Goal: Task Accomplishment & Management: Use online tool/utility

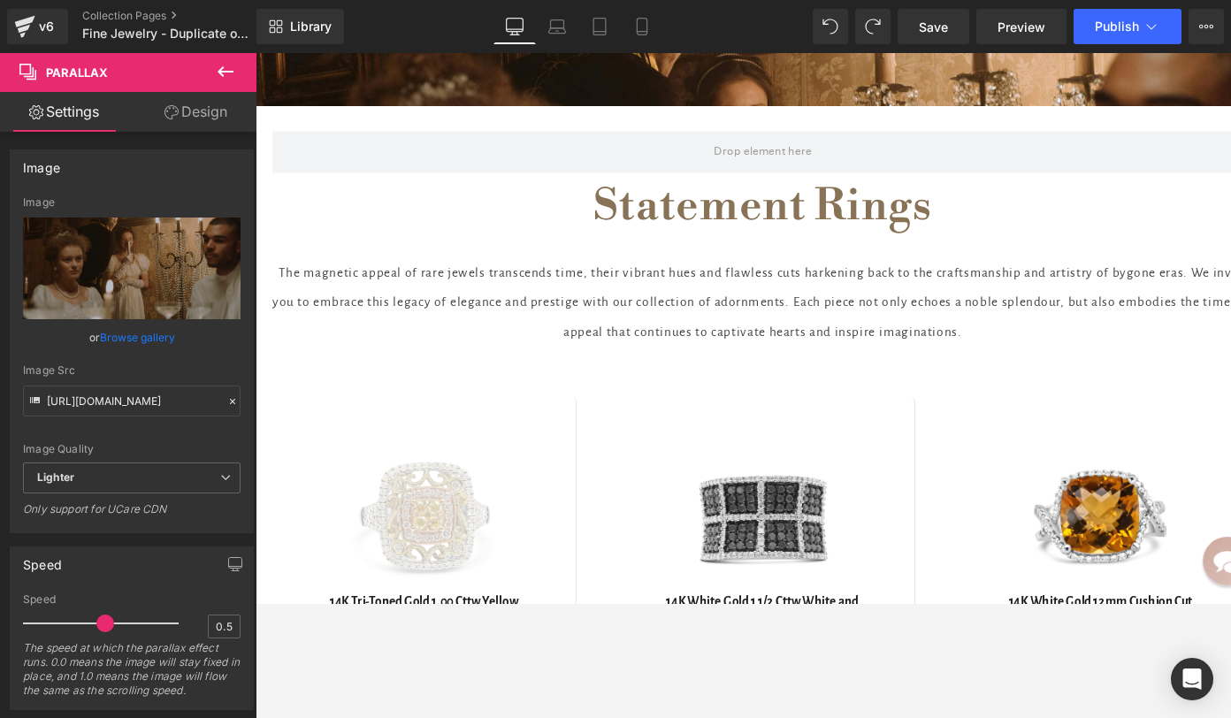
scroll to position [4519, 0]
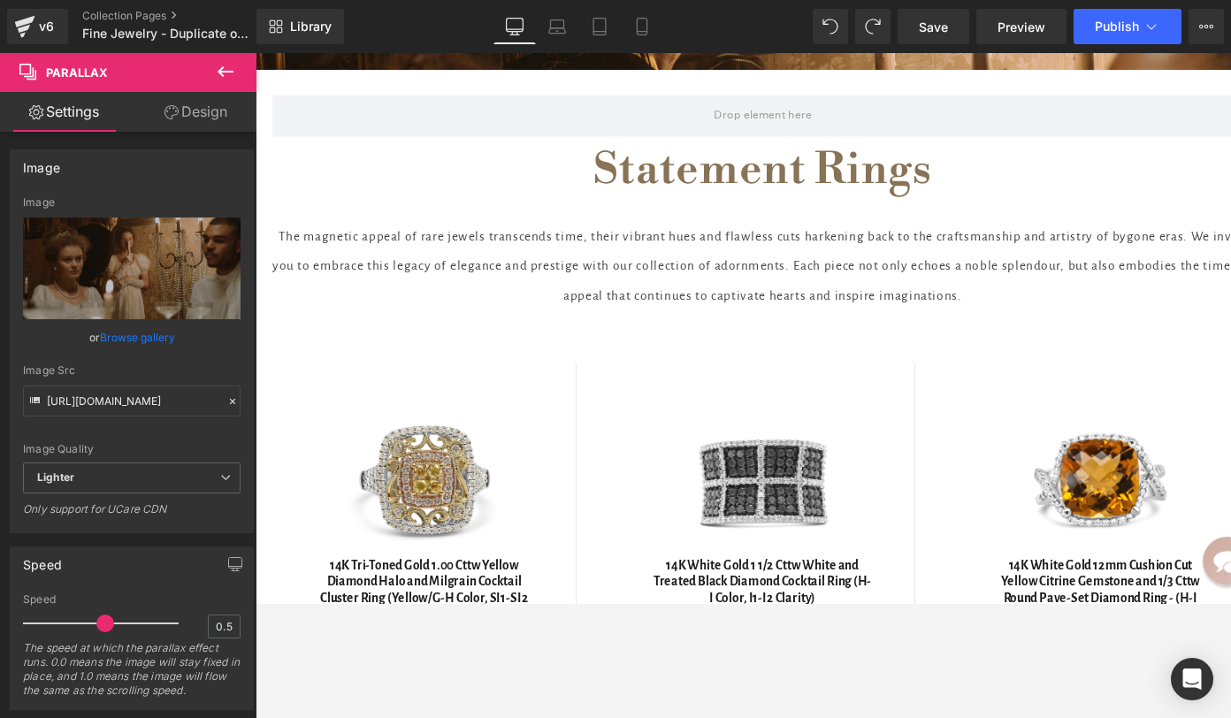
click at [668, 248] on p "The magnetic appeal of rare jewels transcends time, their vibrant hues and flaw…" at bounding box center [790, 279] width 1035 height 94
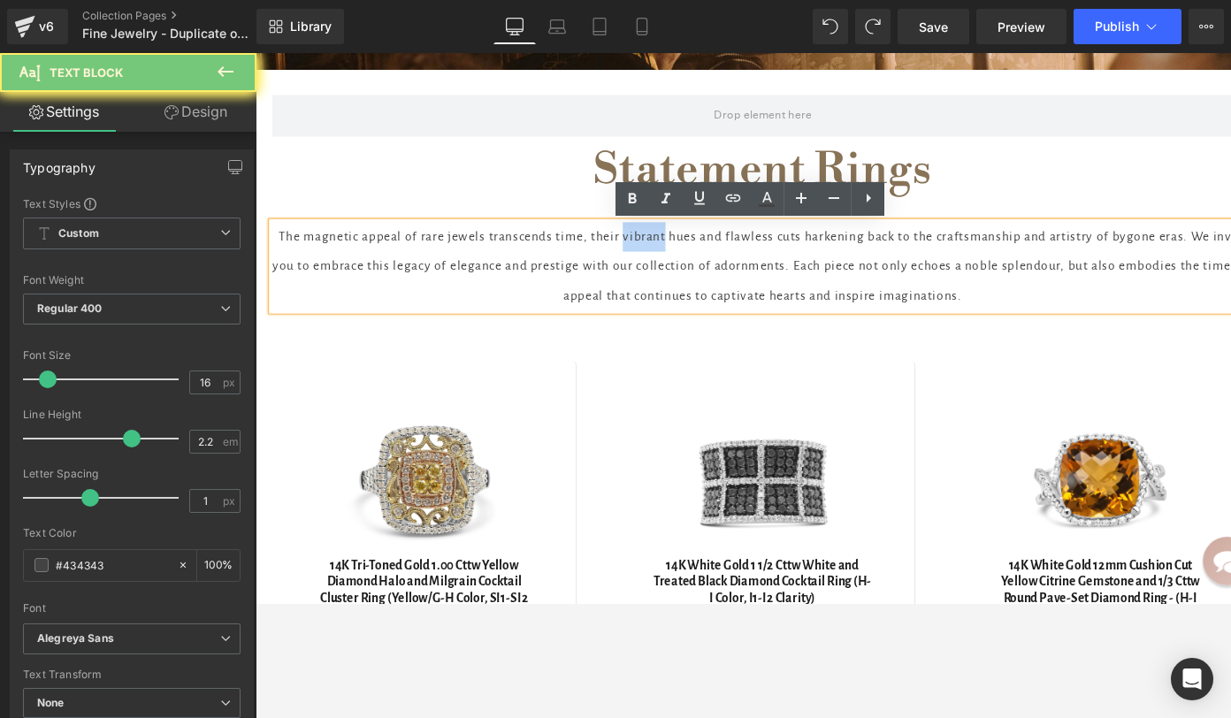
click at [668, 254] on p "The magnetic appeal of rare jewels transcends time, their vibrant hues and flaw…" at bounding box center [790, 279] width 1035 height 94
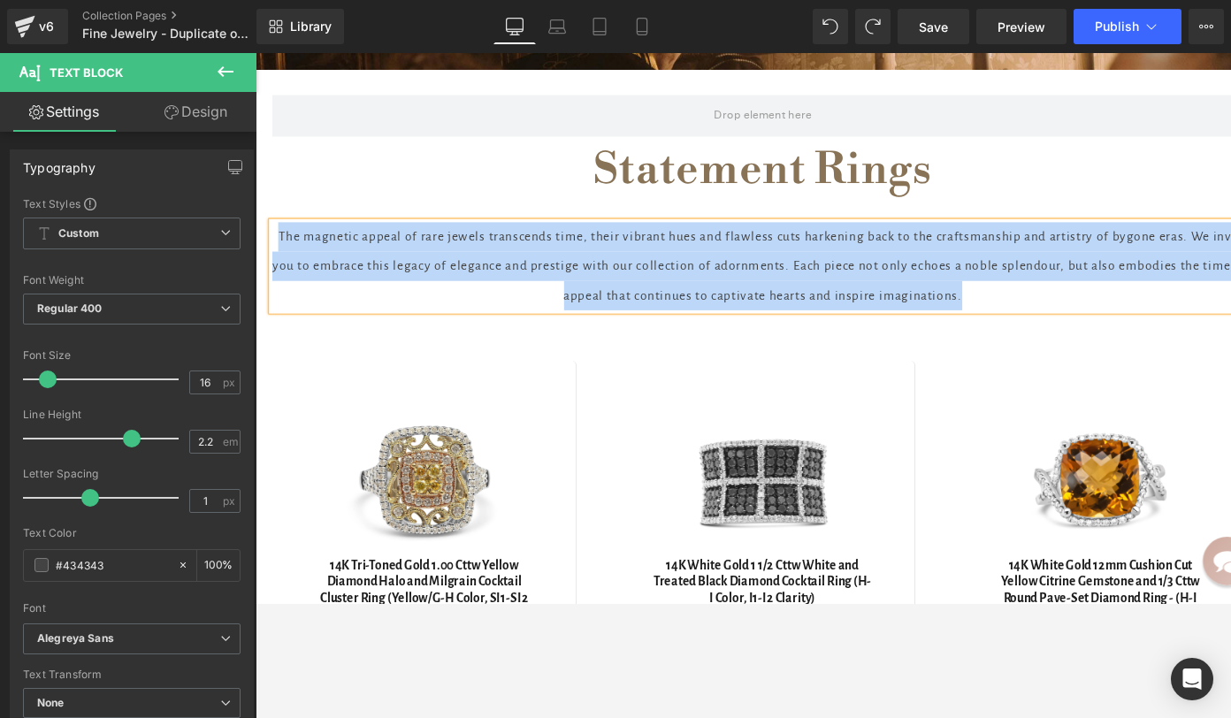
copy p "The magnetic appeal of rare jewels transcends time, their vibrant hues and flaw…"
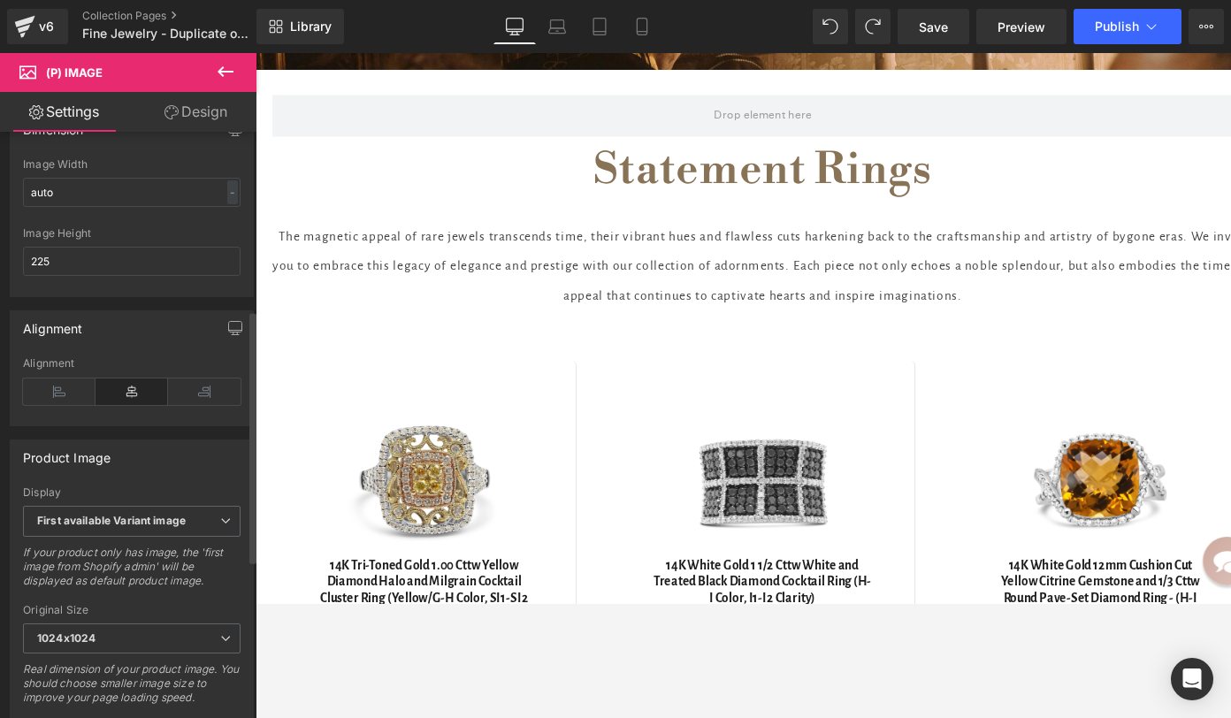
scroll to position [414, 0]
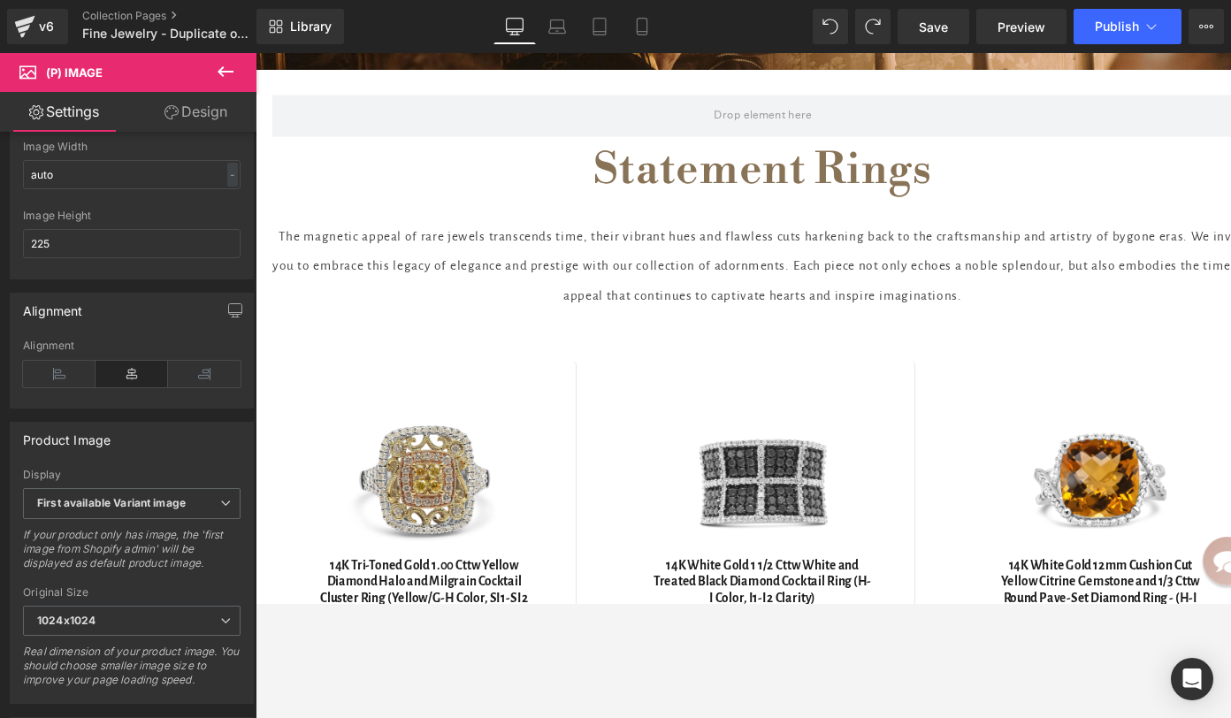
click at [219, 68] on icon at bounding box center [225, 71] width 21 height 21
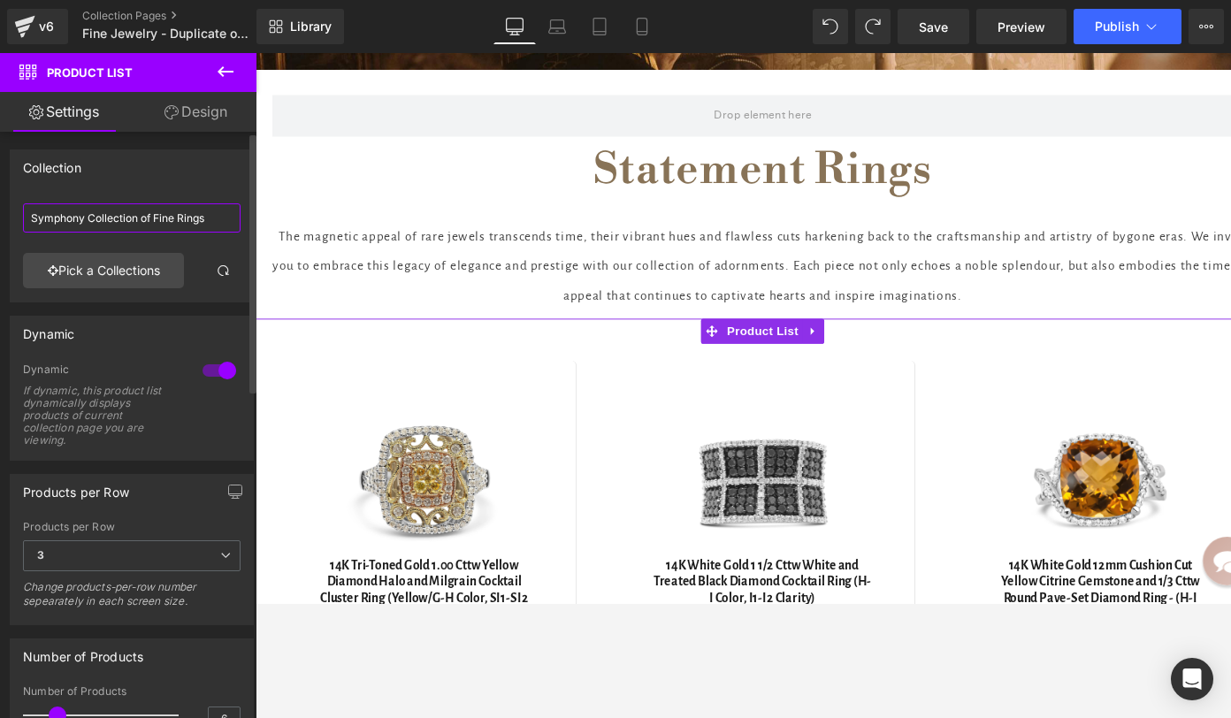
click at [102, 218] on input "Symphony Collection of Fine Rings" at bounding box center [132, 217] width 218 height 29
click at [119, 218] on input "Symphony Collection of Fine Rings" at bounding box center [132, 217] width 218 height 29
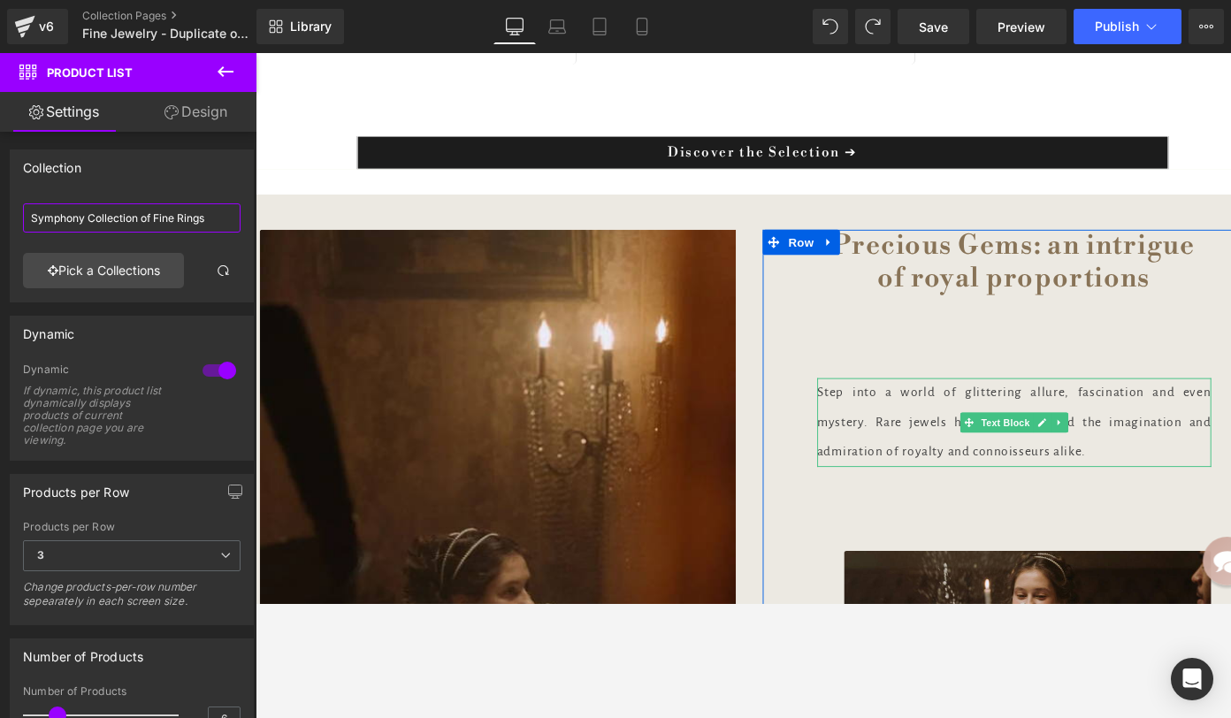
scroll to position [5649, 0]
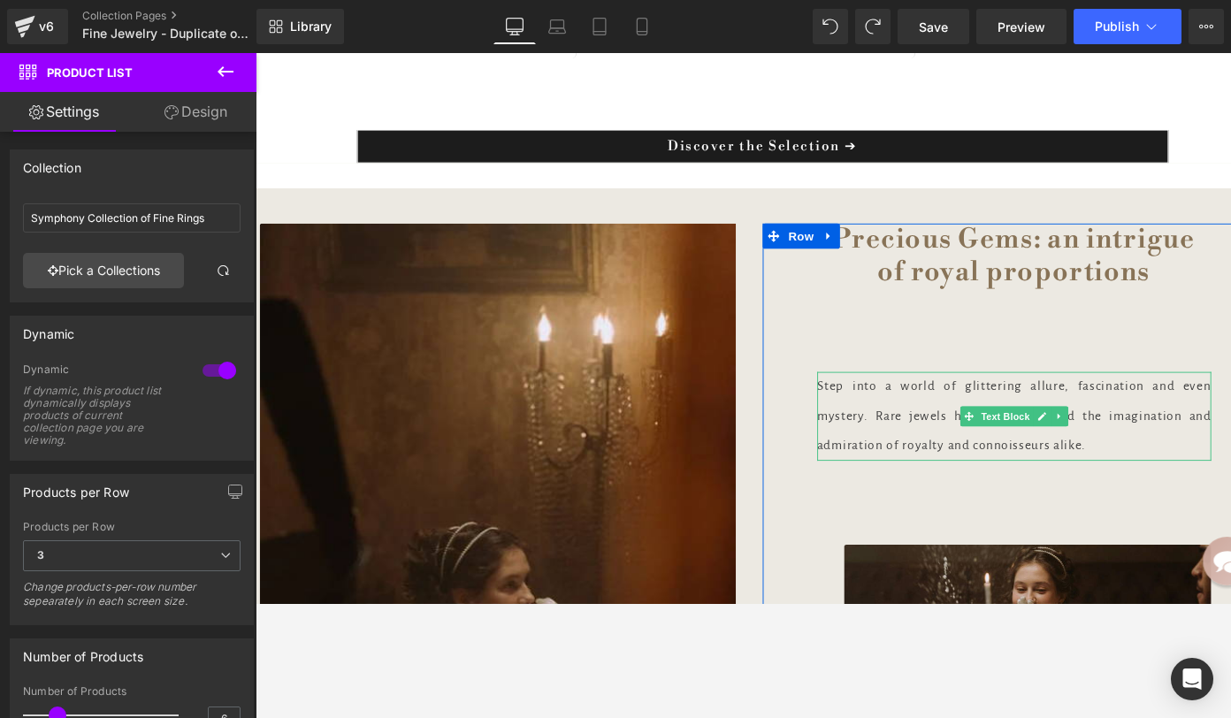
click at [929, 409] on p "Step into a world of glittering allure, fascination and even mystery. Rare jewe…" at bounding box center [1056, 436] width 416 height 94
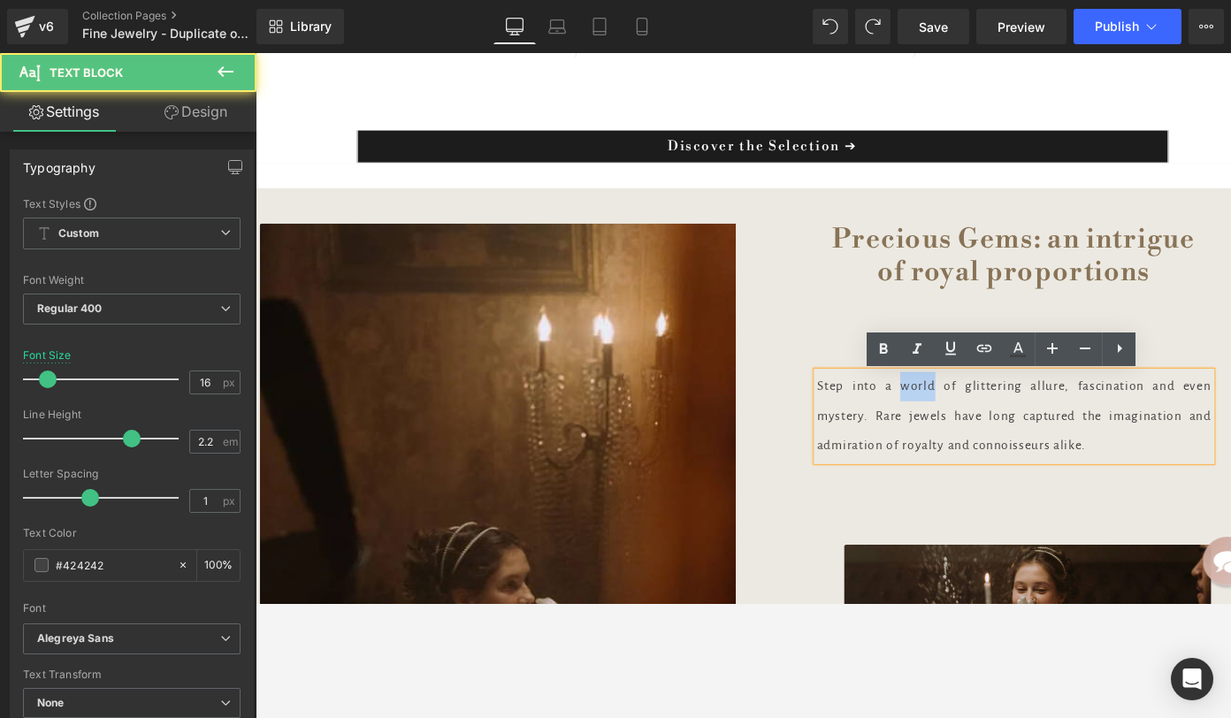
click at [929, 409] on p "Step into a world of glittering allure, fascination and even mystery. Rare jewe…" at bounding box center [1056, 436] width 416 height 94
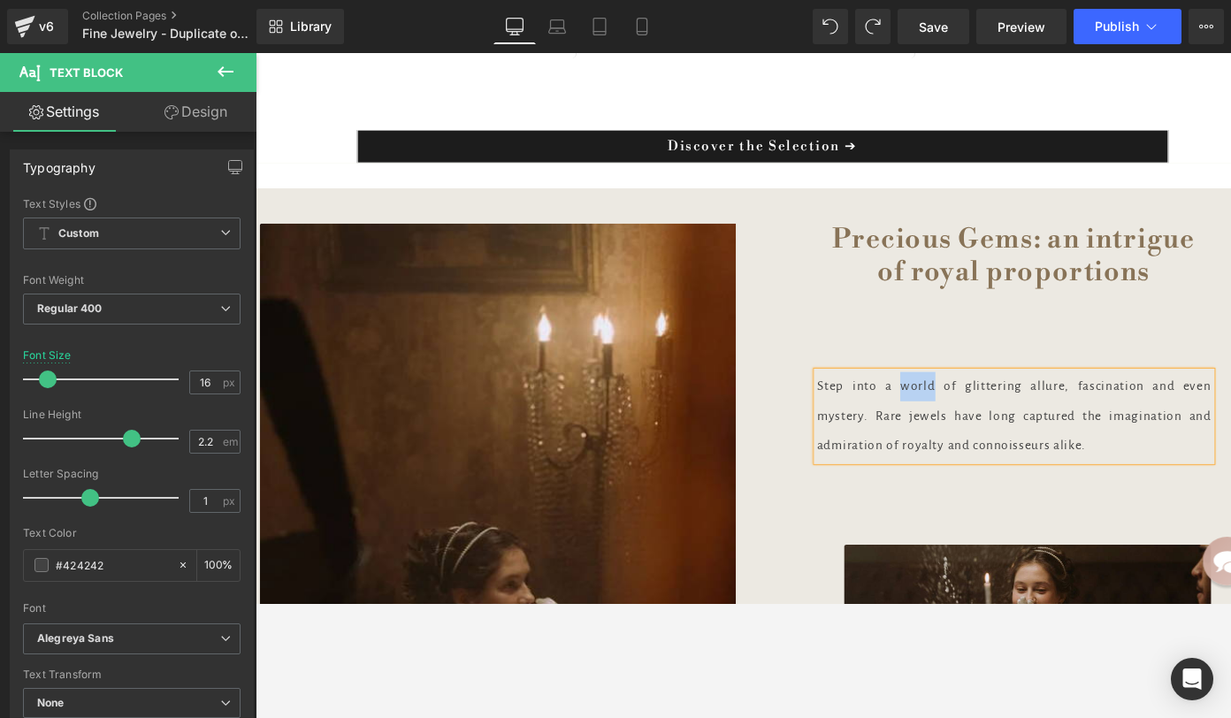
copy p "Step into a world of glittering allure, fascination and even mystery. Rare jewe…"
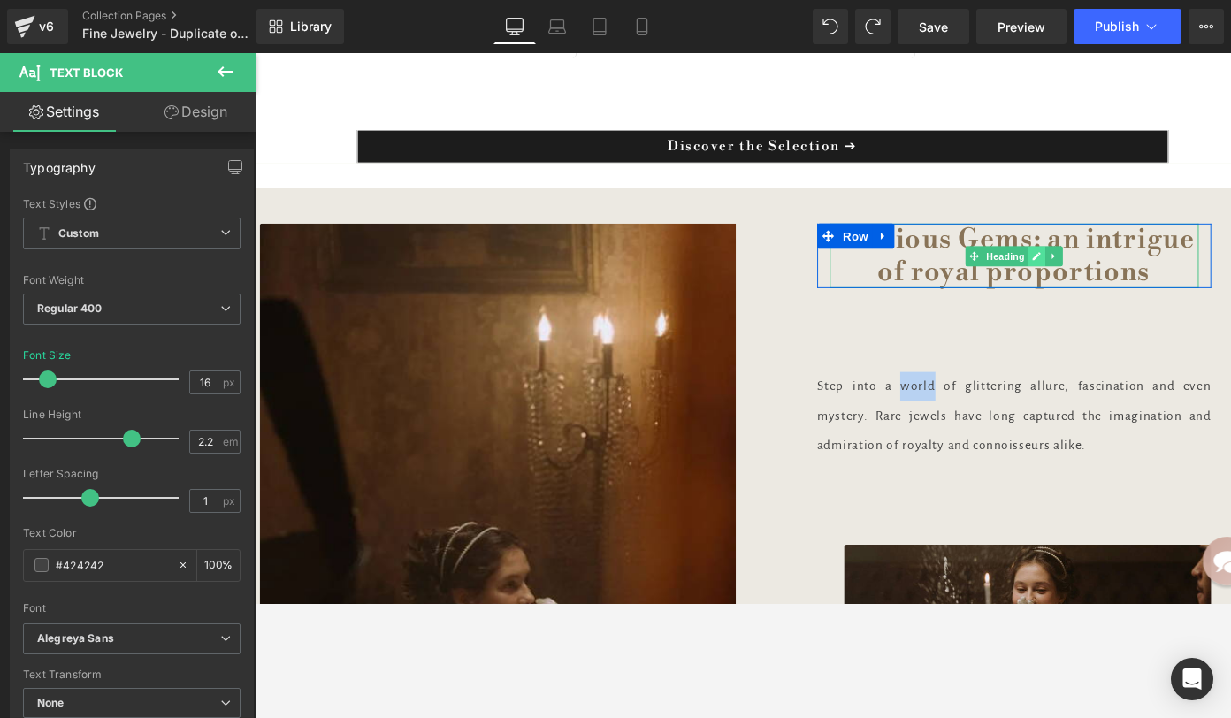
click at [1074, 272] on icon at bounding box center [1079, 267] width 10 height 11
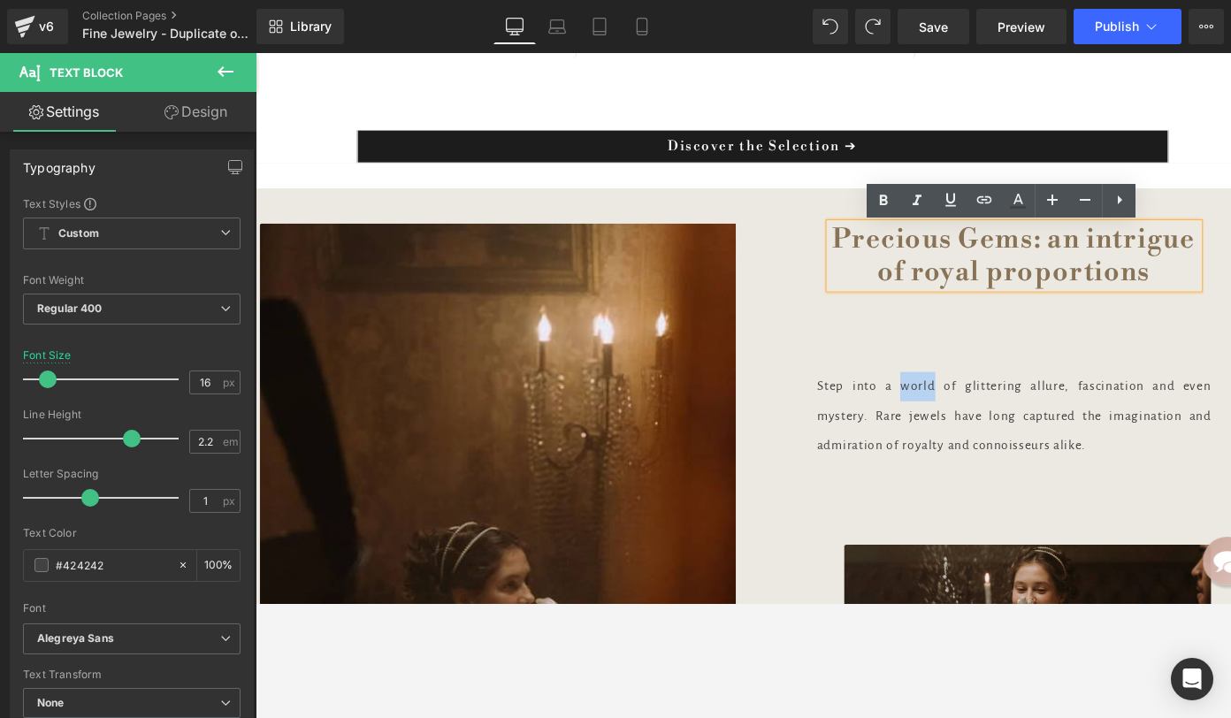
click at [1100, 277] on span "Precious Gems: an intrigue of royal proportions" at bounding box center [1055, 266] width 383 height 69
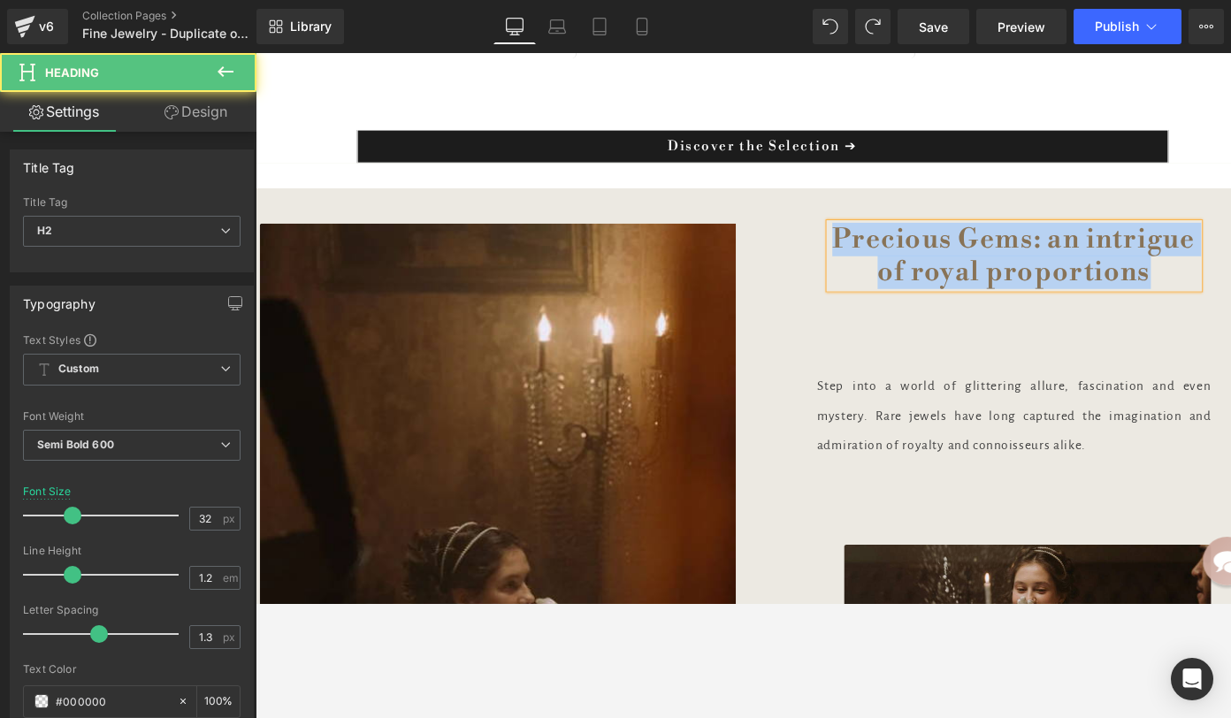
copy span "Precious Gems: an intrigue of royal proportions"
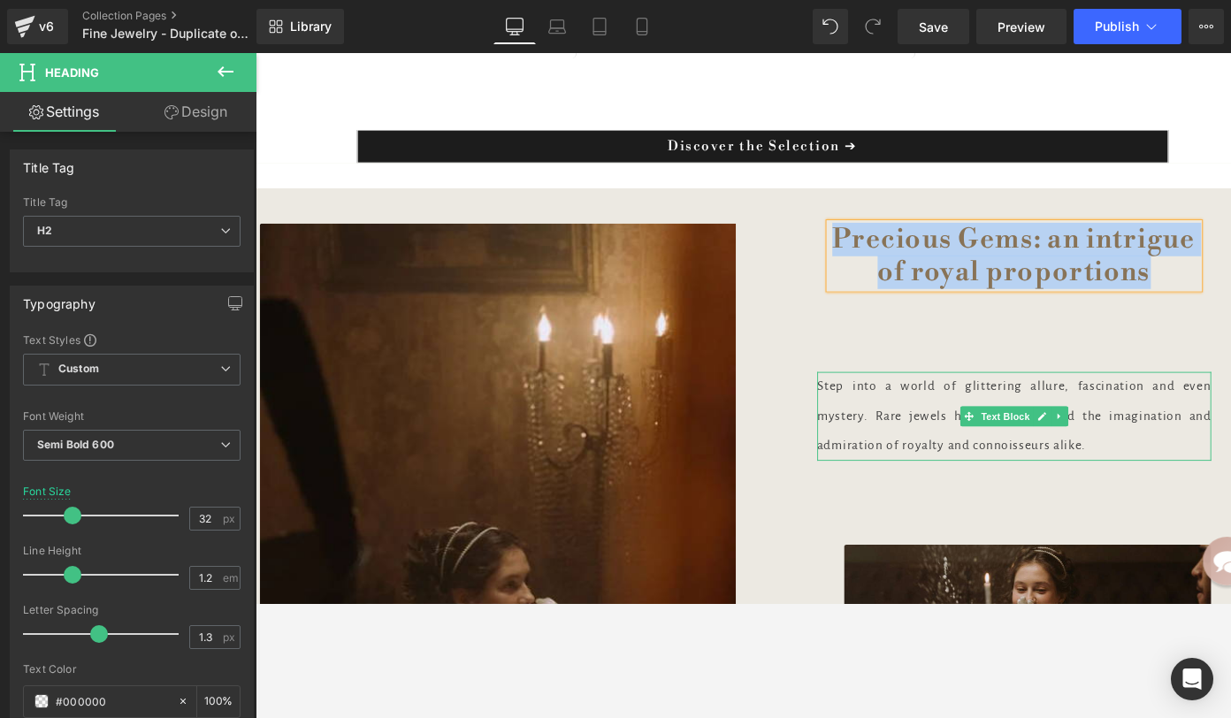
click at [939, 447] on p "Step into a world of glittering allure, fascination and even mystery. Rare jewe…" at bounding box center [1056, 436] width 416 height 94
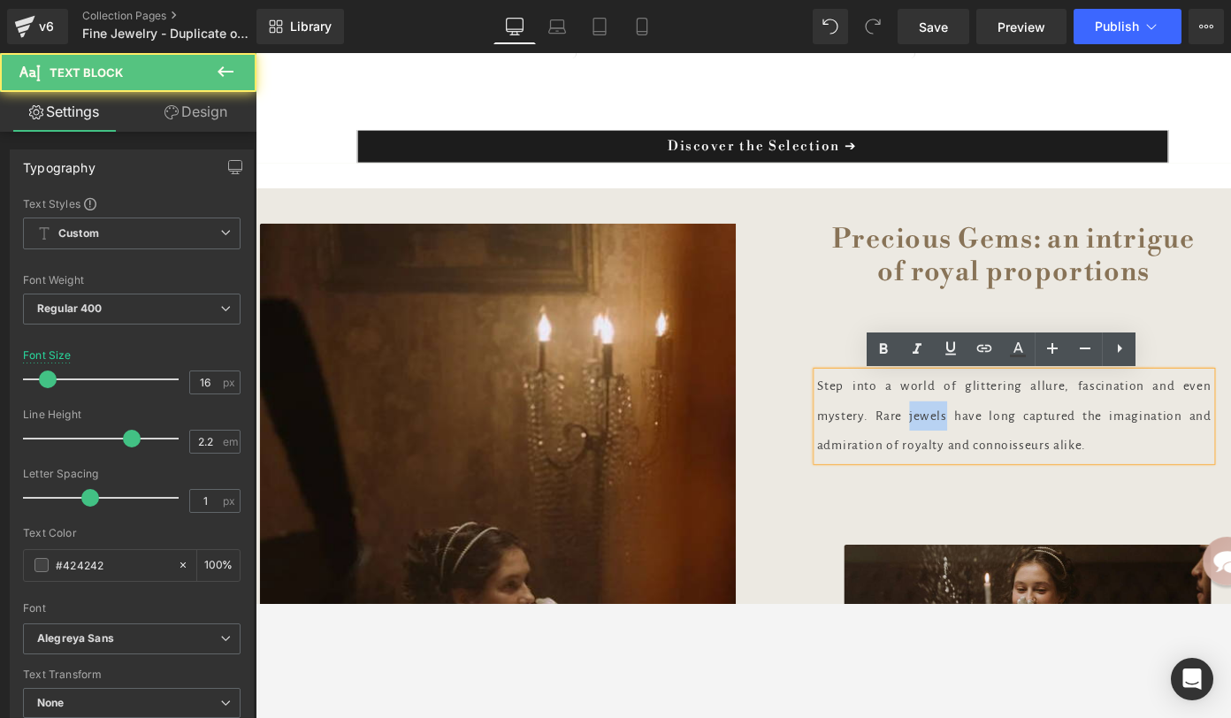
click at [940, 447] on p "Step into a world of glittering allure, fascination and even mystery. Rare jewe…" at bounding box center [1056, 436] width 416 height 94
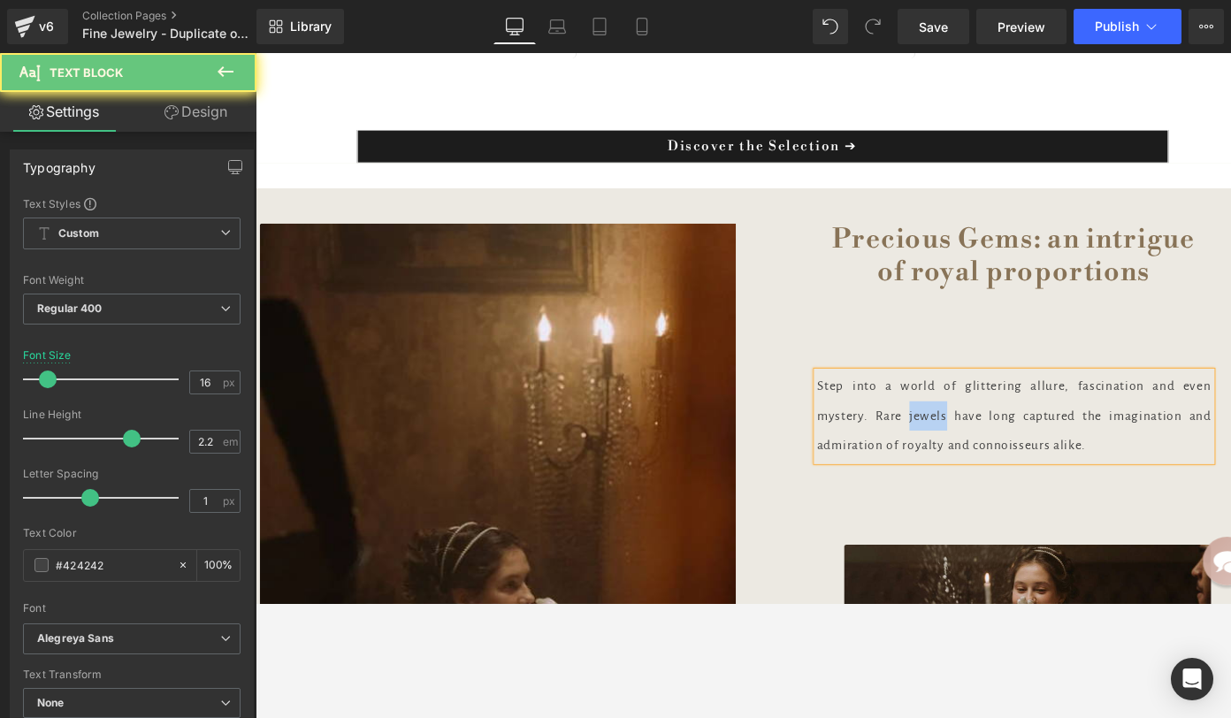
copy p "Step into a world of glittering allure, fascination and even mystery. Rare jewe…"
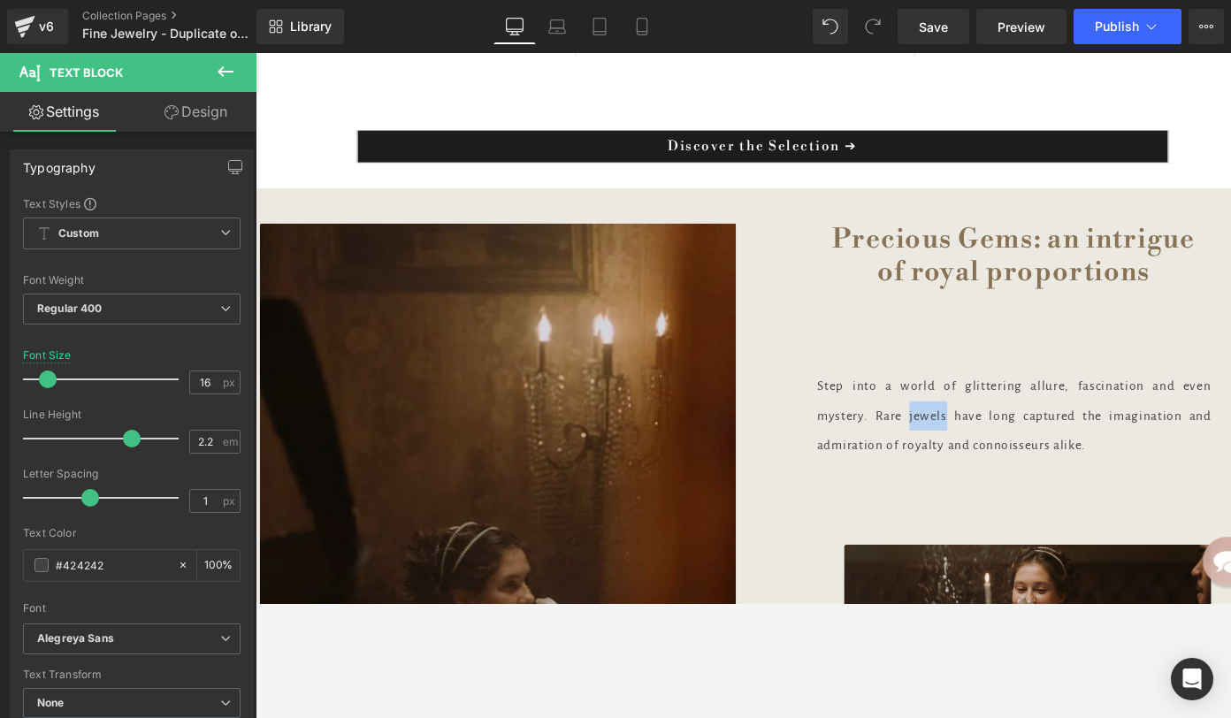
click at [556, 372] on img at bounding box center [525, 609] width 531 height 753
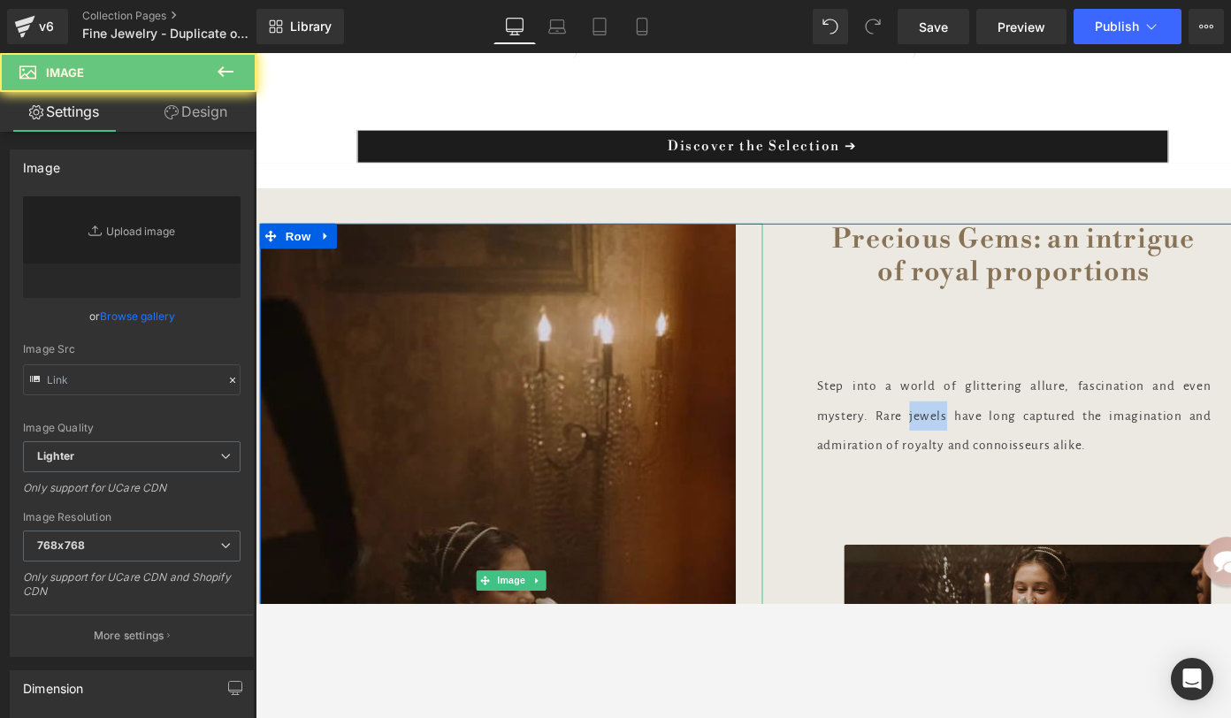
type input "https://ucarecdn.com/b78a4e7e-9754-4e44-9be7-88e156ecd71b/-/format/auto/-/previ…"
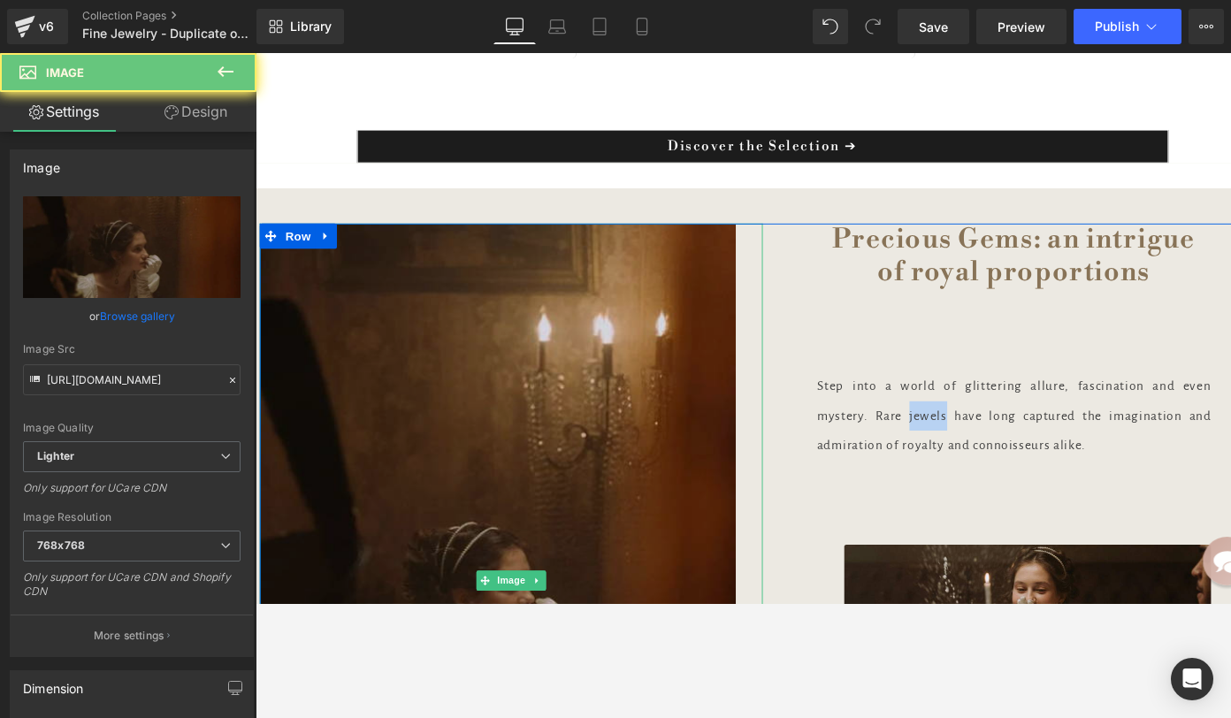
click at [559, 372] on img at bounding box center [525, 609] width 531 height 753
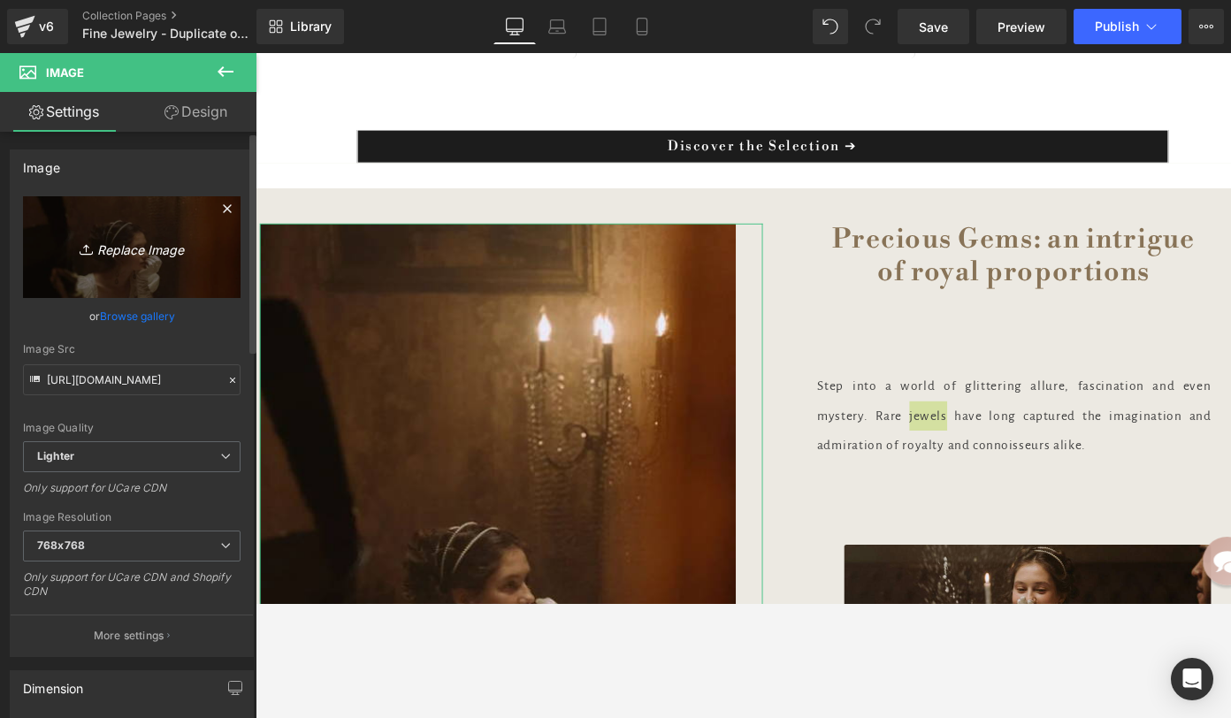
click at [137, 247] on icon "Replace Image" at bounding box center [131, 247] width 141 height 22
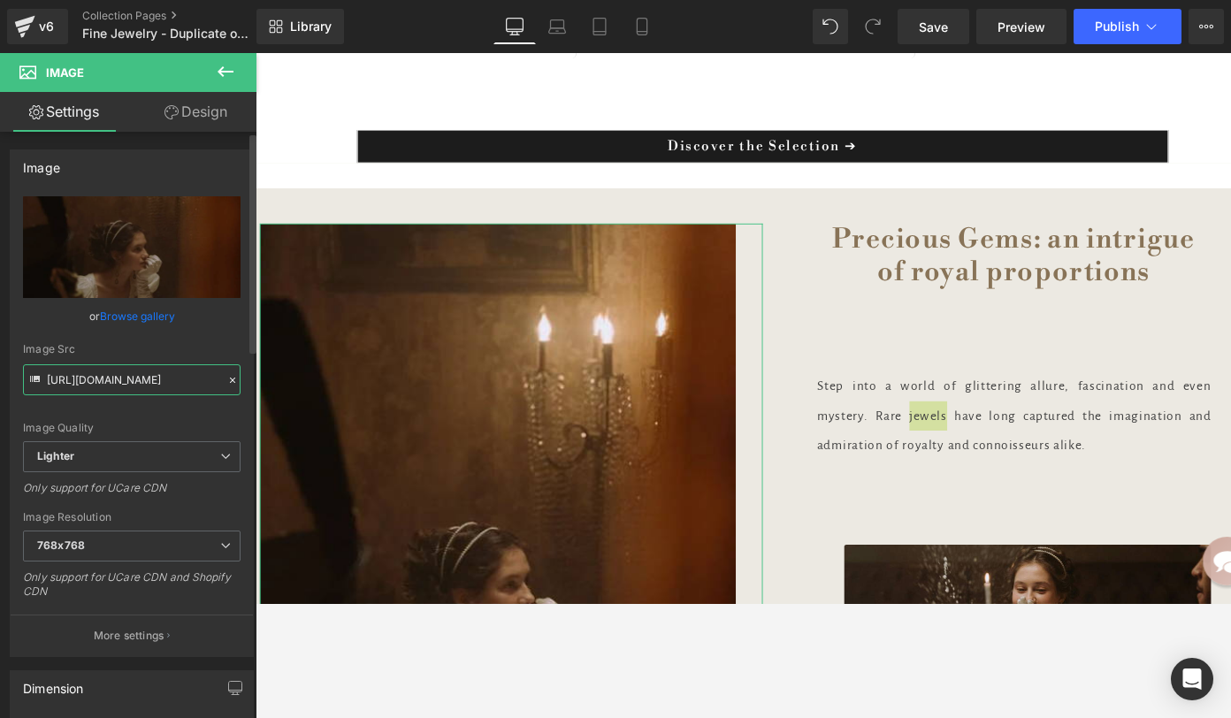
click at [160, 380] on input "https://ucarecdn.com/b78a4e7e-9754-4e44-9be7-88e156ecd71b/-/format/auto/-/previ…" at bounding box center [132, 379] width 218 height 31
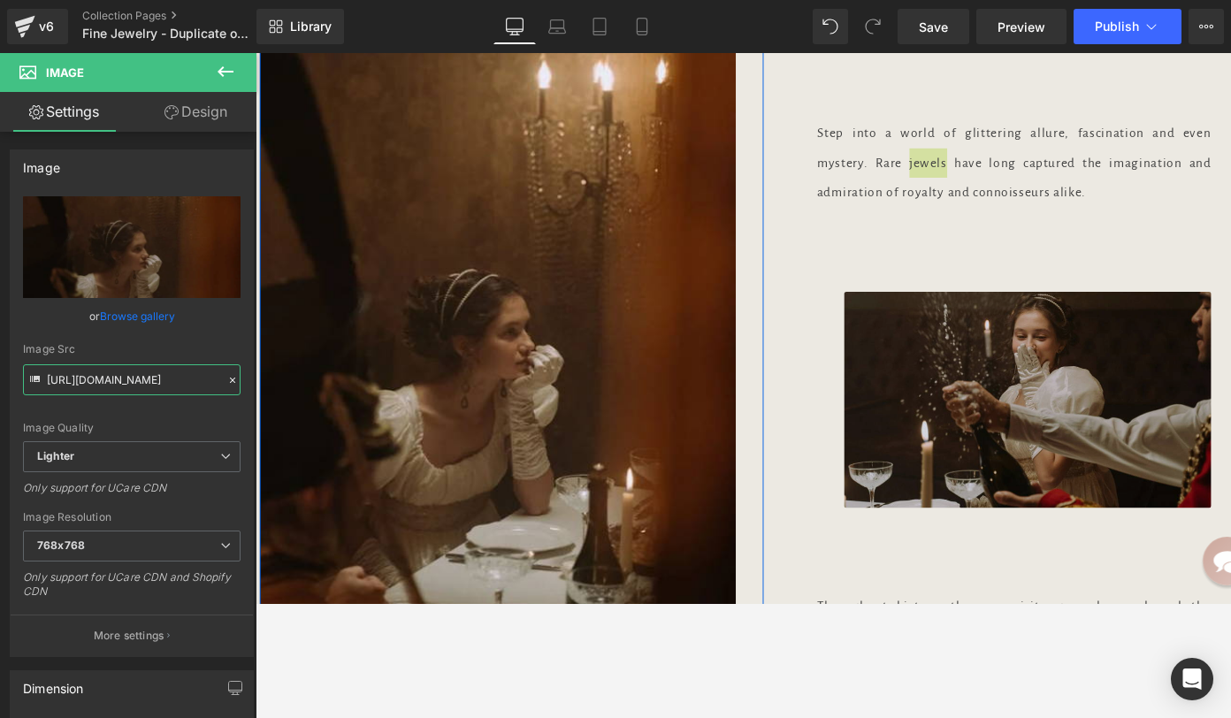
scroll to position [5944, 0]
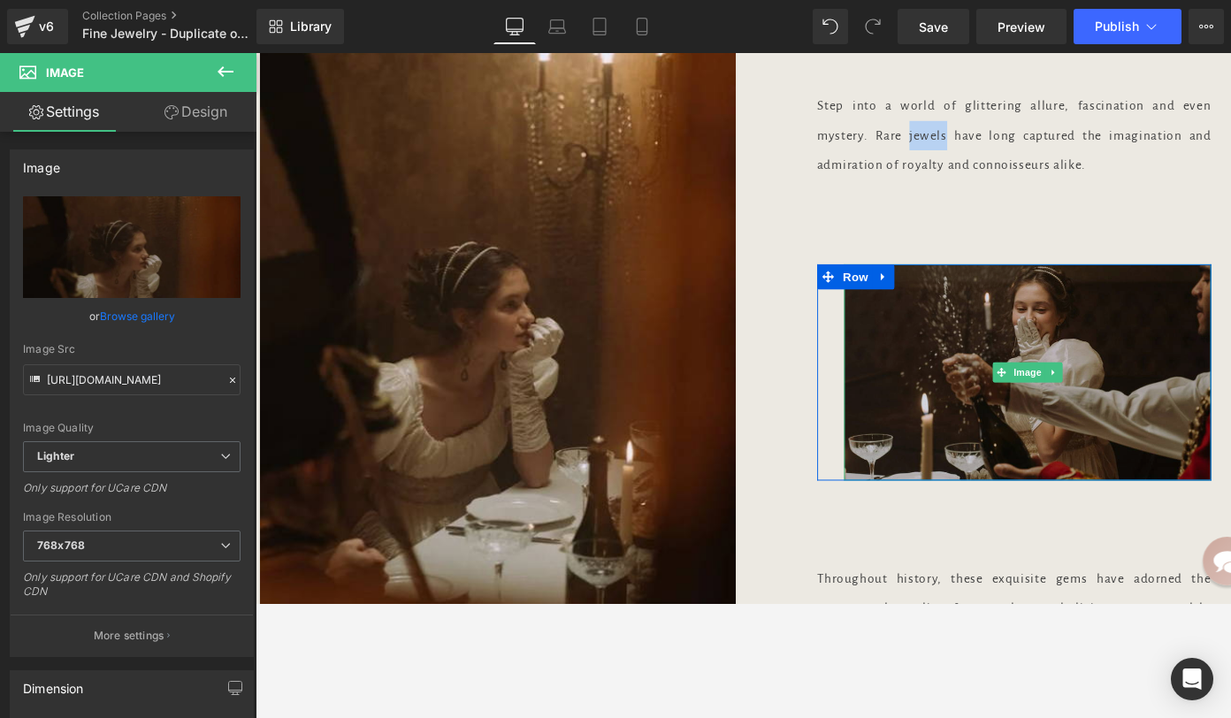
click at [1004, 430] on img at bounding box center [1069, 390] width 387 height 228
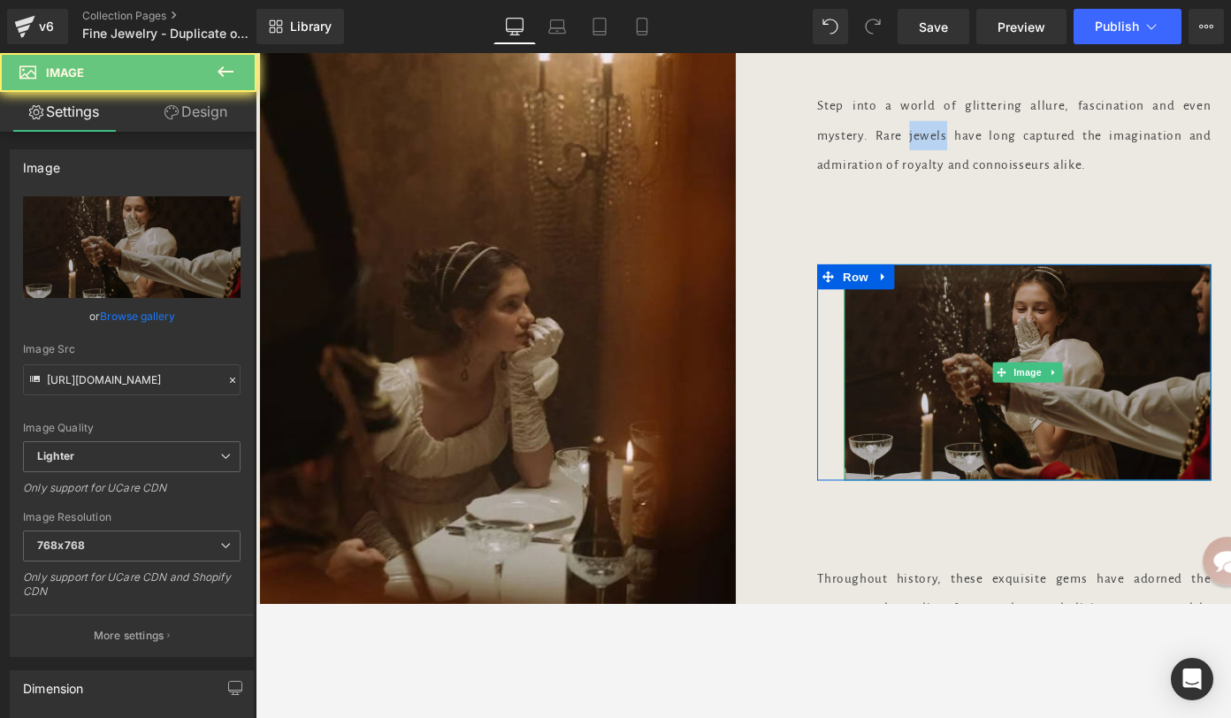
click at [972, 423] on img at bounding box center [1069, 390] width 387 height 228
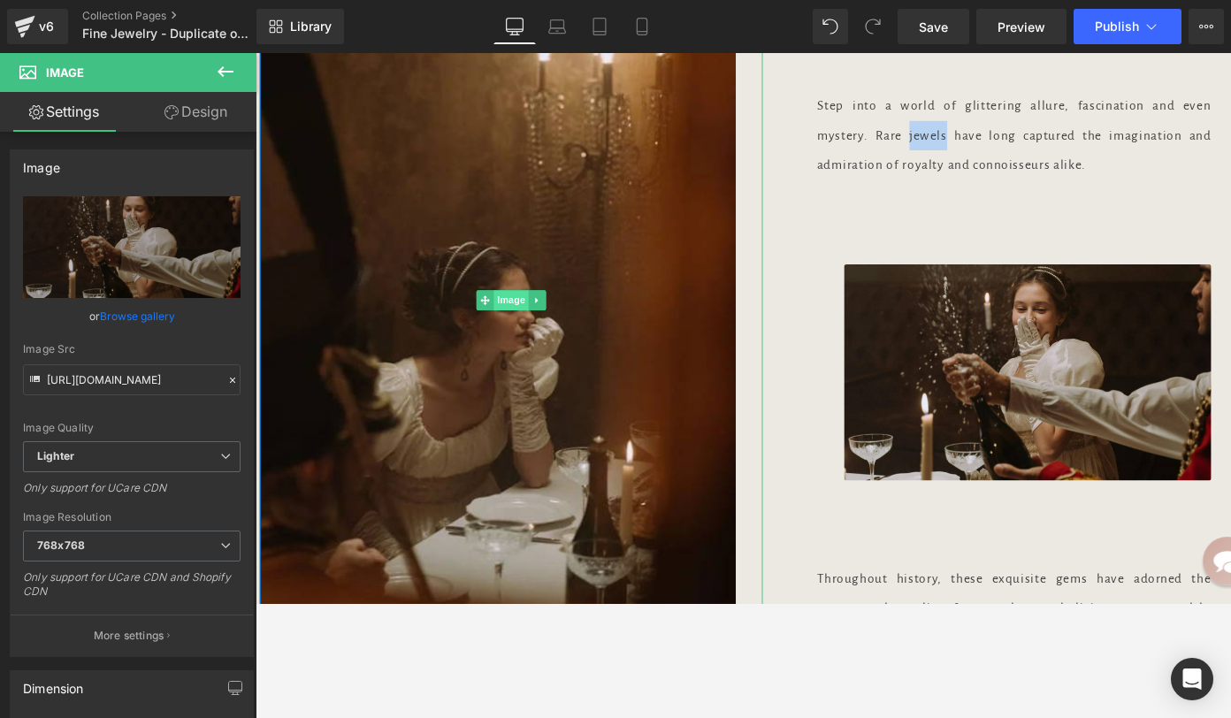
scroll to position [5942, 0]
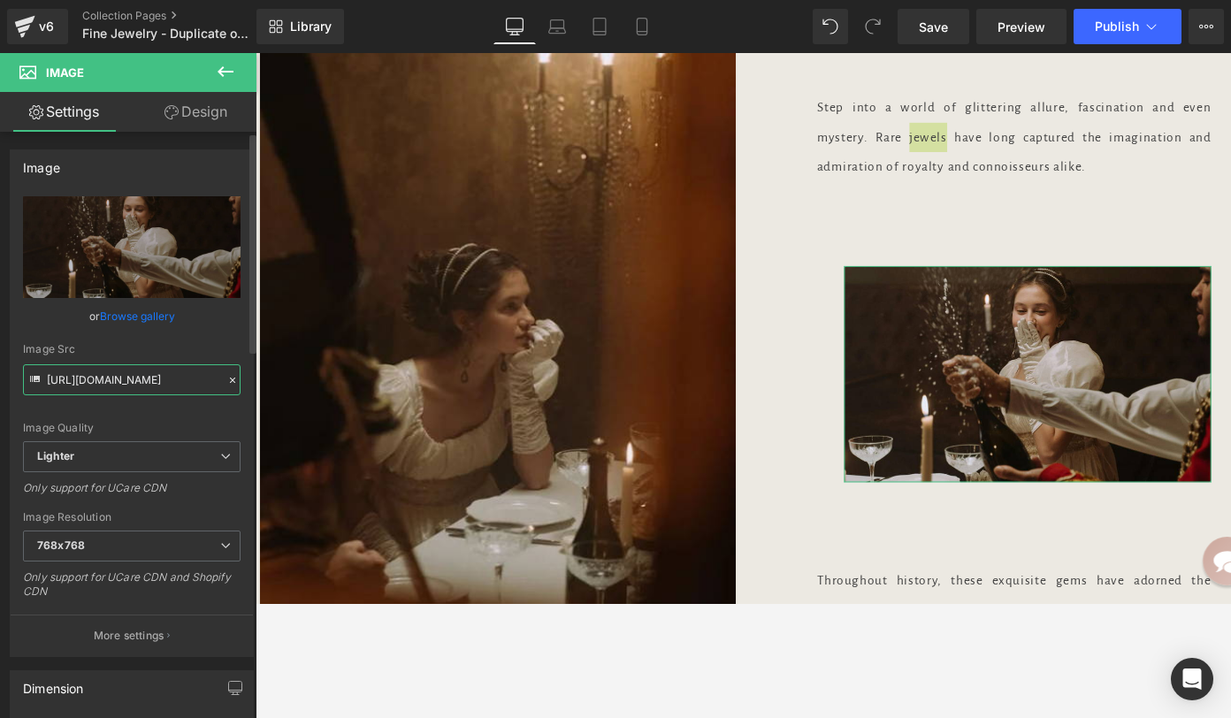
click at [166, 375] on input "https://ucarecdn.com/d8f5e546-2453-45f1-9b66-3f7c553398ae/-/format/auto/-/previ…" at bounding box center [132, 379] width 218 height 31
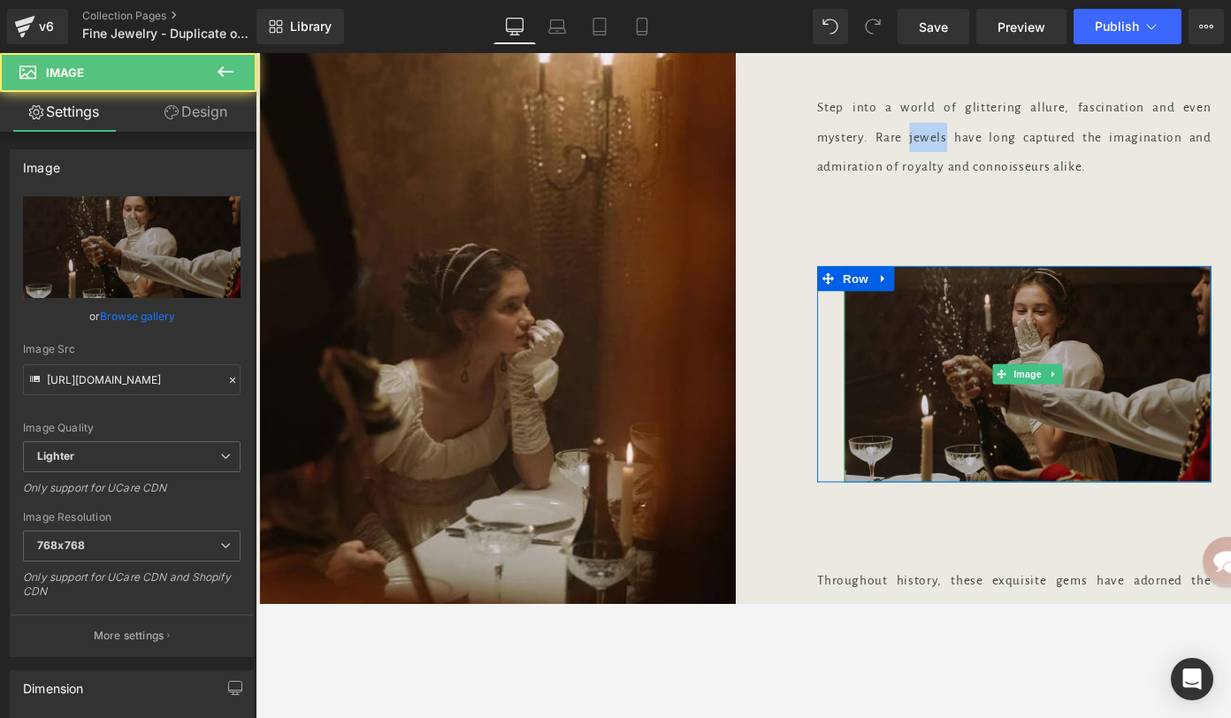
click at [916, 427] on img at bounding box center [1069, 392] width 387 height 228
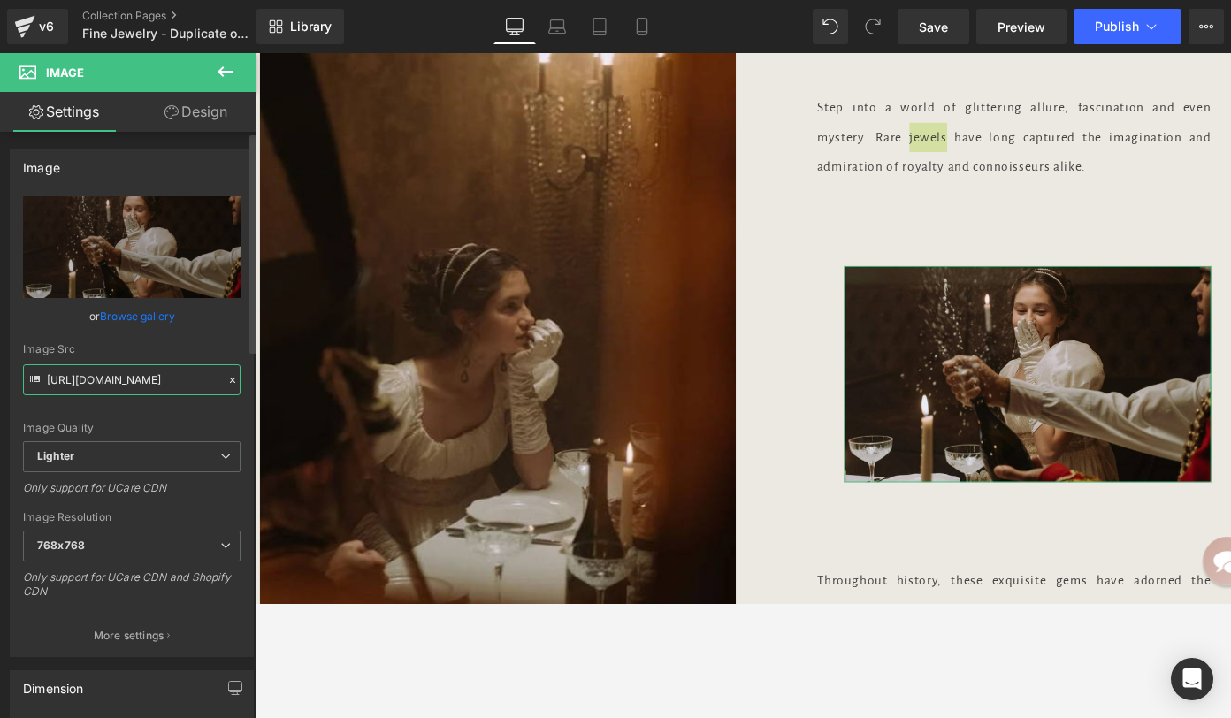
click at [120, 375] on input "https://ucarecdn.com/d8f5e546-2453-45f1-9b66-3f7c553398ae/-/format/auto/-/previ…" at bounding box center [132, 379] width 218 height 31
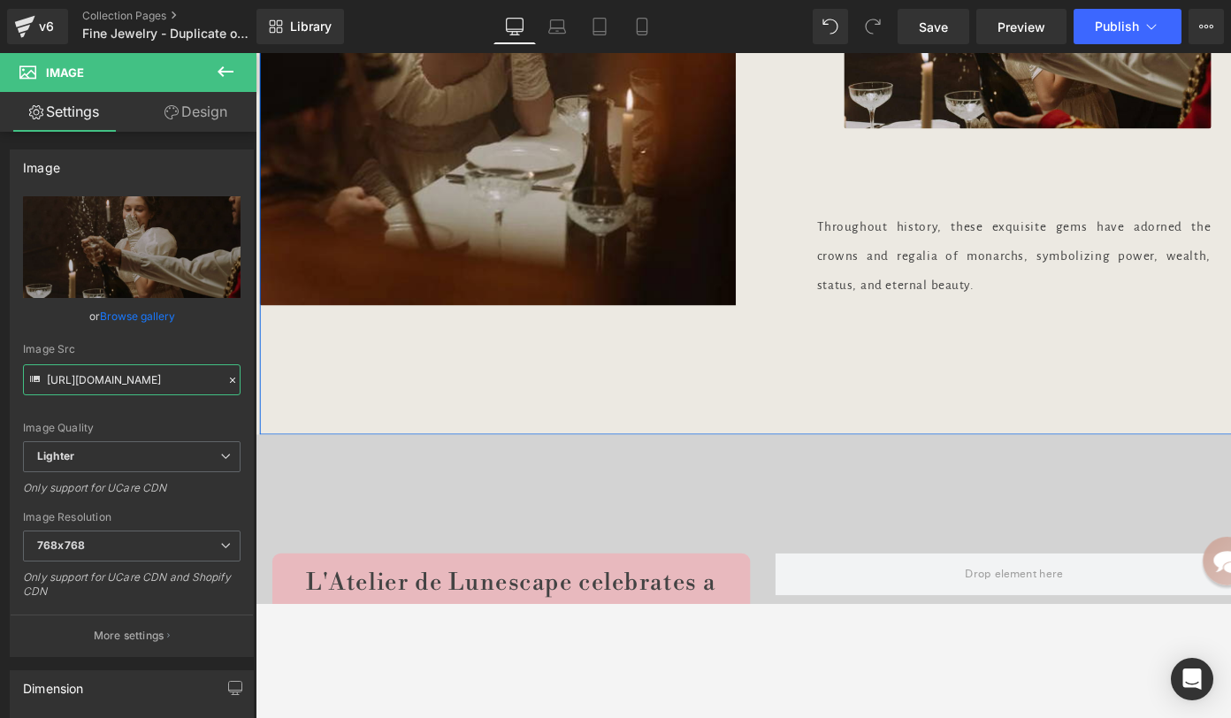
scroll to position [6313, 0]
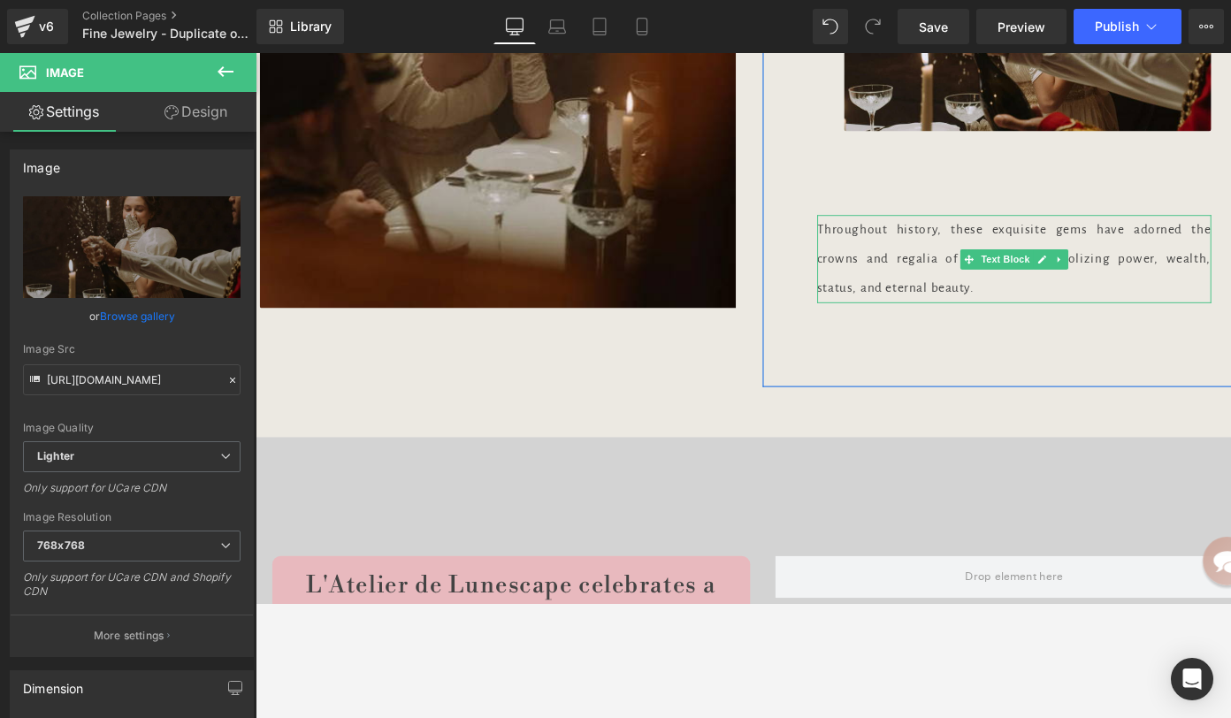
click at [943, 276] on p "Throughout history, these exquisite gems have adorned the crowns and regalia of…" at bounding box center [1056, 271] width 416 height 94
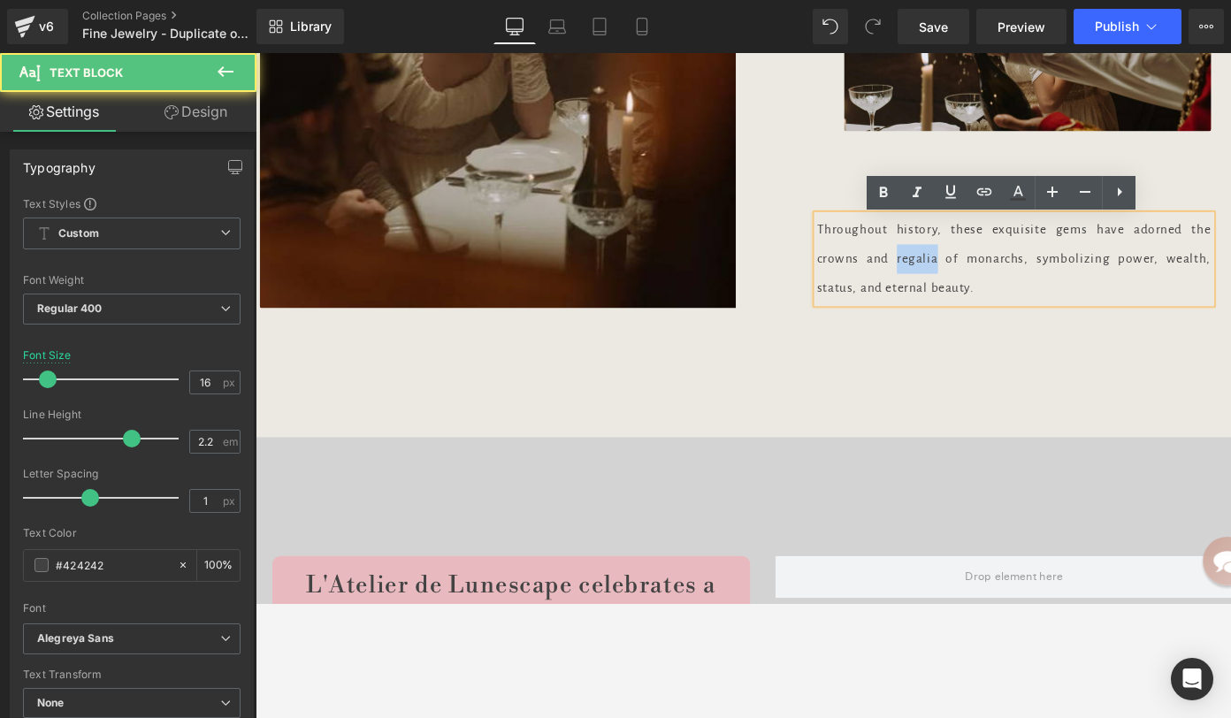
click at [943, 276] on p "Throughout history, these exquisite gems have adorned the crowns and regalia of…" at bounding box center [1056, 271] width 416 height 94
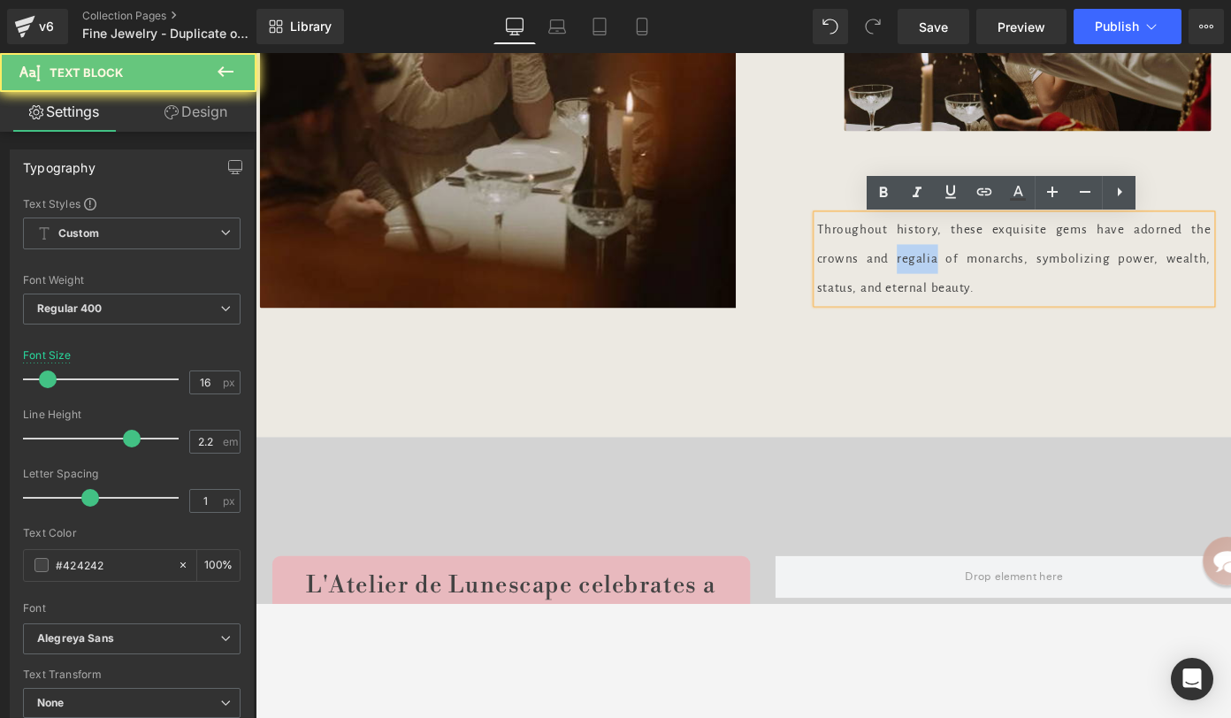
click at [943, 276] on p "Throughout history, these exquisite gems have adorned the crowns and regalia of…" at bounding box center [1056, 271] width 416 height 94
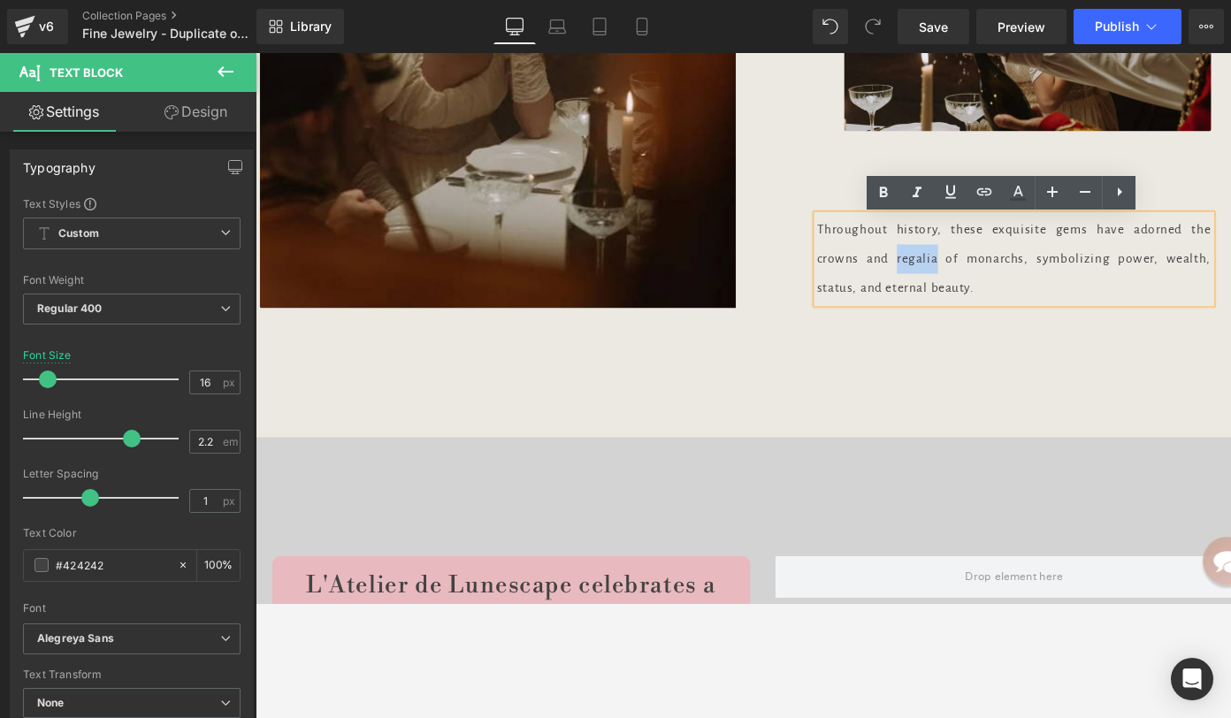
copy p "Throughout history, these exquisite gems have adorned the crowns and regalia of…"
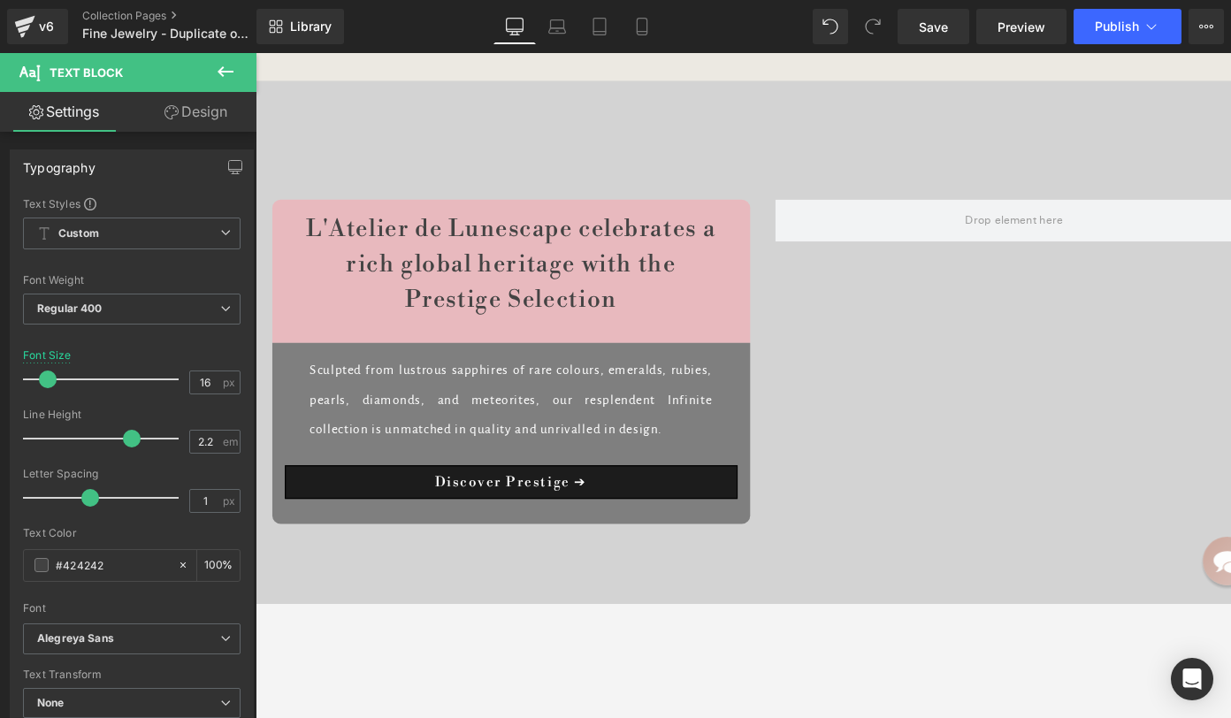
scroll to position [6686, 0]
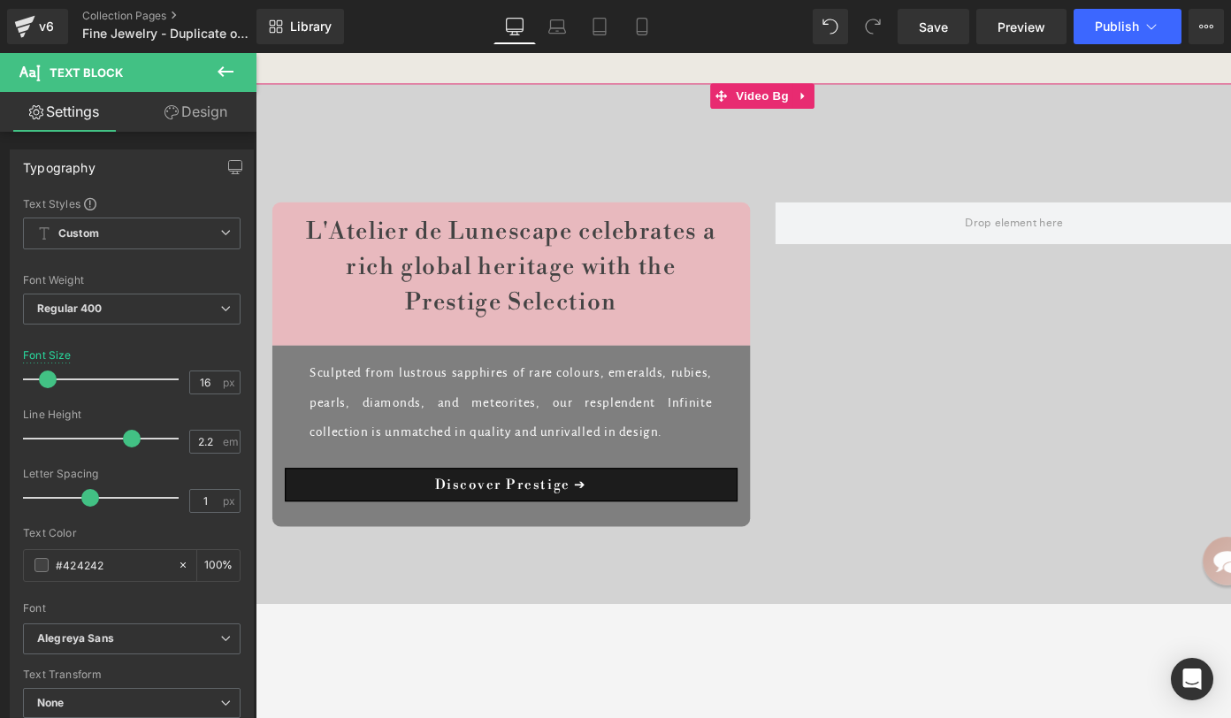
click at [860, 166] on div at bounding box center [791, 372] width 1070 height 575
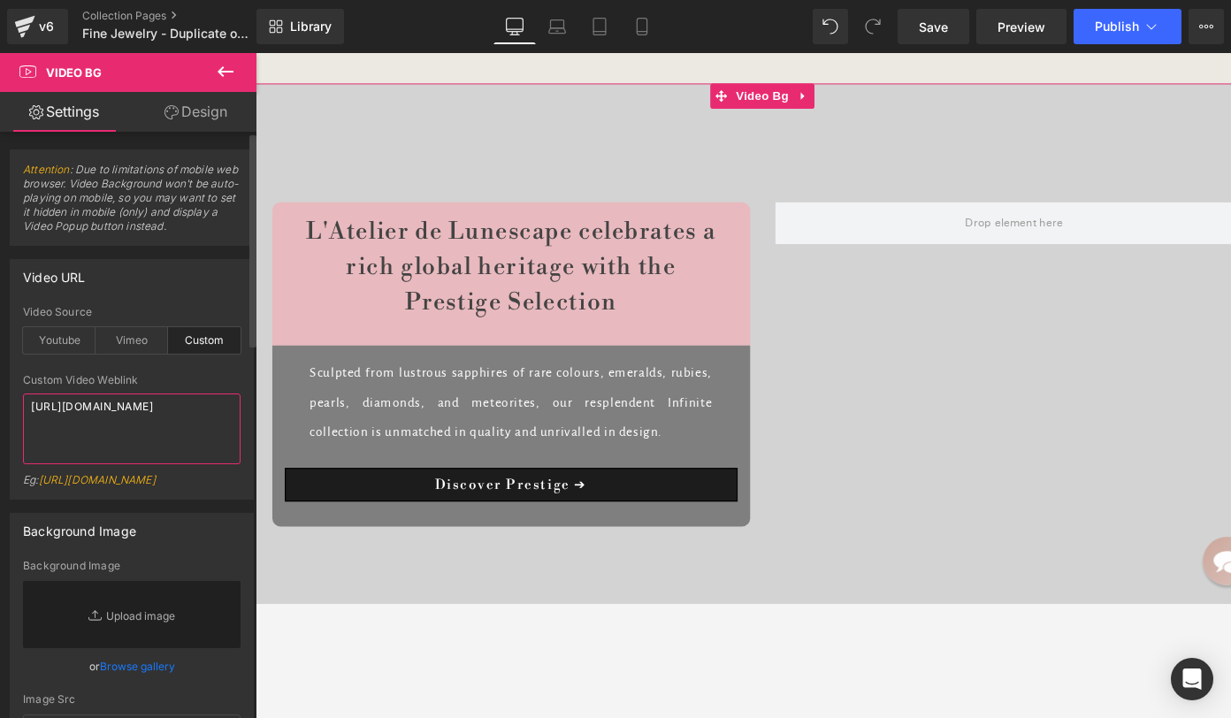
click at [111, 423] on textarea "https://cdn.shopify.com/videos/c/o/v/3027692b9dc2480386814901ca99b588.mp4" at bounding box center [132, 428] width 218 height 71
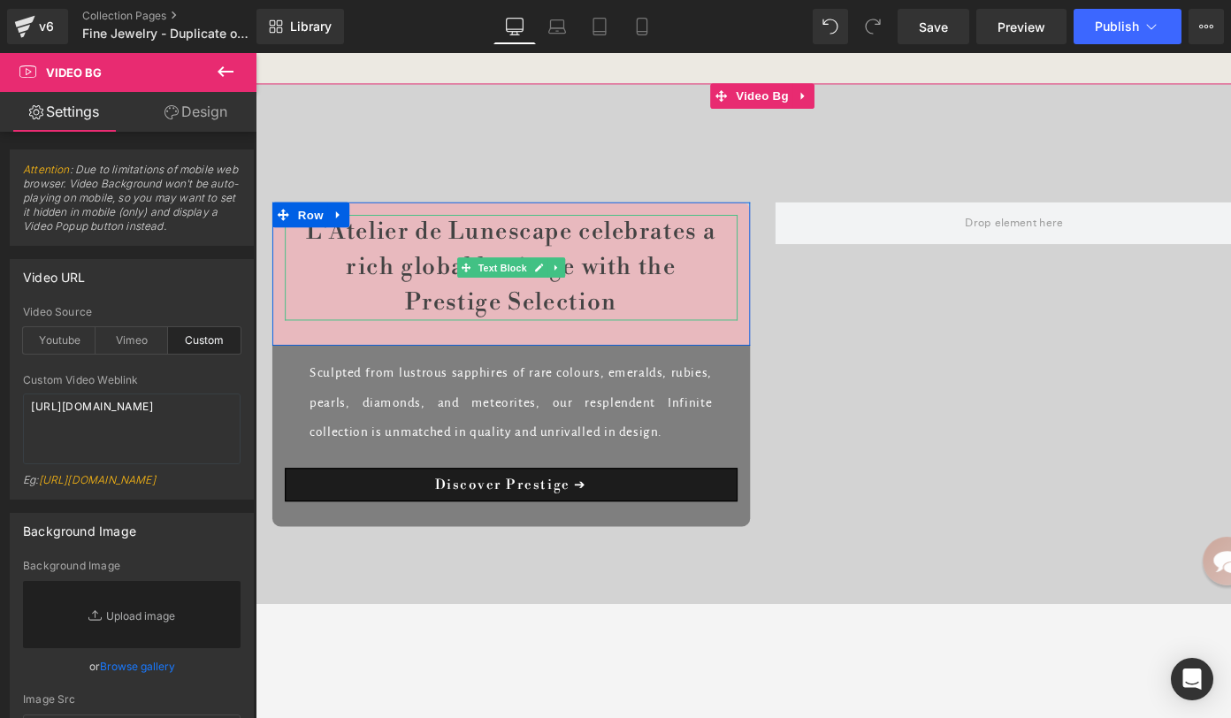
click at [485, 254] on p "L'Atelier de Lunescape celebrates a rich global heritage with the Prestige Sele…" at bounding box center [524, 279] width 477 height 111
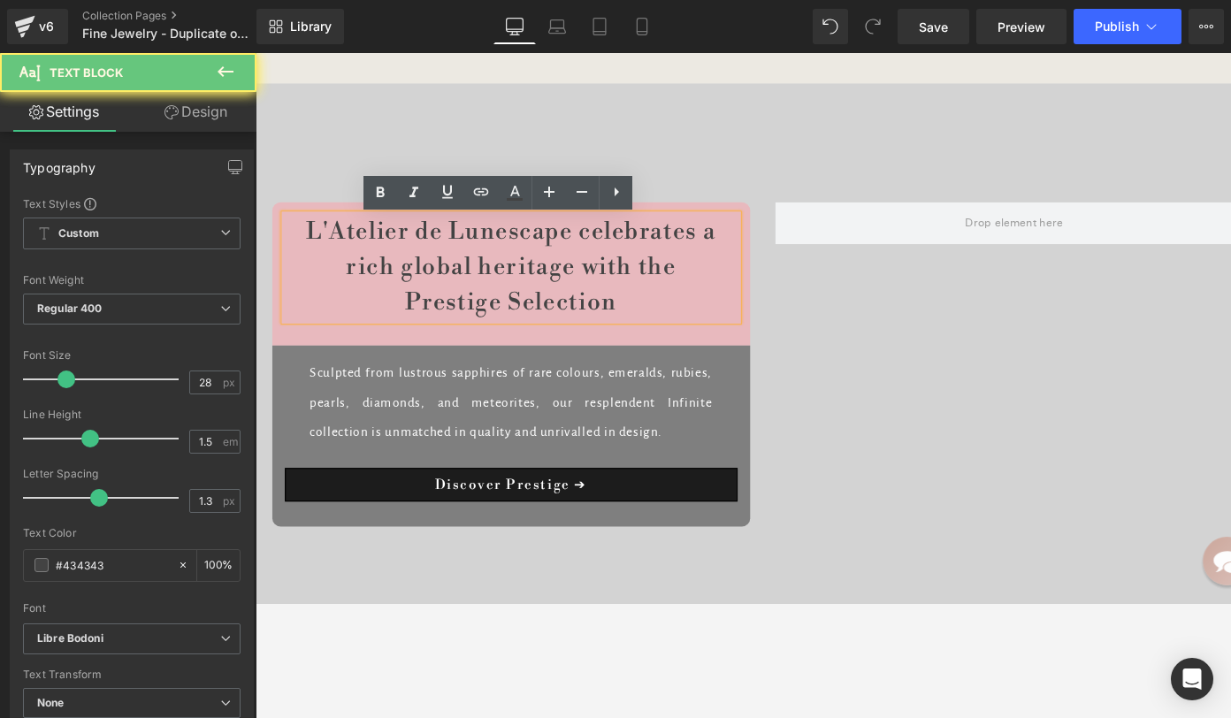
click at [433, 240] on p "L'Atelier de Lunescape celebrates a rich global heritage with the Prestige Sele…" at bounding box center [524, 279] width 477 height 111
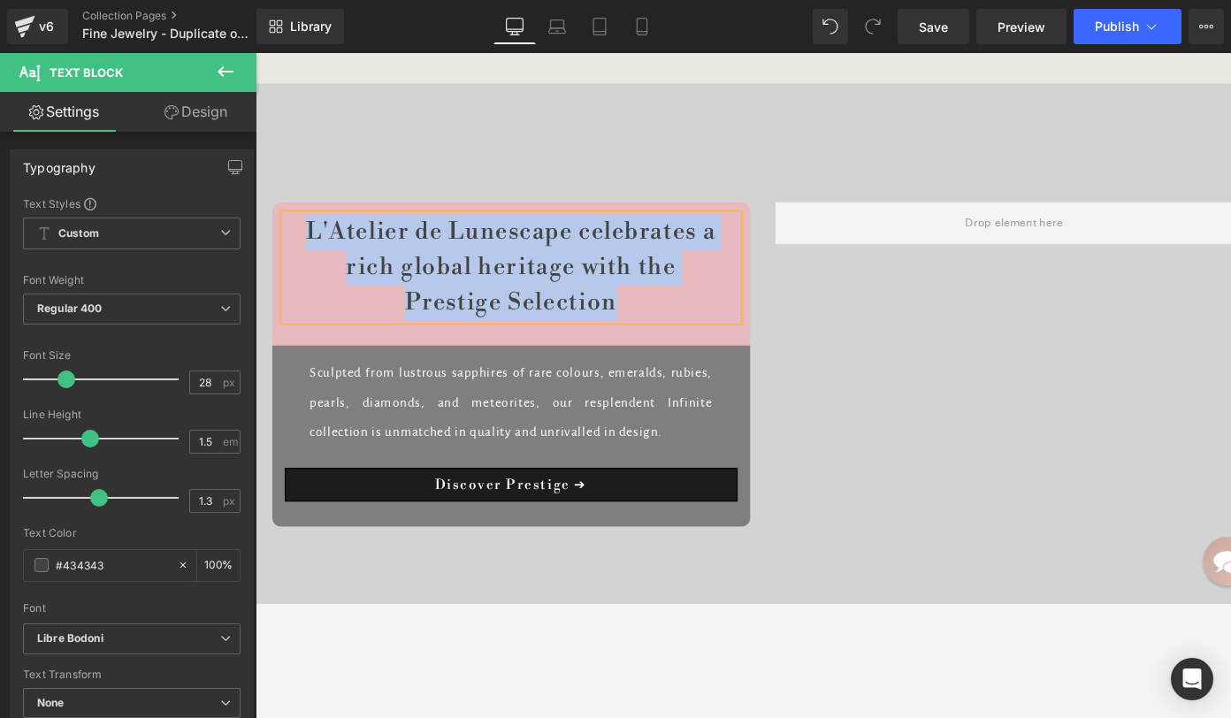
copy p "L'Atelier de Lunescape celebrates a rich global heritage with the Prestige Sele…"
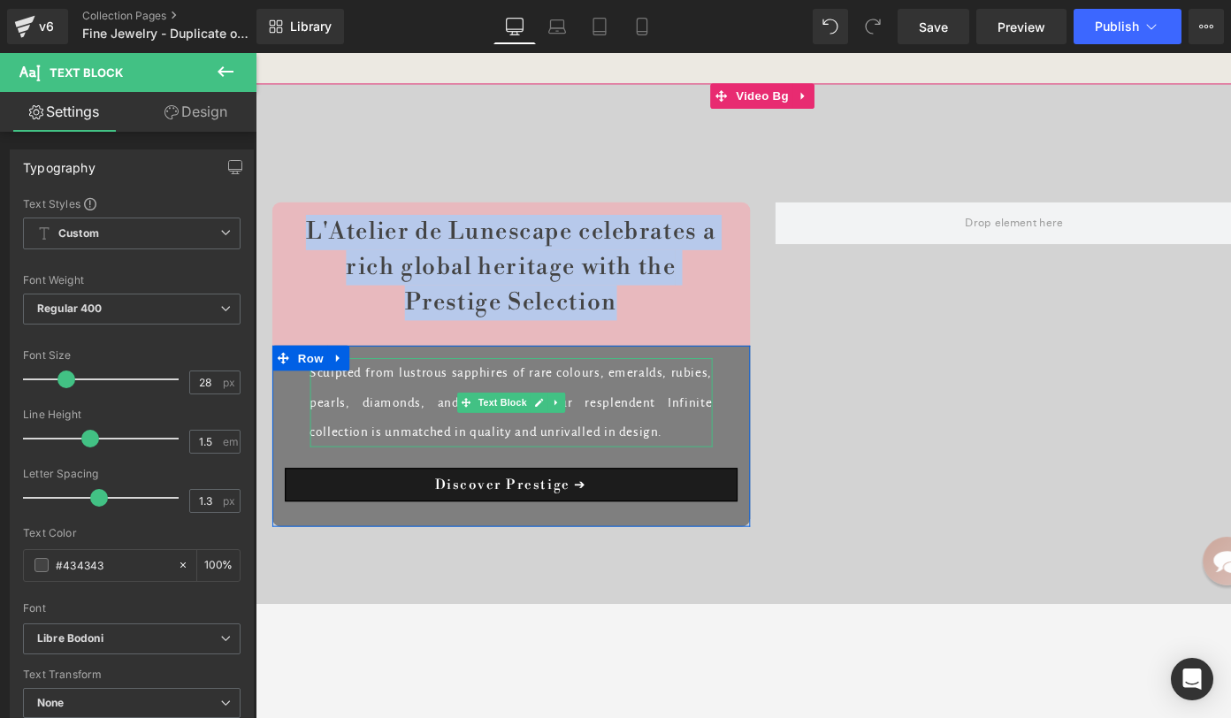
click at [451, 417] on p "Sculpted from lustrous sapphires of rare colours, emeralds, rubies, pearls, dia…" at bounding box center [525, 422] width 424 height 94
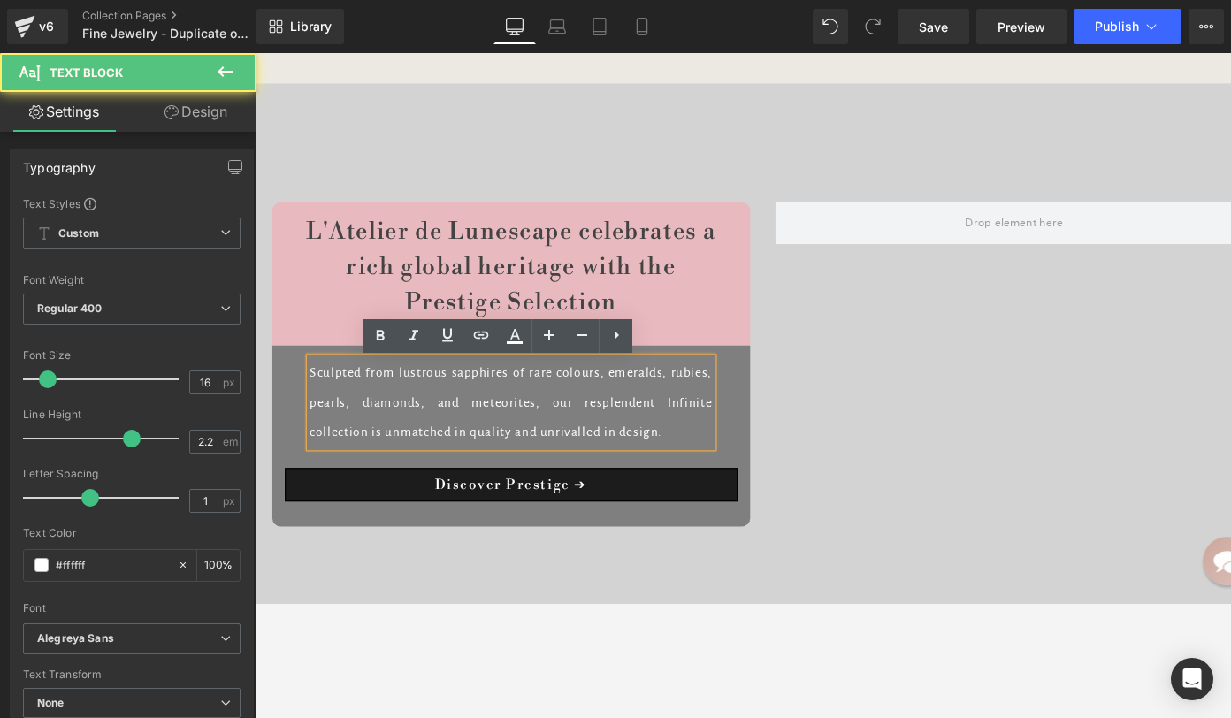
click at [453, 417] on p "Sculpted from lustrous sapphires of rare colours, emeralds, rubies, pearls, dia…" at bounding box center [525, 422] width 424 height 94
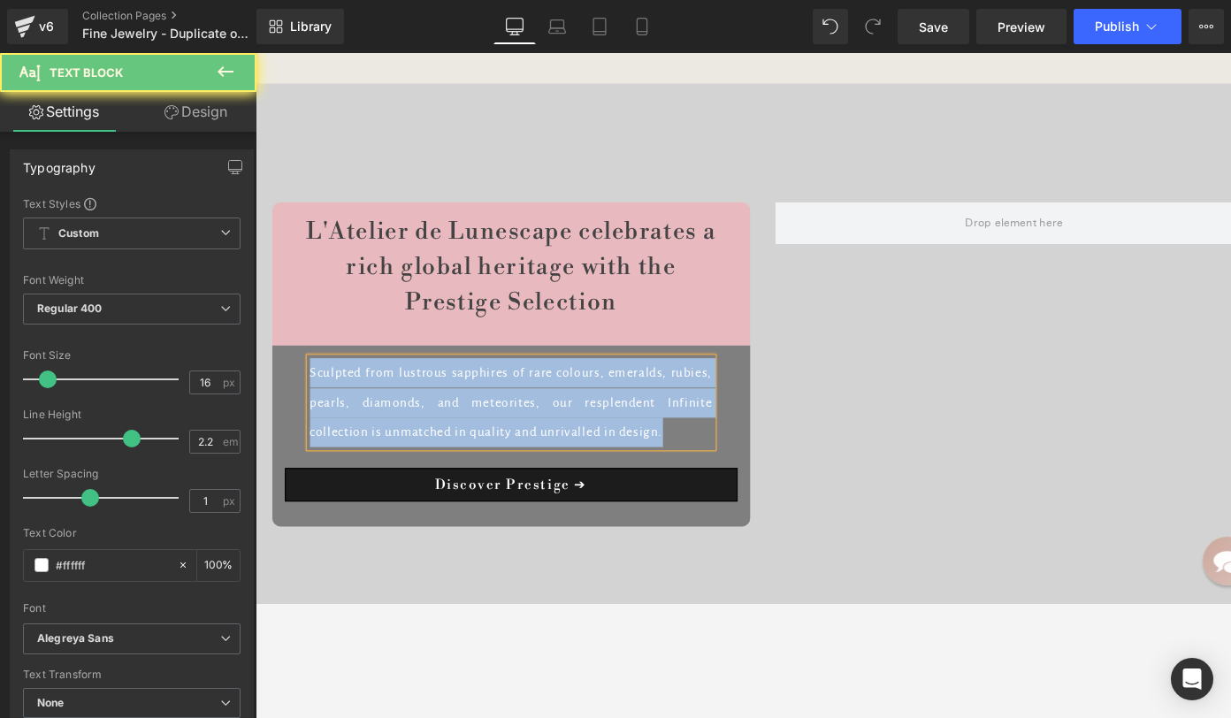
copy p "Sculpted from lustrous sapphires of rare colours, emeralds, rubies, pearls, dia…"
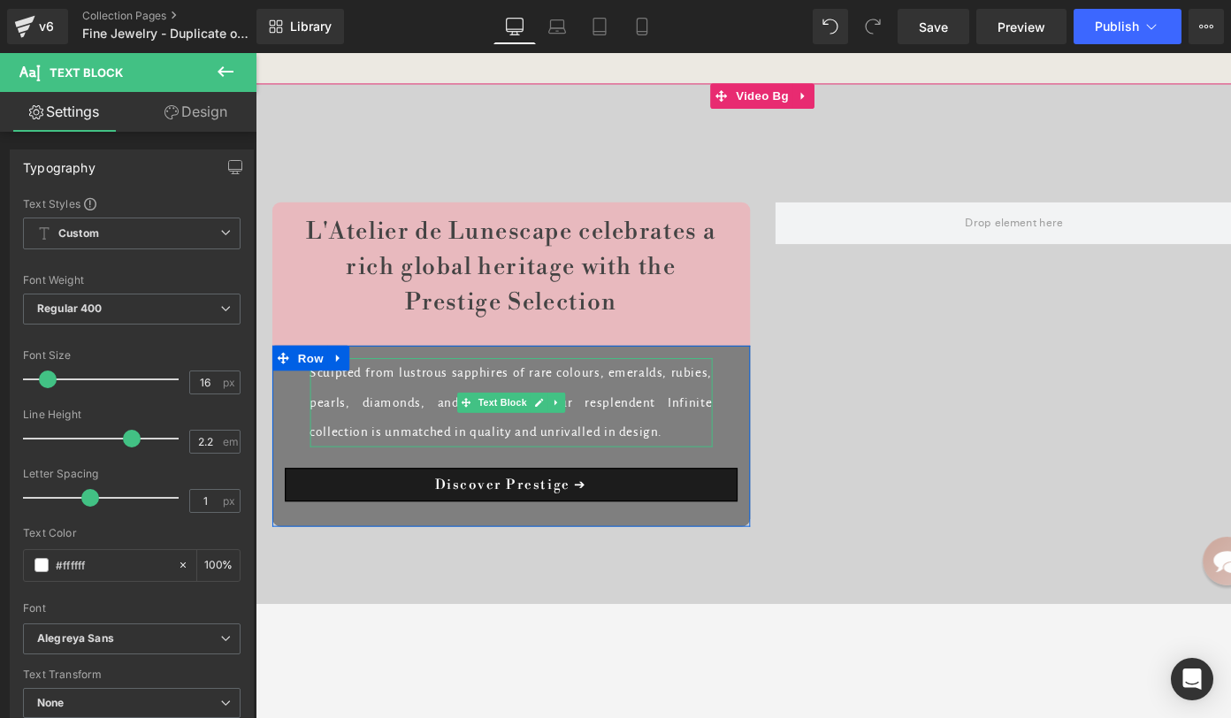
click at [502, 401] on p "Sculpted from lustrous sapphires of rare colours, emeralds, rubies, pearls, dia…" at bounding box center [525, 422] width 424 height 94
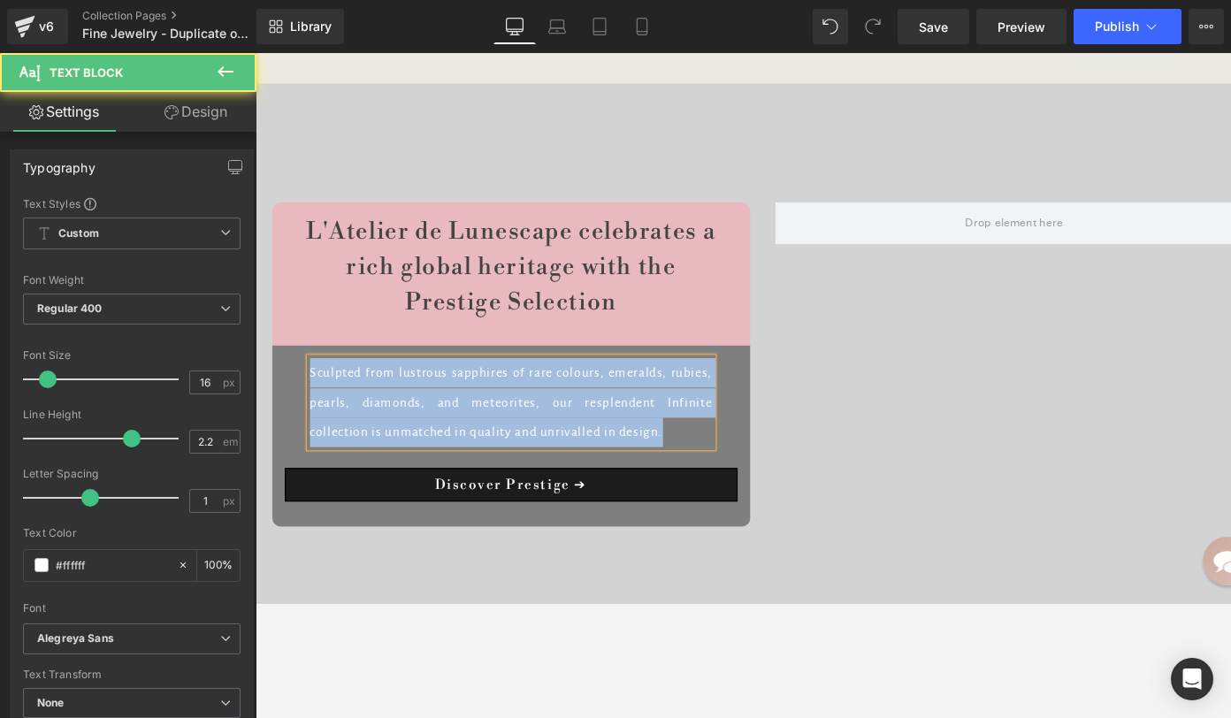
copy p "Sculpted from lustrous sapphires of rare colours, emeralds, rubies, pearls, dia…"
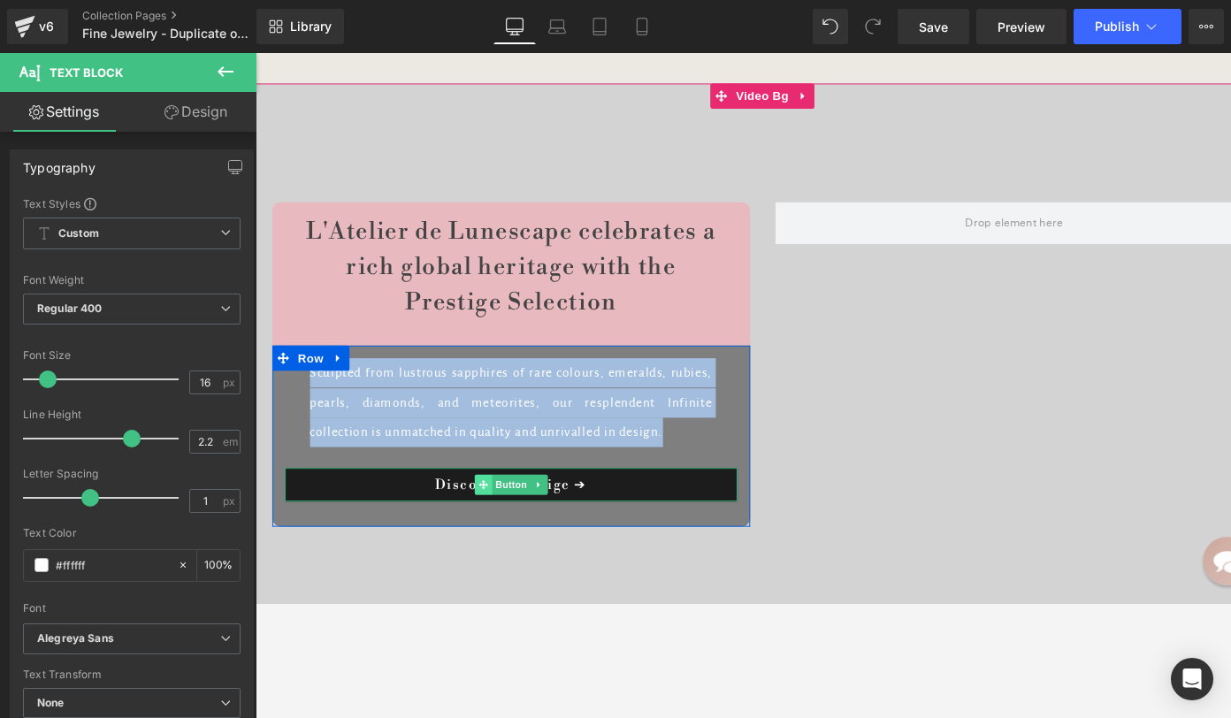
click at [495, 513] on span at bounding box center [495, 508] width 19 height 21
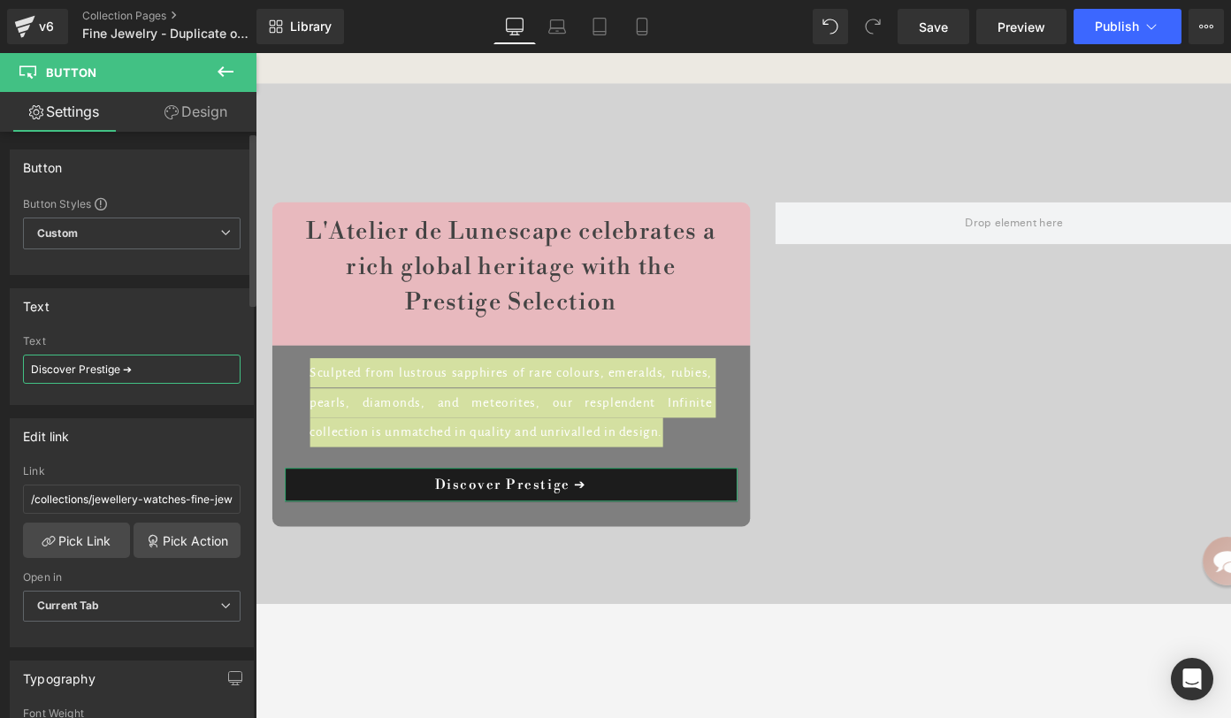
click at [143, 373] on input "Discover Prestige ➔" at bounding box center [132, 369] width 218 height 29
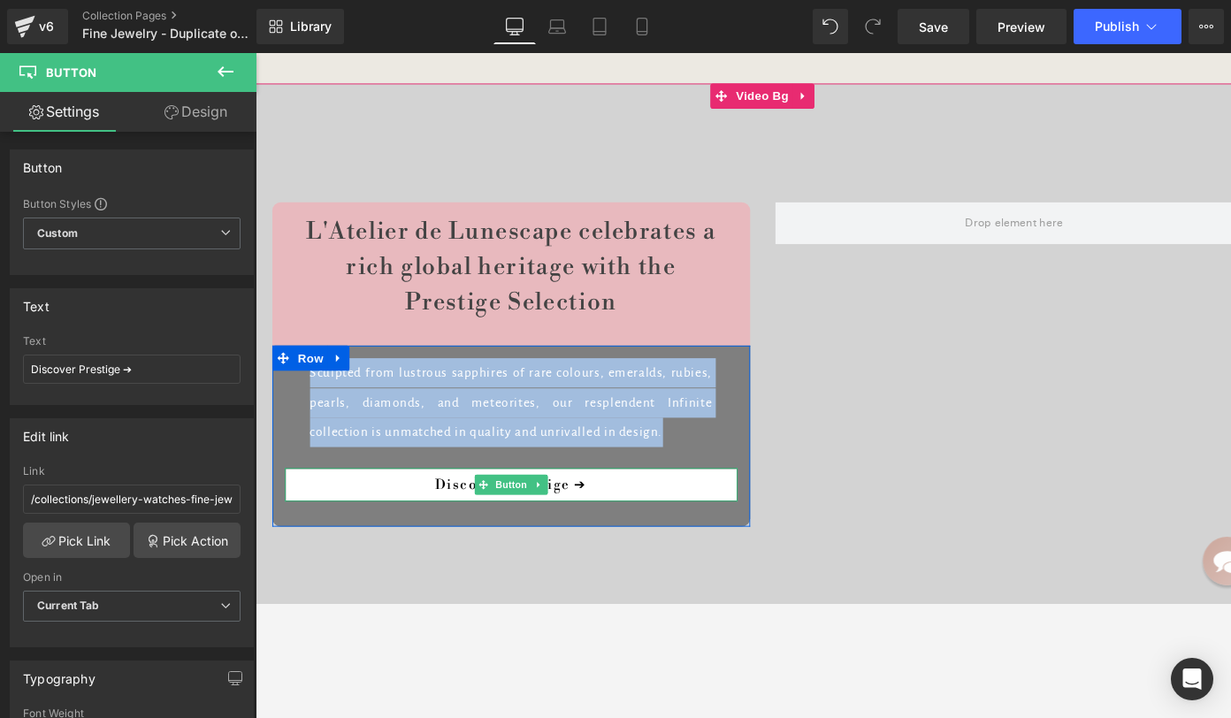
click at [566, 508] on link "Discover Prestige ➔" at bounding box center [524, 508] width 477 height 35
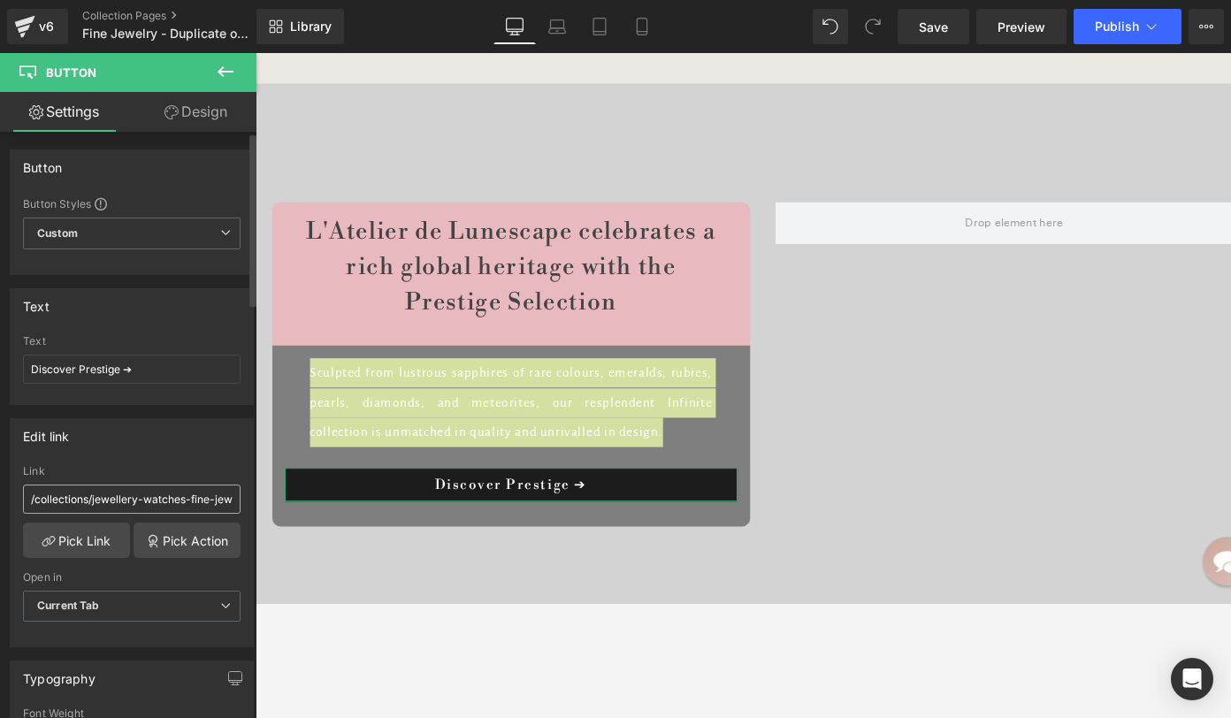
click at [103, 502] on input "/collections/jewellery-watches-fine-jewellery-fine-earrings" at bounding box center [132, 499] width 218 height 29
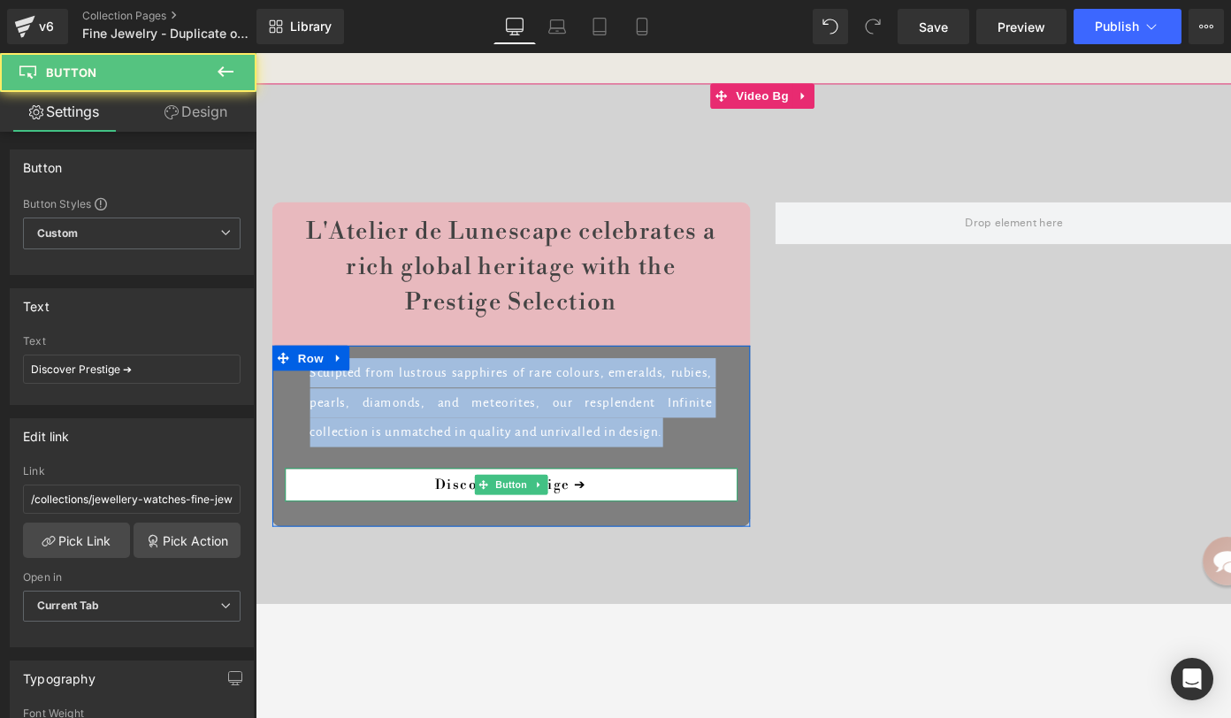
click at [343, 506] on link "Discover Prestige ➔" at bounding box center [524, 508] width 477 height 35
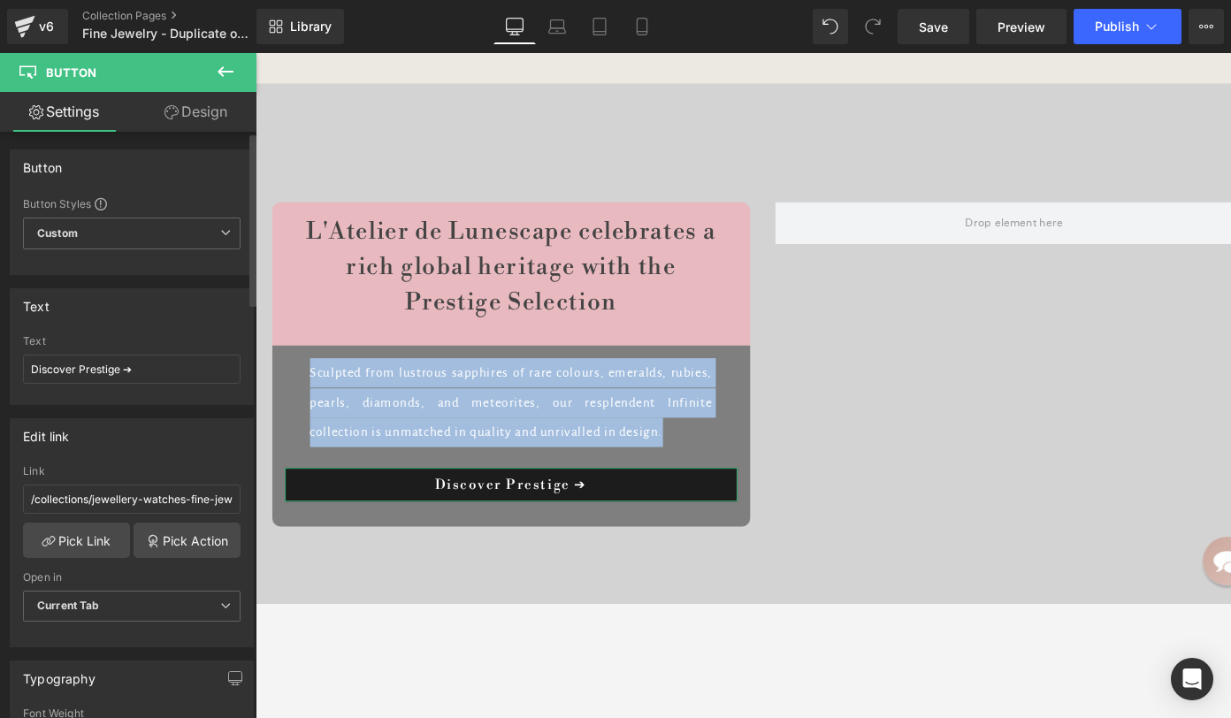
scroll to position [164, 0]
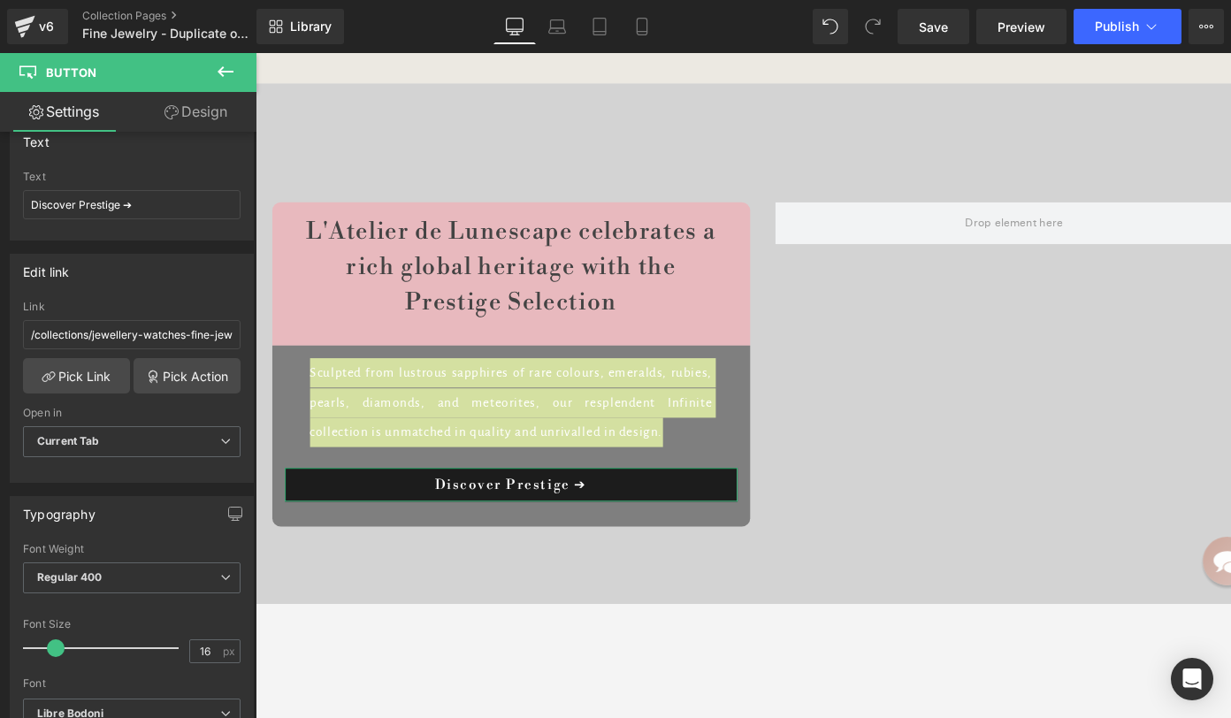
click at [178, 121] on link "Design" at bounding box center [196, 112] width 128 height 40
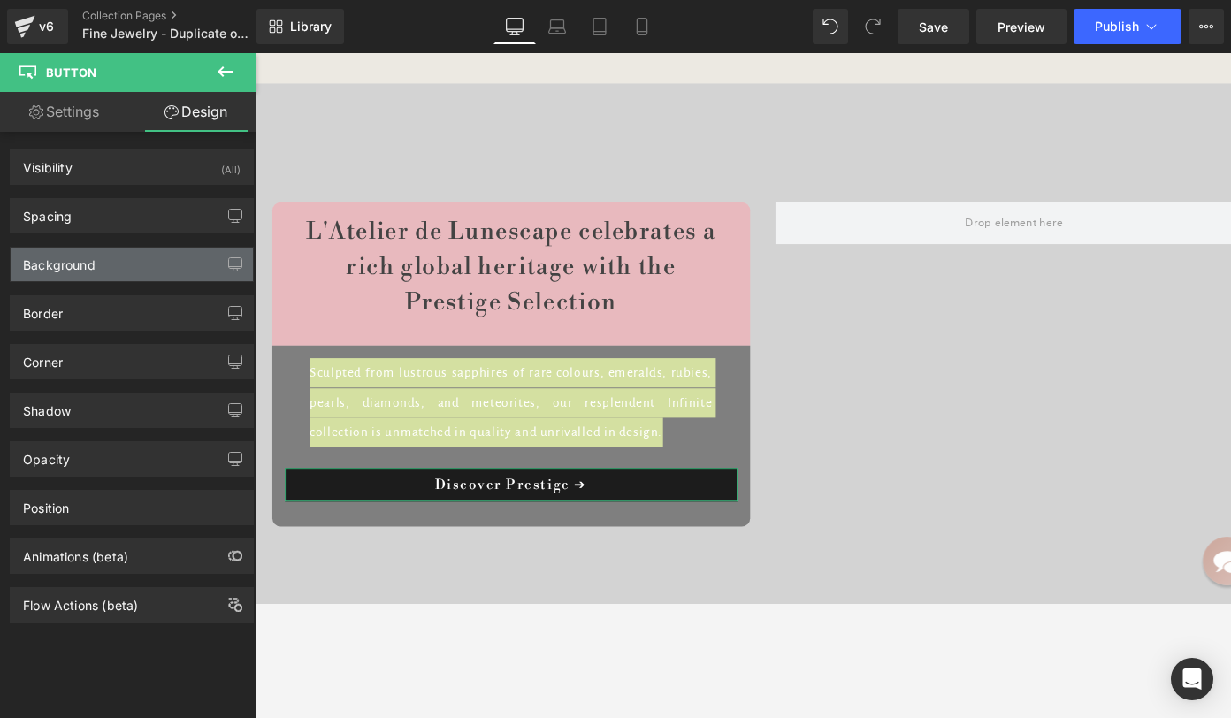
click at [53, 272] on div "Background" at bounding box center [132, 265] width 242 height 34
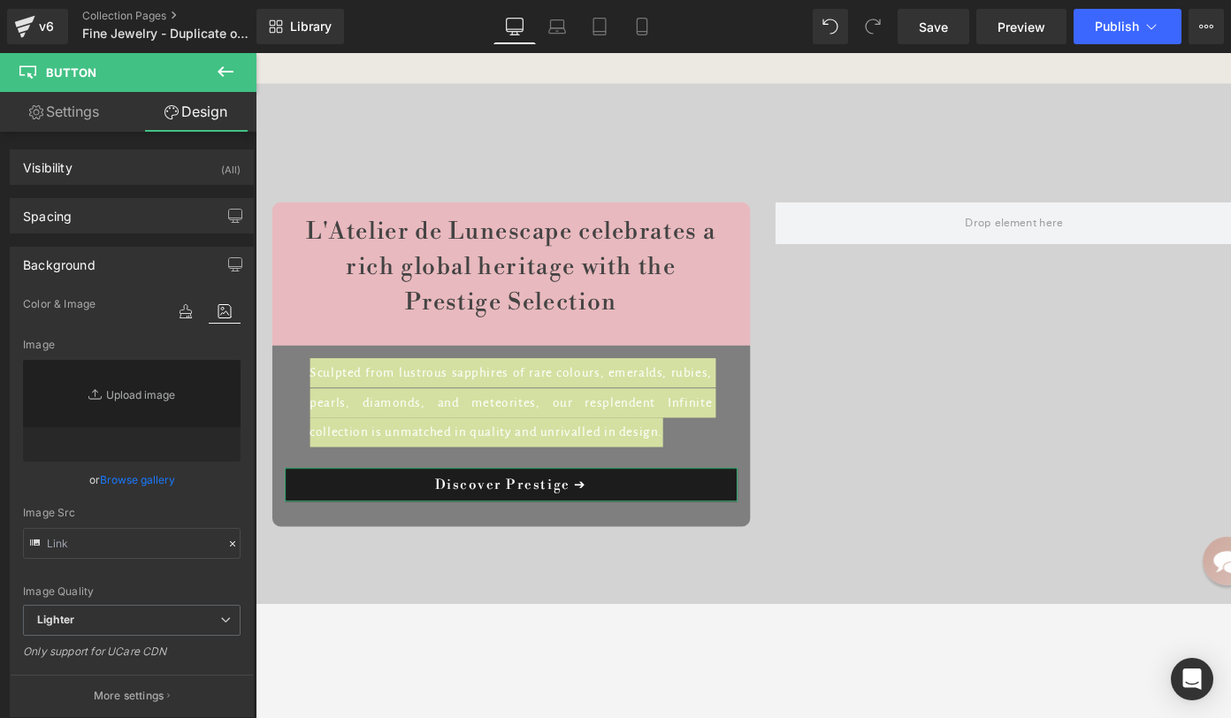
scroll to position [51, 0]
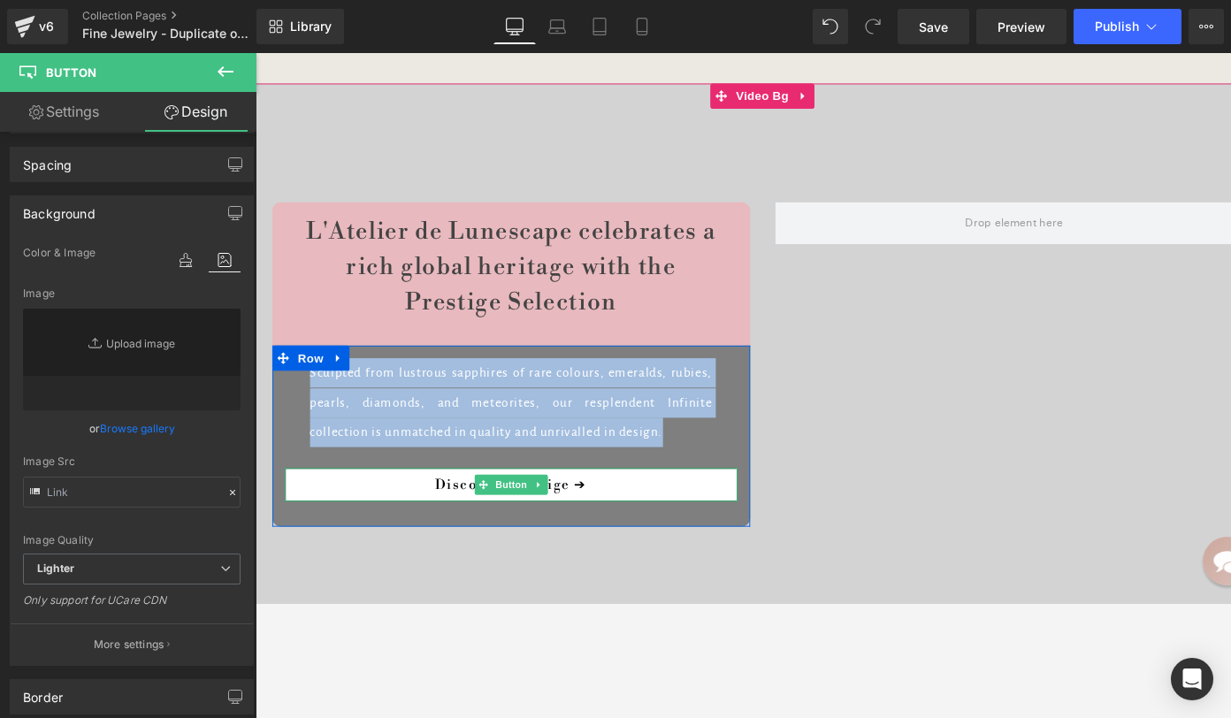
click at [409, 517] on link "Discover Prestige ➔" at bounding box center [524, 508] width 477 height 35
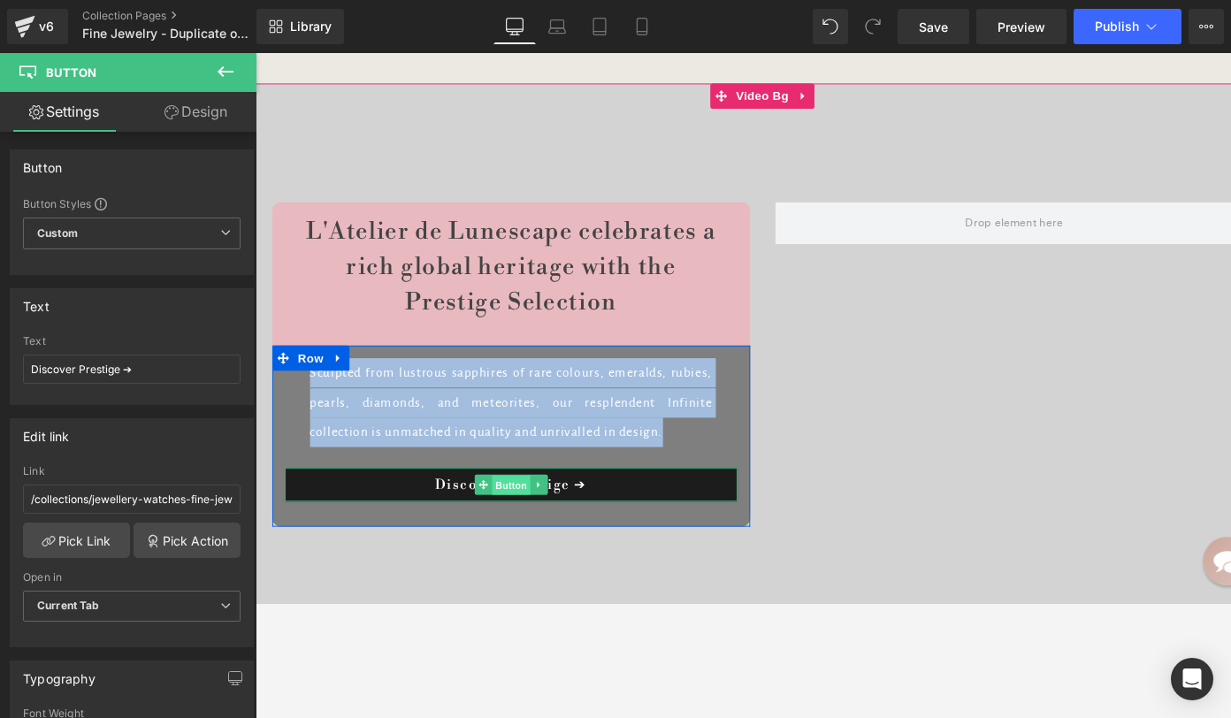
click at [516, 509] on span "Button" at bounding box center [525, 509] width 41 height 21
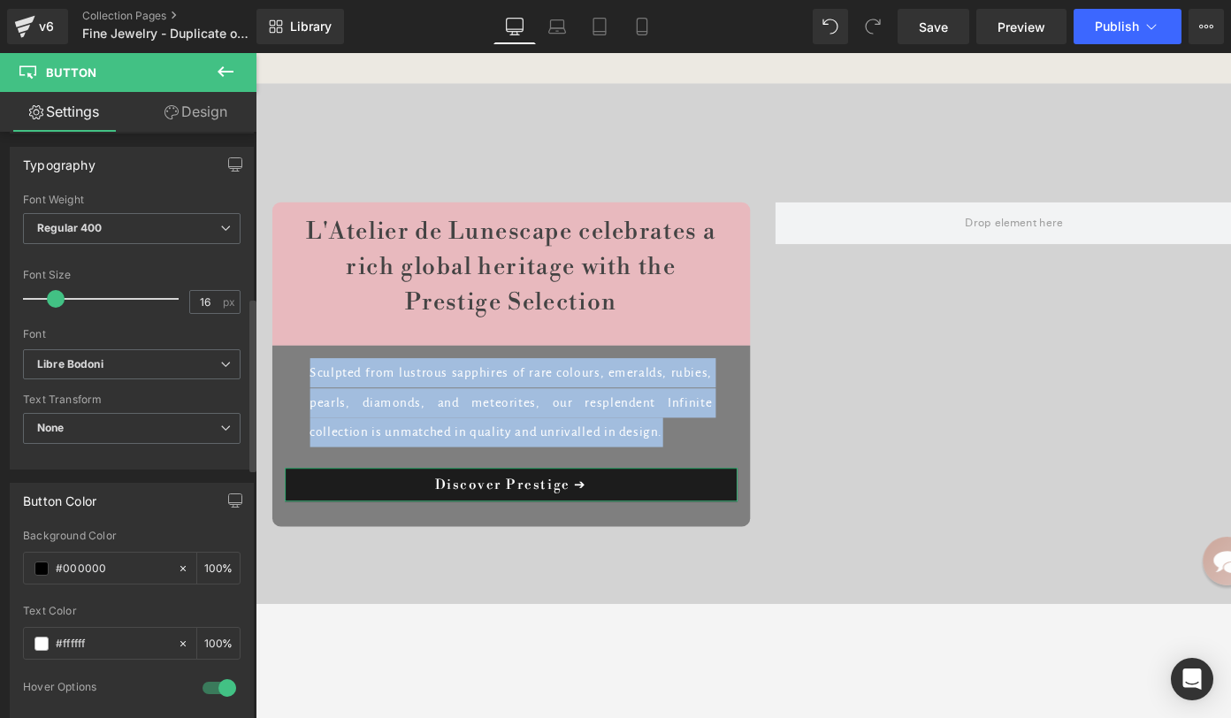
scroll to position [577, 0]
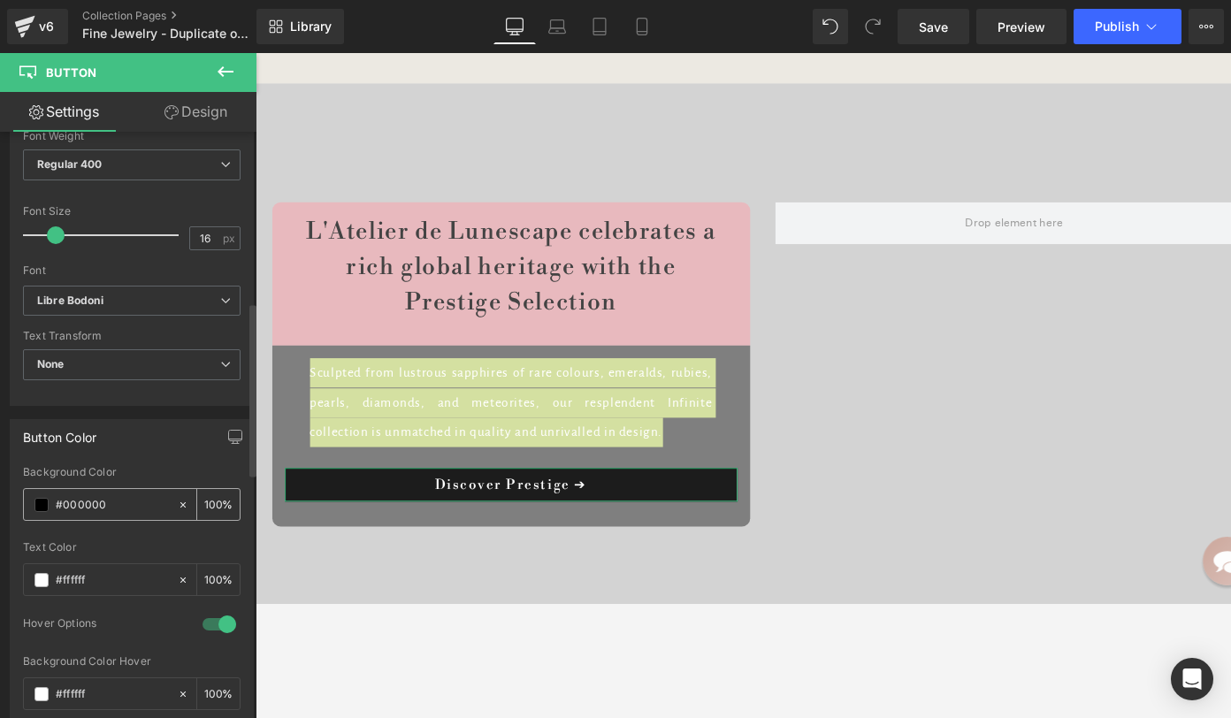
click at [135, 501] on input "#000000" at bounding box center [112, 504] width 113 height 19
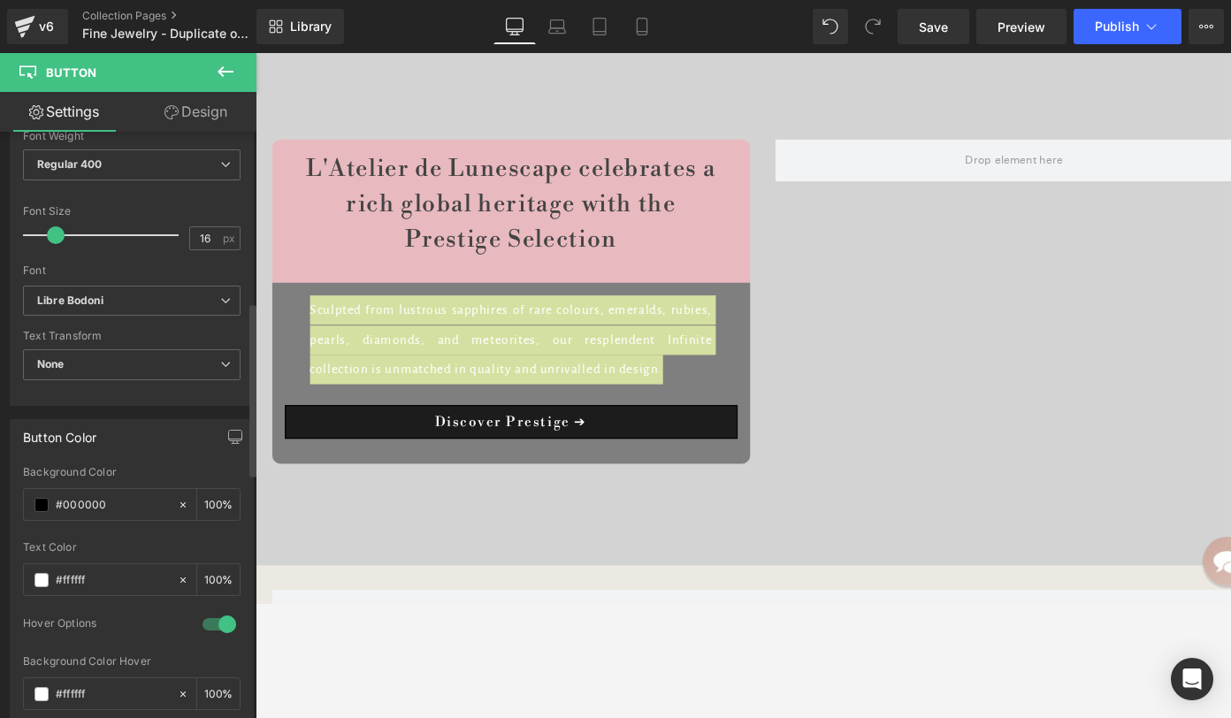
scroll to position [6823, 0]
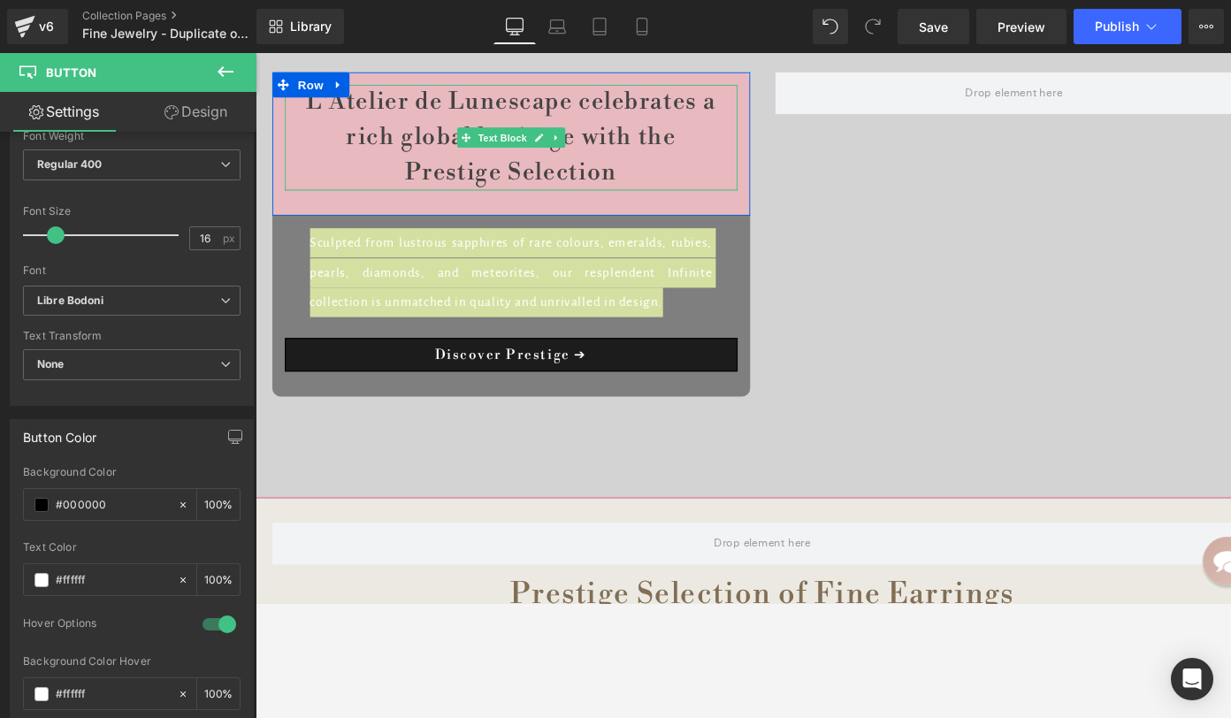
click at [407, 198] on div "L'Atelier de Lunescape celebrates a rich global heritage with the Prestige Sele…" at bounding box center [524, 142] width 477 height 111
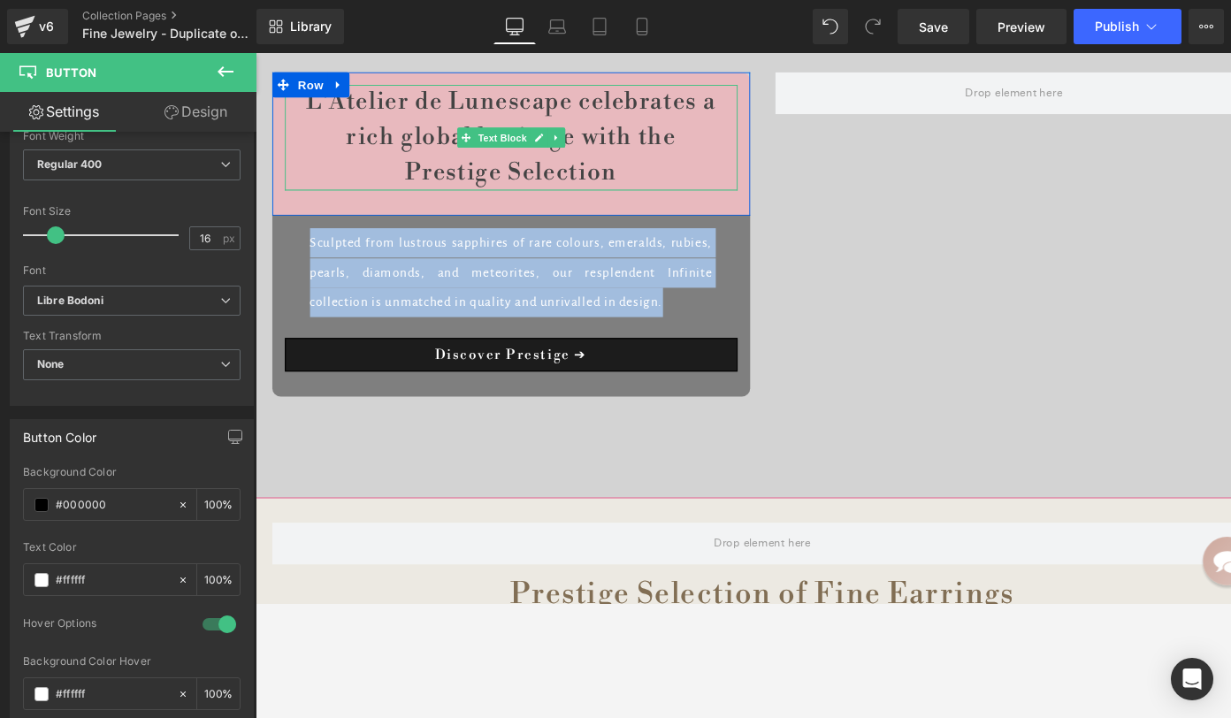
click at [404, 172] on p "L'Atelier de Lunescape celebrates a rich global heritage with the Prestige Sele…" at bounding box center [524, 142] width 477 height 111
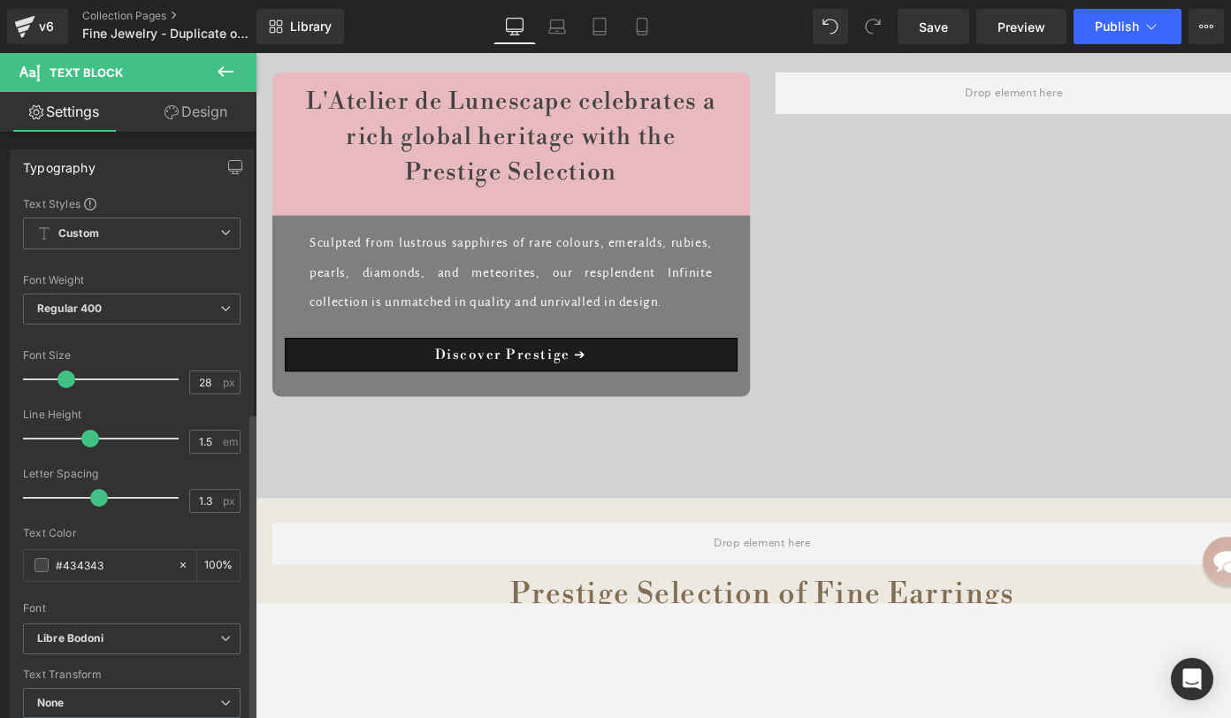
scroll to position [532, 0]
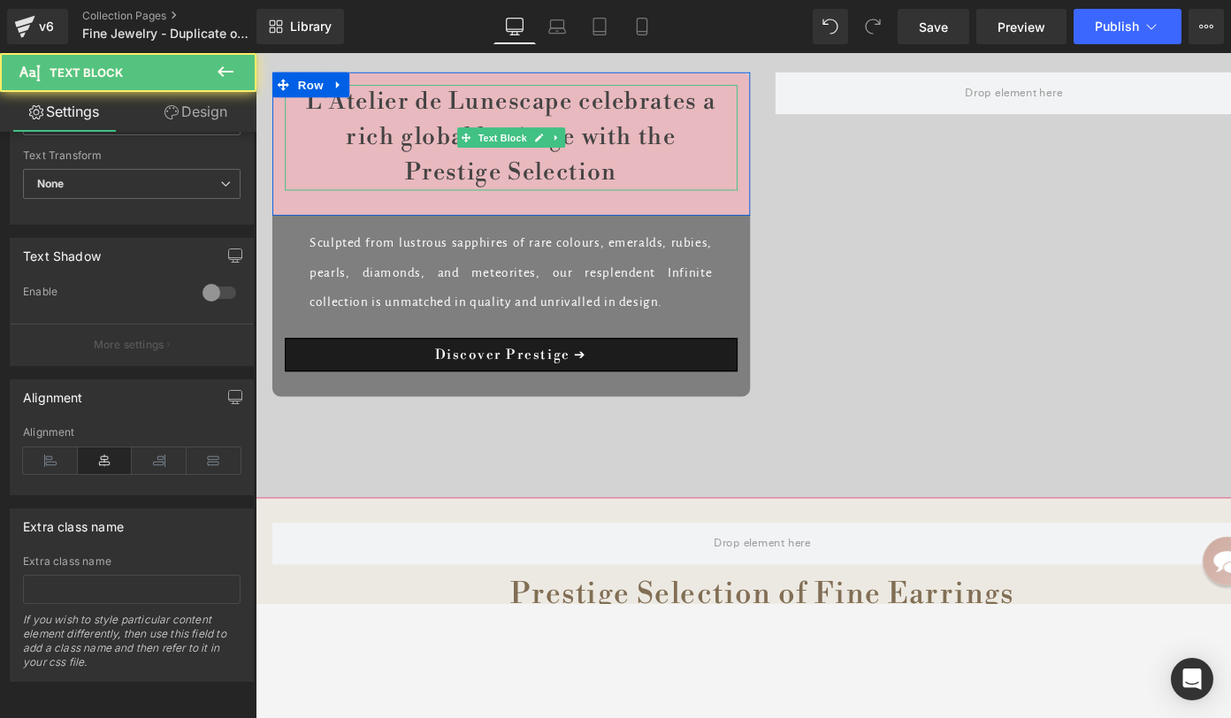
click at [409, 148] on p "L'Atelier de Lunescape celebrates a rich global heritage with the Prestige Sele…" at bounding box center [524, 142] width 477 height 111
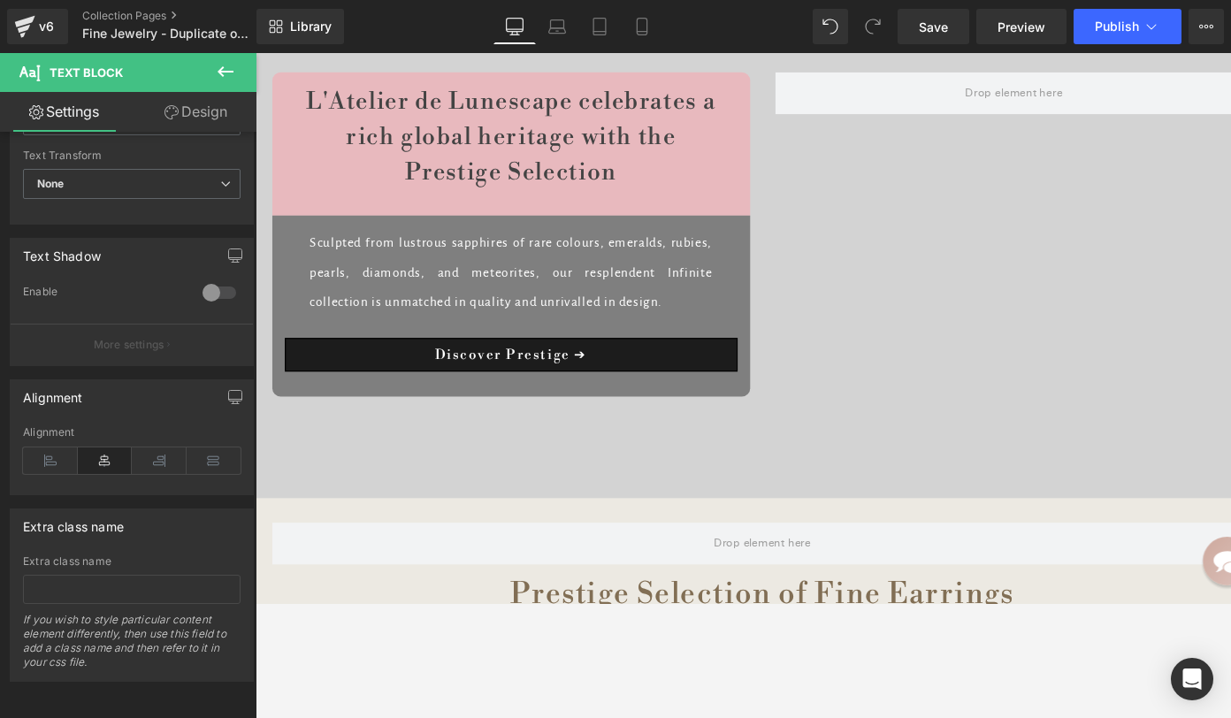
click at [192, 108] on link "Design" at bounding box center [196, 112] width 128 height 40
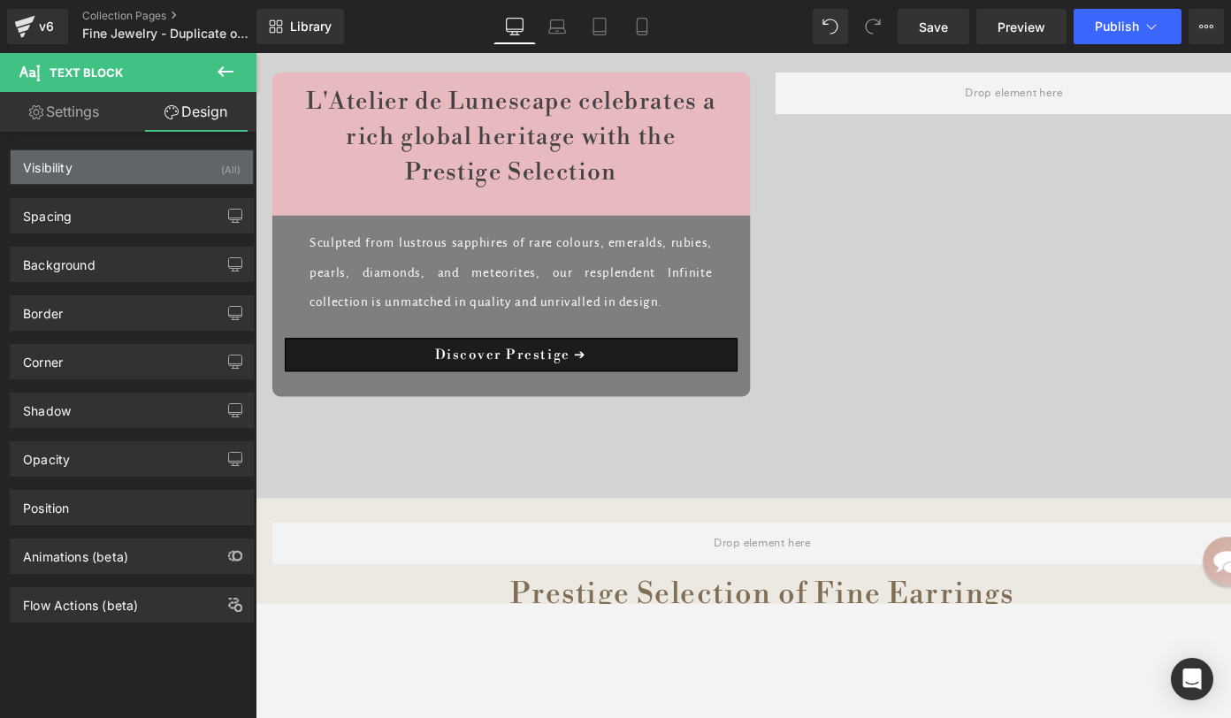
type input "transparent"
type input "0"
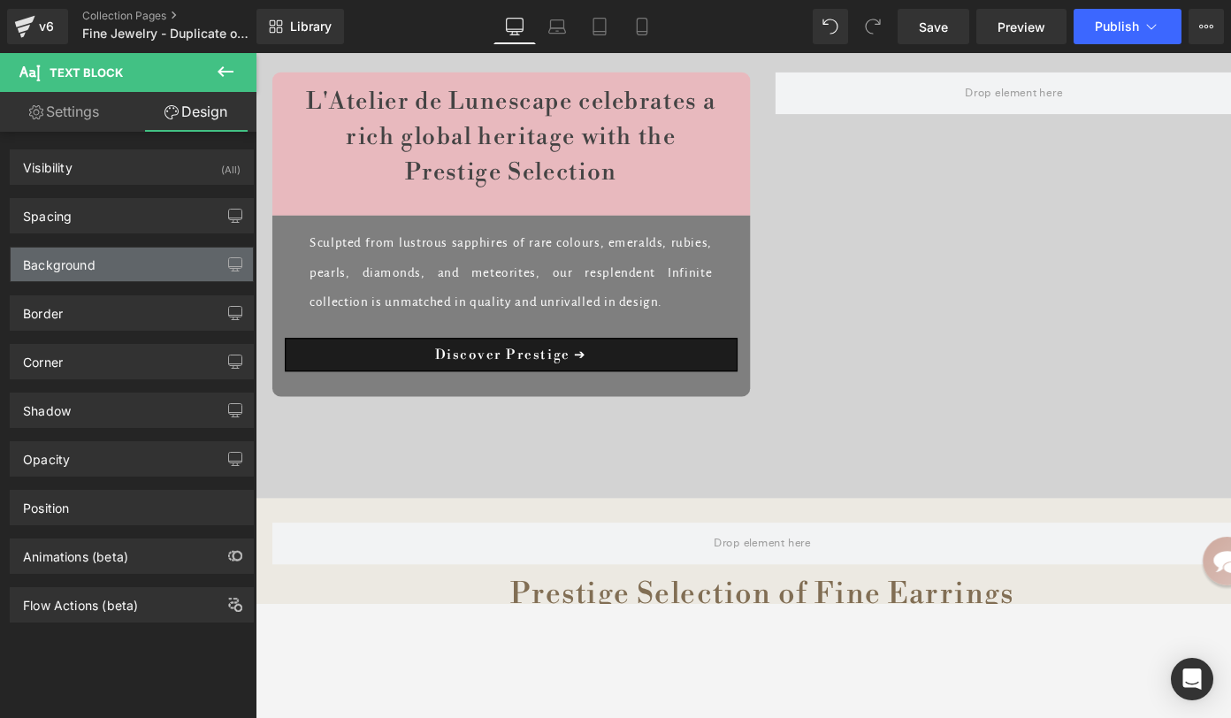
click at [65, 264] on div "Background" at bounding box center [59, 260] width 73 height 25
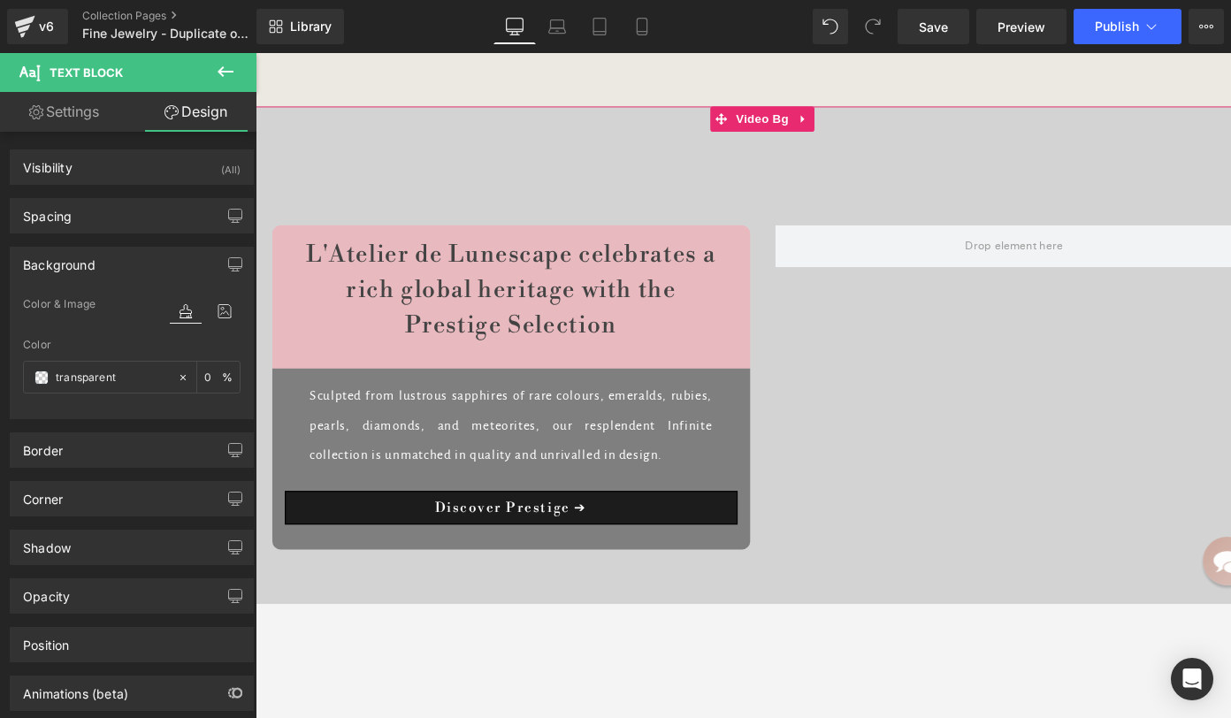
scroll to position [6646, 0]
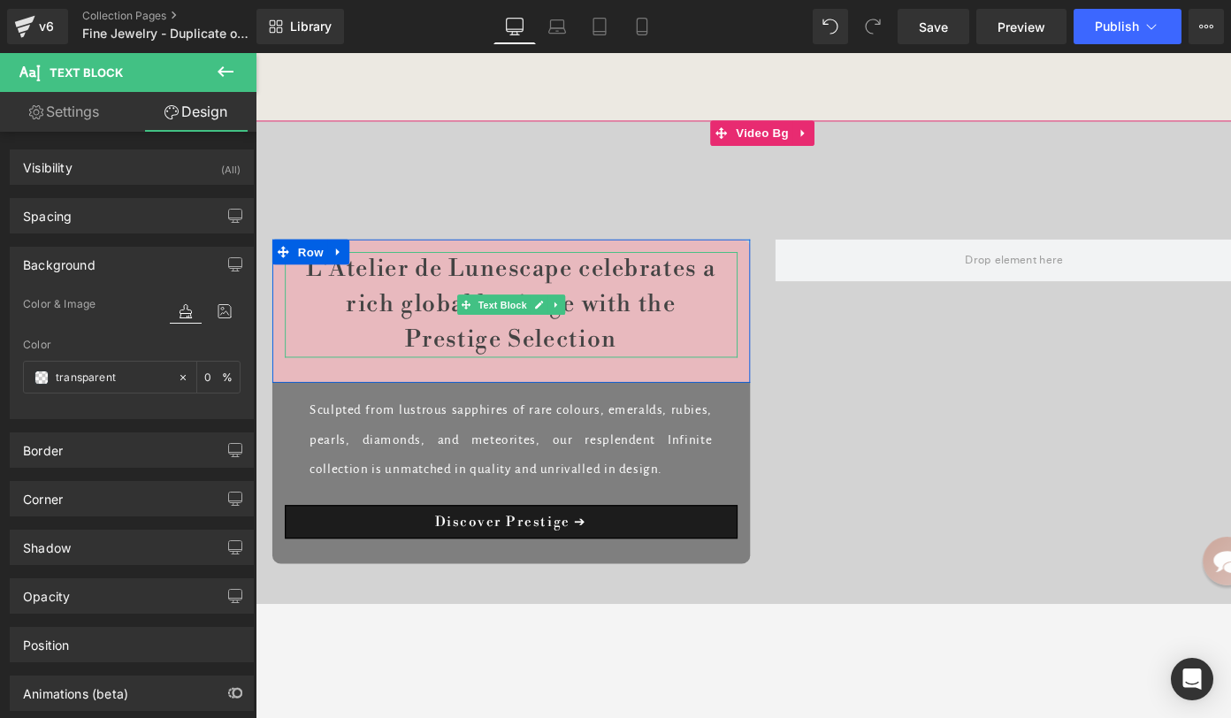
click at [342, 298] on p "L'Atelier de Lunescape celebrates a rich global heritage with the Prestige Sele…" at bounding box center [524, 319] width 477 height 111
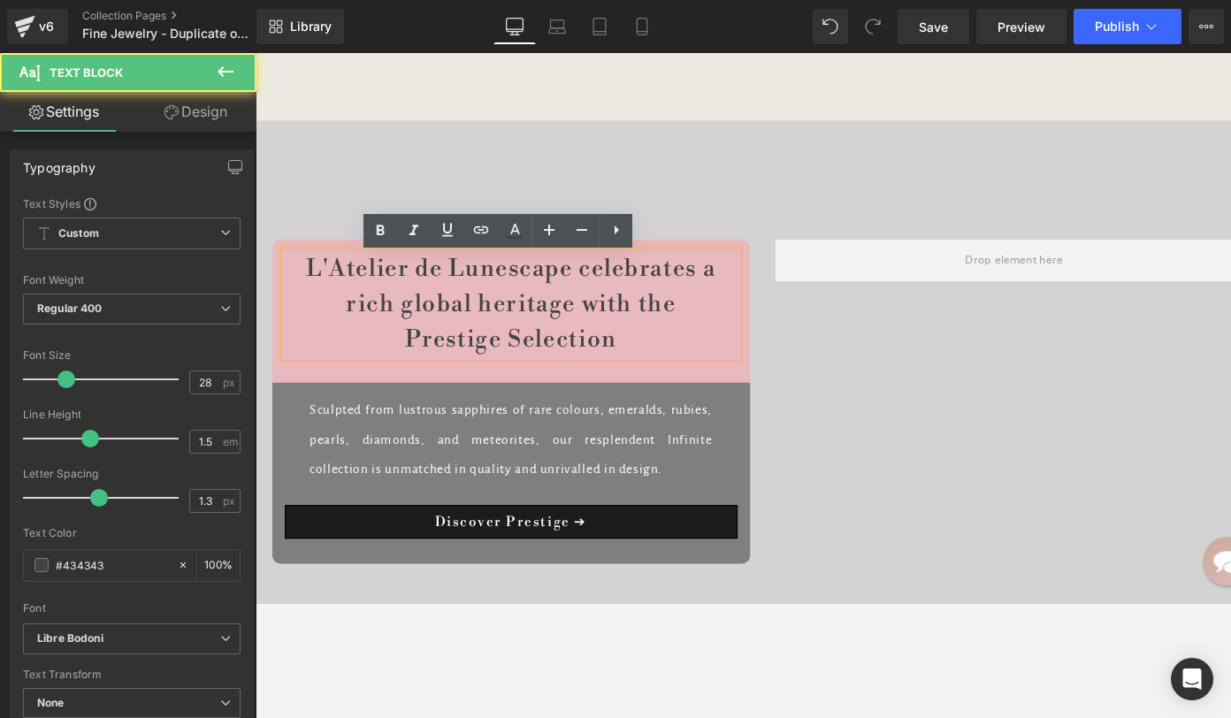
click at [450, 337] on p "L'Atelier de Lunescape celebrates a rich global heritage with the Prestige Sele…" at bounding box center [524, 319] width 477 height 111
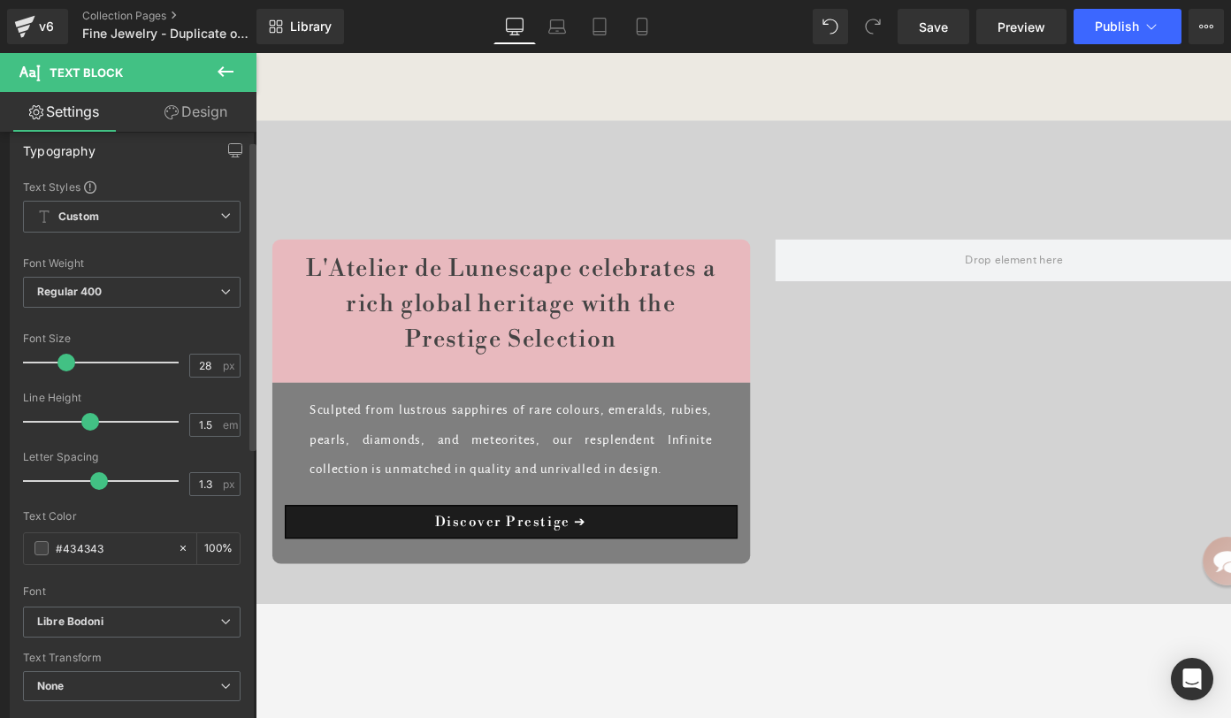
scroll to position [0, 0]
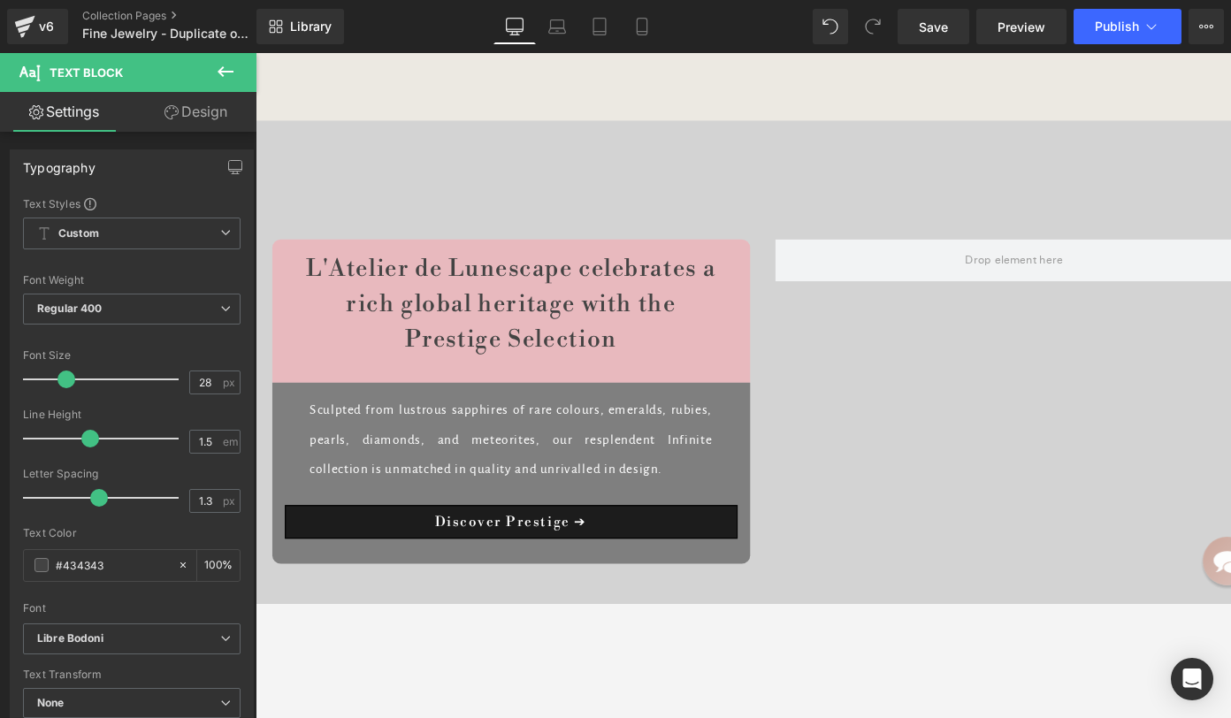
click at [207, 114] on link "Design" at bounding box center [196, 112] width 128 height 40
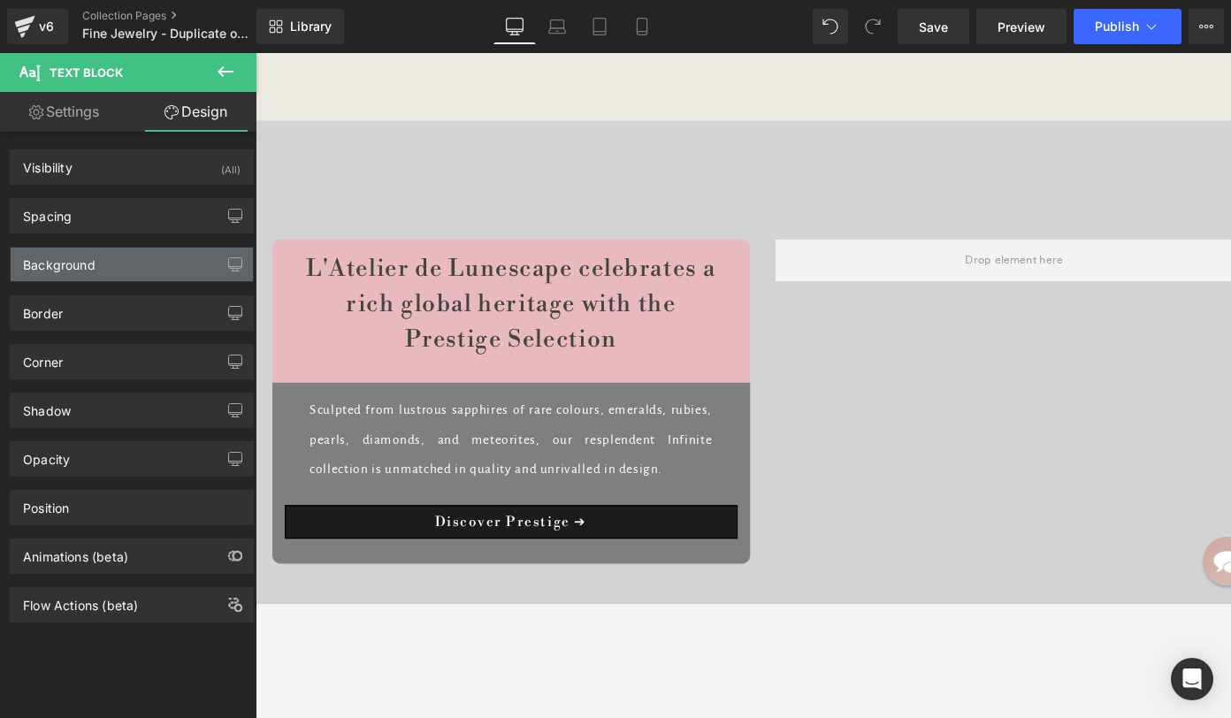
click at [123, 264] on div "Background" at bounding box center [132, 265] width 242 height 34
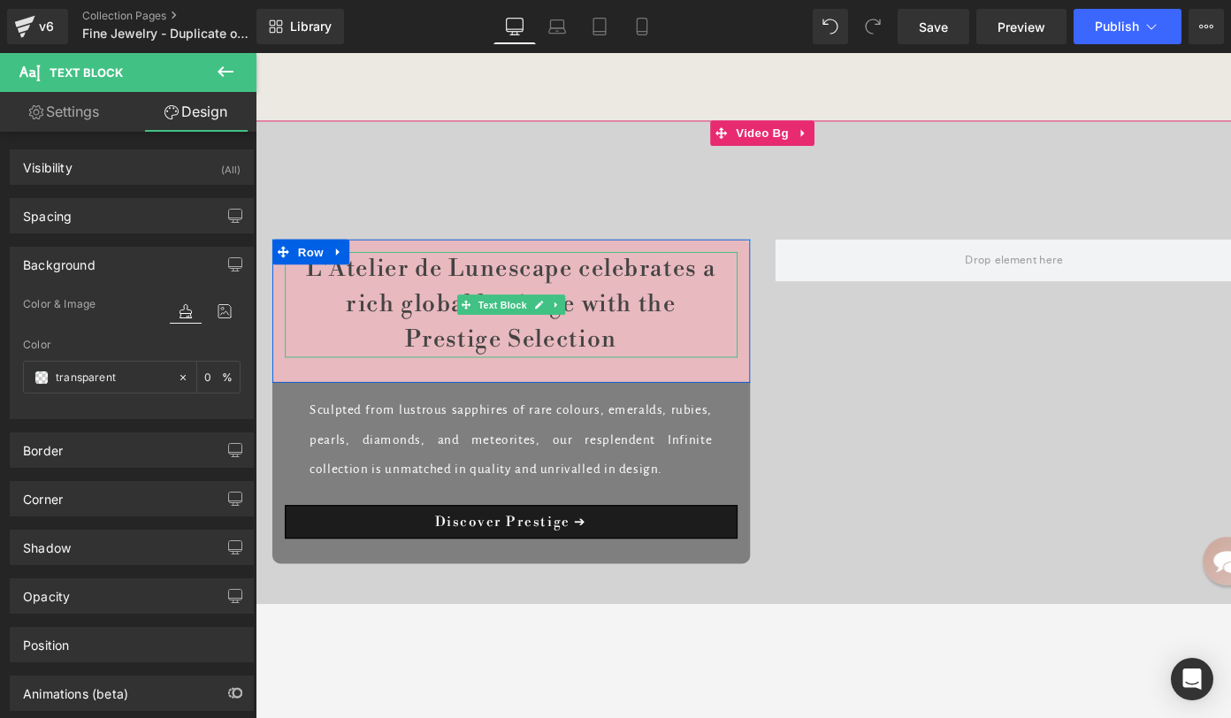
click at [345, 337] on p "L'Atelier de Lunescape celebrates a rich global heritage with the Prestige Sele…" at bounding box center [524, 319] width 477 height 111
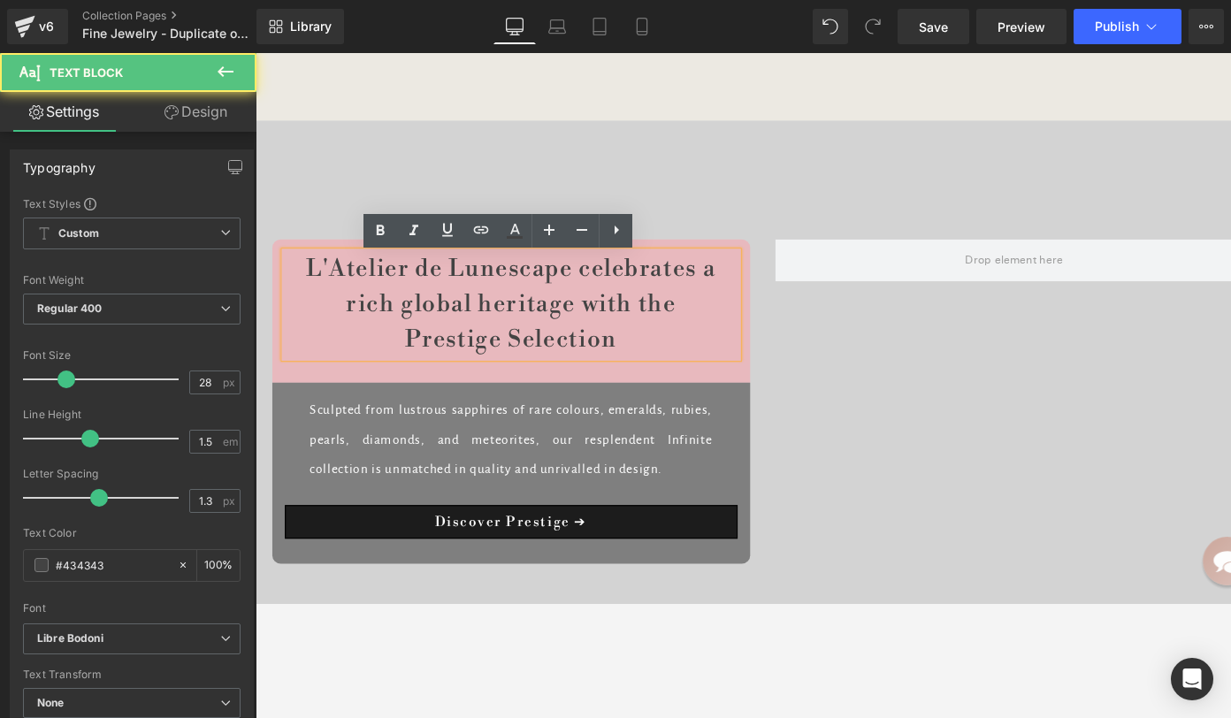
click at [322, 401] on div "L'Atelier de Lunescape celebrates a rich global heritage with the Prestige Sele…" at bounding box center [525, 325] width 504 height 151
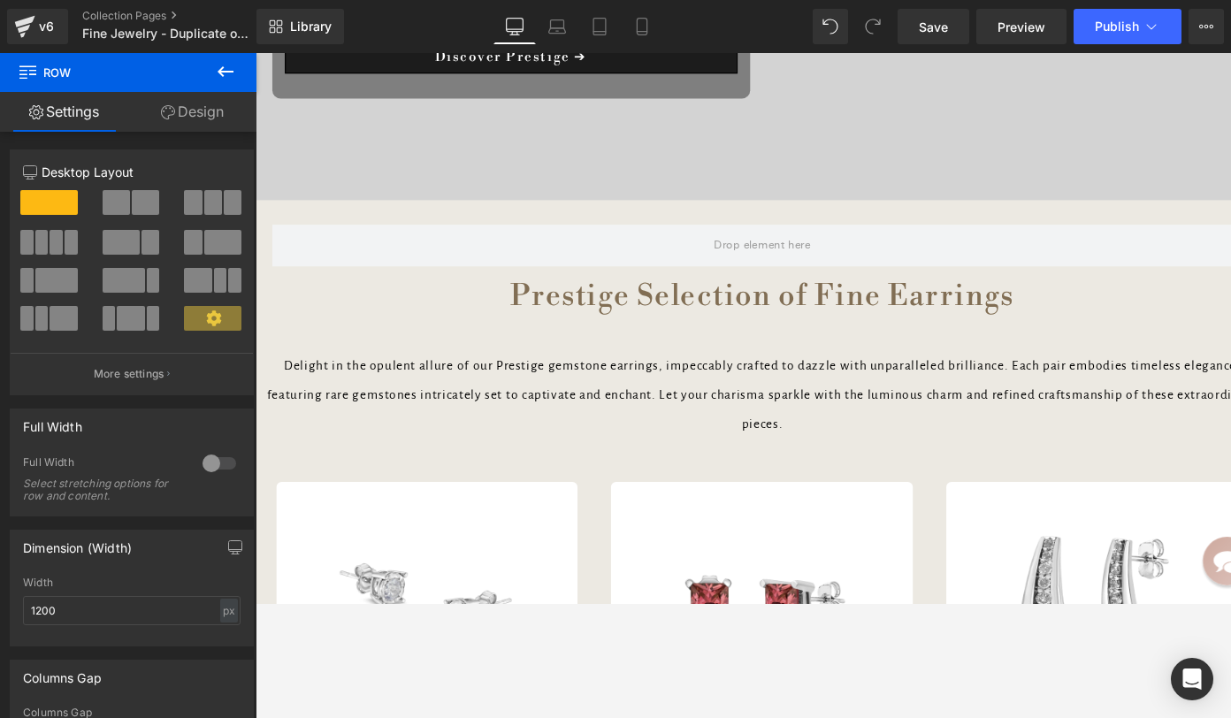
scroll to position [7152, 0]
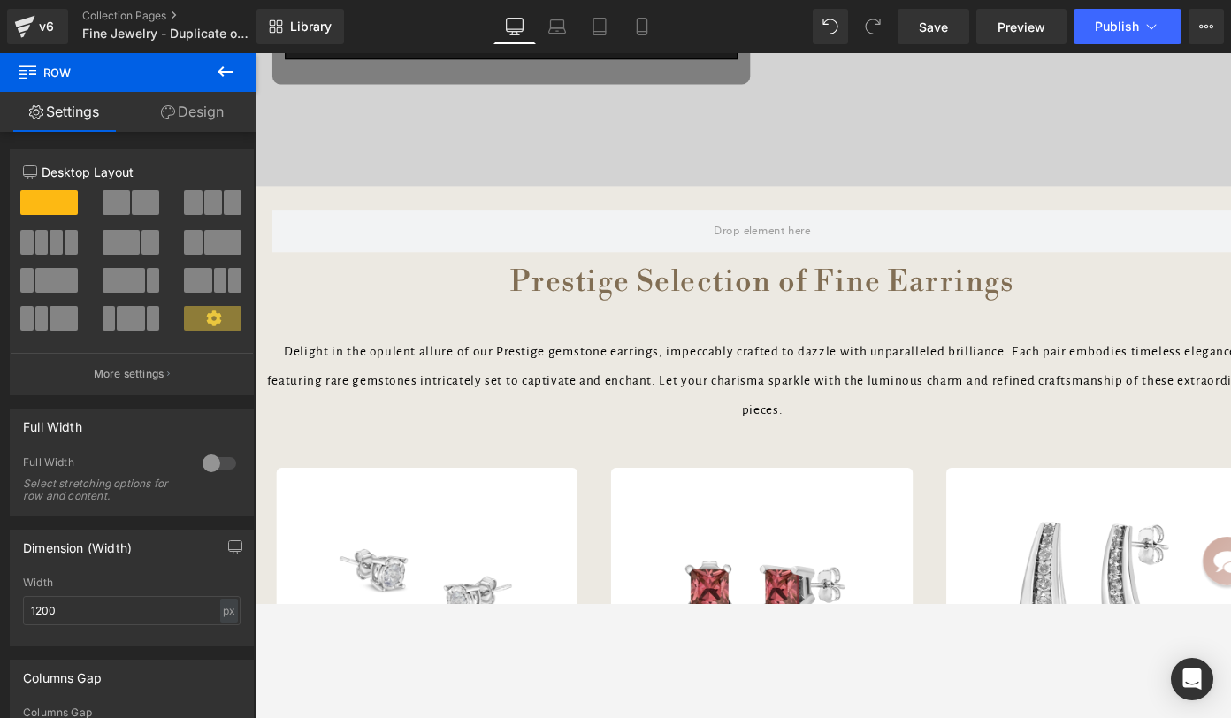
click at [705, 299] on span "Prestige Selection of Fine Earrings" at bounding box center [789, 295] width 531 height 38
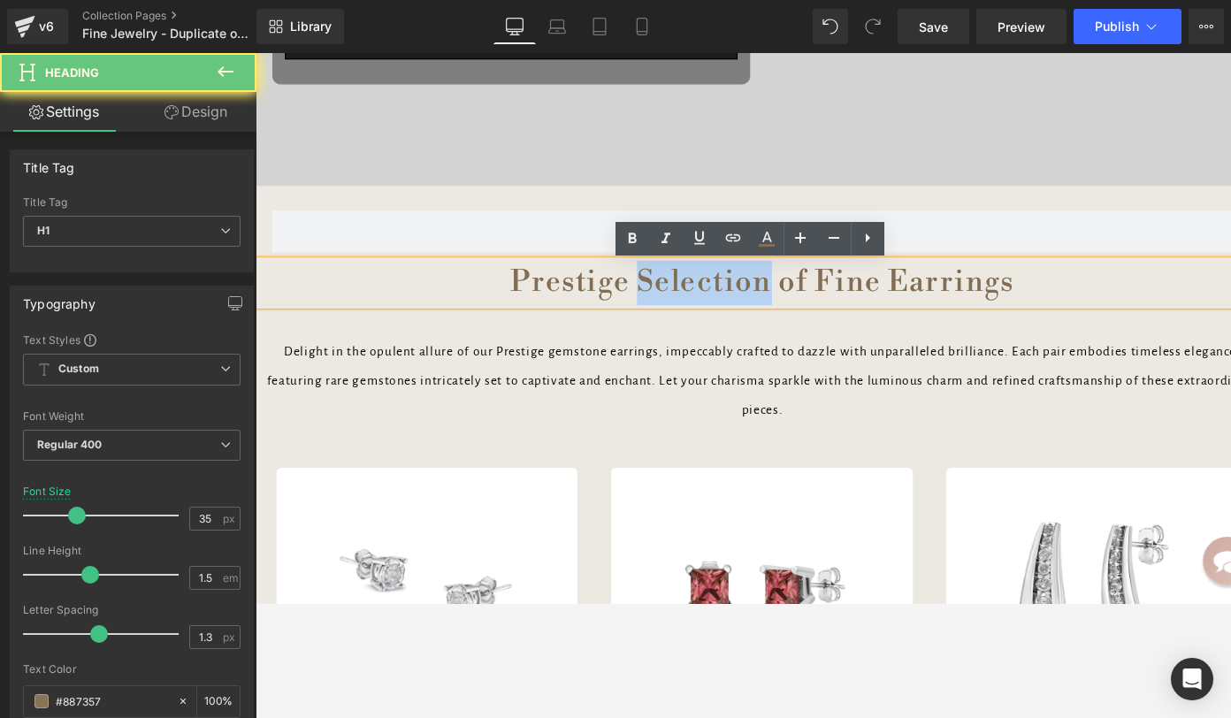
click at [705, 299] on span "Prestige Selection of Fine Earrings" at bounding box center [789, 295] width 531 height 38
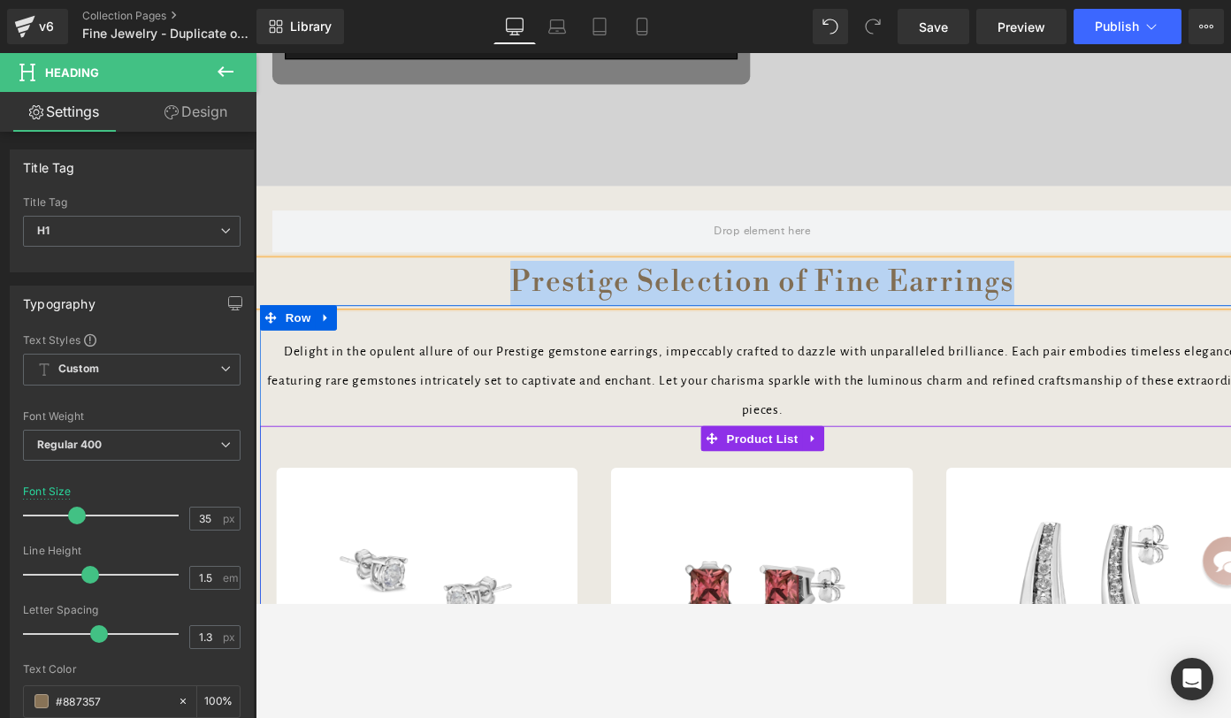
copy span "Prestige Selection of Fine Earrings"
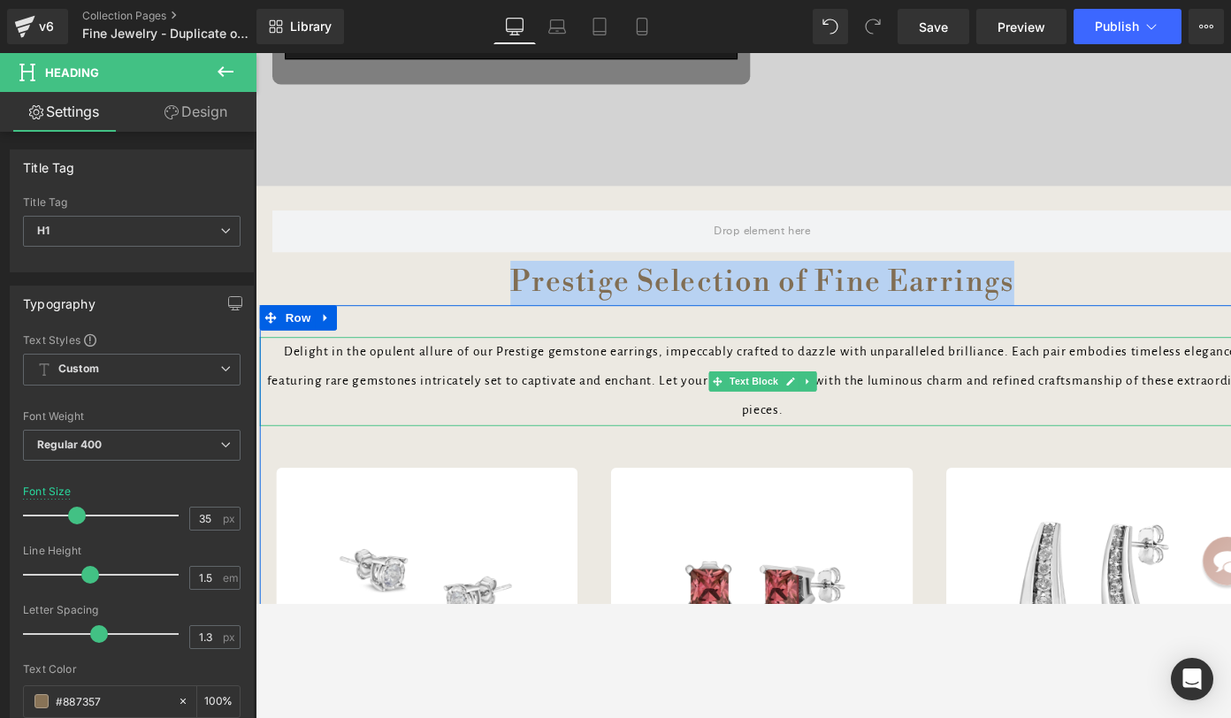
click at [651, 396] on p "Delight in the opulent allure of our Prestige gemstone earrings, impeccably cra…" at bounding box center [790, 400] width 1061 height 94
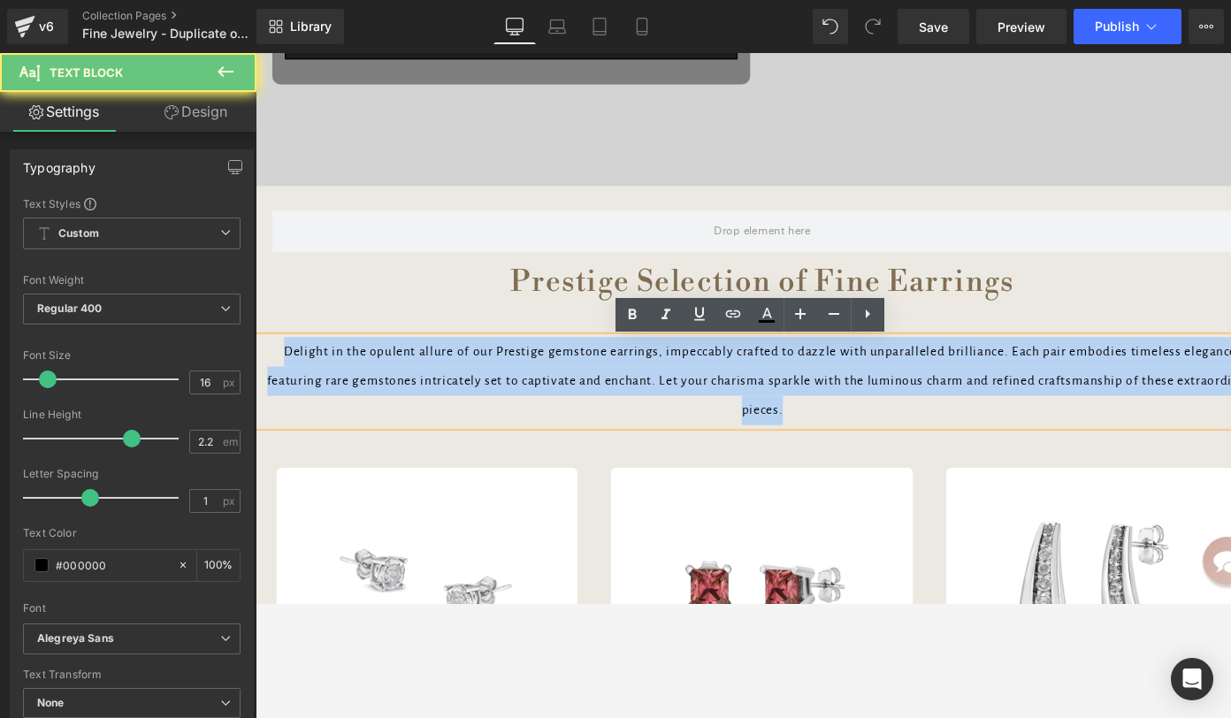
click at [652, 396] on p "Delight in the opulent allure of our Prestige gemstone earrings, impeccably cra…" at bounding box center [790, 400] width 1061 height 94
copy p "Delight in the opulent allure of our Prestige gemstone earrings, impeccably cra…"
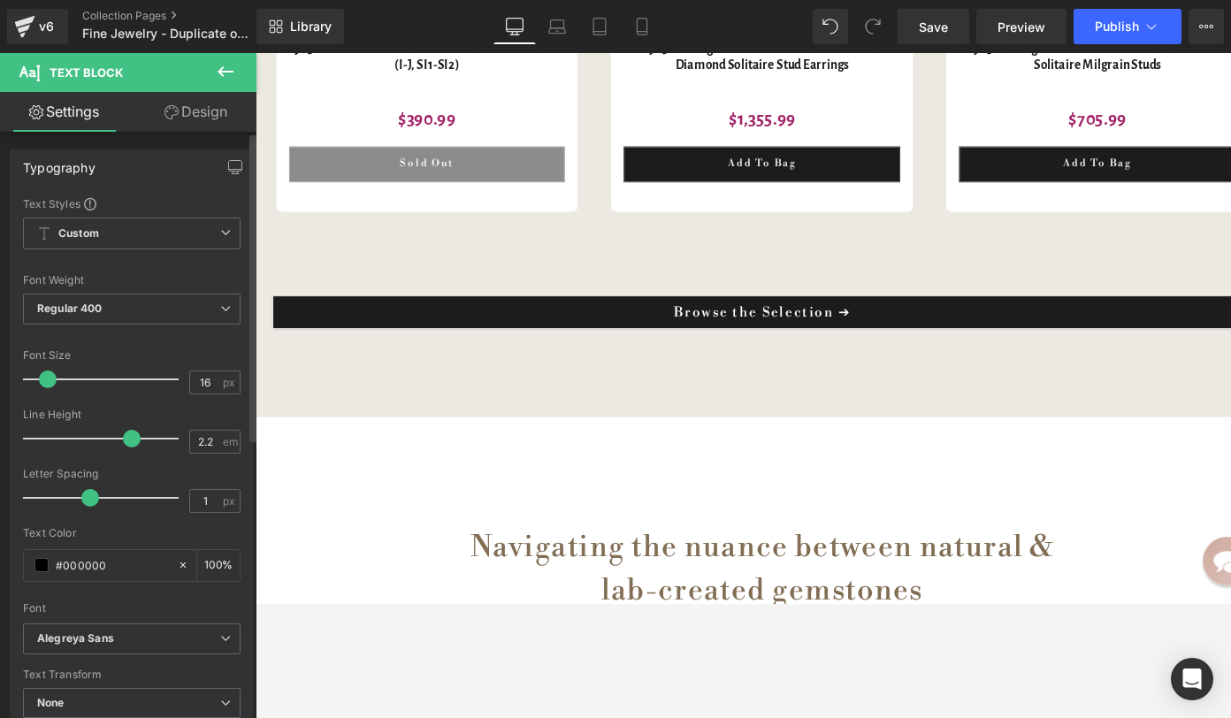
scroll to position [8232, 0]
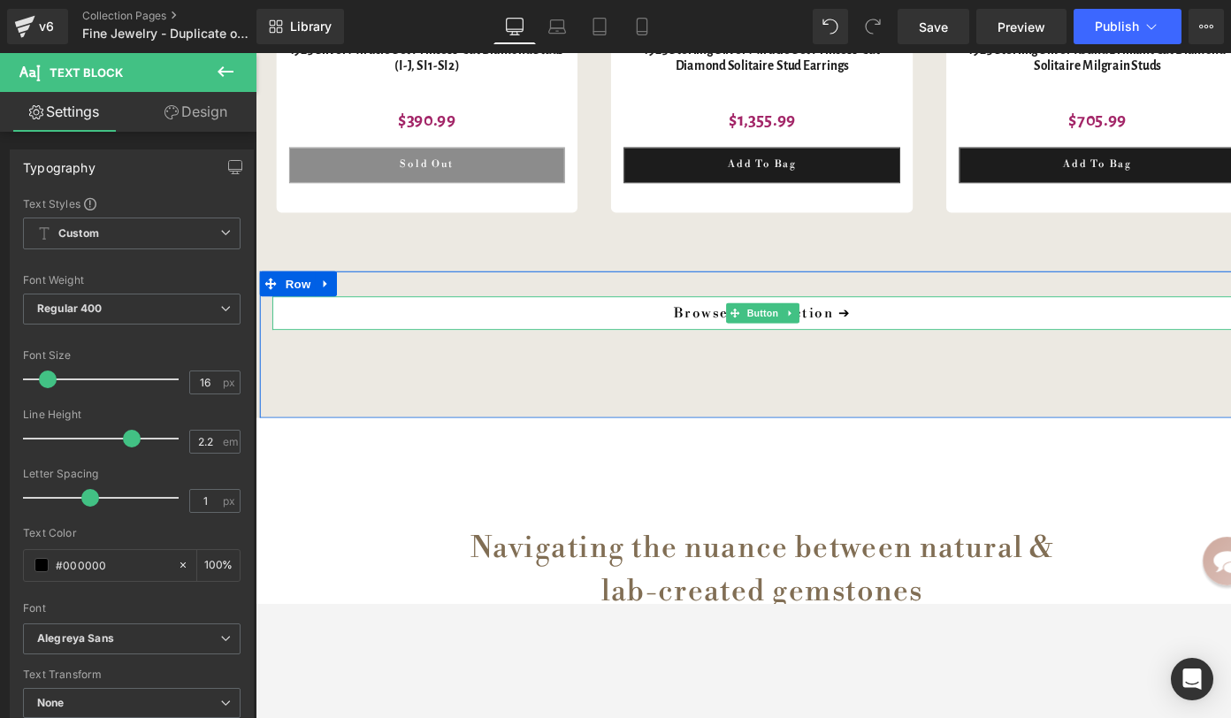
click at [721, 332] on link "Browse the Selection ➔" at bounding box center [790, 326] width 1035 height 35
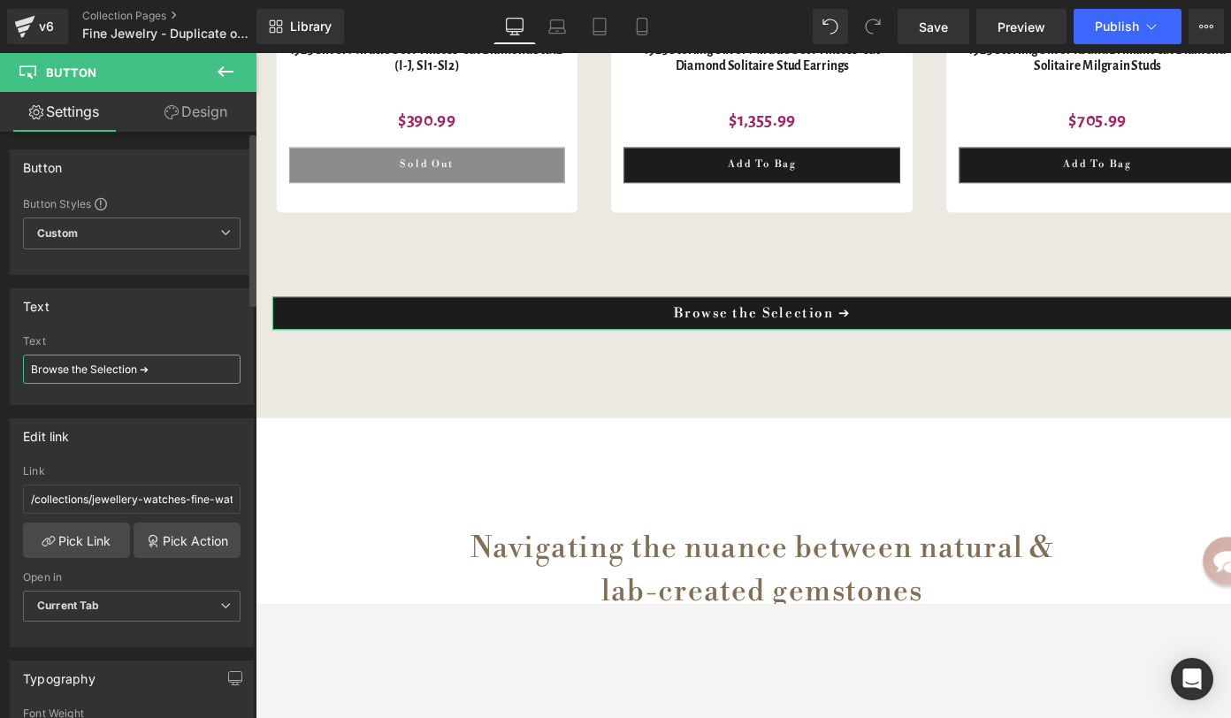
click at [164, 369] on input "Browse the Selection ➔" at bounding box center [132, 369] width 218 height 29
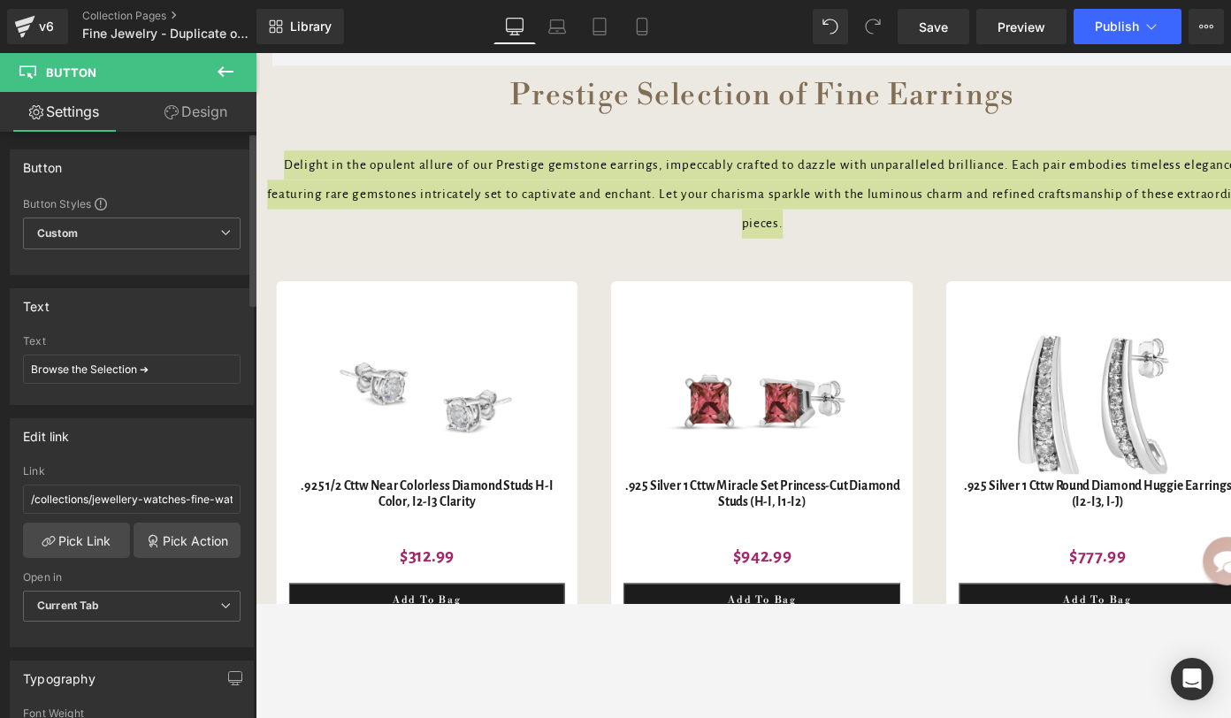
scroll to position [7348, 0]
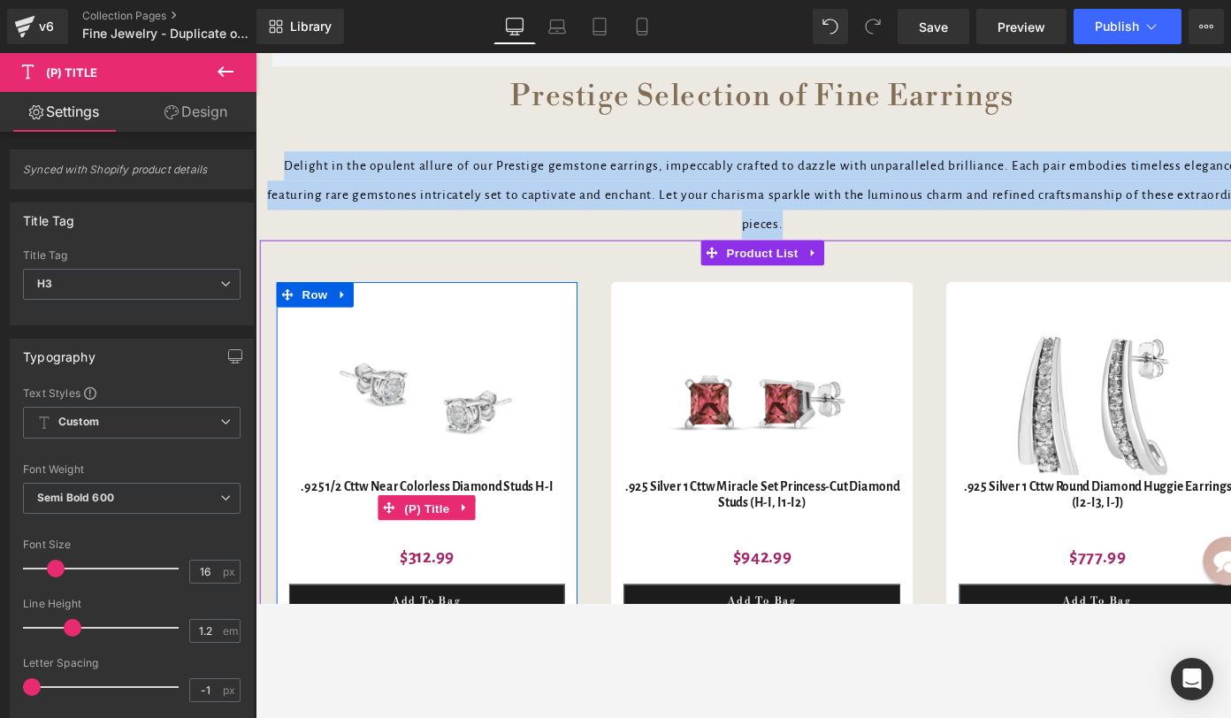
click at [415, 531] on span "(P) Title" at bounding box center [437, 533] width 57 height 27
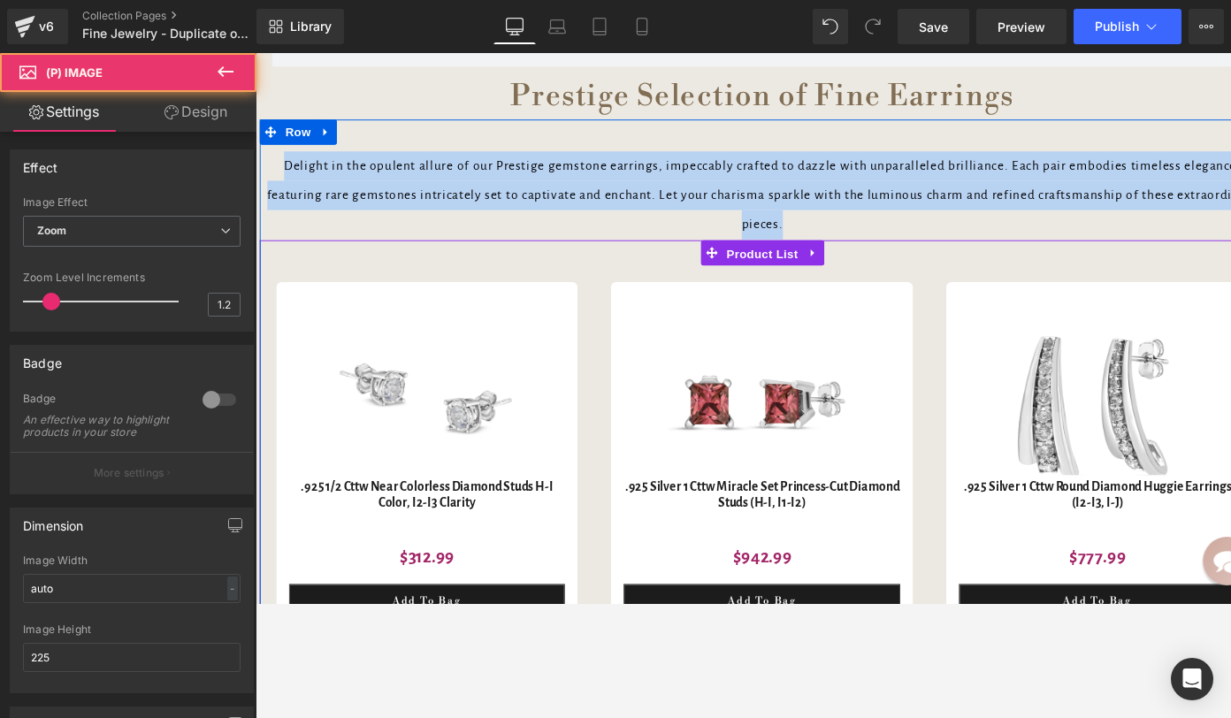
click at [770, 265] on span "Product List" at bounding box center [790, 264] width 84 height 27
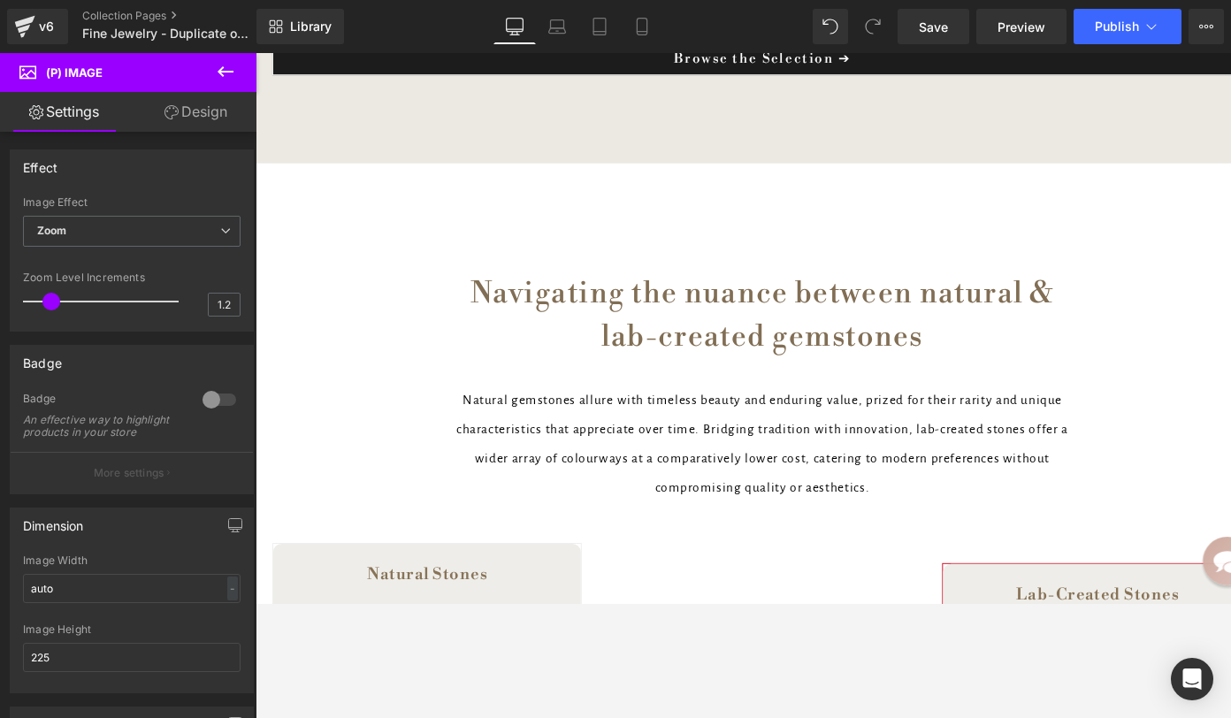
scroll to position [8518, 0]
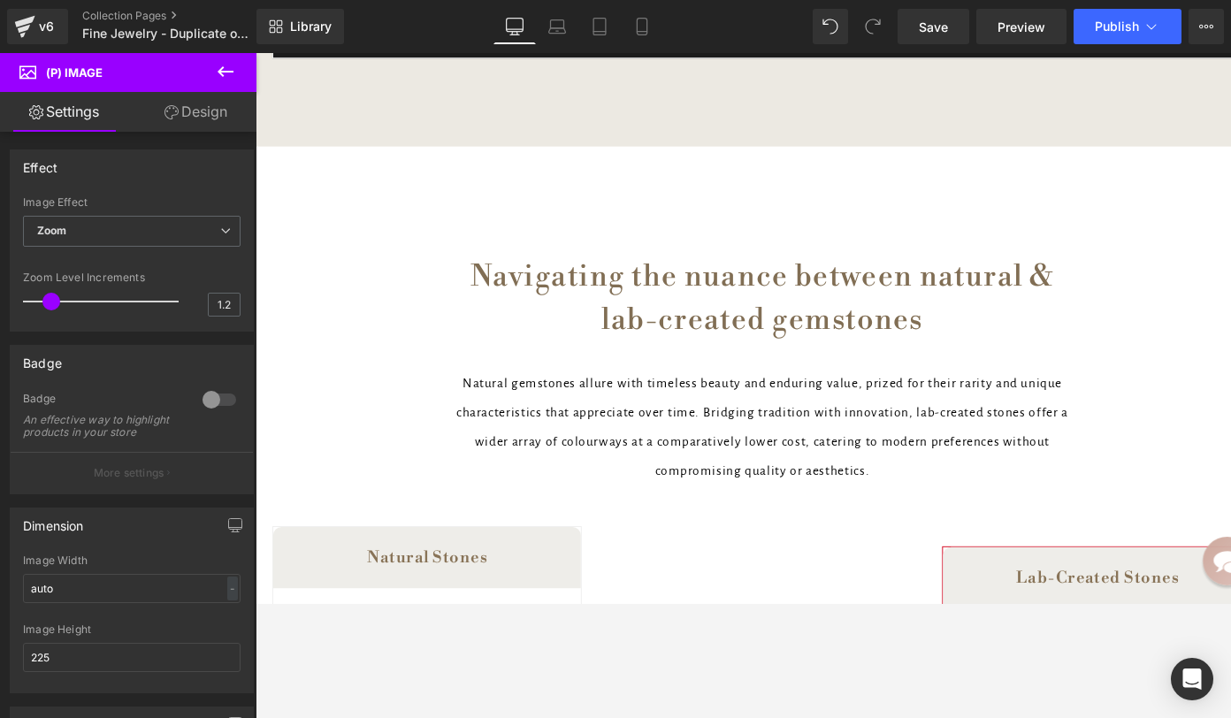
click at [644, 343] on span "Navigating the nuance between natural & lab-created gemstones" at bounding box center [790, 312] width 616 height 85
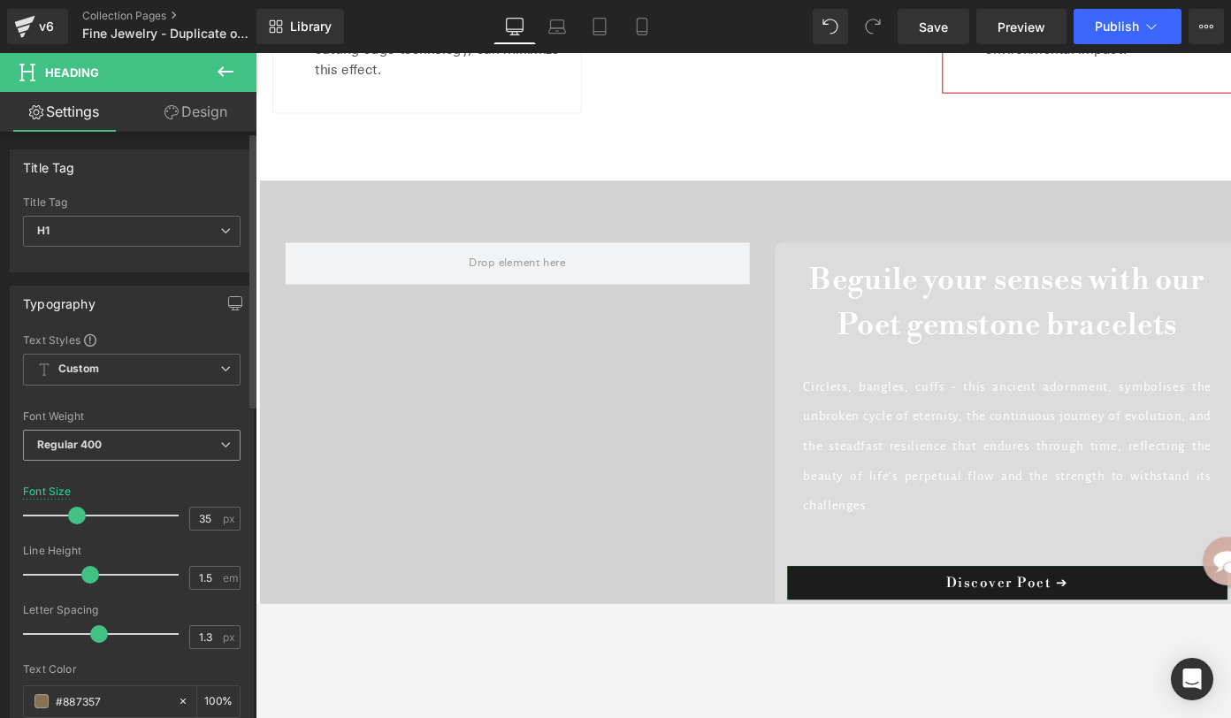
scroll to position [9694, 0]
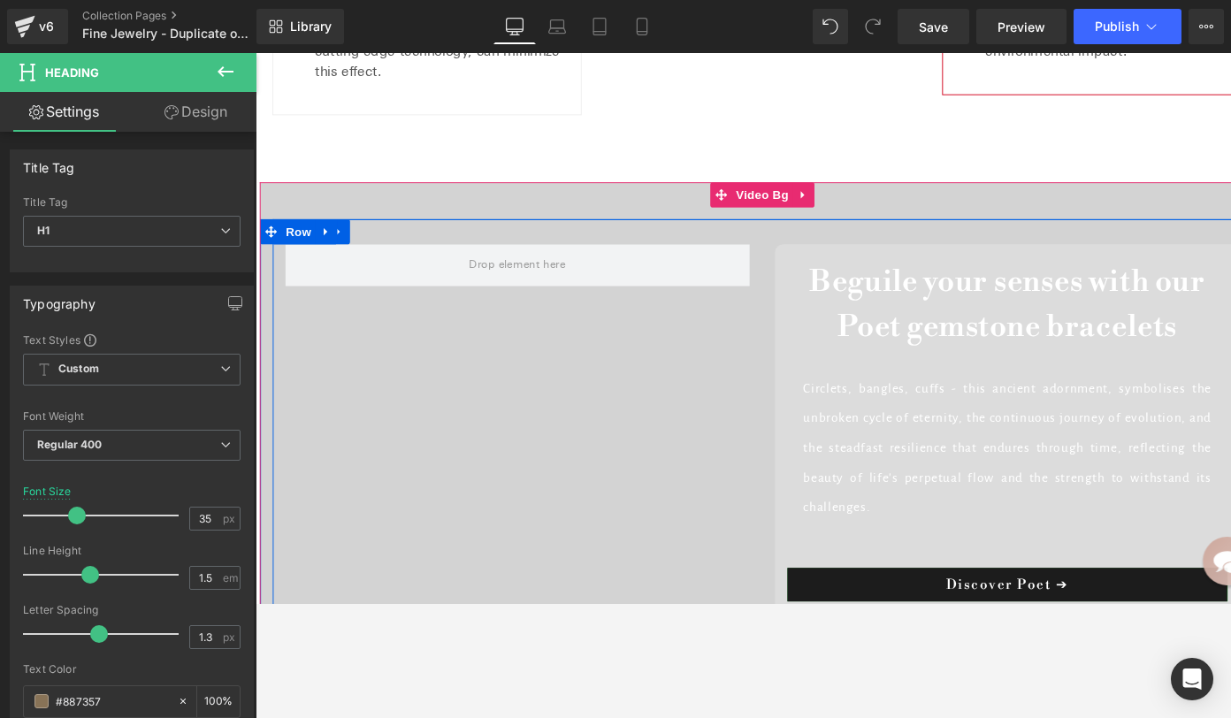
click at [579, 535] on div "Beguile your senses with our Poet gemstone bracelets Heading Circlets, bangles,…" at bounding box center [790, 447] width 1034 height 439
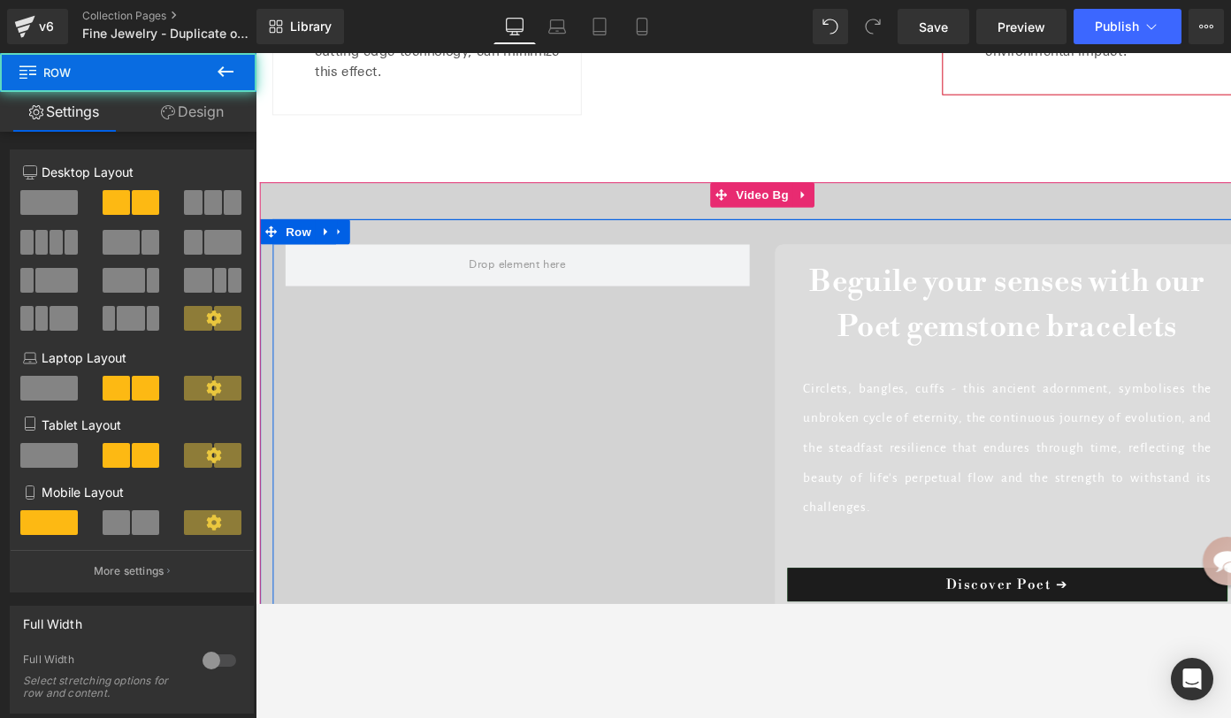
click at [314, 330] on div "Beguile your senses with our Poet gemstone bracelets Heading Circlets, bangles,…" at bounding box center [790, 447] width 1034 height 439
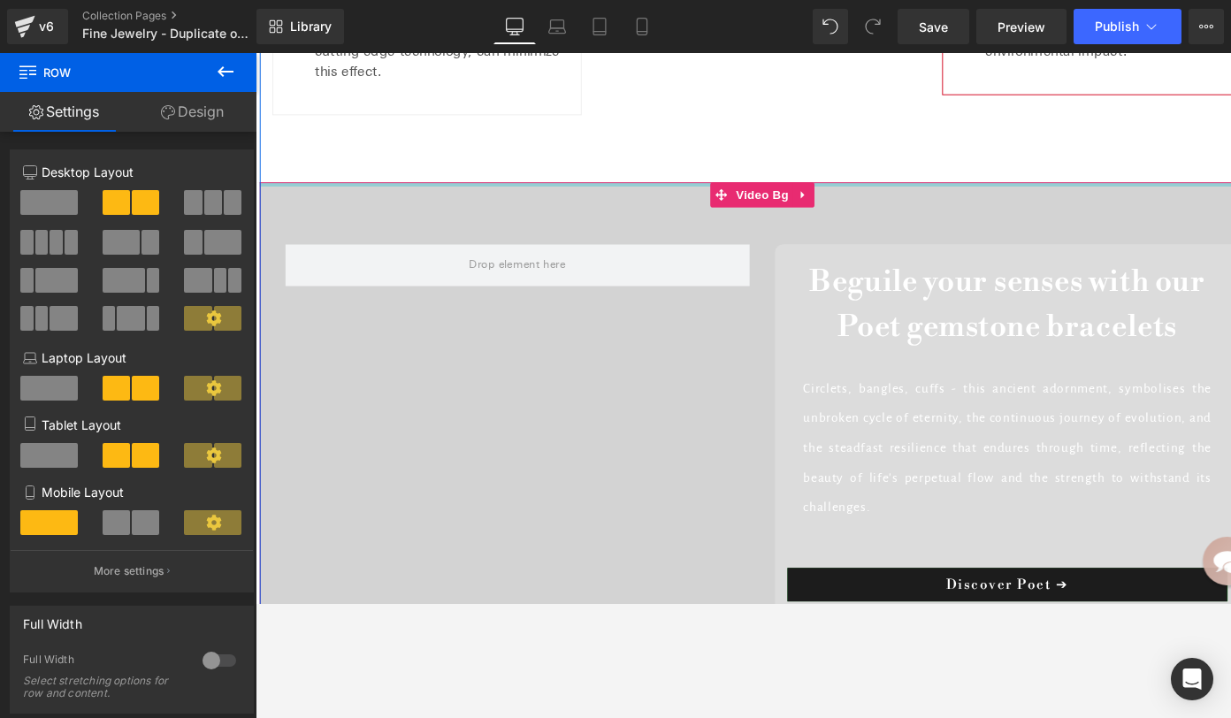
click at [401, 189] on div "Beguile your senses with our Poet gemstone bracelets Heading Circlets, bangles,…" at bounding box center [790, 454] width 1060 height 531
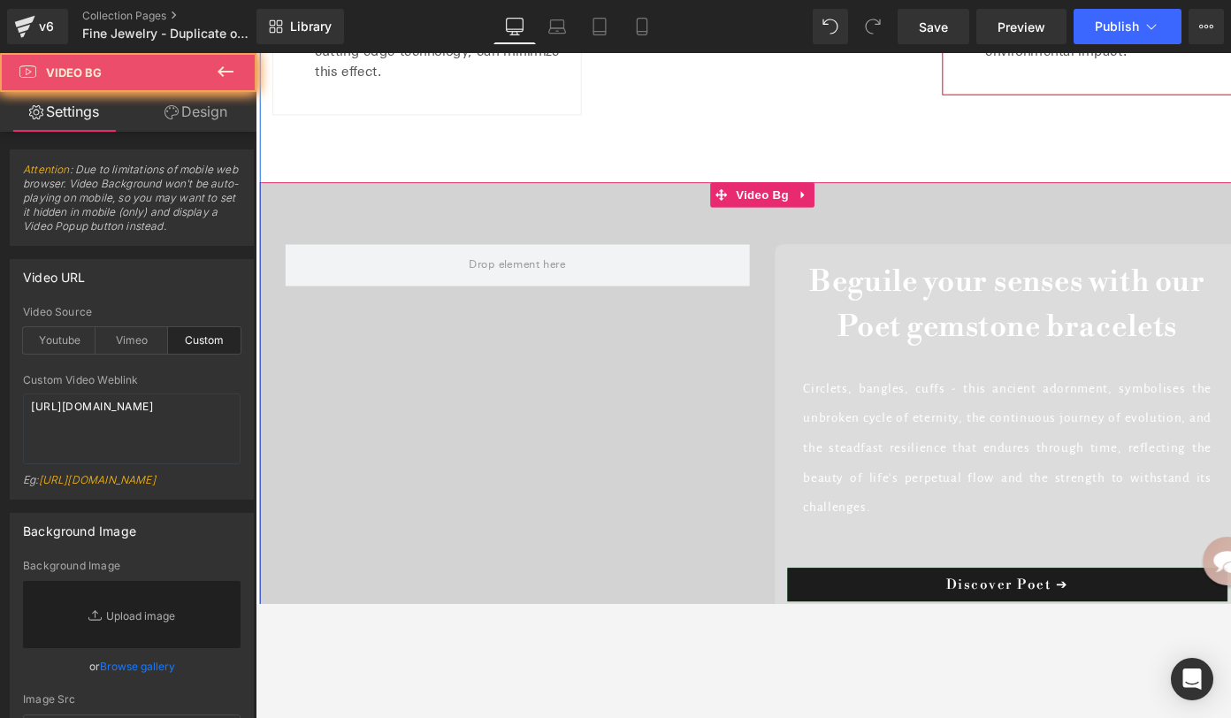
click at [395, 189] on div at bounding box center [790, 454] width 1060 height 531
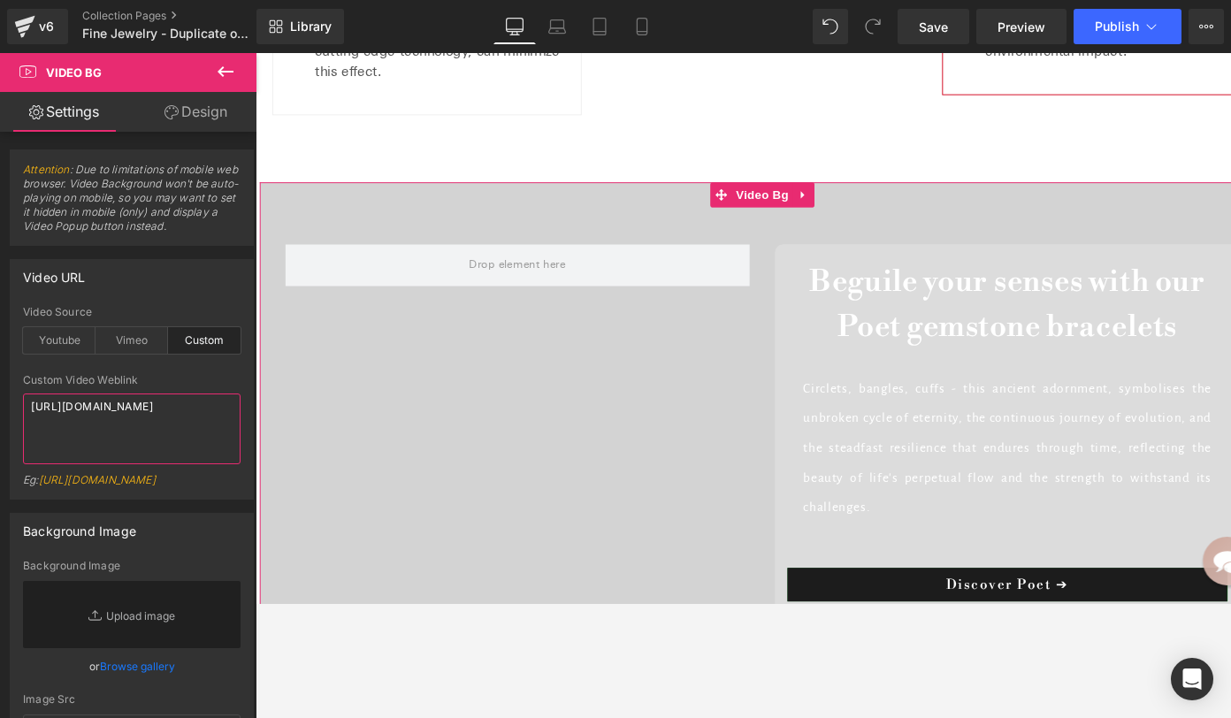
click at [130, 424] on textarea "https://cdn.shopify.com/videos/c/o/v/bfc2c98cc07442ecbe1c206afe5d3431.mp4" at bounding box center [132, 428] width 218 height 71
click at [97, 427] on textarea "https://cdn.shopify.com/videos/c/o/v/bfc2c98cc07442ecbe1c206afe5d3431.mp4" at bounding box center [132, 428] width 218 height 71
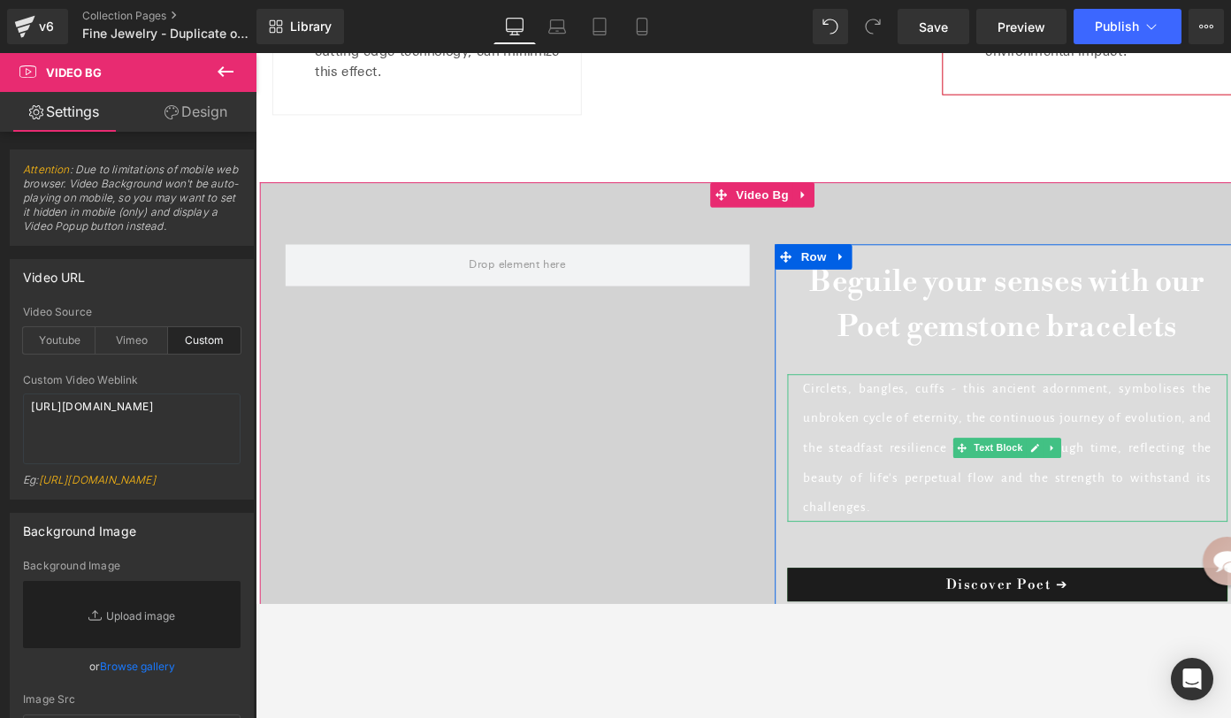
click at [1066, 481] on p "Circlets, bangles, cuffs - this ancient adornment, symbolises the unbroken cycl…" at bounding box center [1049, 470] width 431 height 156
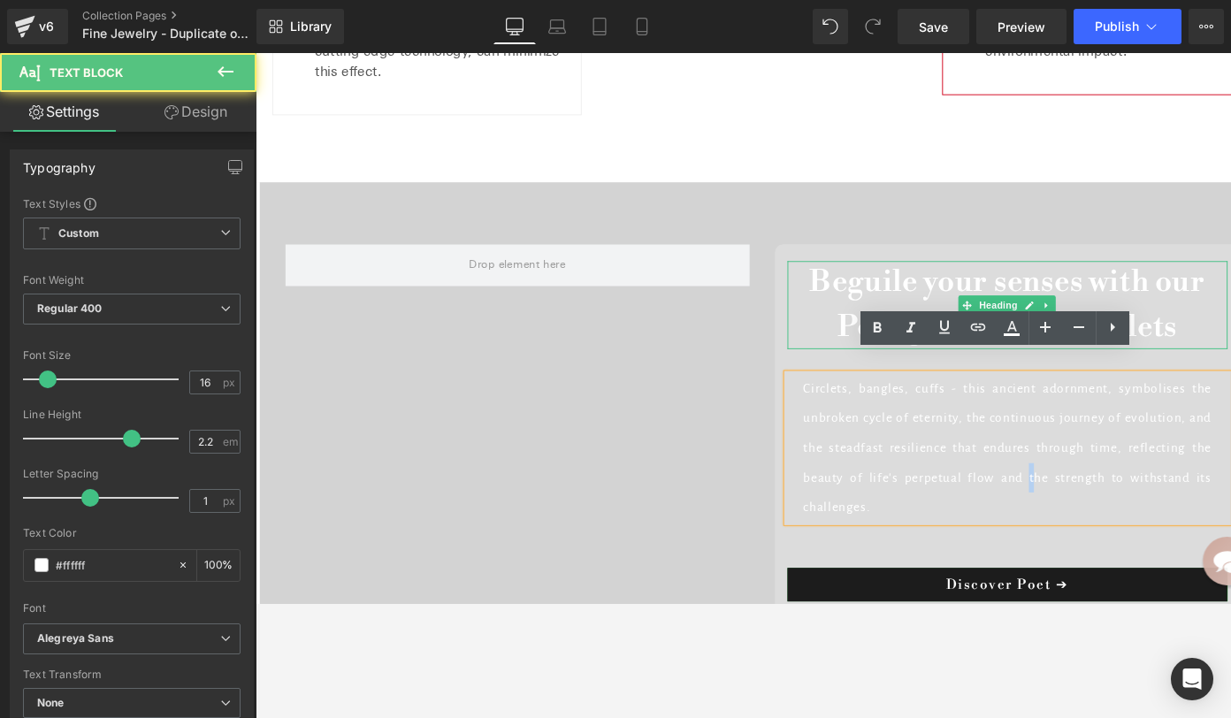
click at [978, 289] on b "Beguile your senses with our Poet gemstone bracelets" at bounding box center [1048, 318] width 417 height 85
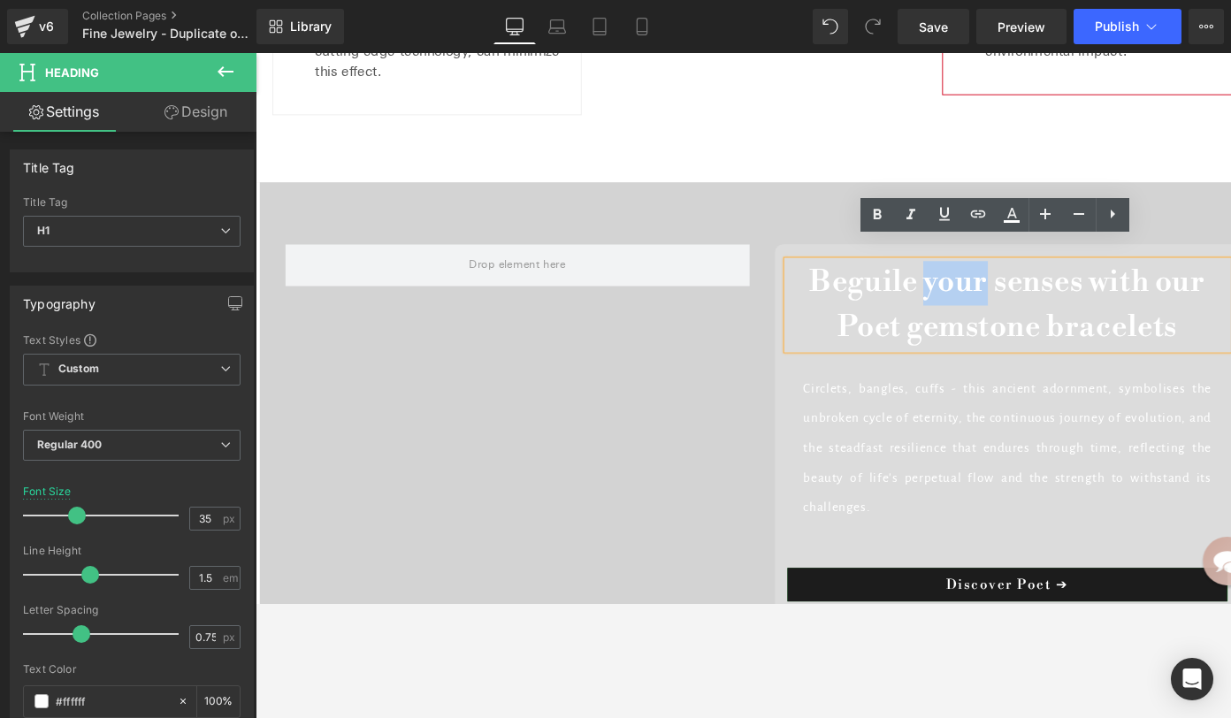
click at [978, 289] on b "Beguile your senses with our Poet gemstone bracelets" at bounding box center [1048, 318] width 417 height 85
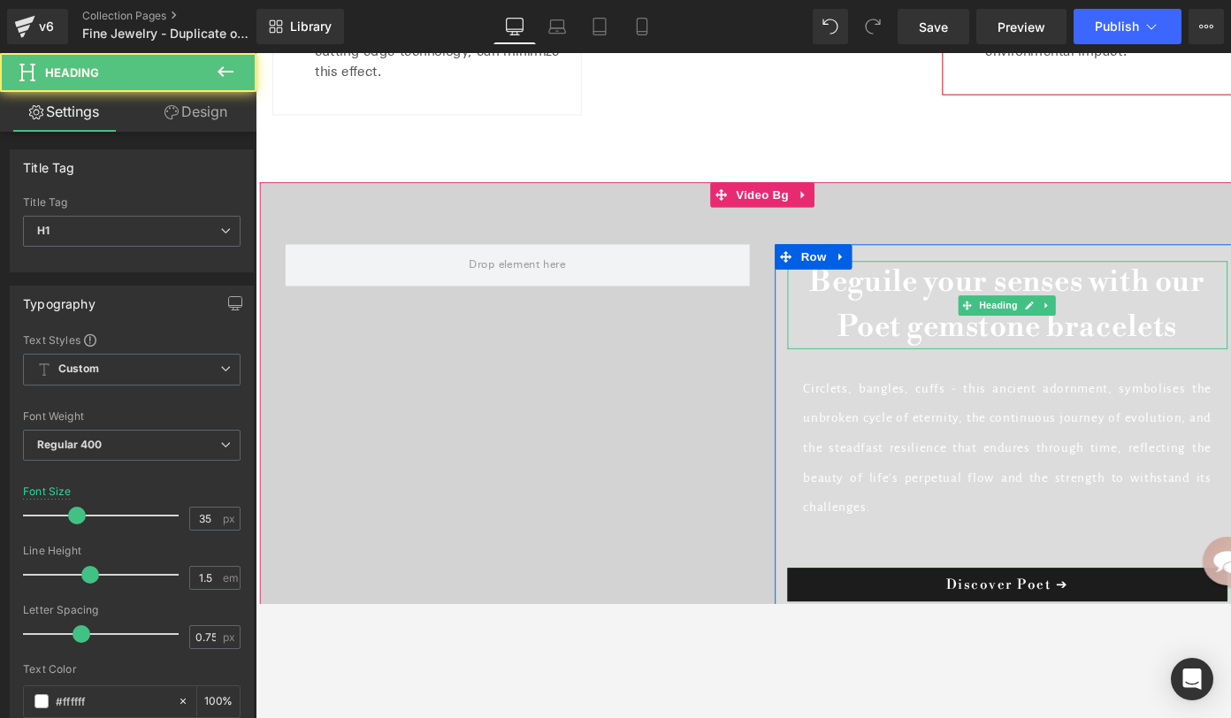
click at [951, 318] on b "Beguile your senses with our Poet gemstone bracelets" at bounding box center [1048, 318] width 417 height 85
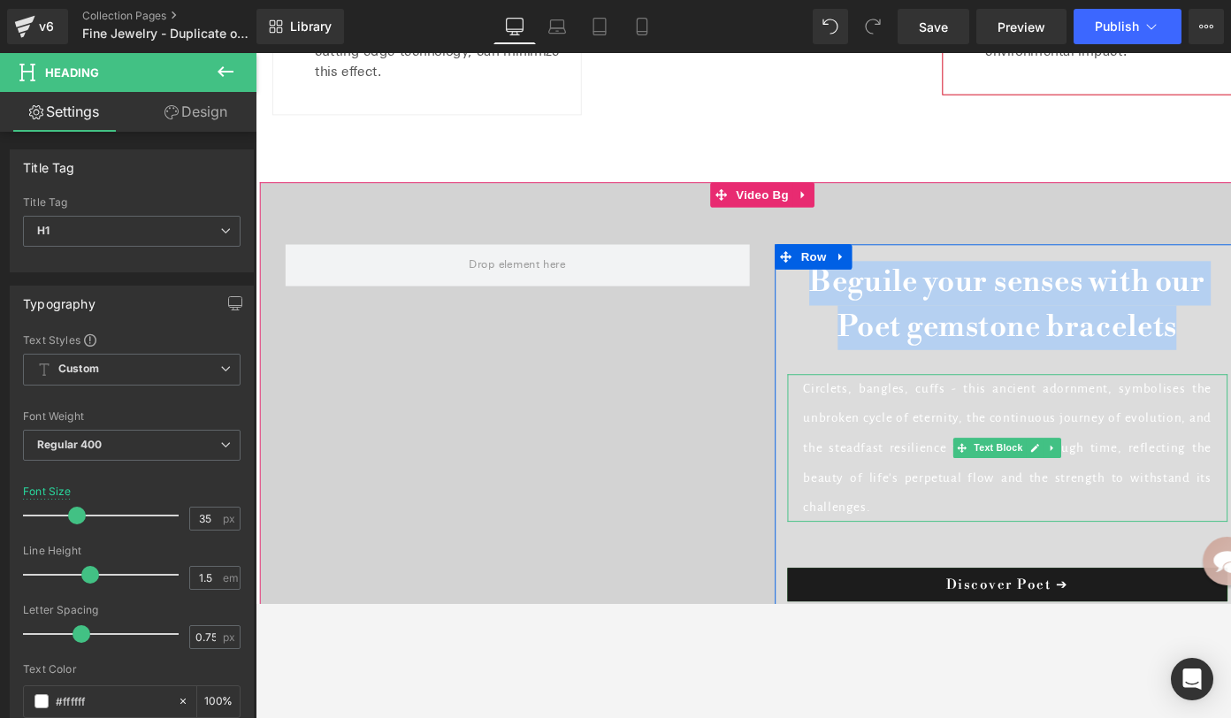
click at [952, 441] on p "Circlets, bangles, cuffs - this ancient adornment, symbolises the unbroken cycl…" at bounding box center [1049, 470] width 431 height 156
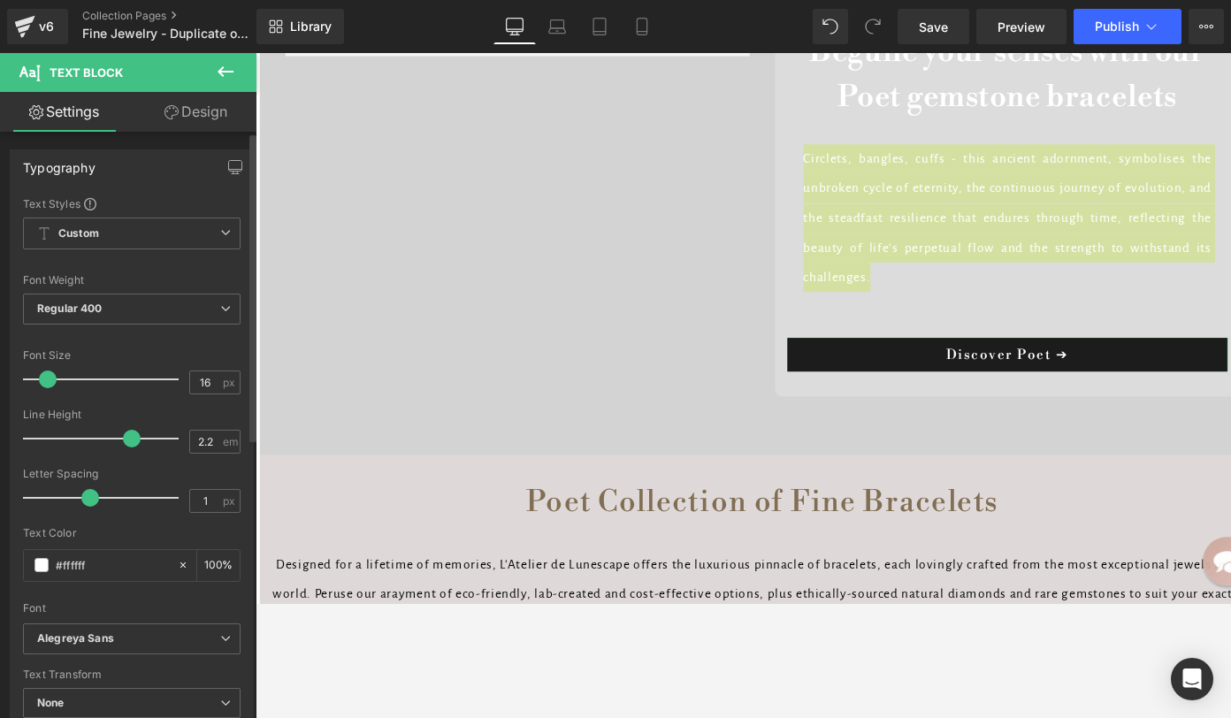
scroll to position [9935, 0]
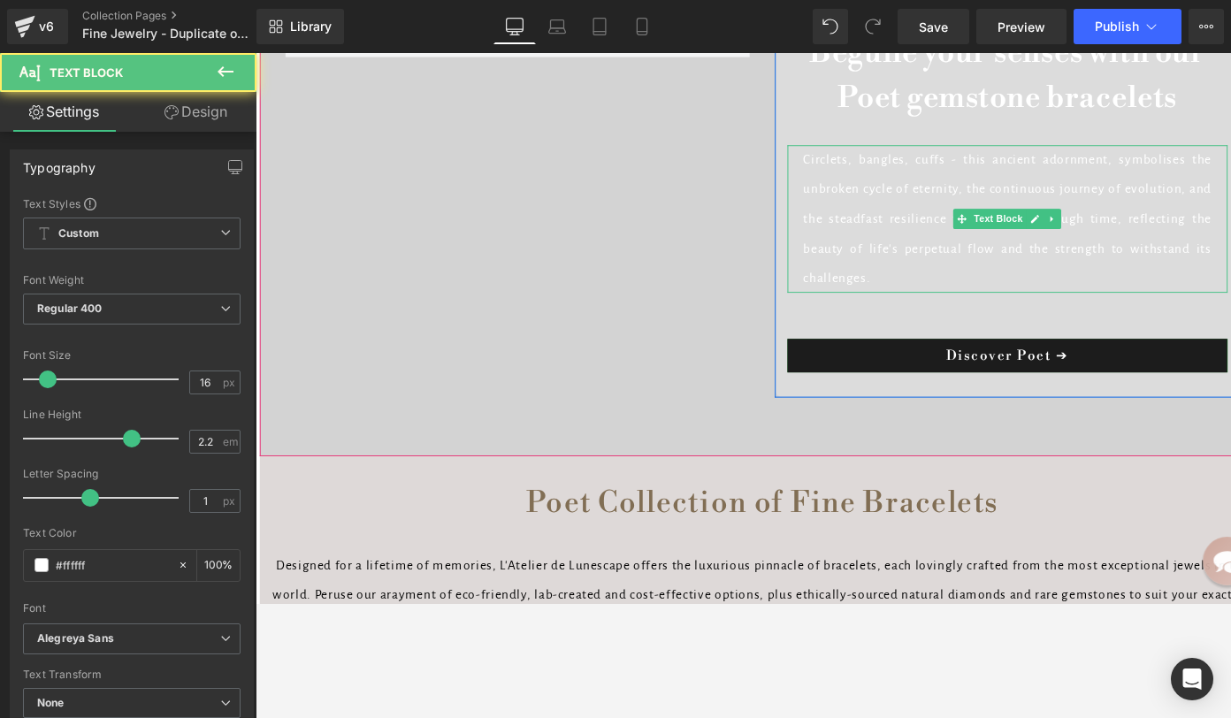
click at [944, 226] on p "Circlets, bangles, cuffs - this ancient adornment, symbolises the unbroken cycl…" at bounding box center [1049, 228] width 431 height 156
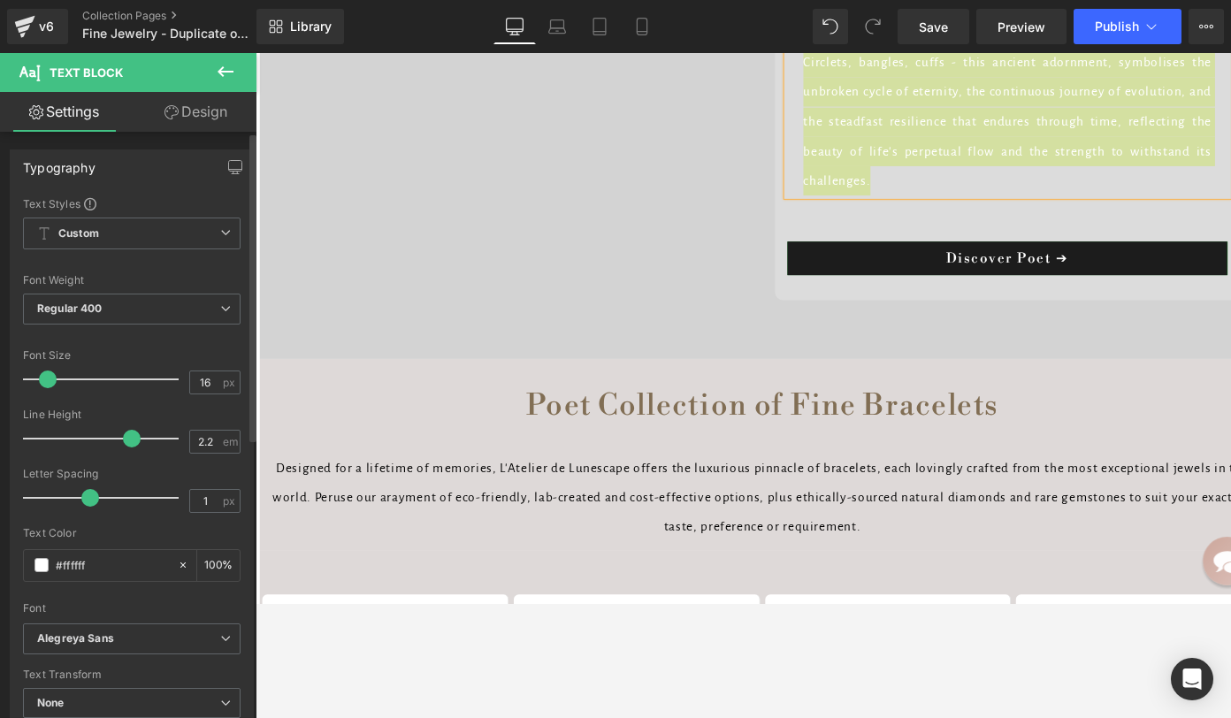
scroll to position [10042, 0]
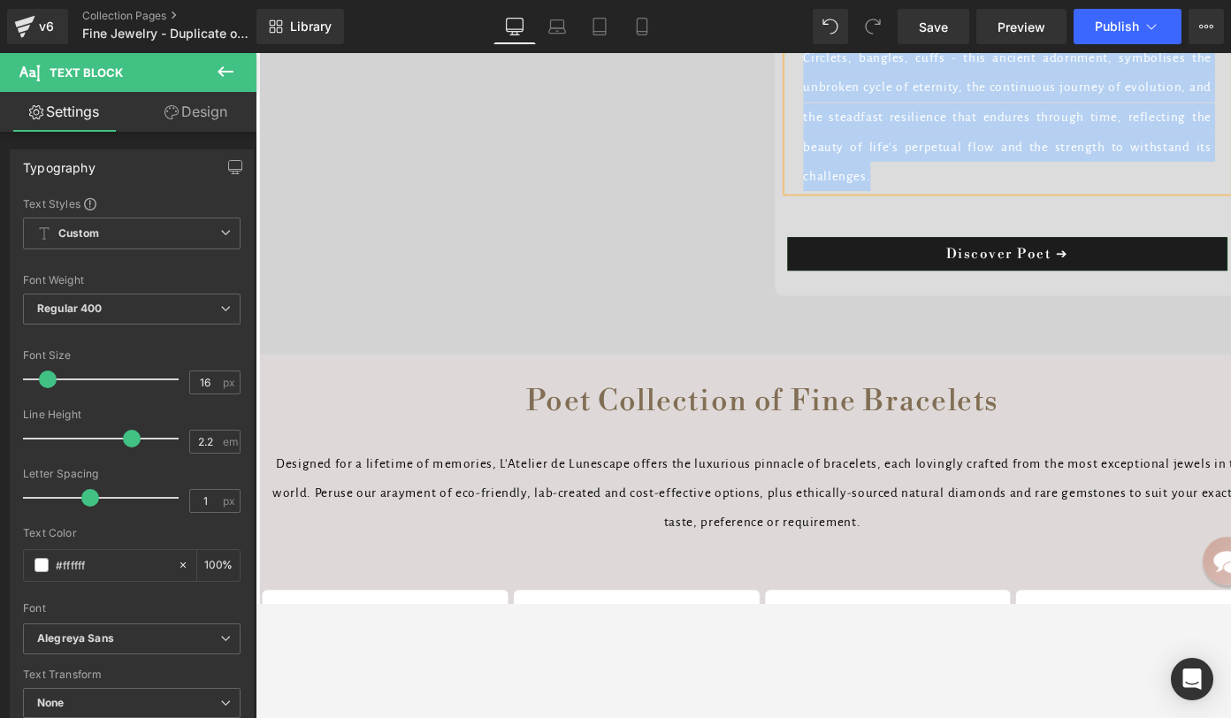
click at [759, 496] on div "Designed for a lifetime of memories, L'Atelier de Lunescape offers the luxuriou…" at bounding box center [790, 518] width 1034 height 94
click at [759, 496] on p "Designed for a lifetime of memories, L'Atelier de Lunescape offers the luxuriou…" at bounding box center [790, 518] width 1034 height 94
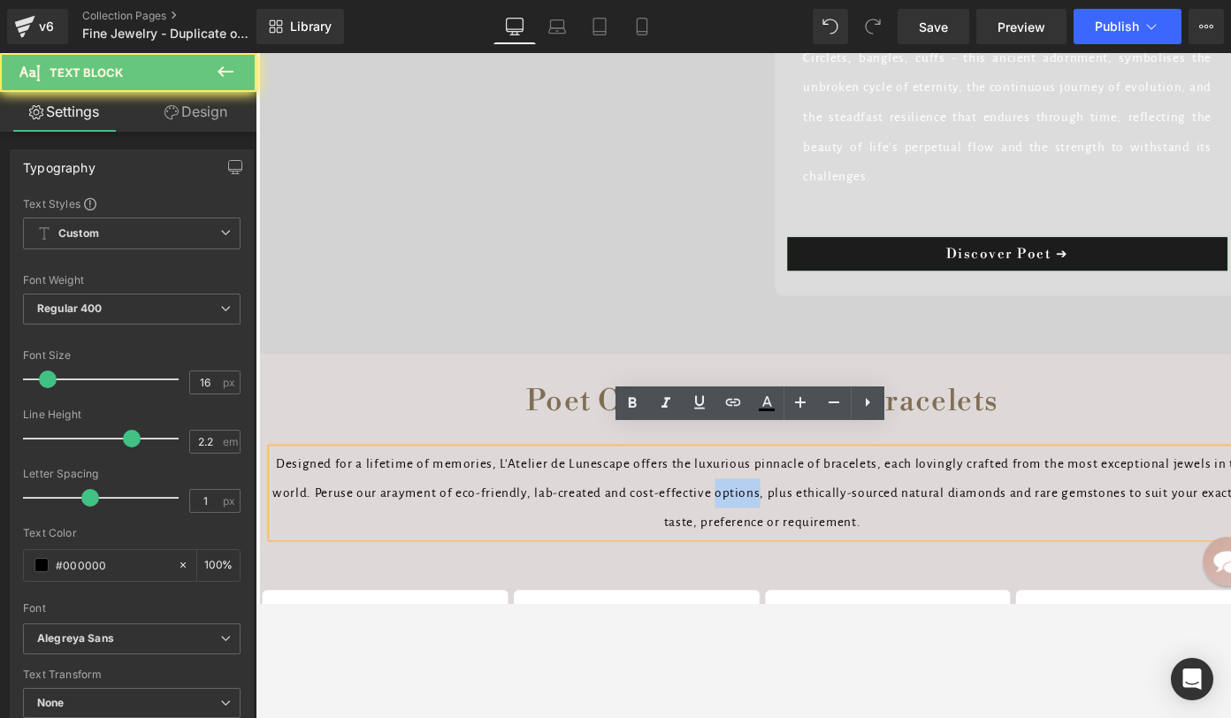
click at [757, 496] on p "Designed for a lifetime of memories, L'Atelier de Lunescape offers the luxuriou…" at bounding box center [790, 518] width 1034 height 94
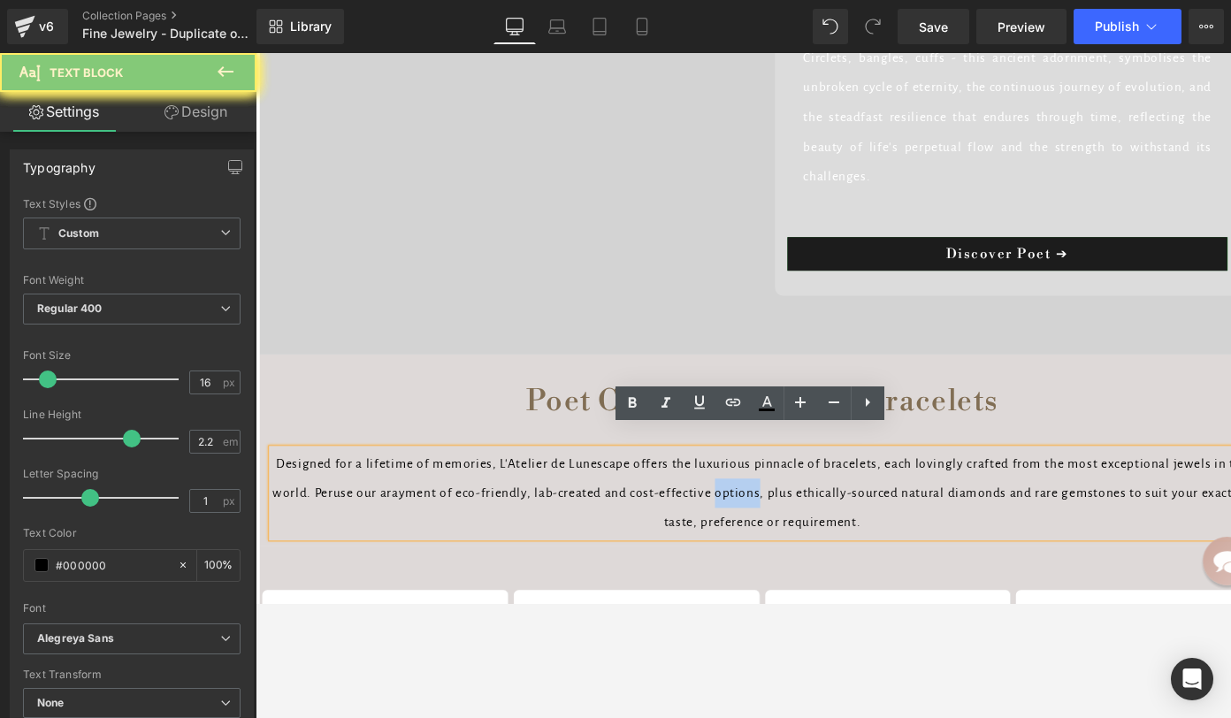
click at [757, 496] on p "Designed for a lifetime of memories, L'Atelier de Lunescape offers the luxuriou…" at bounding box center [790, 518] width 1034 height 94
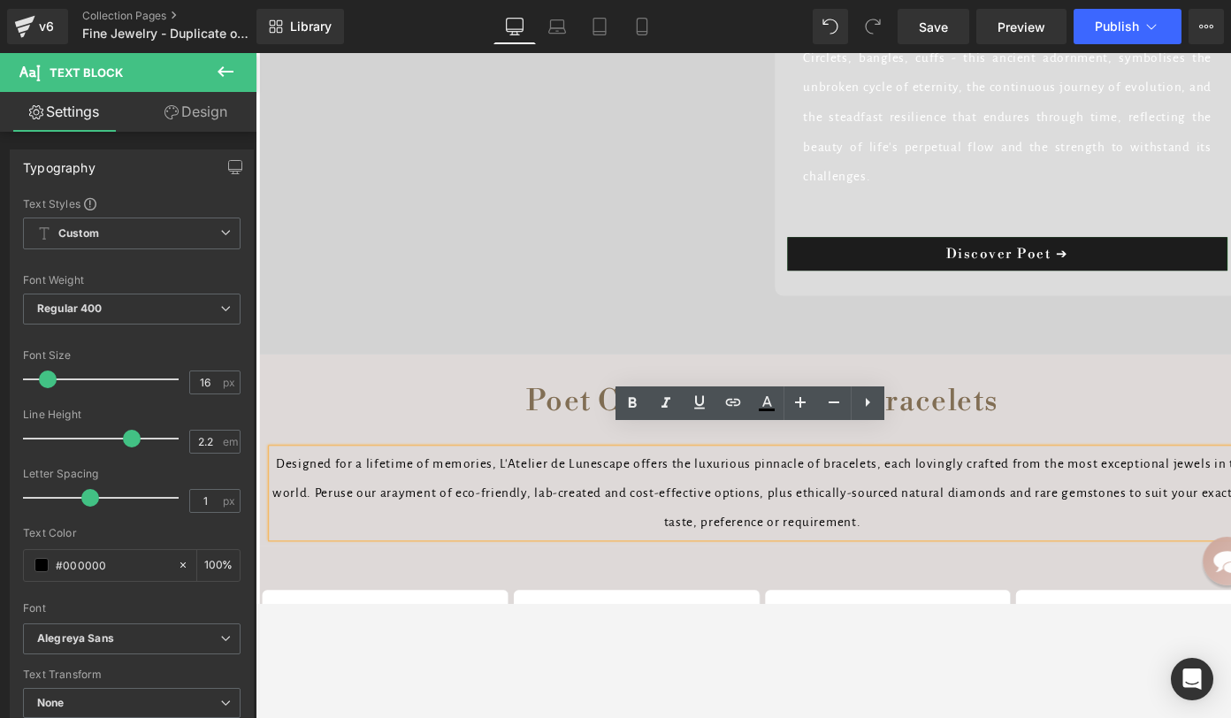
click at [699, 485] on p "Designed for a lifetime of memories, L'Atelier de Lunescape offers the luxuriou…" at bounding box center [790, 518] width 1034 height 94
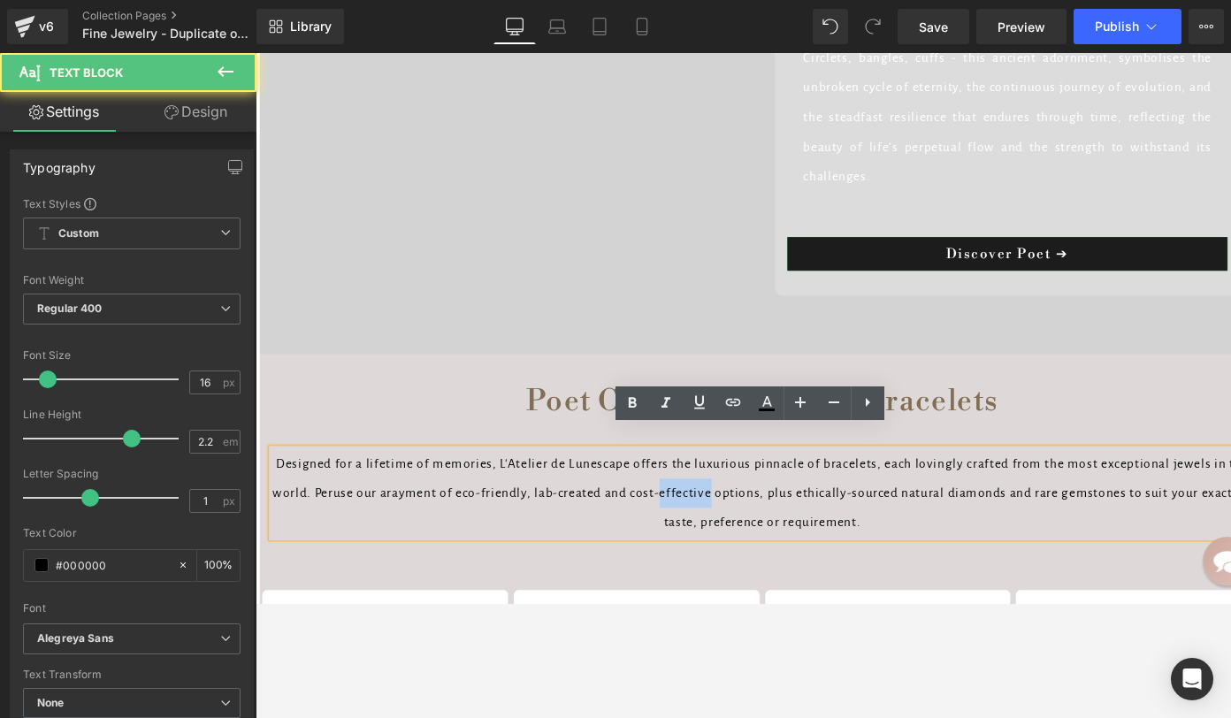
click at [699, 485] on p "Designed for a lifetime of memories, L'Atelier de Lunescape offers the luxuriou…" at bounding box center [790, 518] width 1034 height 94
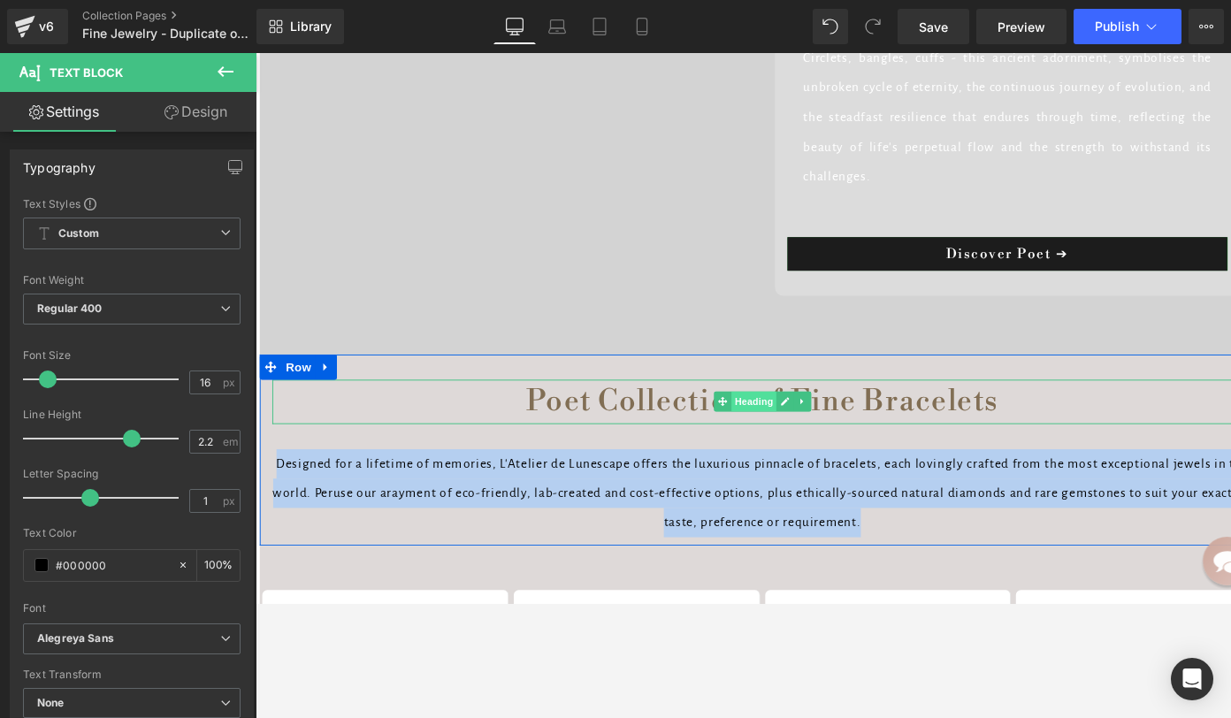
click at [773, 398] on div "Poet Collection of Fine Bracelets Heading" at bounding box center [790, 421] width 1034 height 47
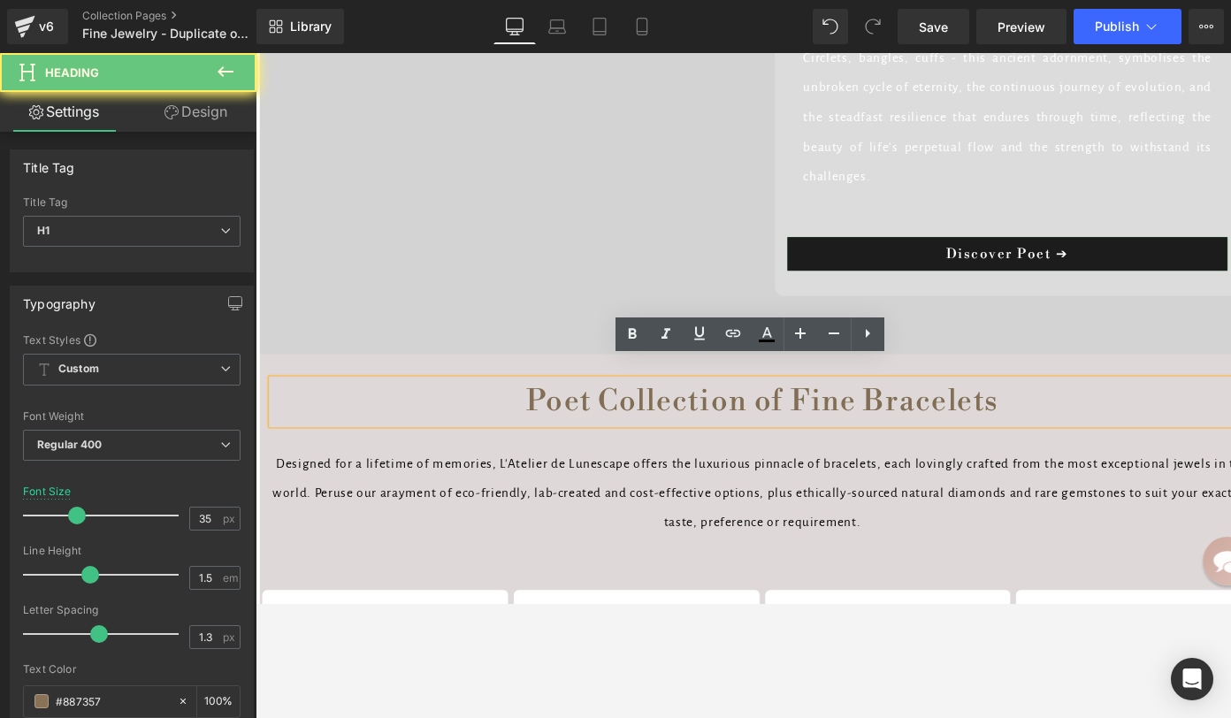
click at [662, 403] on span "Poet Collection of Fine Bracelets" at bounding box center [790, 420] width 498 height 38
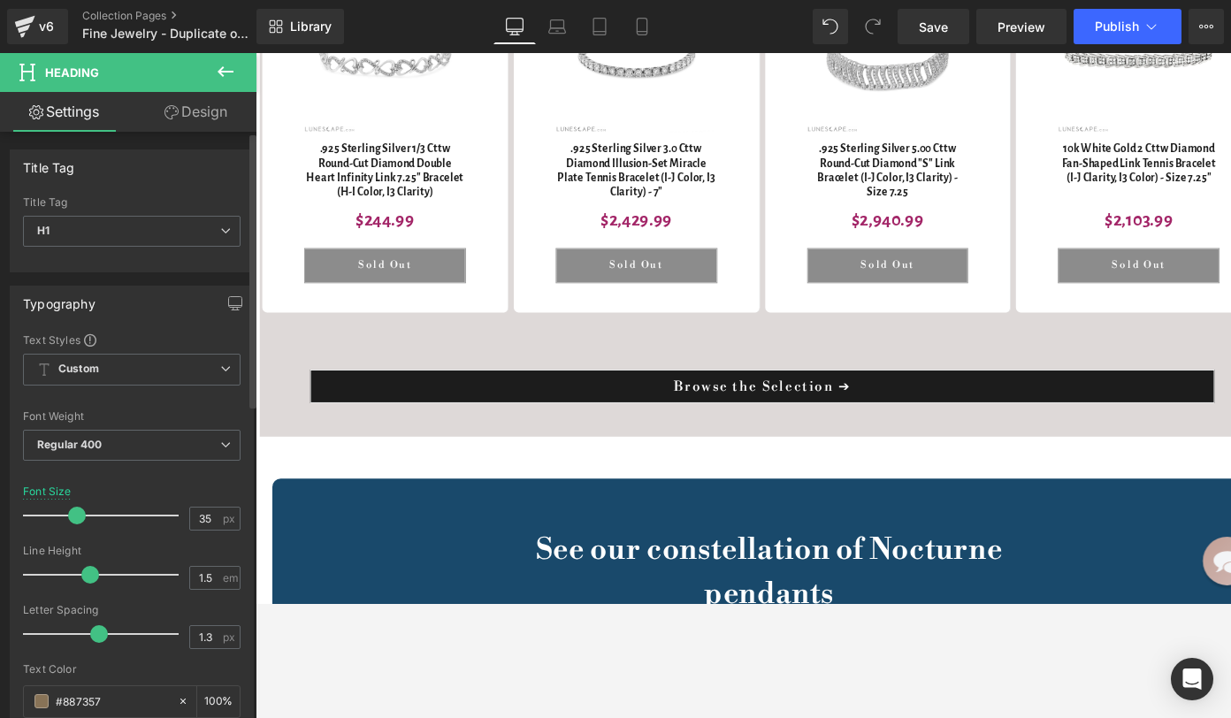
scroll to position [10728, 0]
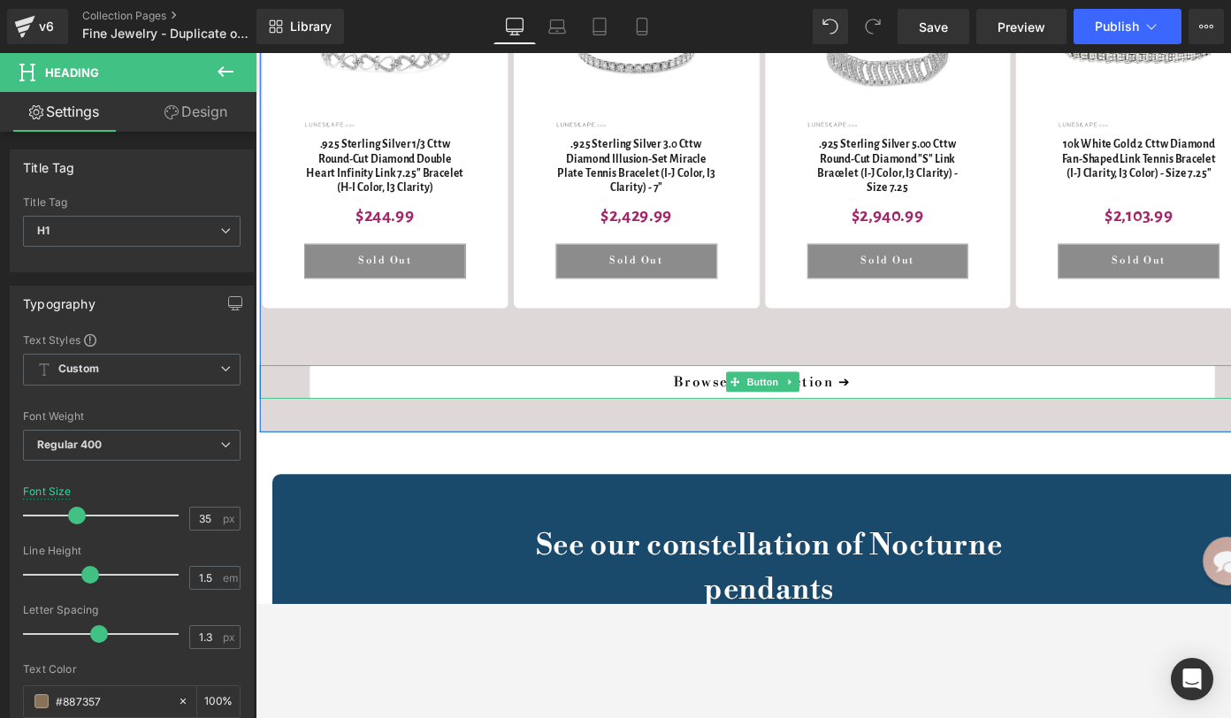
click at [720, 382] on link "Browse the Selection ➔" at bounding box center [790, 399] width 954 height 35
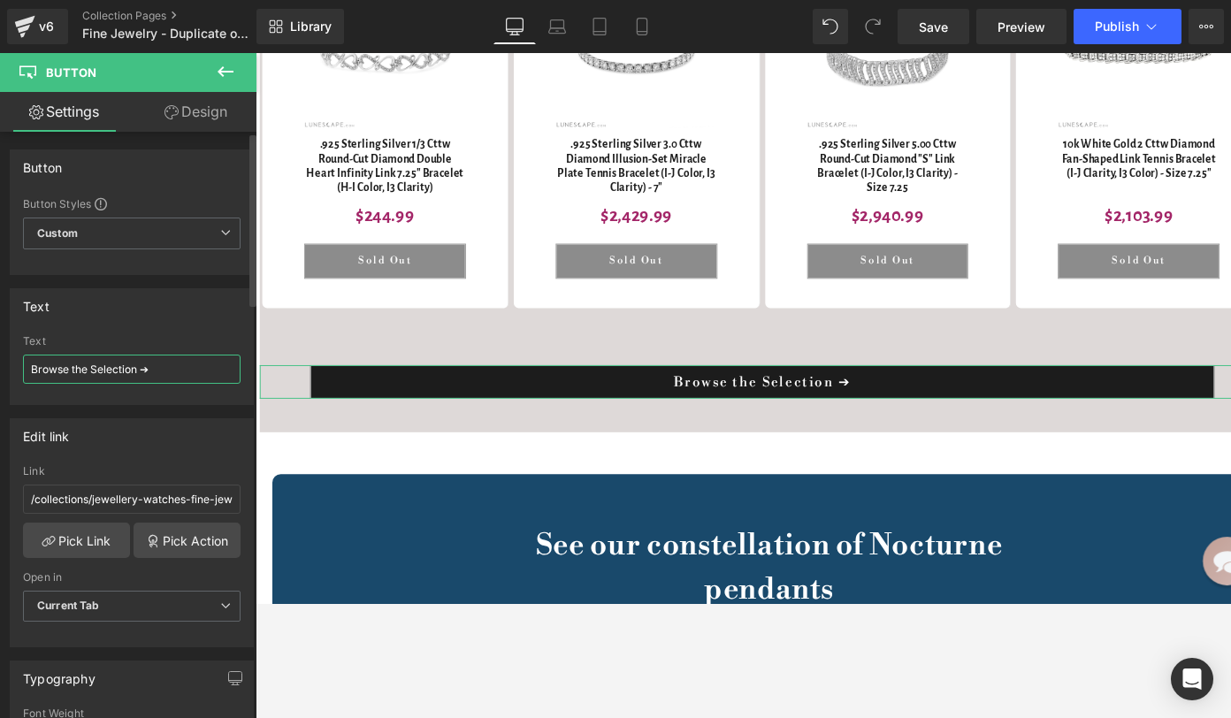
click at [102, 371] on input "Browse the Selection ➔" at bounding box center [132, 369] width 218 height 29
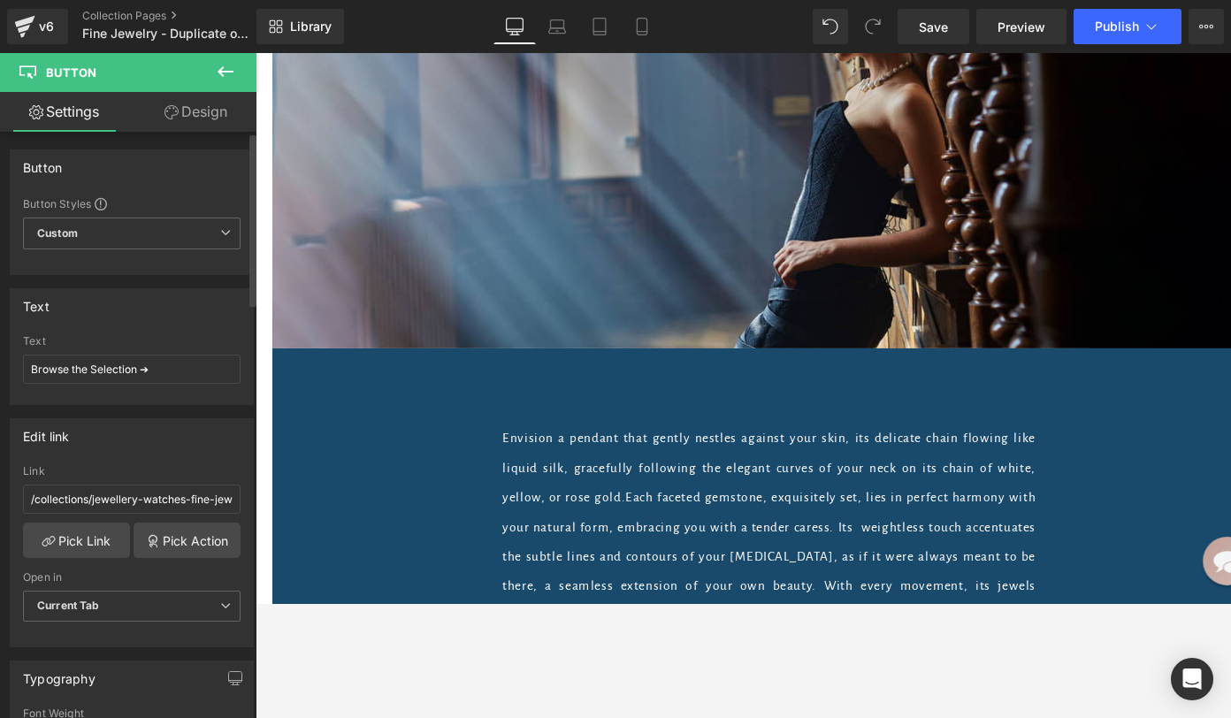
scroll to position [11286, 0]
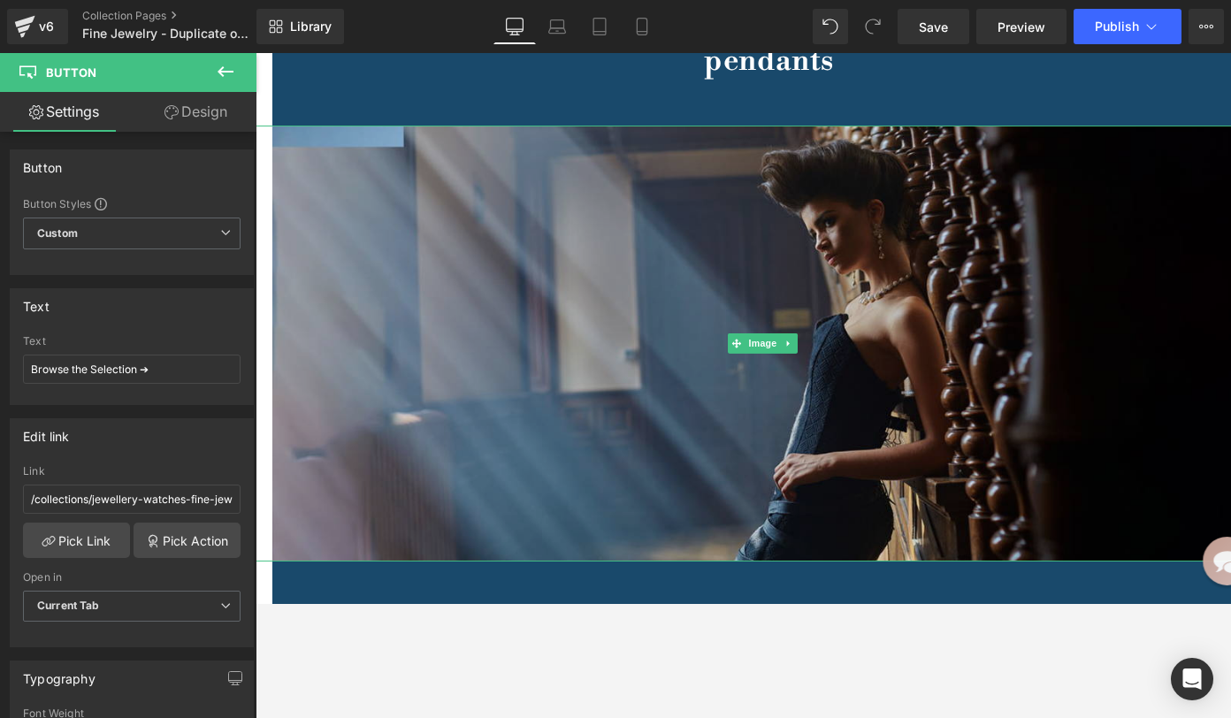
click at [627, 429] on img at bounding box center [790, 359] width 1035 height 460
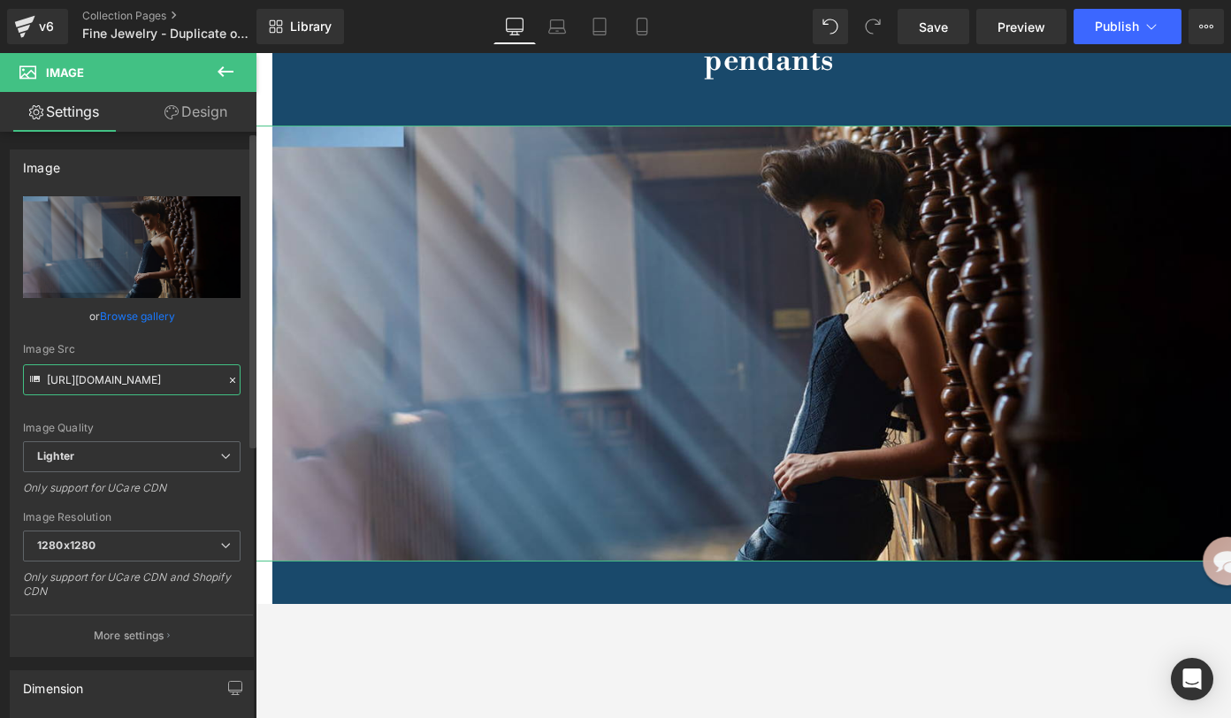
click at [159, 378] on input "https://ucarecdn.com/4c0eda50-b3c5-4948-a269-47f4475d12c2/-/format/auto/-/previ…" at bounding box center [132, 379] width 218 height 31
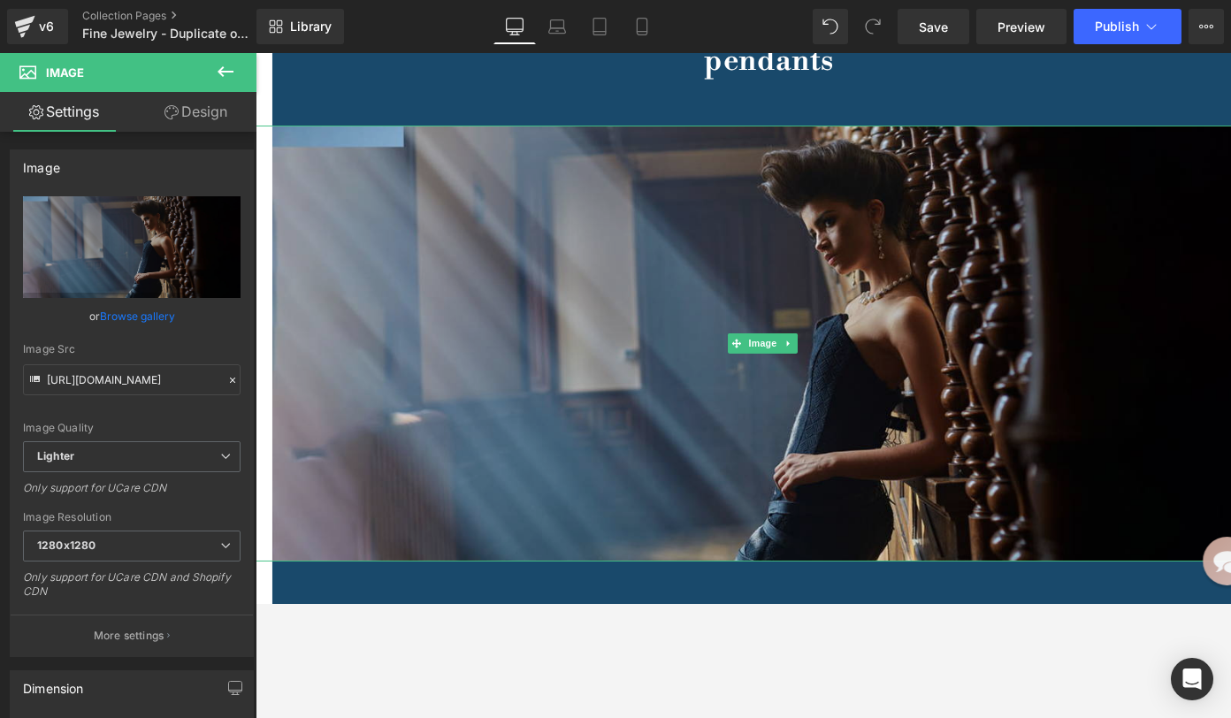
click at [392, 348] on img at bounding box center [790, 359] width 1035 height 460
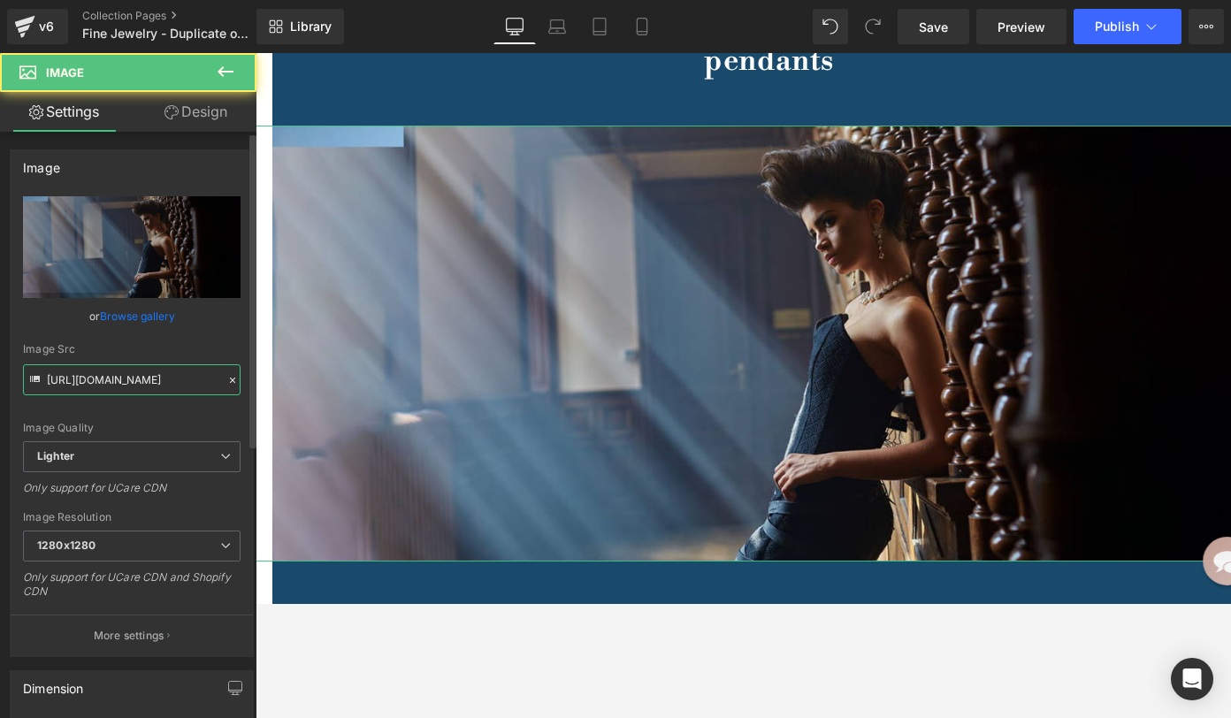
click at [169, 381] on input "https://ucarecdn.com/4c0eda50-b3c5-4948-a269-47f4475d12c2/-/format/auto/-/previ…" at bounding box center [132, 379] width 218 height 31
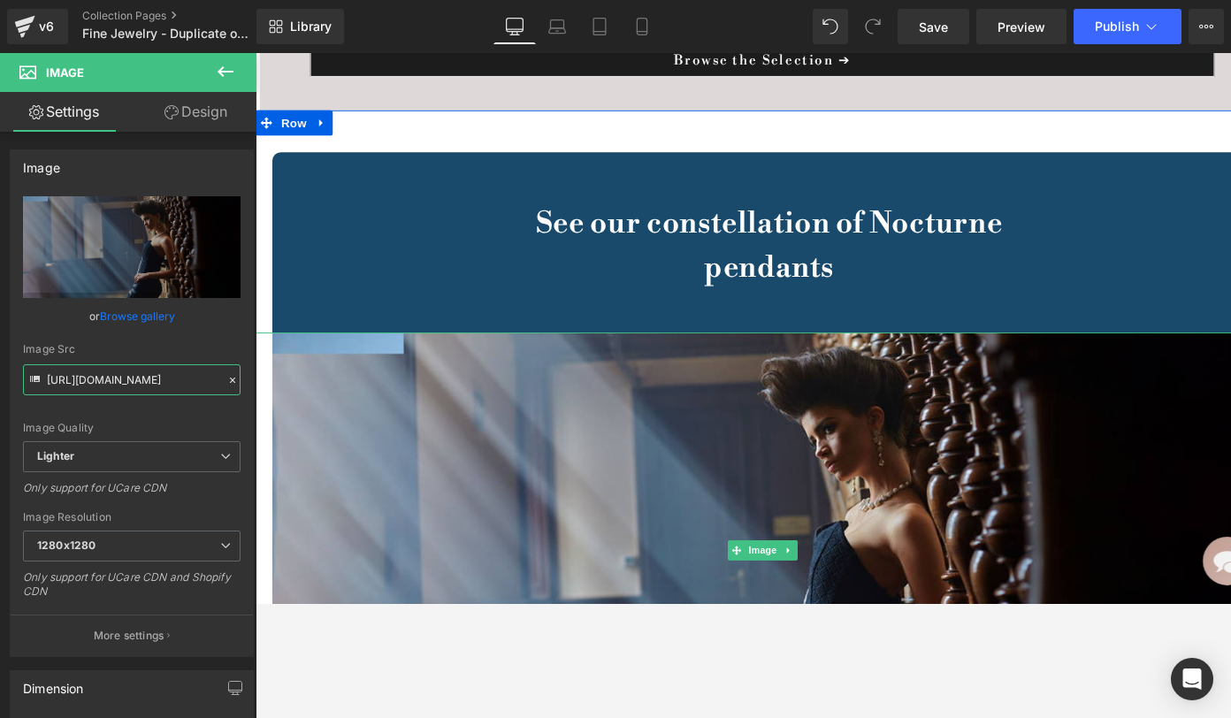
scroll to position [11059, 0]
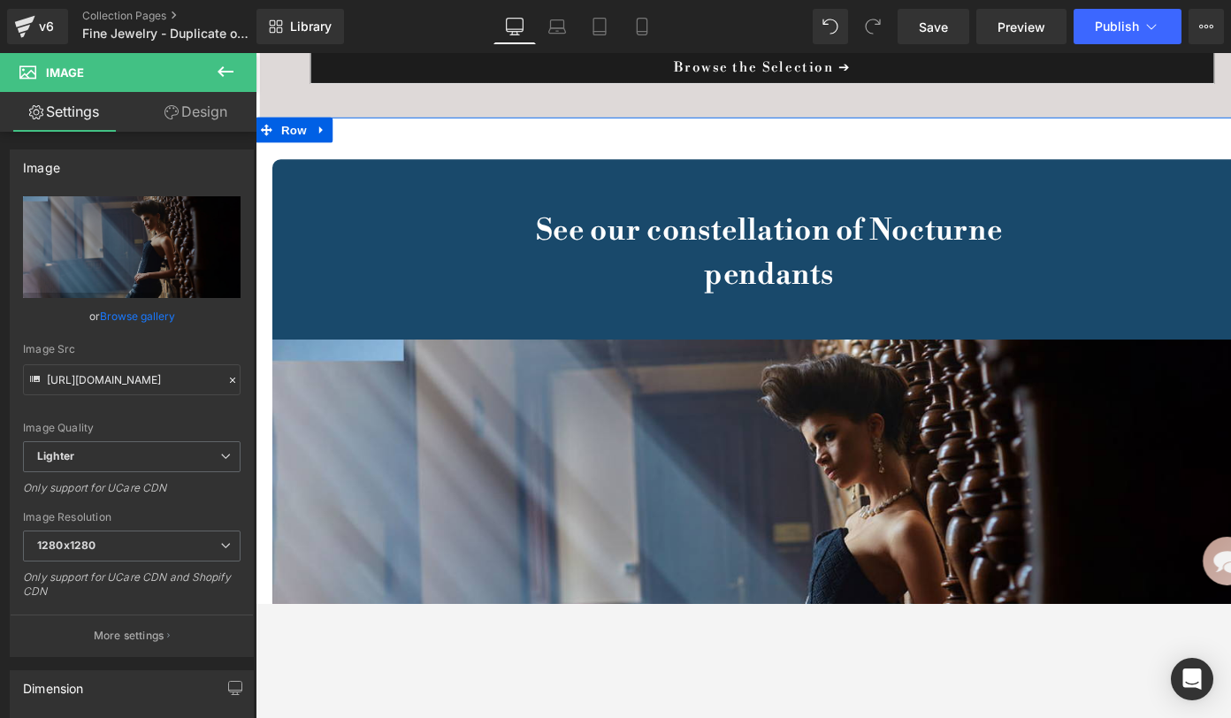
click at [767, 225] on b "See our constellation of Nocturne pendants" at bounding box center [797, 264] width 493 height 85
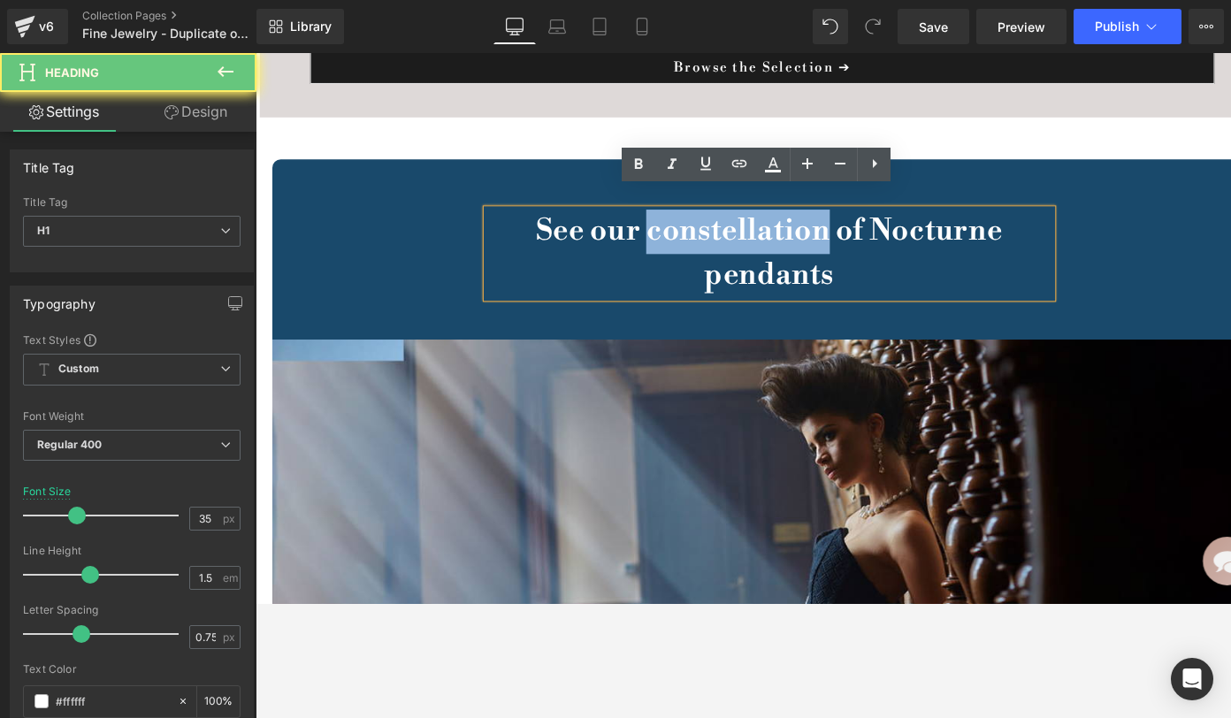
click at [767, 225] on b "See our constellation of Nocturne pendants" at bounding box center [797, 264] width 493 height 85
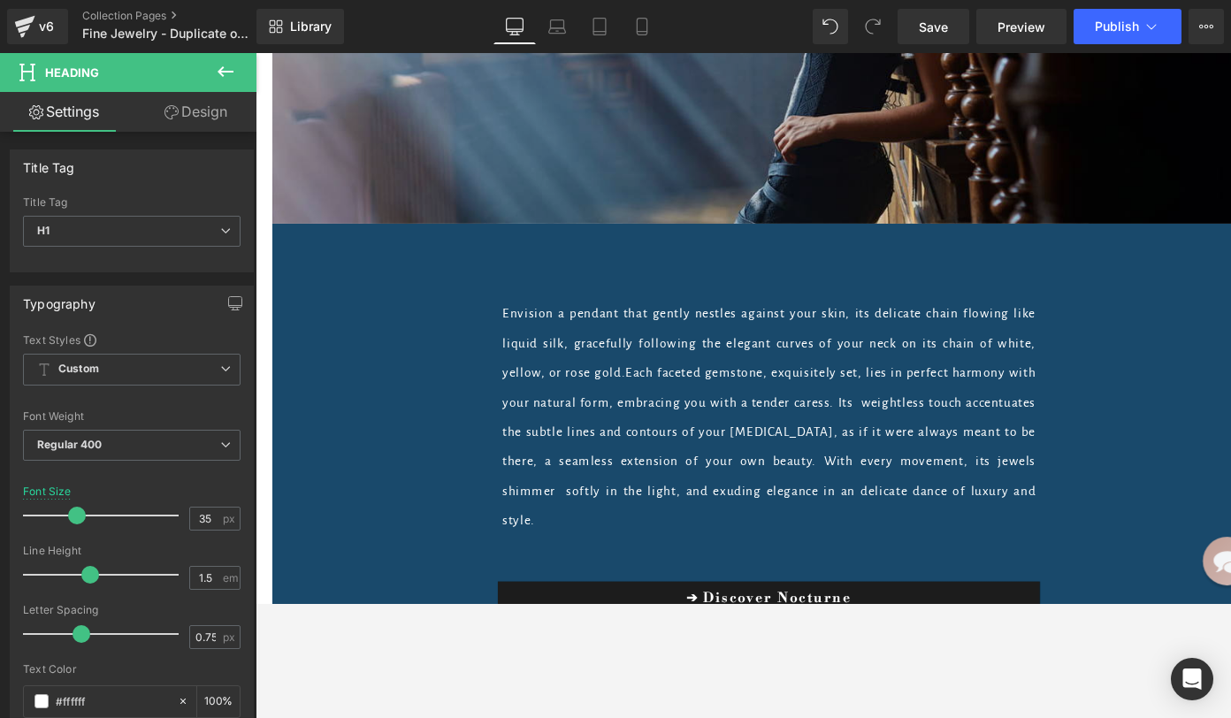
scroll to position [11705, 0]
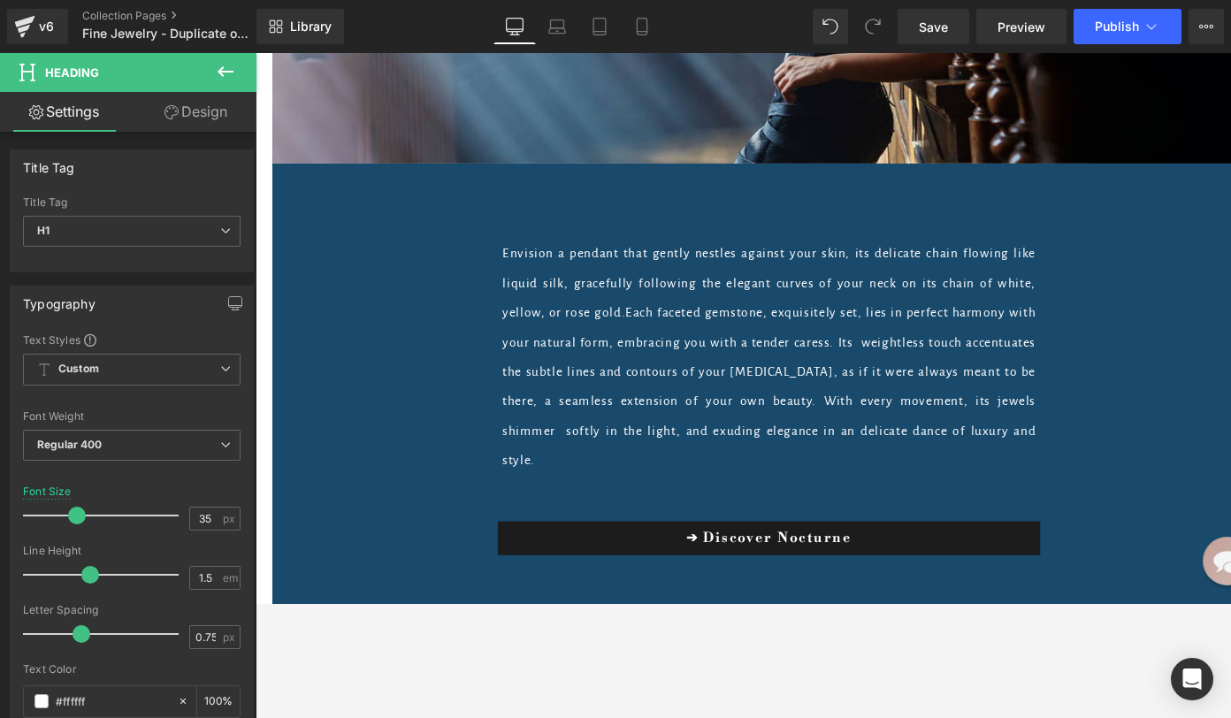
click at [803, 364] on span "Each faceted gemstone, exquisitely set, lies in perfect harmony with your natur…" at bounding box center [797, 405] width 562 height 170
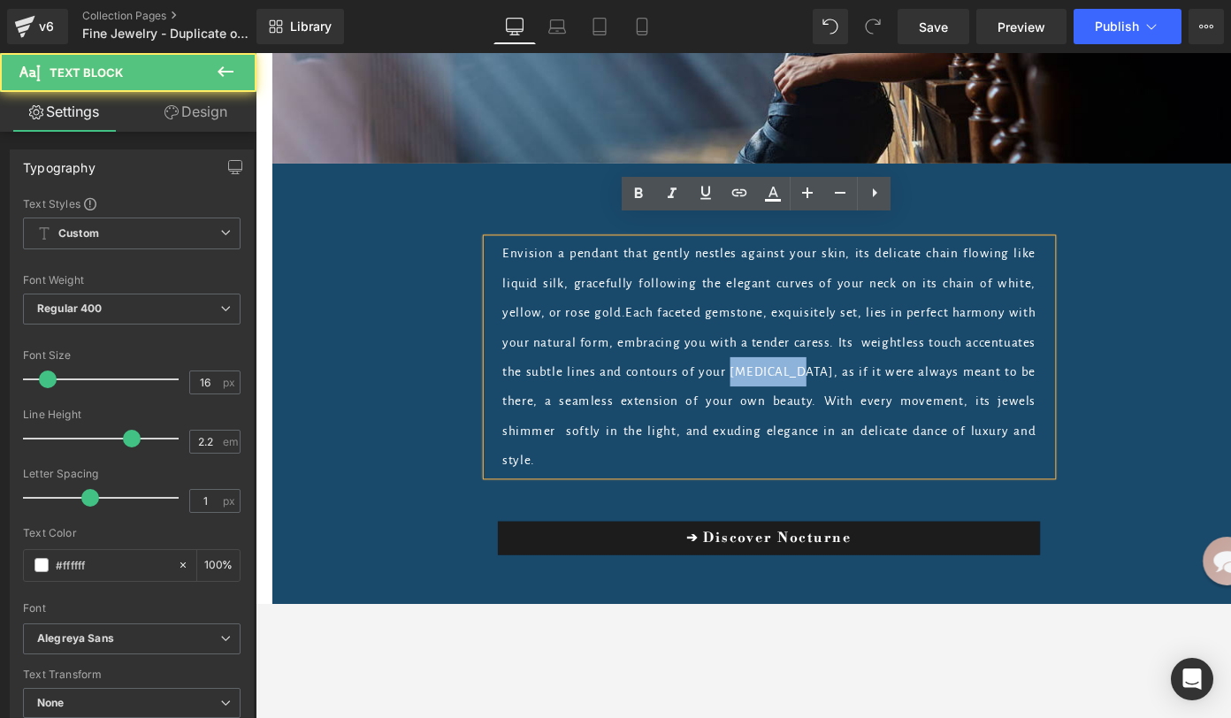
click at [803, 364] on span "Each faceted gemstone, exquisitely set, lies in perfect harmony with your natur…" at bounding box center [797, 405] width 562 height 170
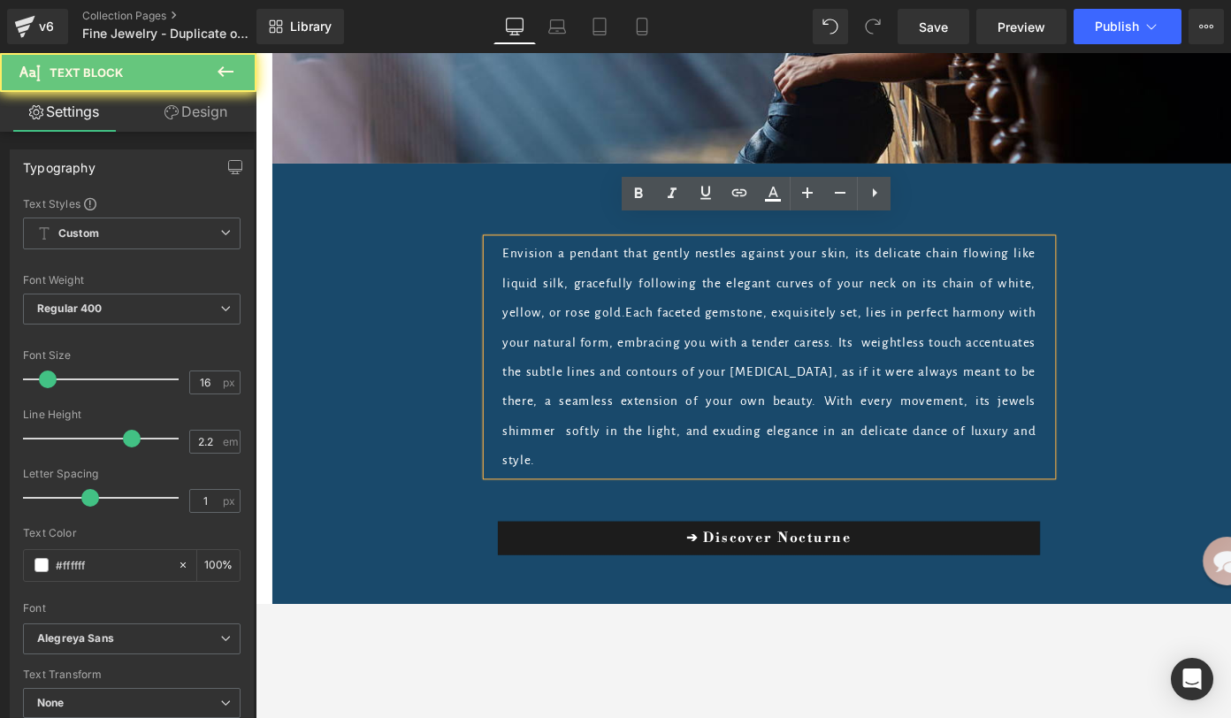
click at [741, 325] on p "Envision a pendant that gently nestles against your skin, its delicate chain fl…" at bounding box center [797, 373] width 562 height 249
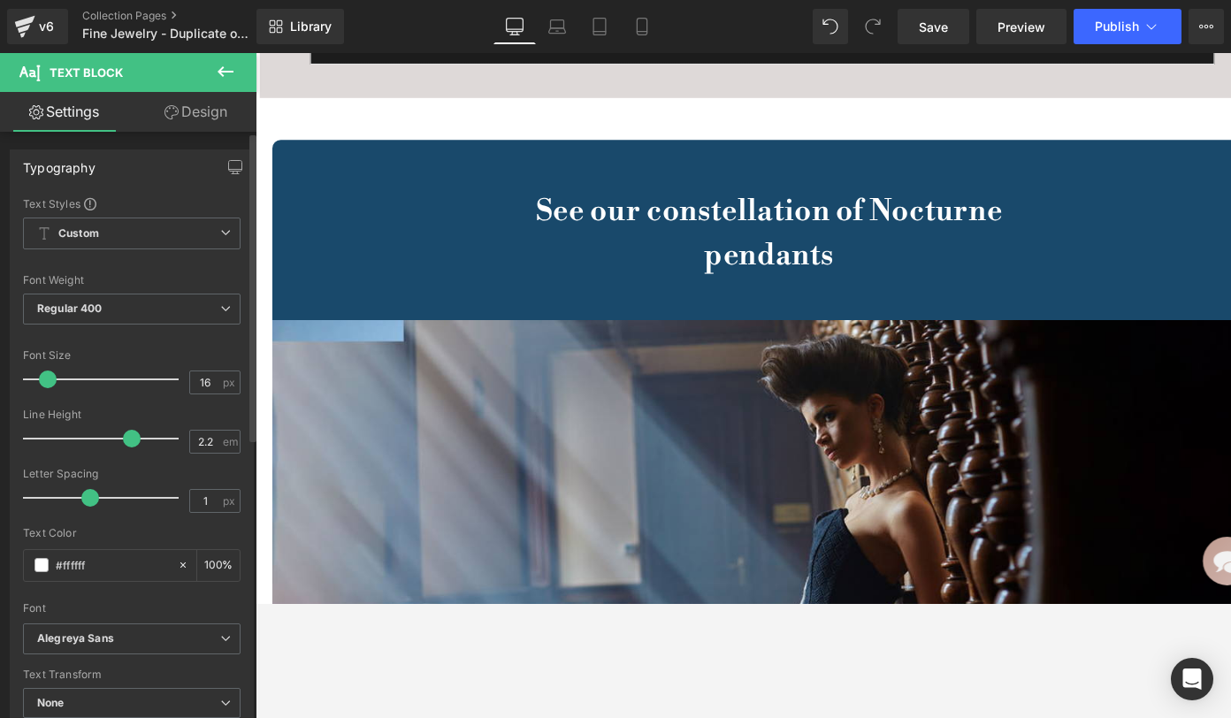
scroll to position [11073, 0]
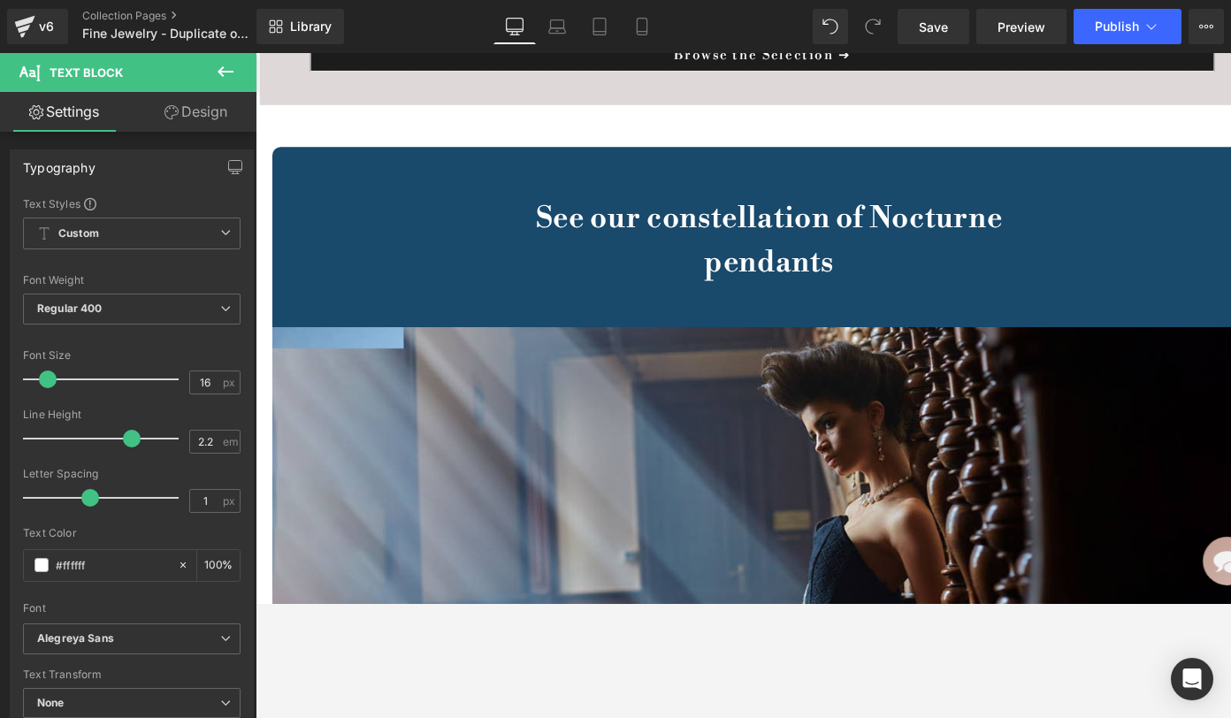
click at [720, 210] on b "See our constellation of Nocturne pendants" at bounding box center [797, 251] width 493 height 85
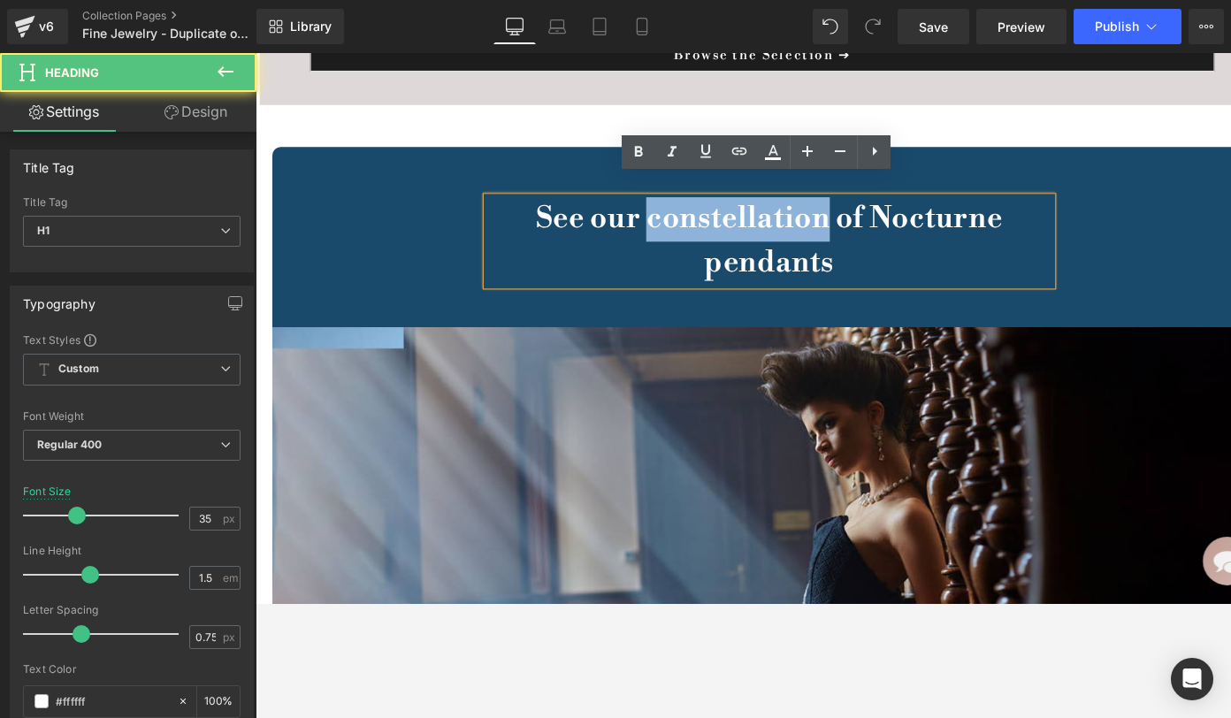
click at [721, 210] on b "See our constellation of Nocturne pendants" at bounding box center [797, 251] width 493 height 85
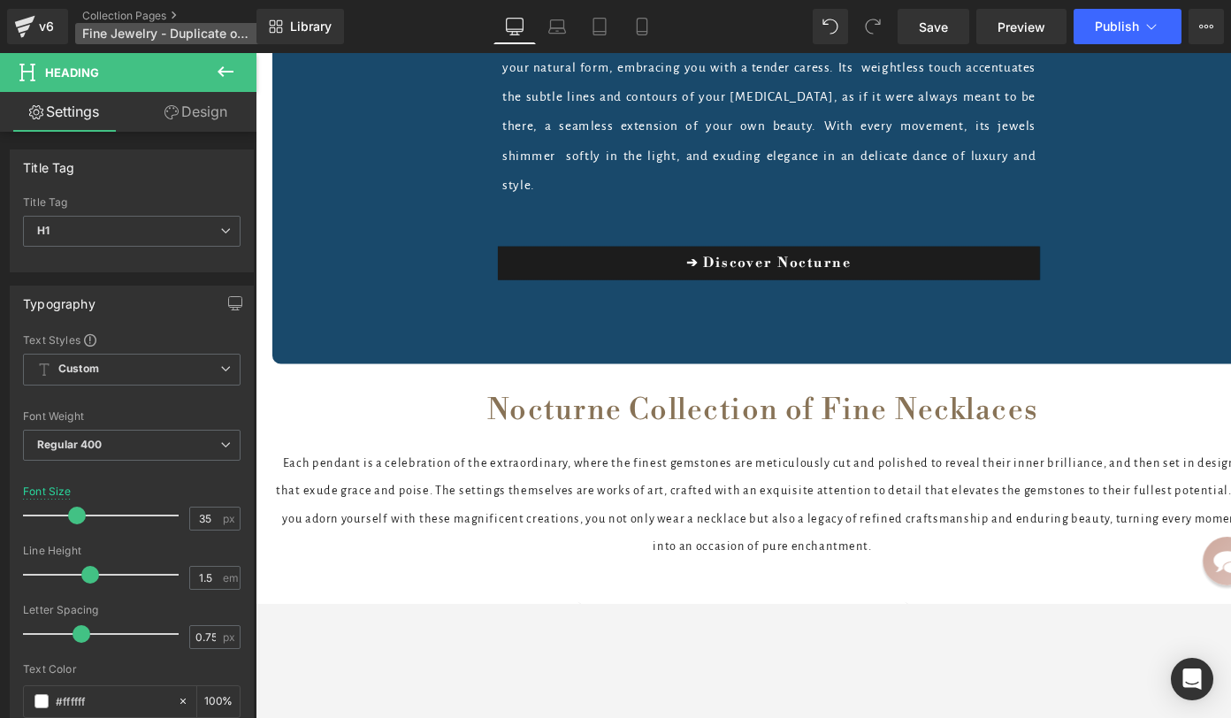
scroll to position [12021, 0]
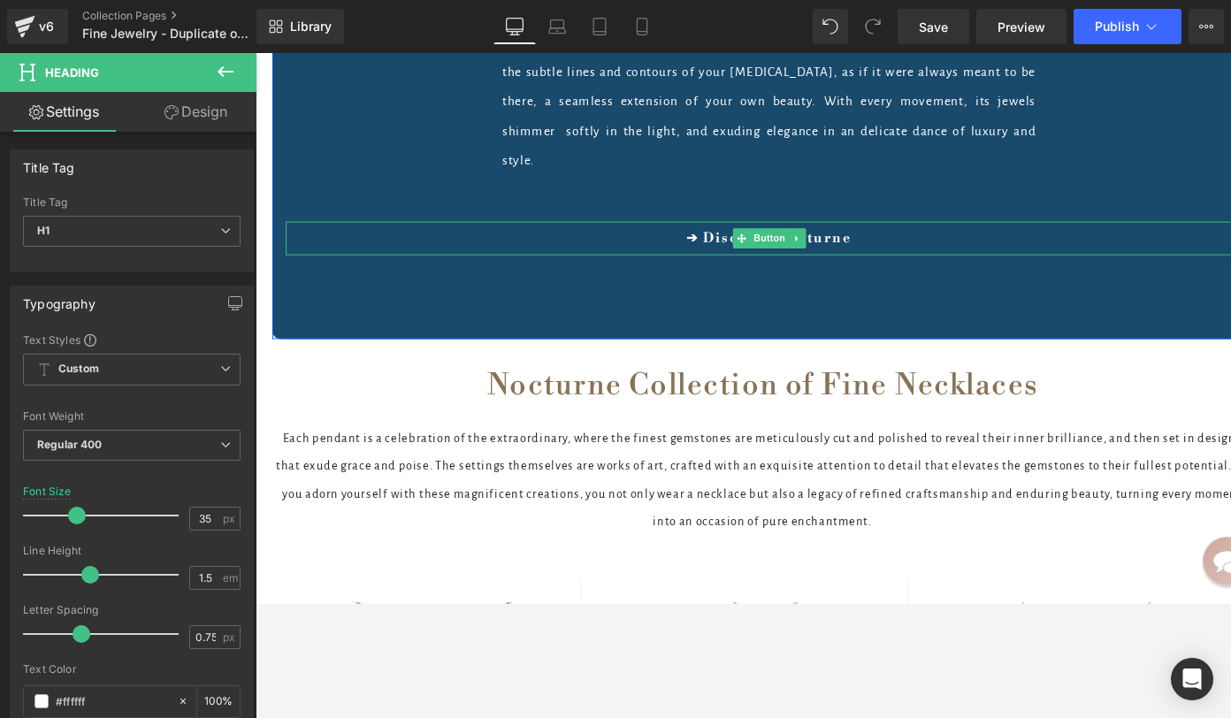
click at [654, 231] on link "➔ Discover Nocturne" at bounding box center [796, 248] width 571 height 35
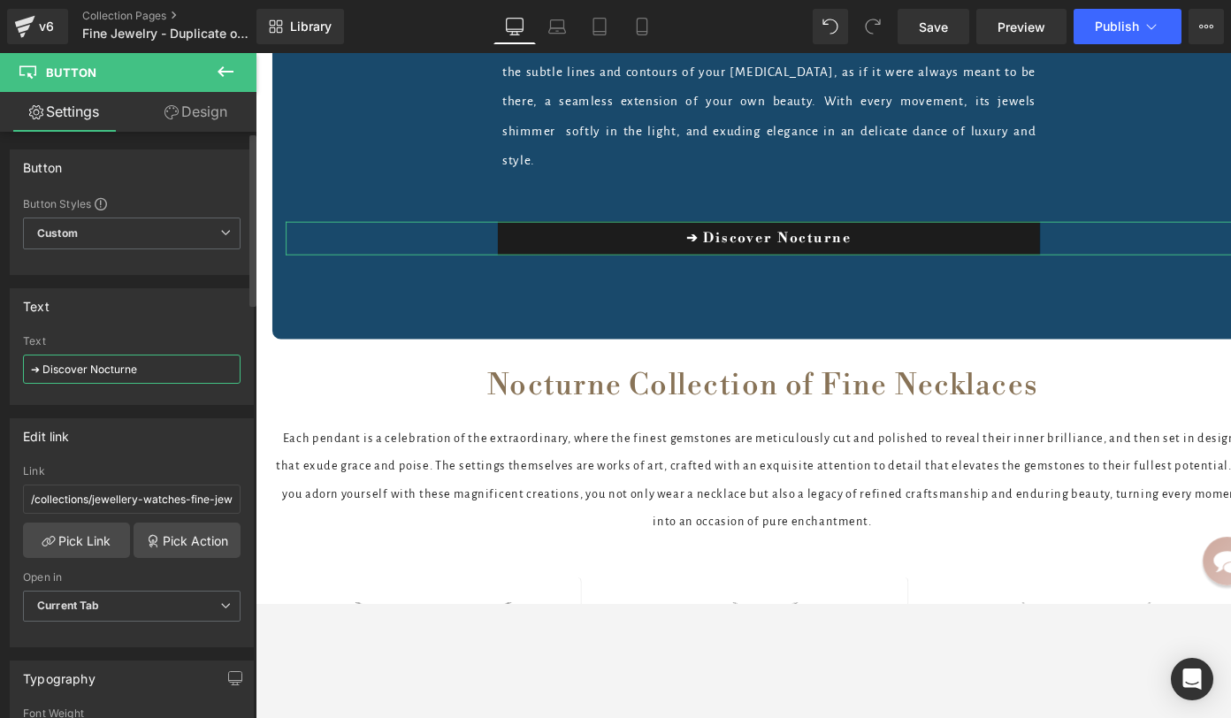
click at [144, 368] on input "➔ Discover Nocturne" at bounding box center [132, 369] width 218 height 29
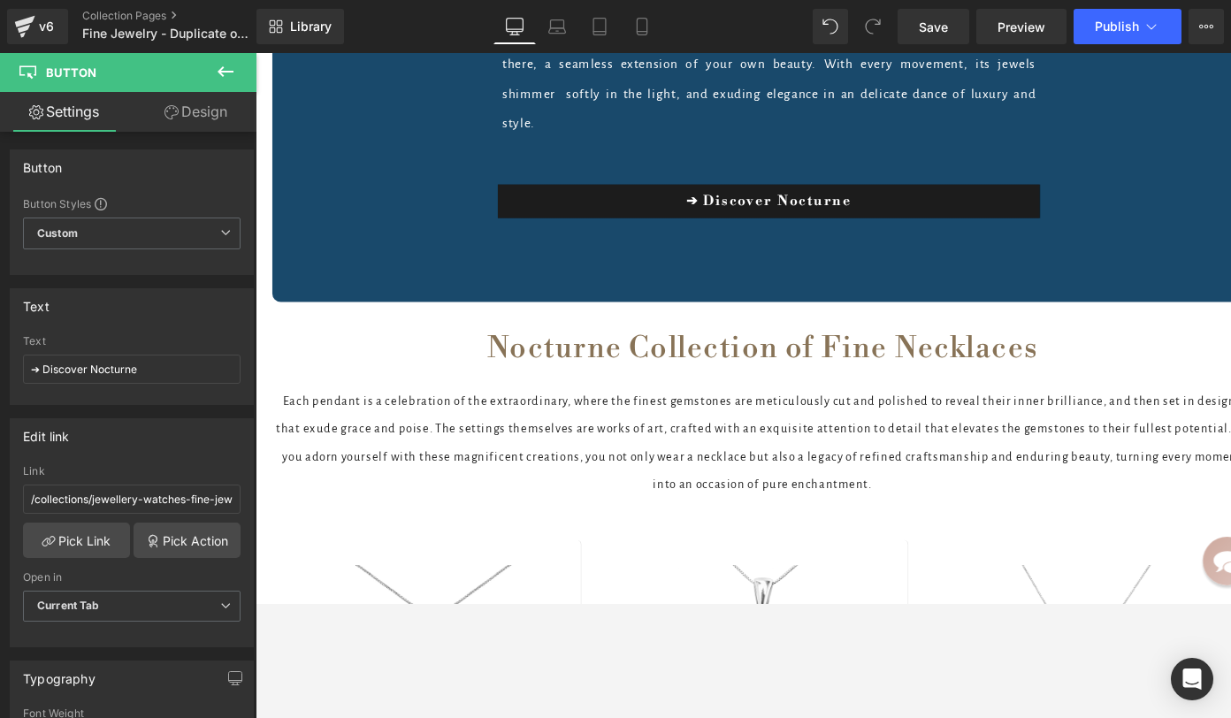
scroll to position [12062, 0]
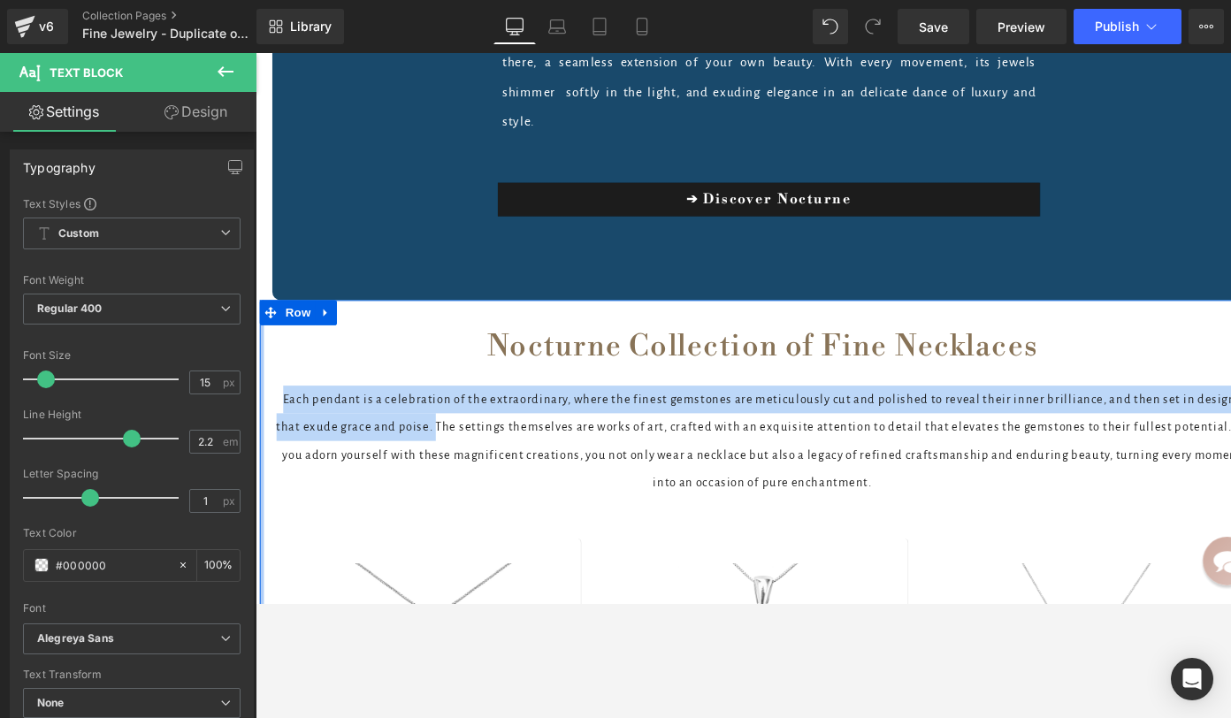
drag, startPoint x: 416, startPoint y: 398, endPoint x: 256, endPoint y: 366, distance: 164.1
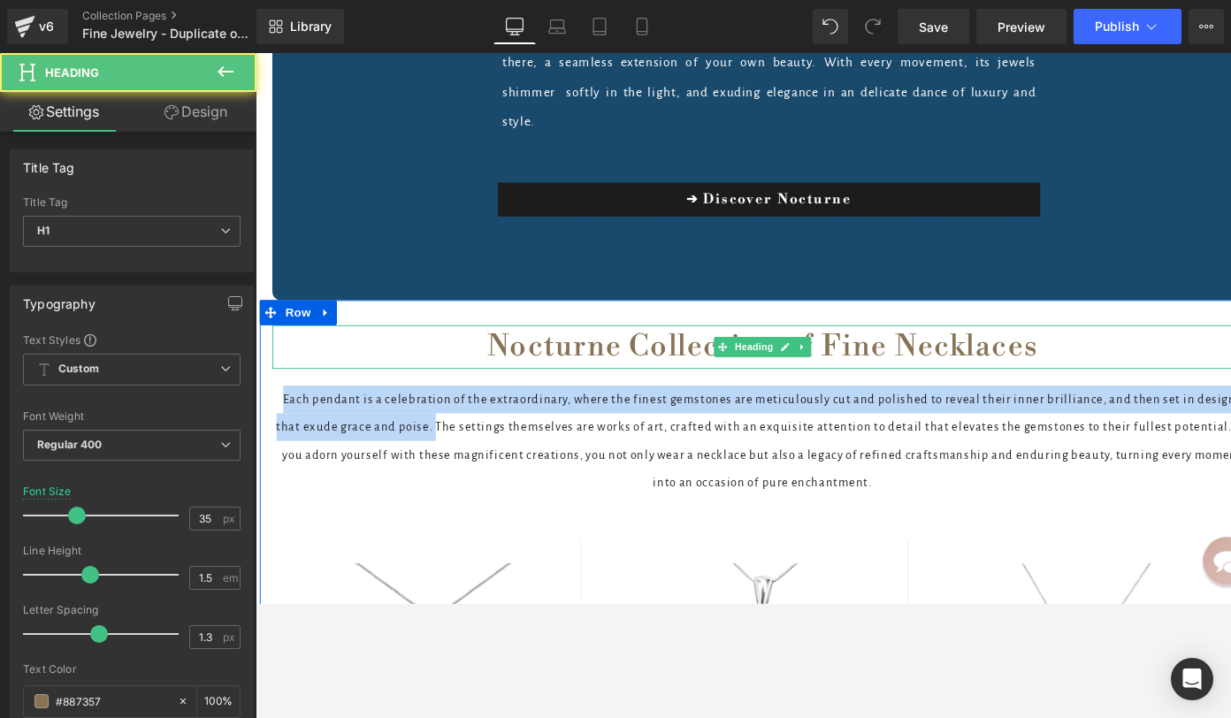
click at [696, 340] on h1 "Nocturne Collection of Fine Necklaces" at bounding box center [790, 363] width 1035 height 47
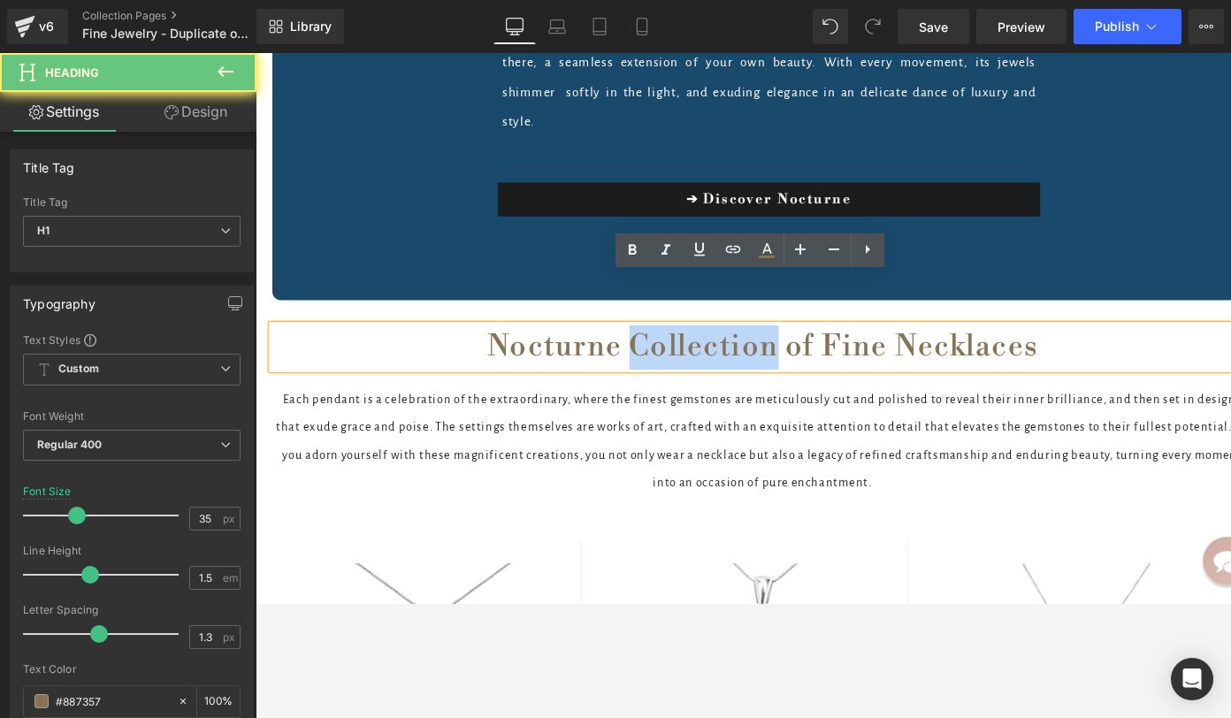
click at [696, 340] on h1 "Nocturne Collection of Fine Necklaces" at bounding box center [790, 363] width 1035 height 47
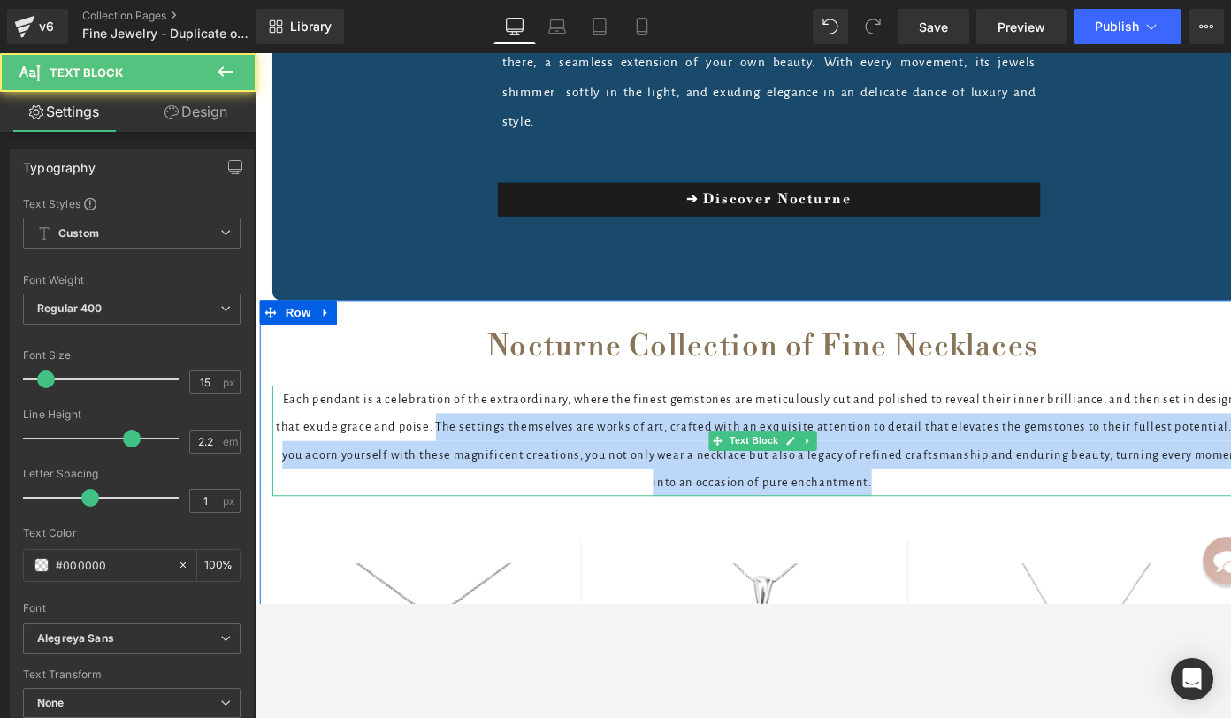
drag, startPoint x: 426, startPoint y: 395, endPoint x: 909, endPoint y: 460, distance: 487.1
click at [909, 460] on p "Each pendant is a celebration of the extraordinary, where the finest gemstones …" at bounding box center [790, 462] width 1035 height 117
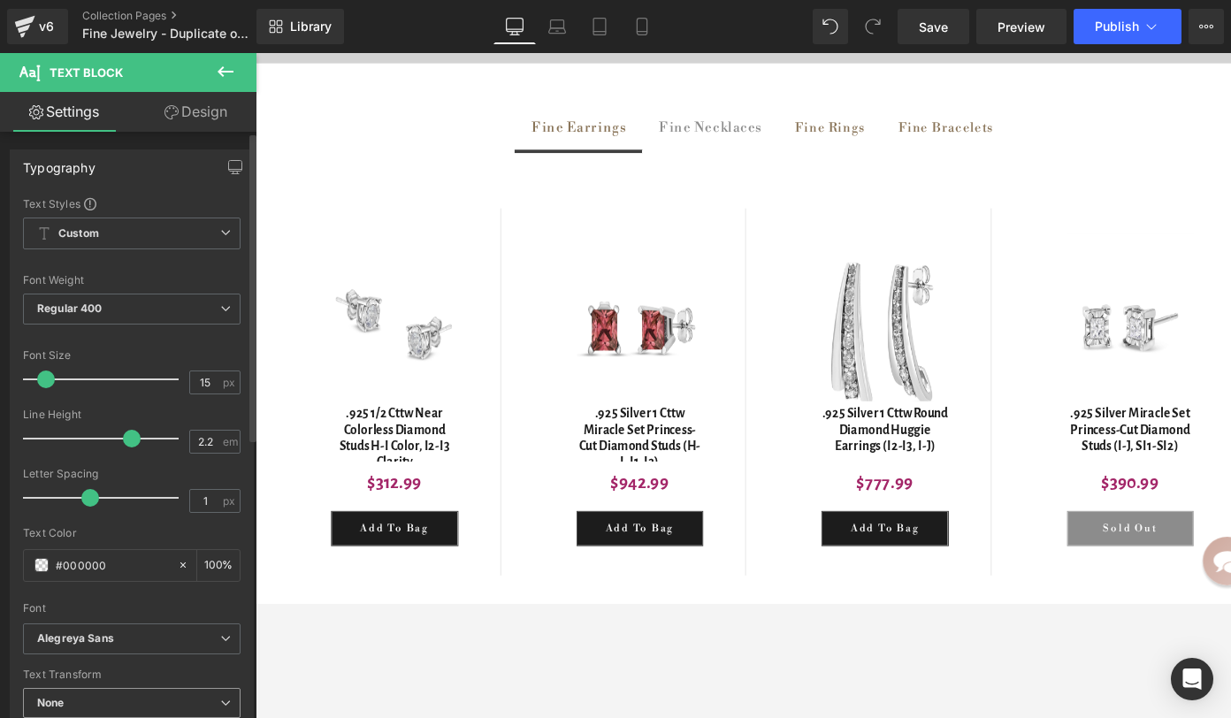
scroll to position [0, 0]
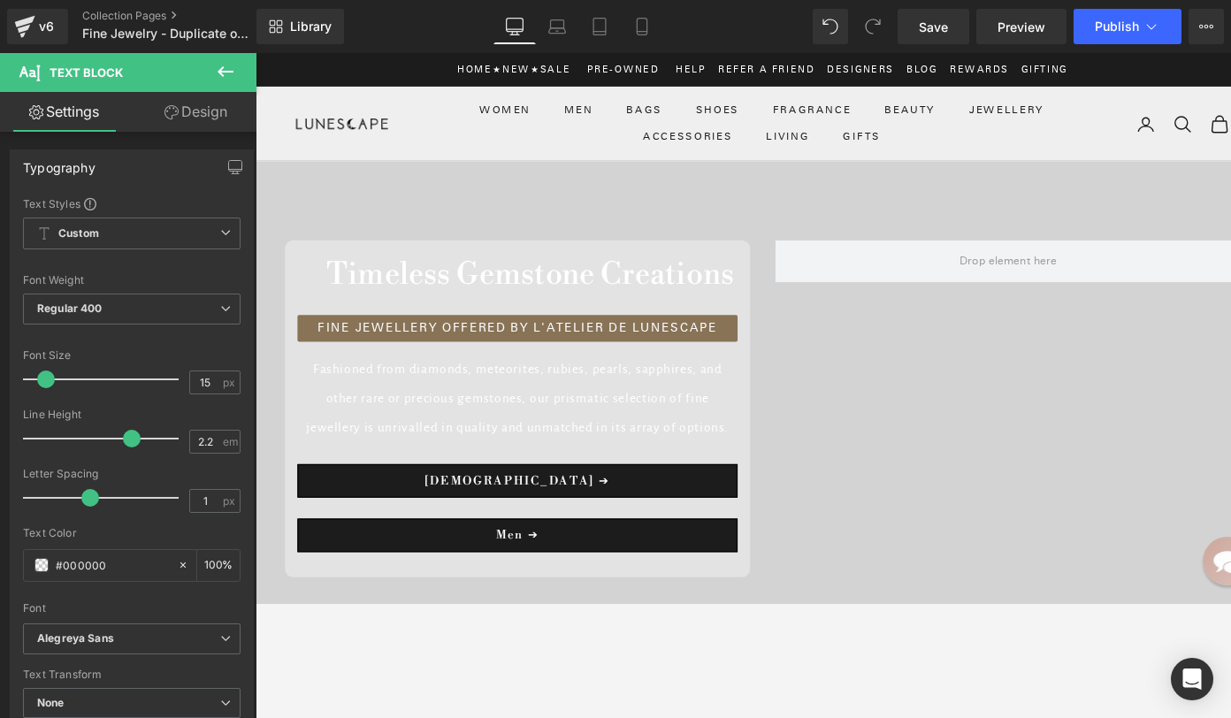
click at [417, 339] on p "FINE JEWELLERY OFFERED BY L'ATELIER DE LUNESCAPE" at bounding box center [532, 342] width 464 height 19
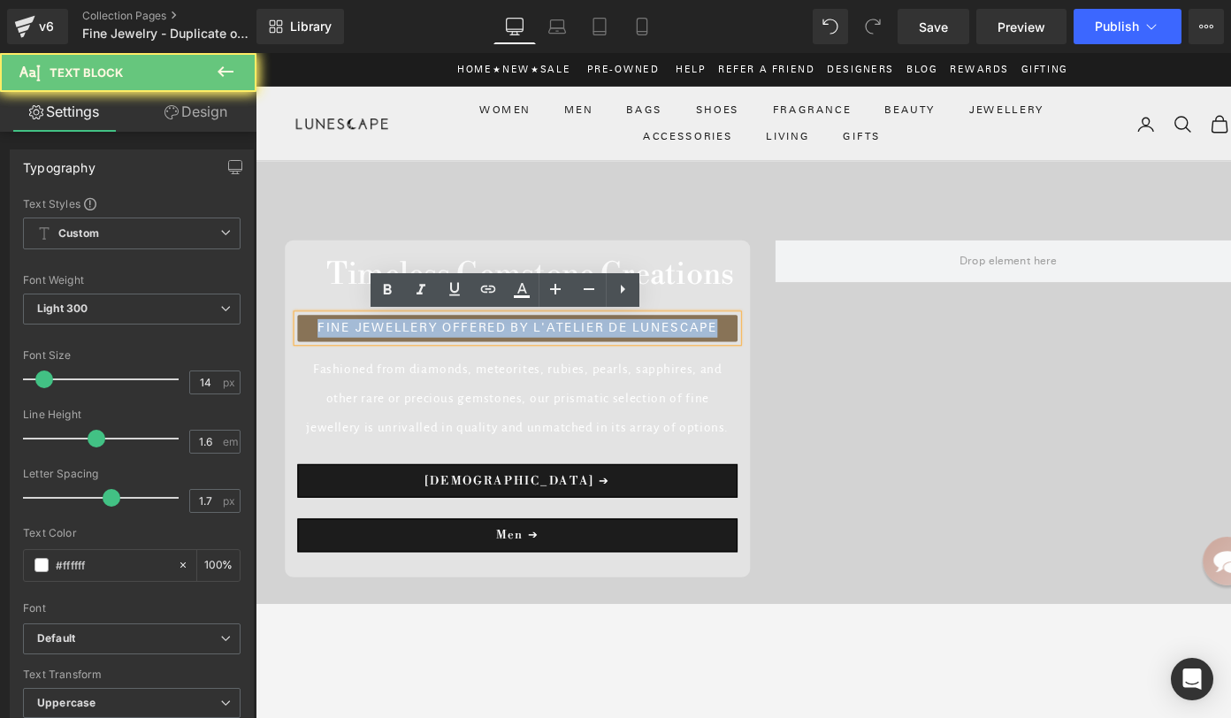
click at [417, 339] on p "FINE JEWELLERY OFFERED BY L'ATELIER DE LUNESCAPE" at bounding box center [532, 342] width 464 height 19
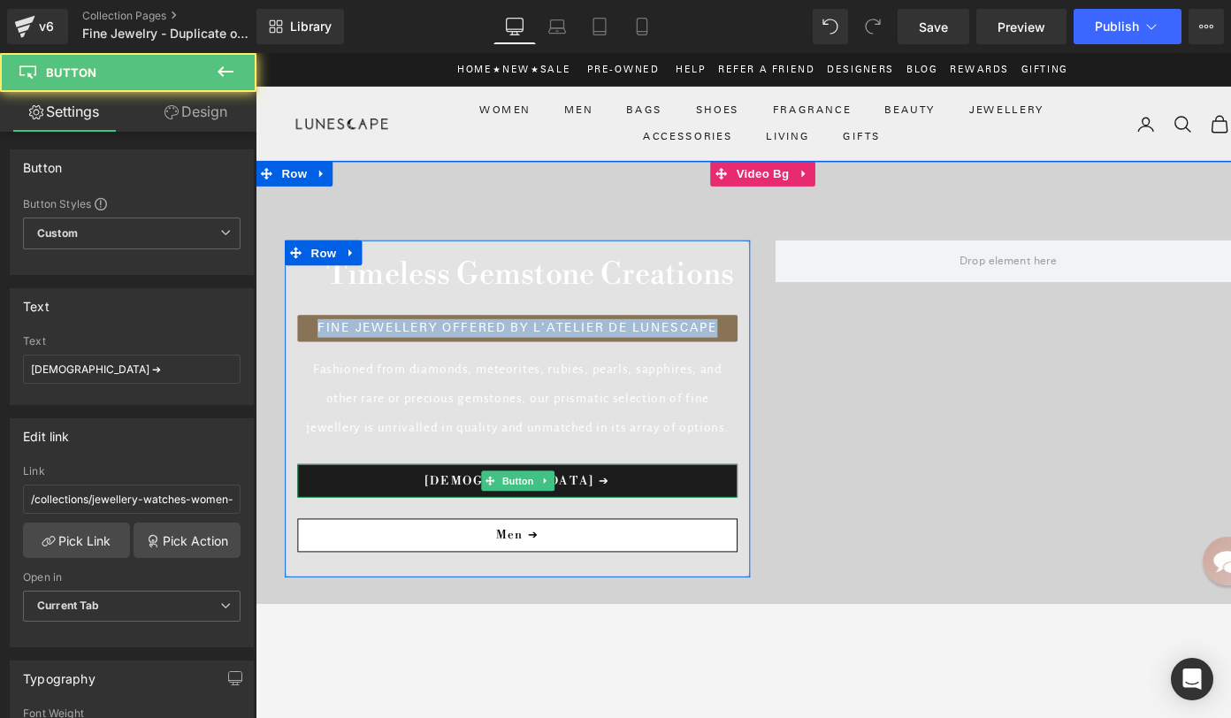
drag, startPoint x: 602, startPoint y: 504, endPoint x: 516, endPoint y: 550, distance: 97.3
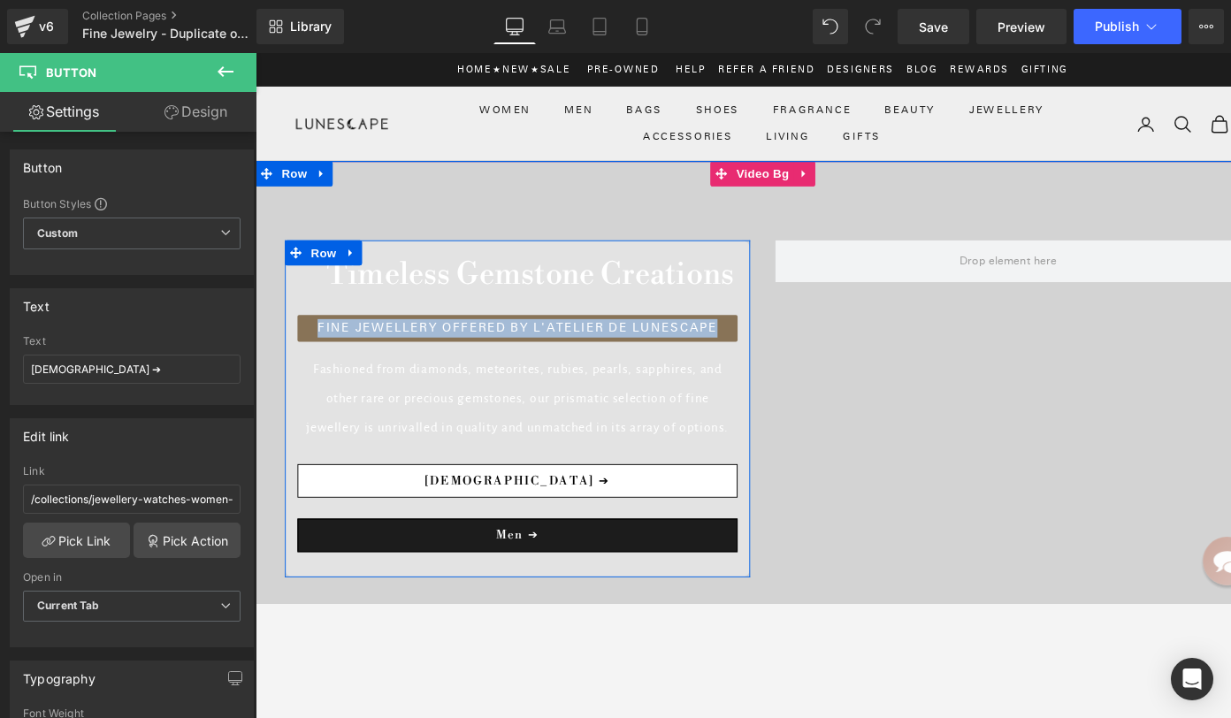
click at [462, 493] on link "Ladies ➔" at bounding box center [532, 503] width 464 height 35
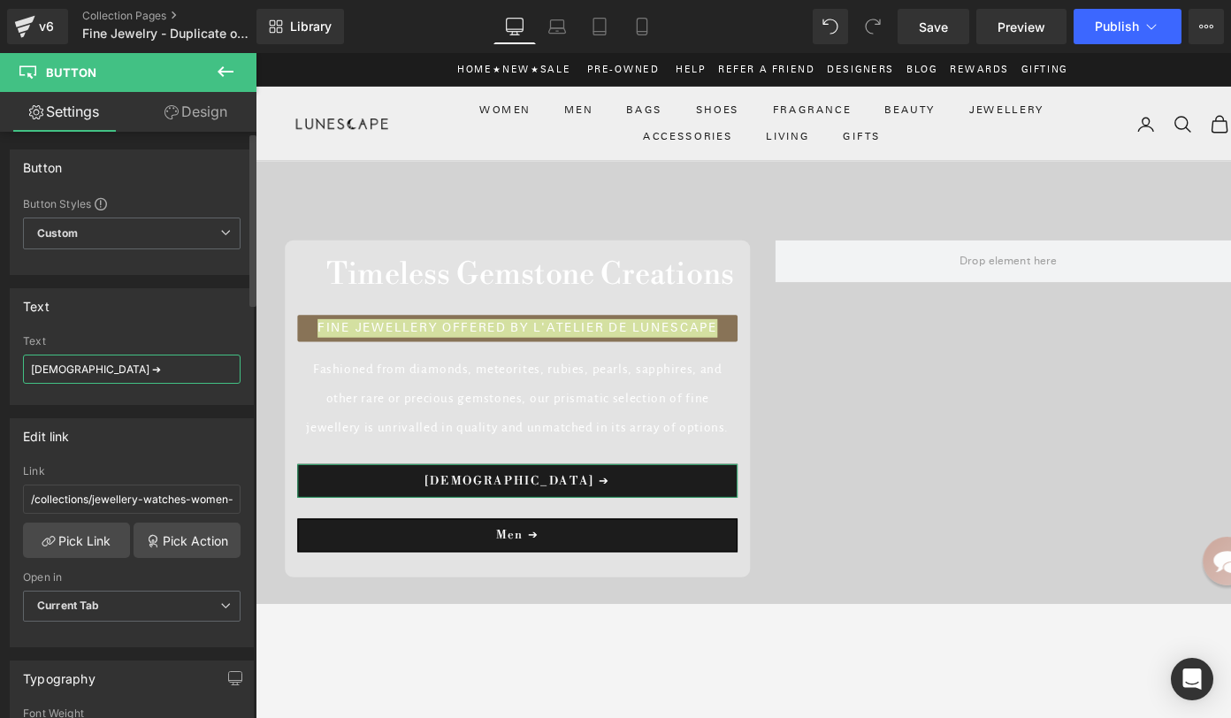
click at [115, 368] on input "Ladies ➔" at bounding box center [132, 369] width 218 height 29
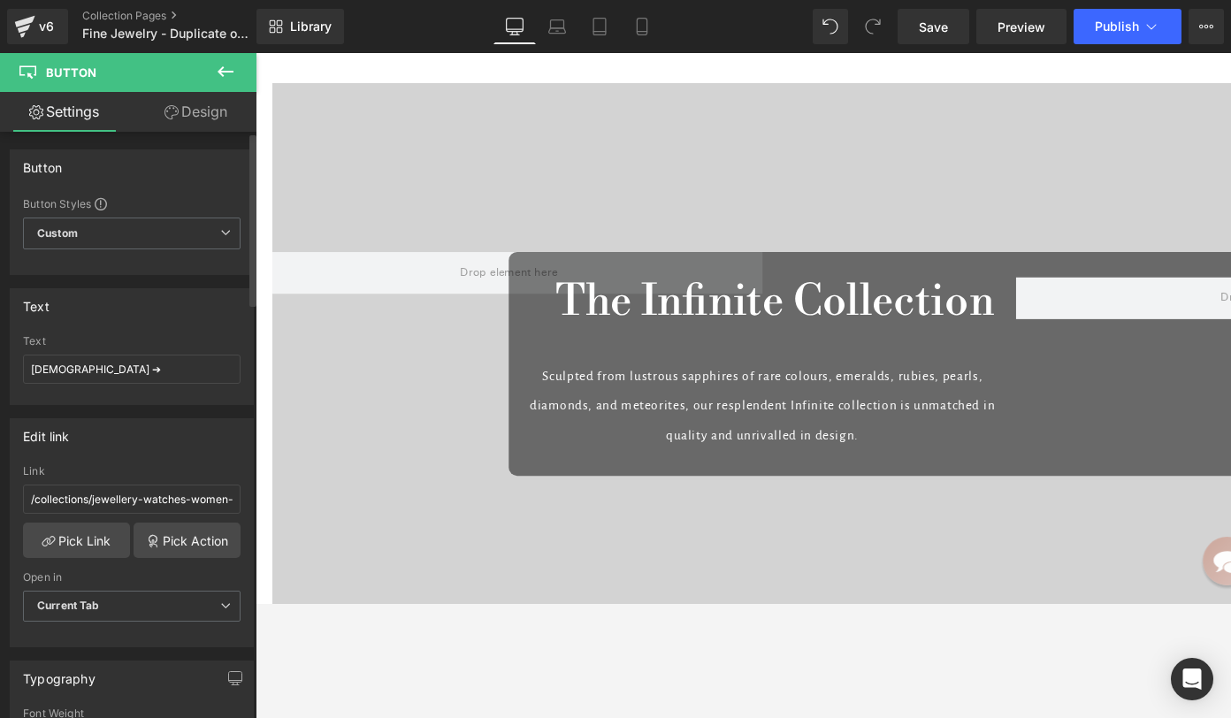
scroll to position [13877, 0]
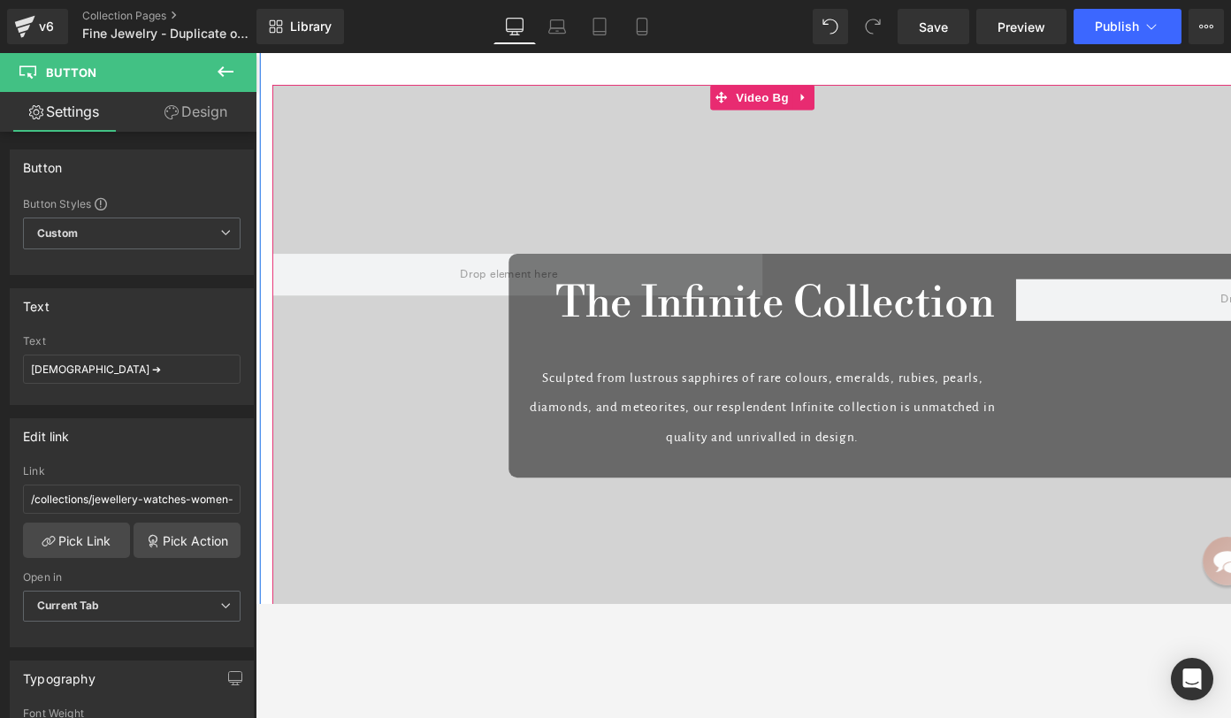
click at [309, 511] on div at bounding box center [790, 374] width 1035 height 575
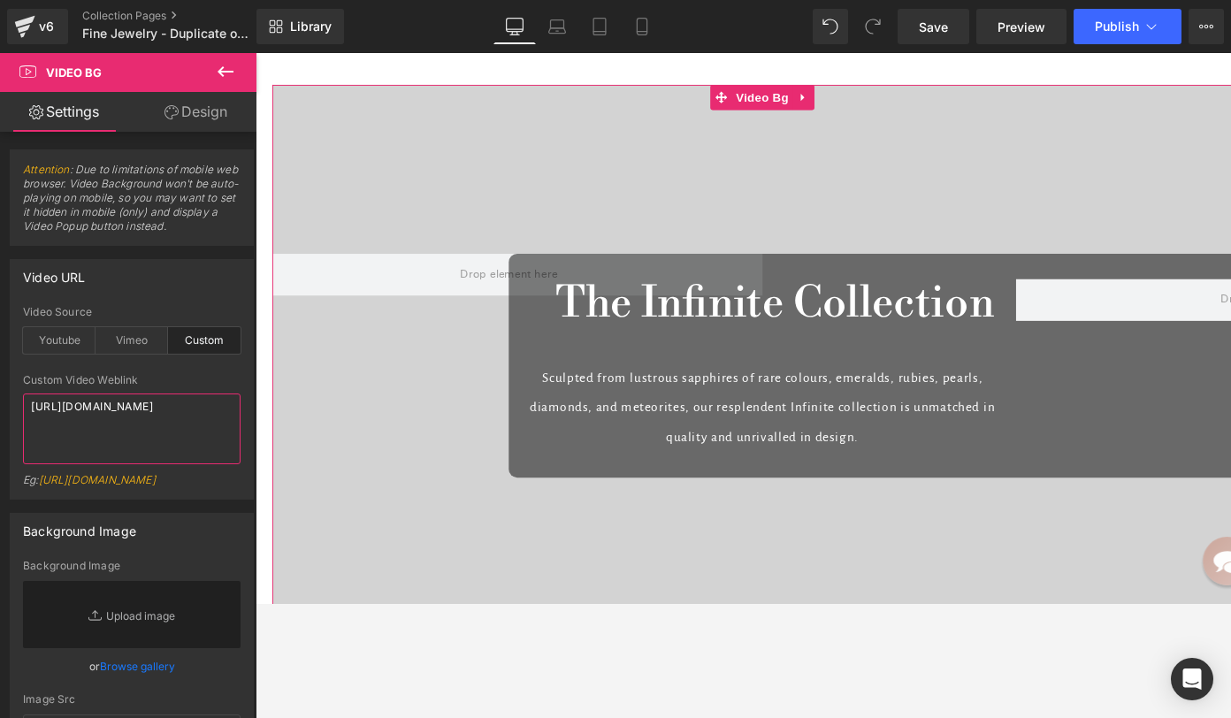
click at [118, 414] on textarea "https://cdn.shopify.com/videos/c/o/v/88db78331b1e49648a2552c10b89bb86.mp4" at bounding box center [132, 428] width 218 height 71
click at [843, 397] on p "Sculpted from lustrous sapphires of rare colours, emeralds, rubies, pearls, dia…" at bounding box center [790, 428] width 508 height 94
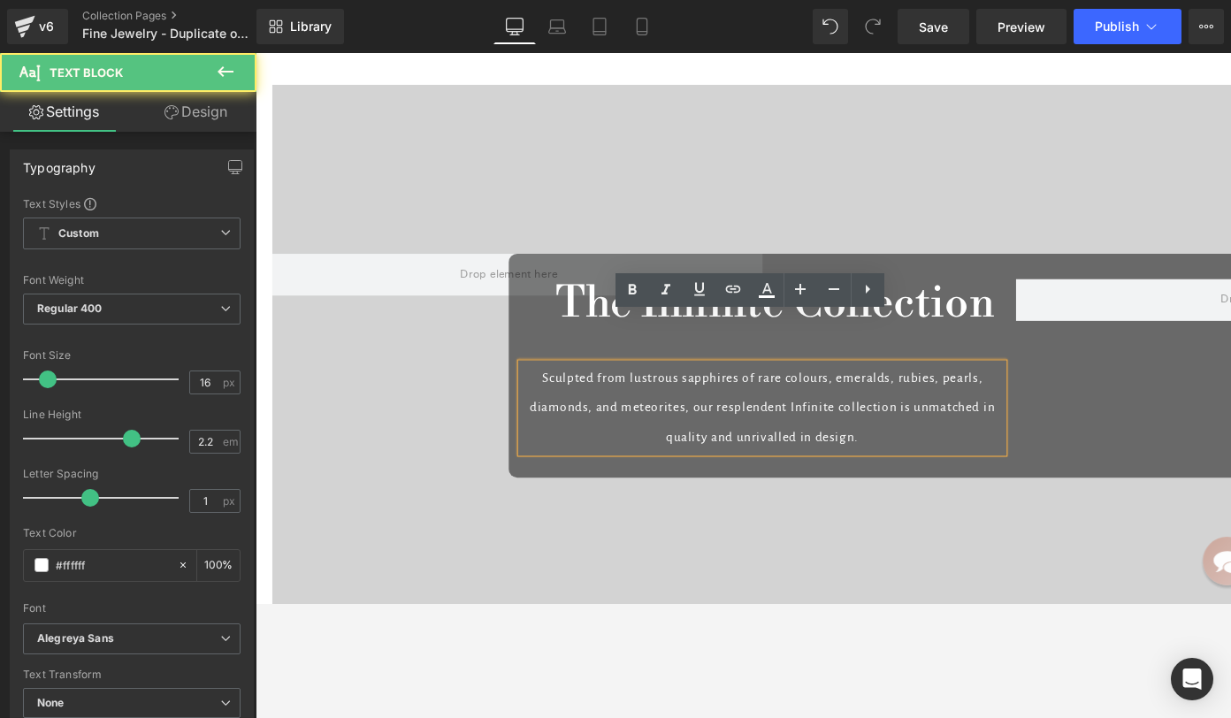
click at [872, 382] on p "Sculpted from lustrous sapphires of rare colours, emeralds, rubies, pearls, dia…" at bounding box center [790, 428] width 508 height 94
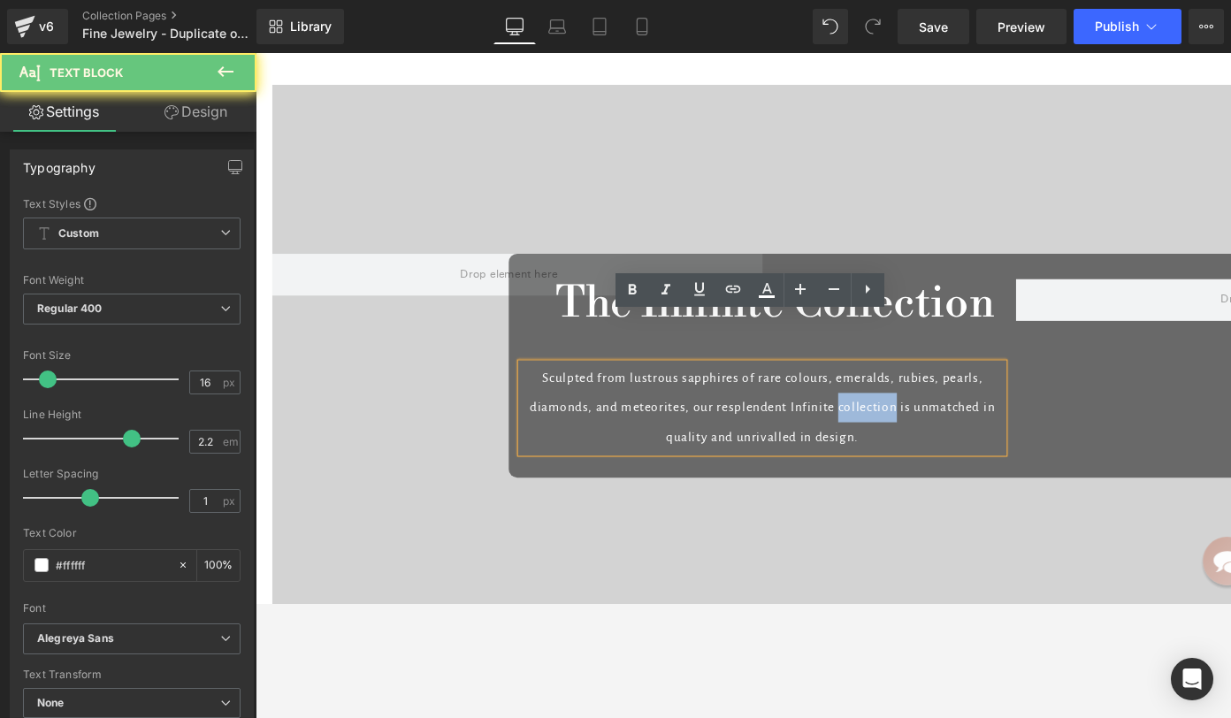
click at [872, 382] on p "Sculpted from lustrous sapphires of rare colours, emeralds, rubies, pearls, dia…" at bounding box center [790, 428] width 508 height 94
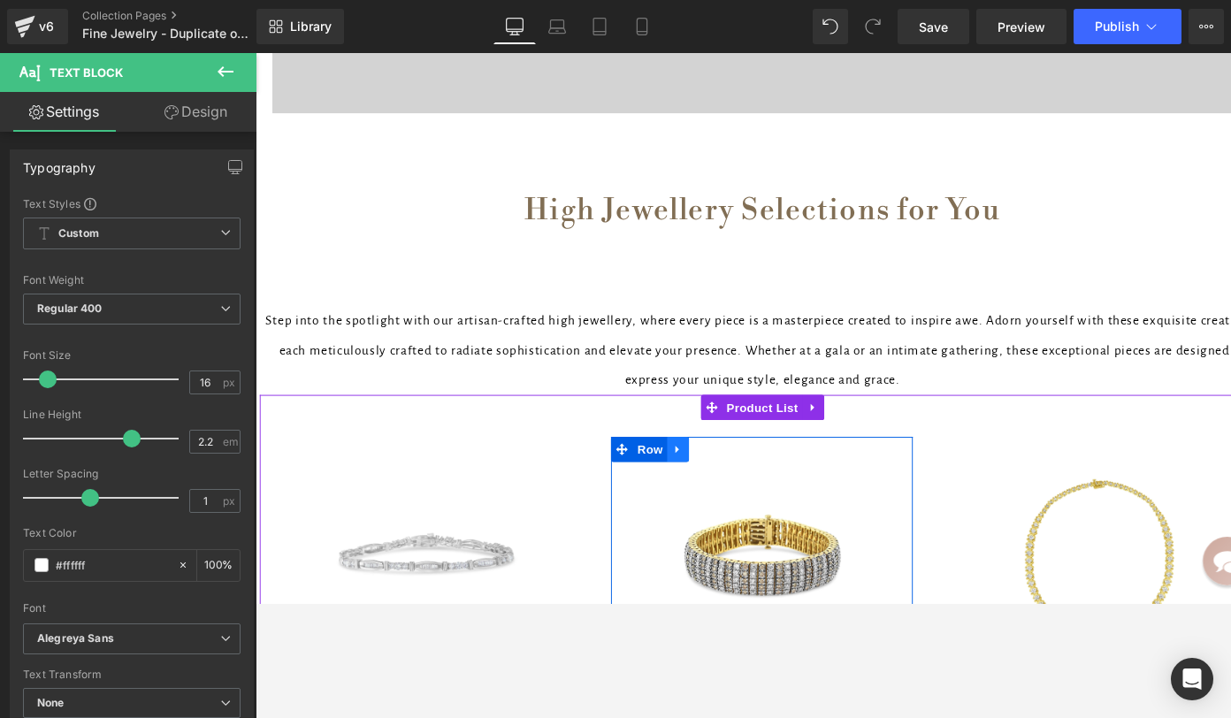
scroll to position [14418, 0]
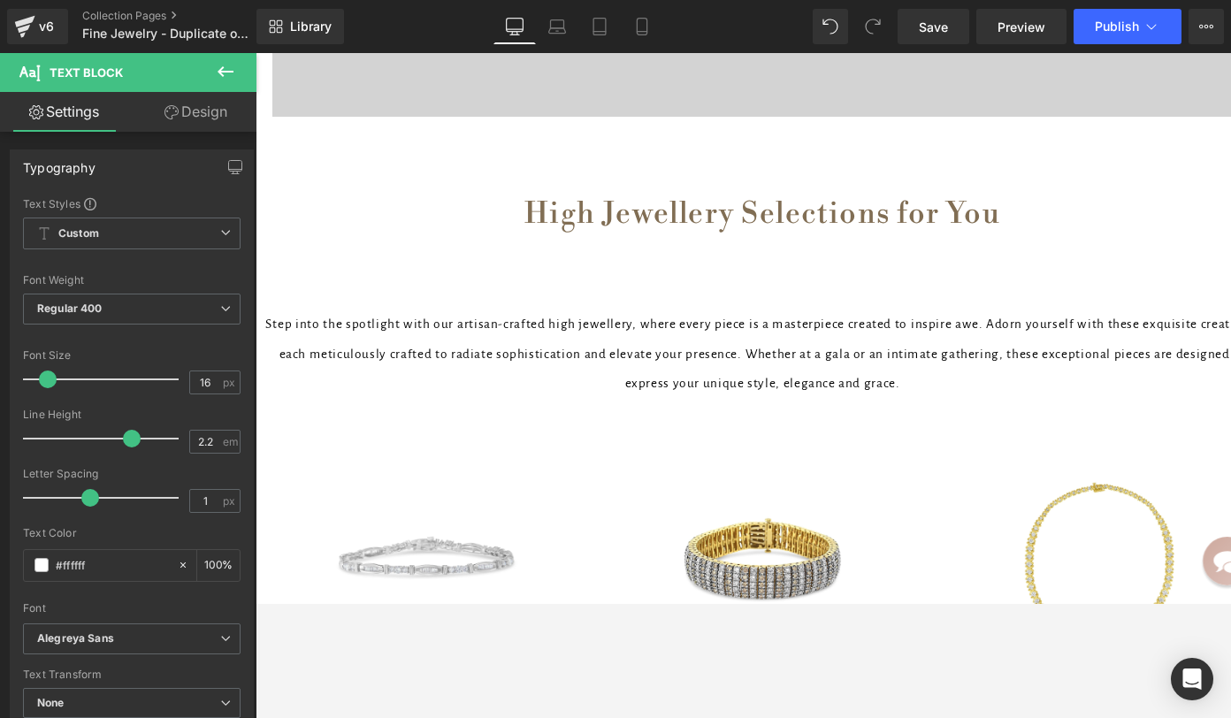
click at [654, 328] on p "Step into the spotlight with our artisan-crafted high jewellery, where every pi…" at bounding box center [790, 371] width 1061 height 94
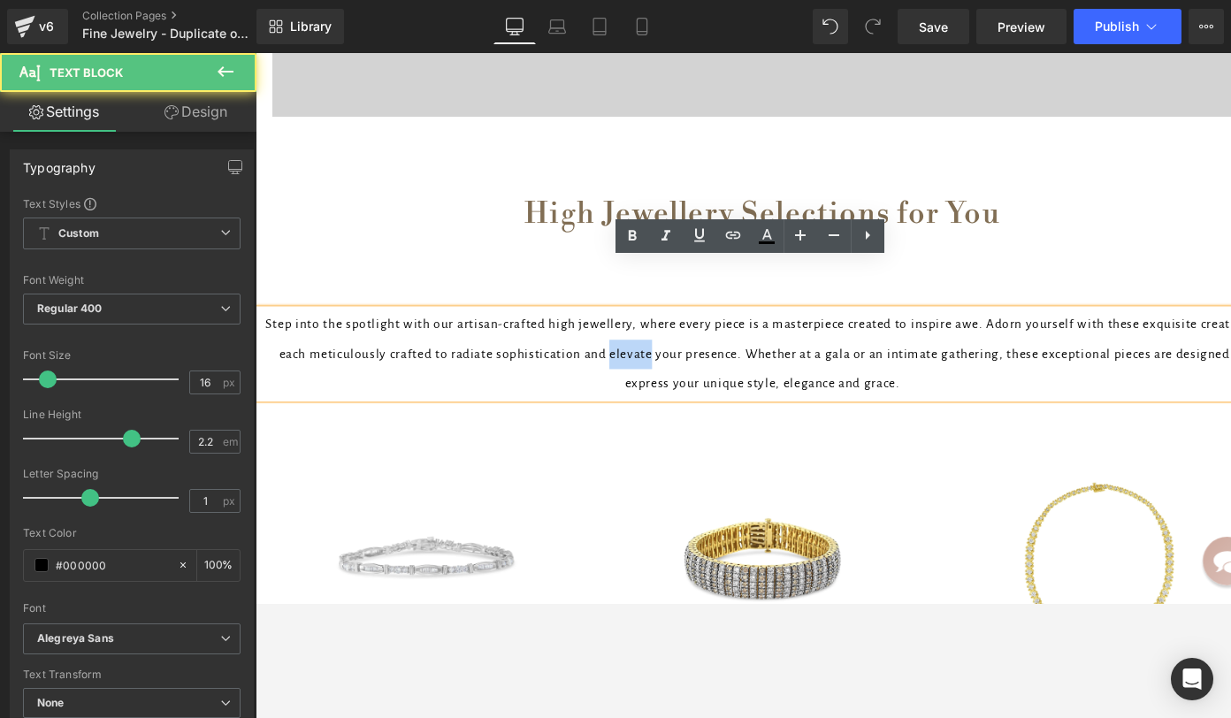
click at [654, 328] on p "Step into the spotlight with our artisan-crafted high jewellery, where every pi…" at bounding box center [790, 371] width 1061 height 94
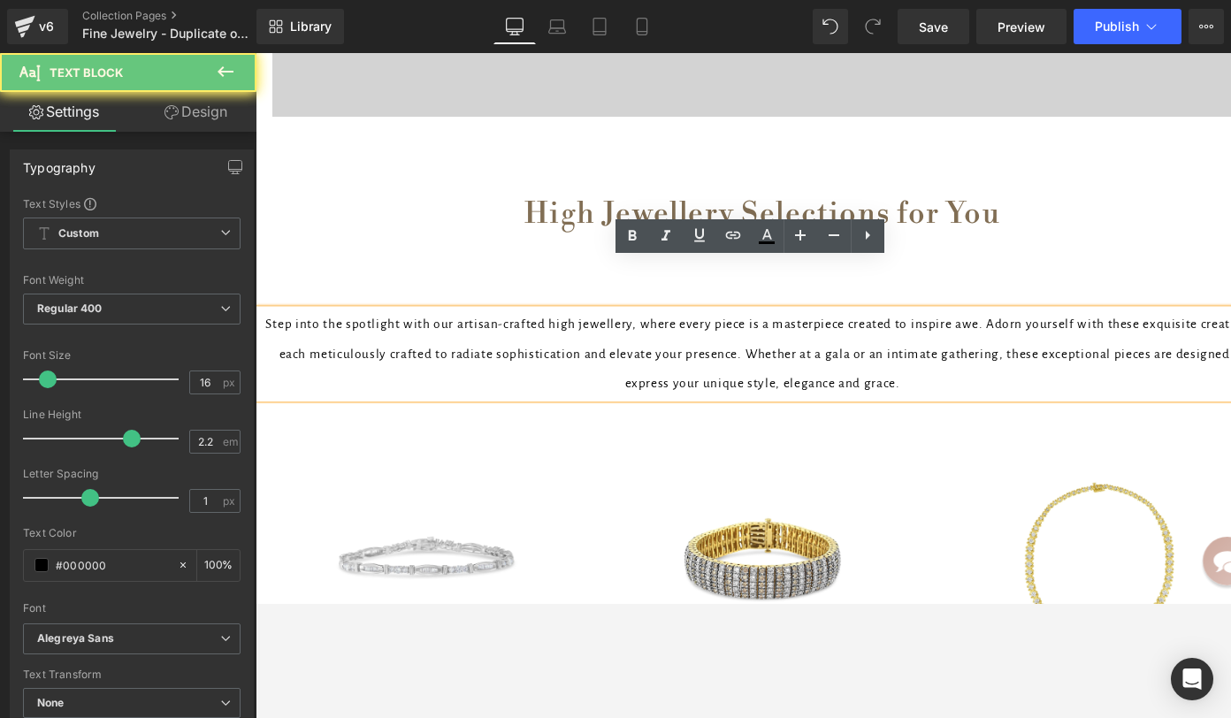
click at [579, 324] on p "Step into the spotlight with our artisan-crafted high jewellery, where every pi…" at bounding box center [790, 371] width 1061 height 94
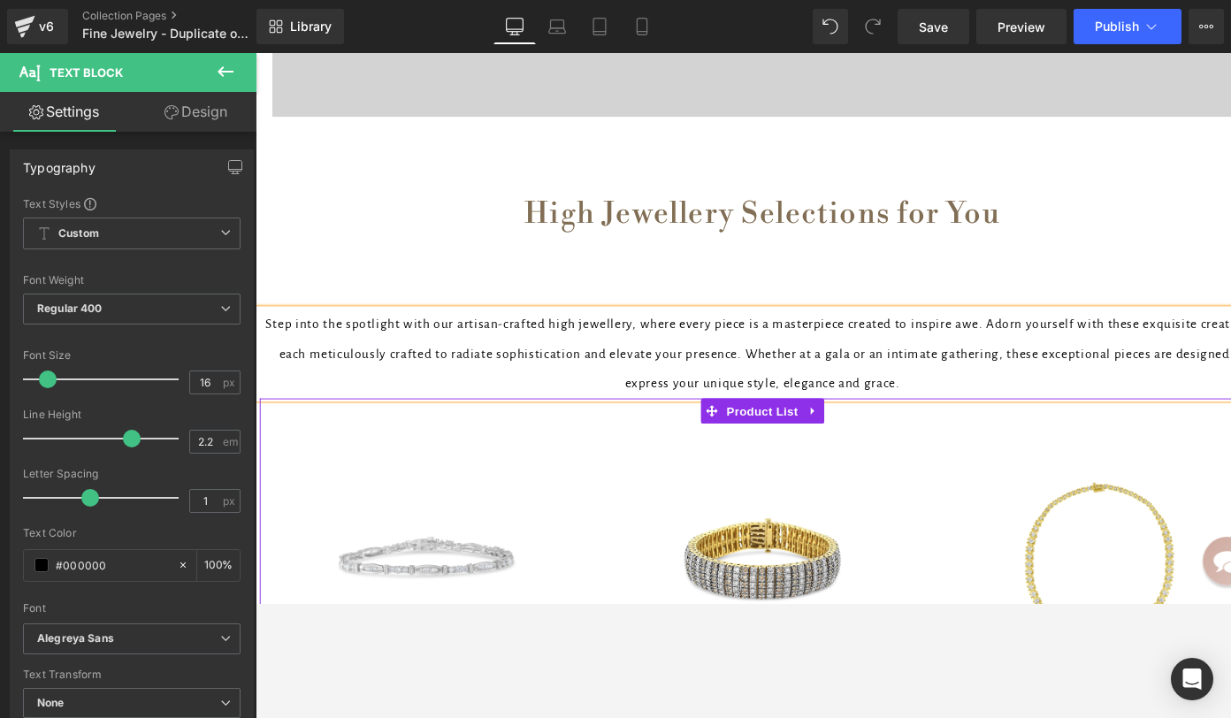
click at [604, 566] on div "Sale Off (P) Image 10K White Gold Geometric Pattern Diamond Tennis Bracelet (3 …" at bounding box center [437, 655] width 354 height 423
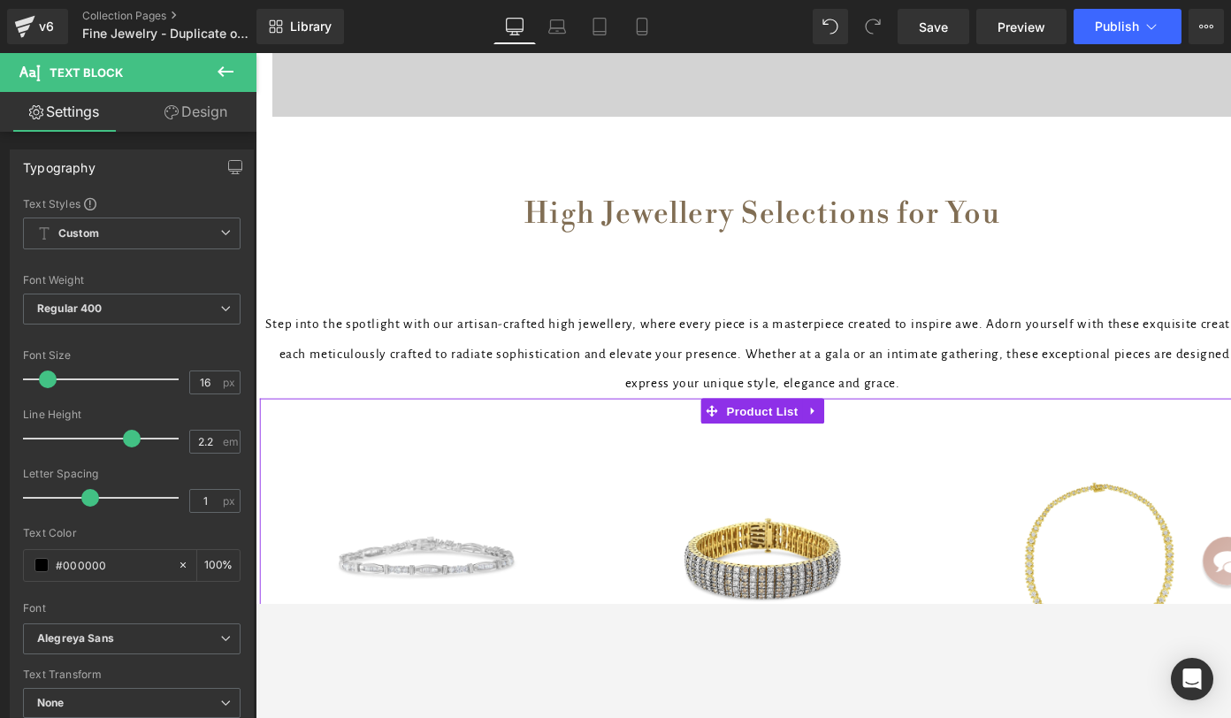
click at [603, 567] on div "Sale Off (P) Image 10K White Gold Geometric Pattern Diamond Tennis Bracelet (3 …" at bounding box center [437, 655] width 354 height 423
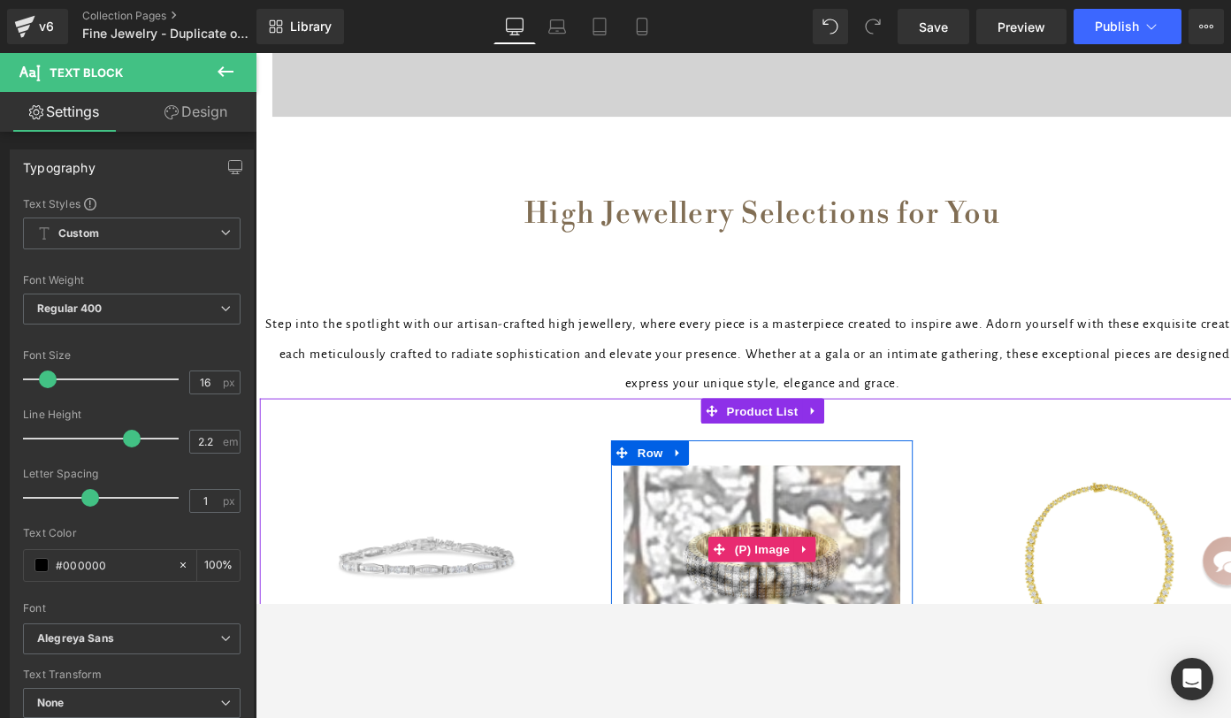
click at [749, 555] on img at bounding box center [1151, 63] width 3130 height 3130
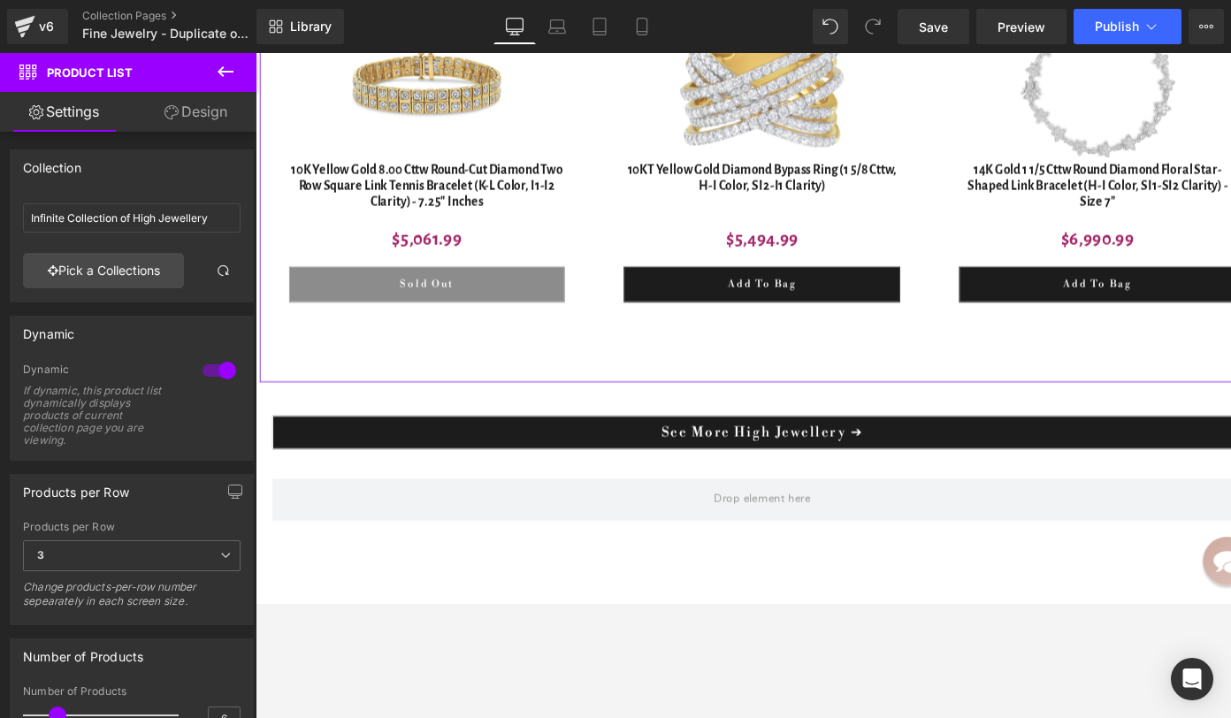
scroll to position [15360, 0]
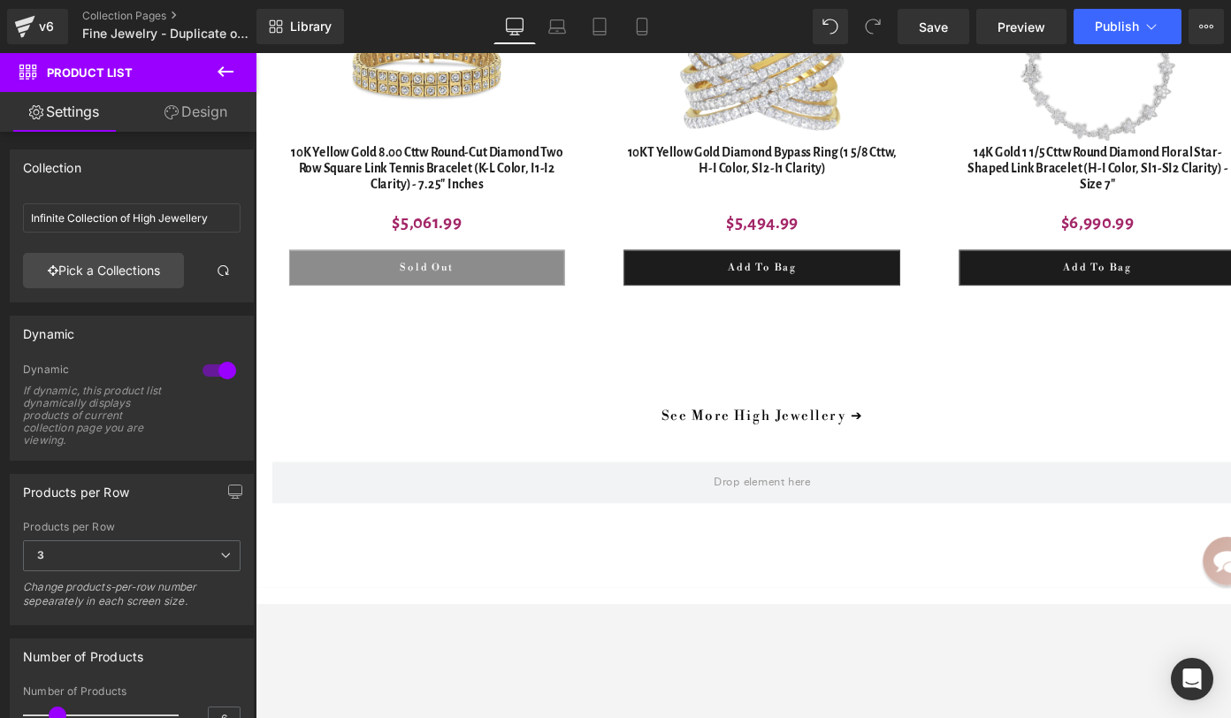
click at [638, 418] on link "See More High Jewellery ➔" at bounding box center [790, 435] width 1035 height 35
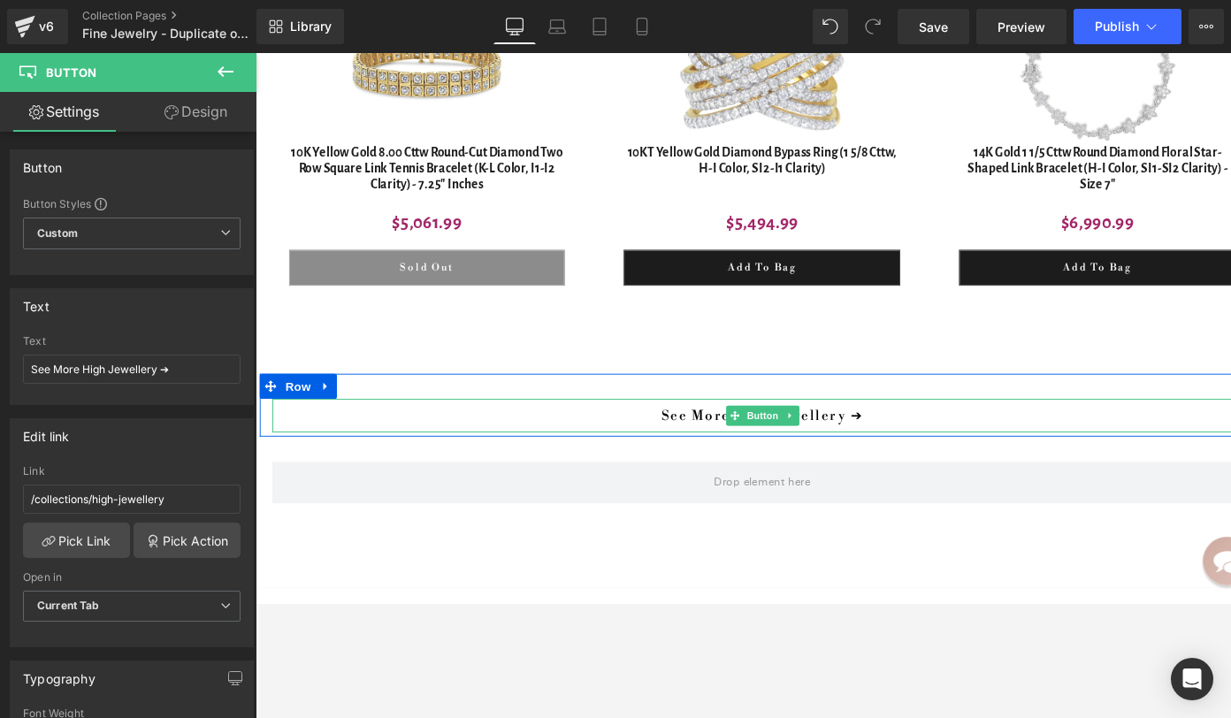
click at [790, 418] on div "See More High Jewellery ➔ Button" at bounding box center [790, 435] width 1035 height 35
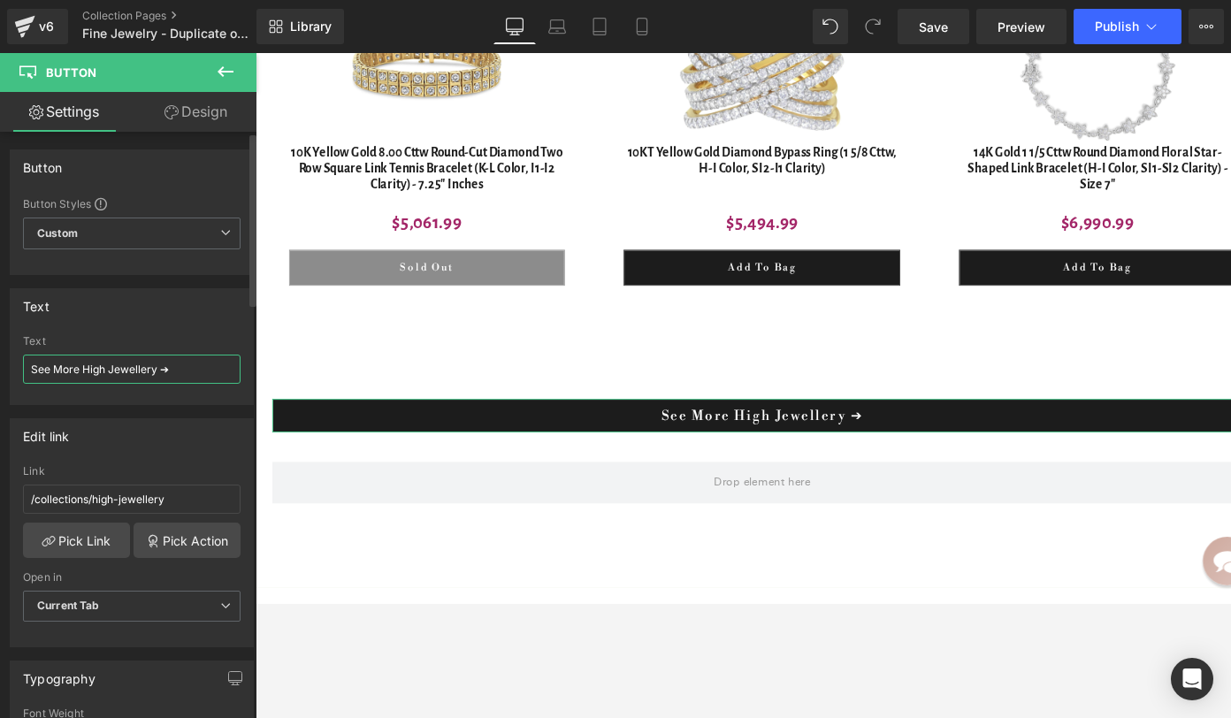
click at [95, 371] on input "See More High Jewellery ➔" at bounding box center [132, 369] width 218 height 29
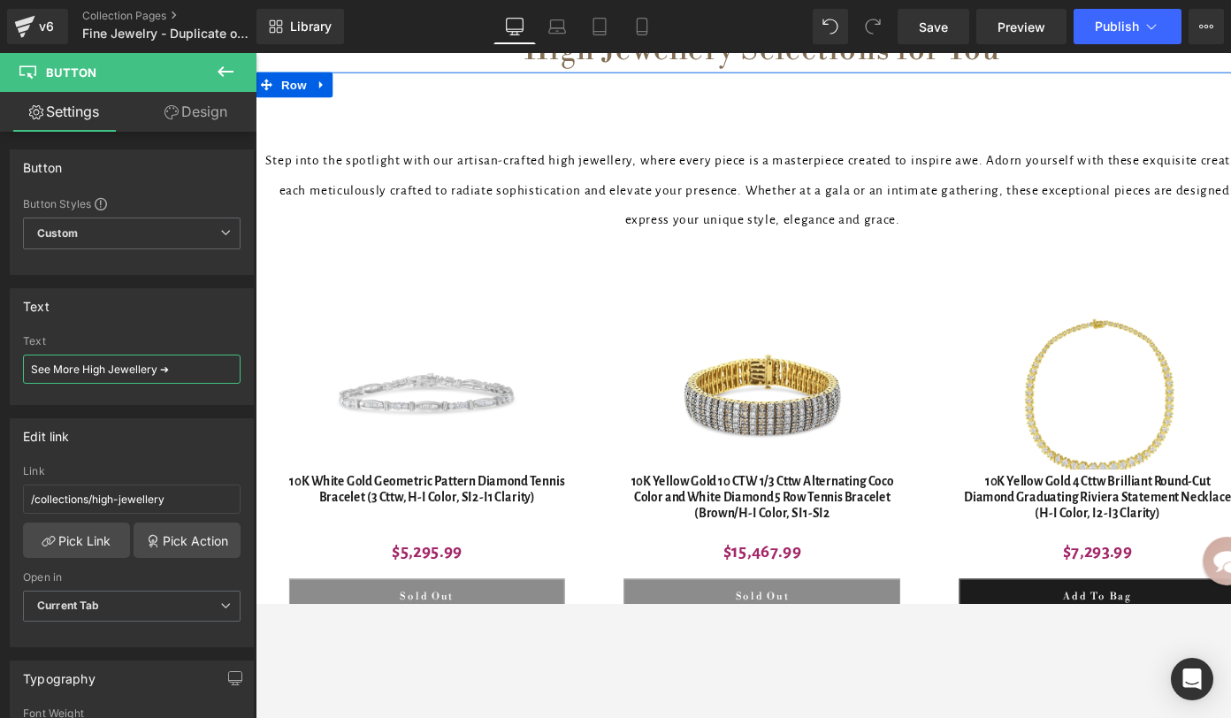
scroll to position [14666, 0]
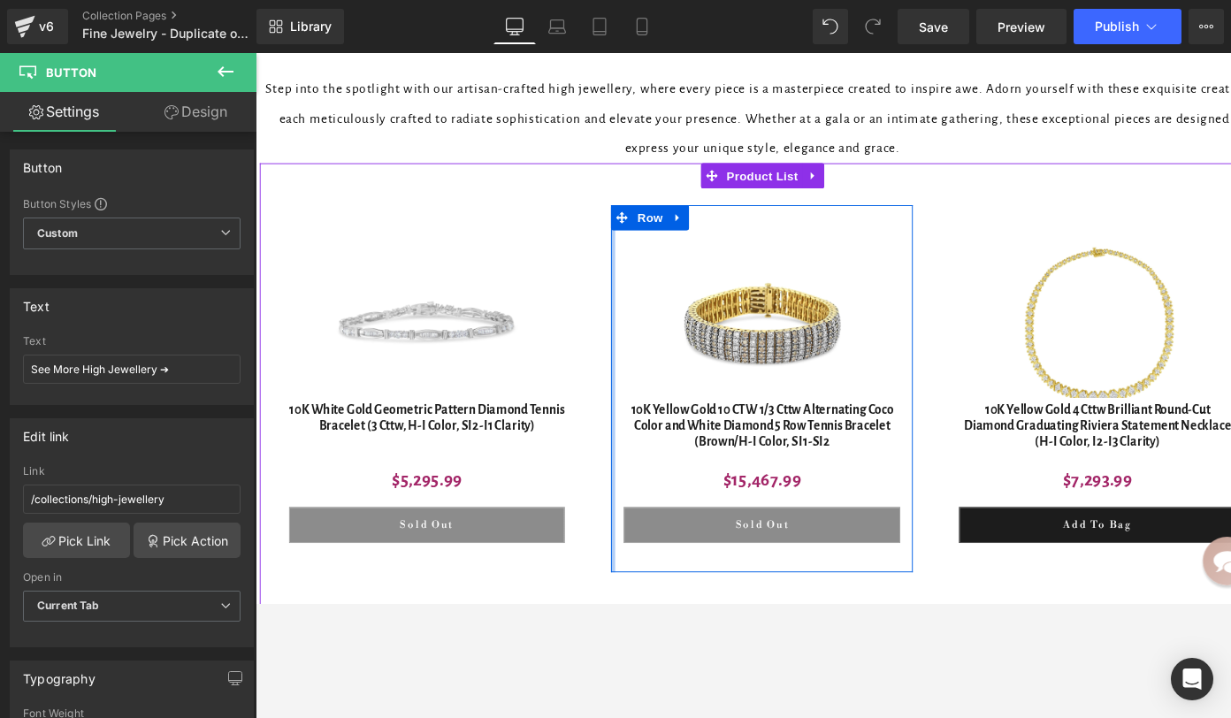
click at [630, 390] on div "Sale Off (P) Image 10K Yellow Gold 10 CTW 1/3 Cttw Alternating Coco Color and W…" at bounding box center [789, 406] width 318 height 387
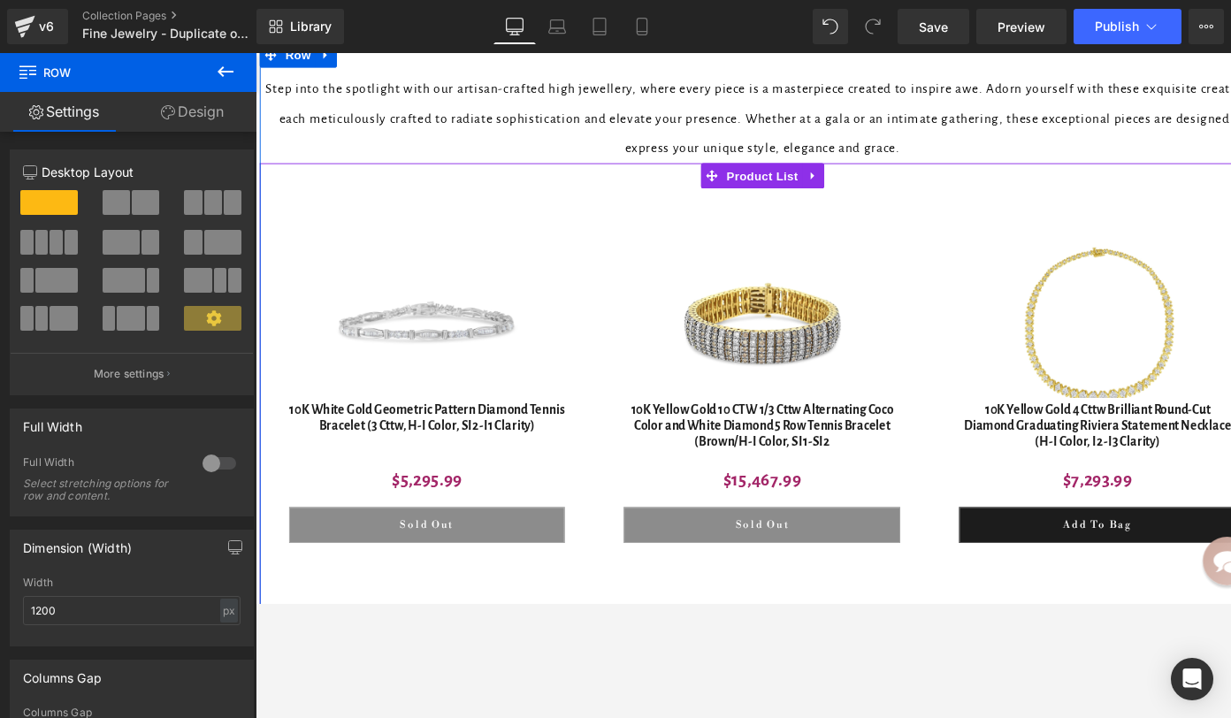
click at [537, 195] on div "Sale Off (P) Image 10K White Gold Geometric Pattern Diamond Tennis Bracelet (3 …" at bounding box center [437, 406] width 354 height 423
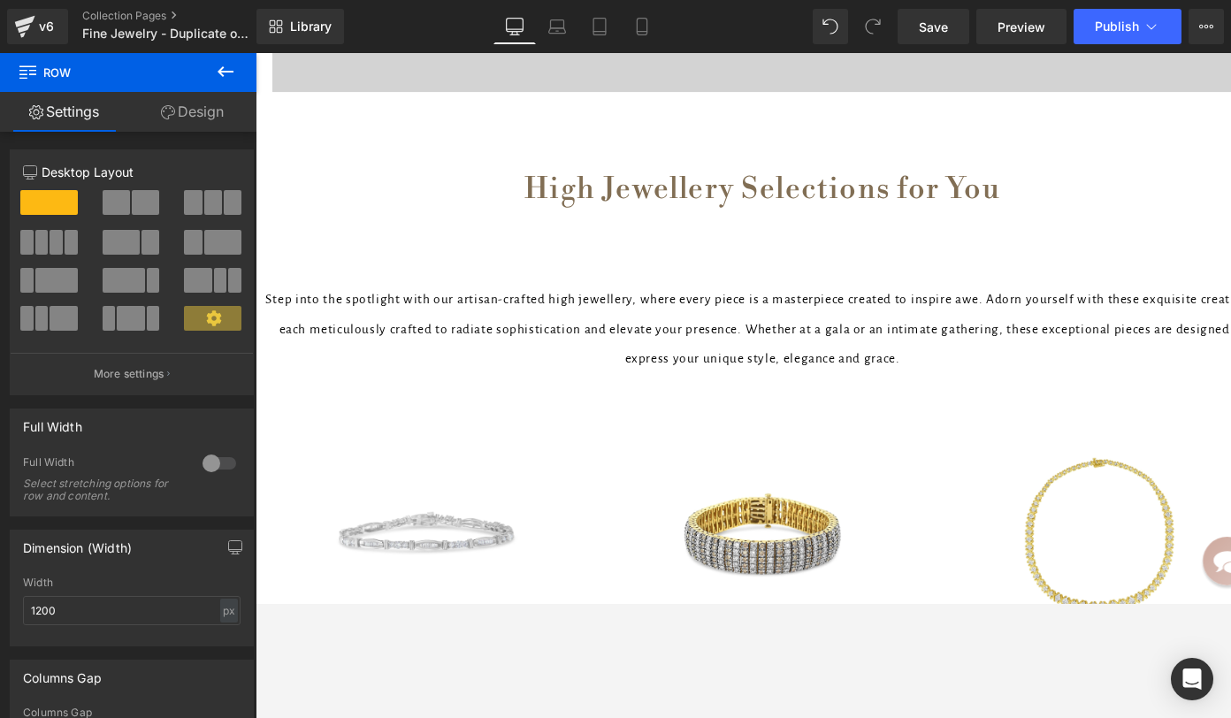
scroll to position [14432, 0]
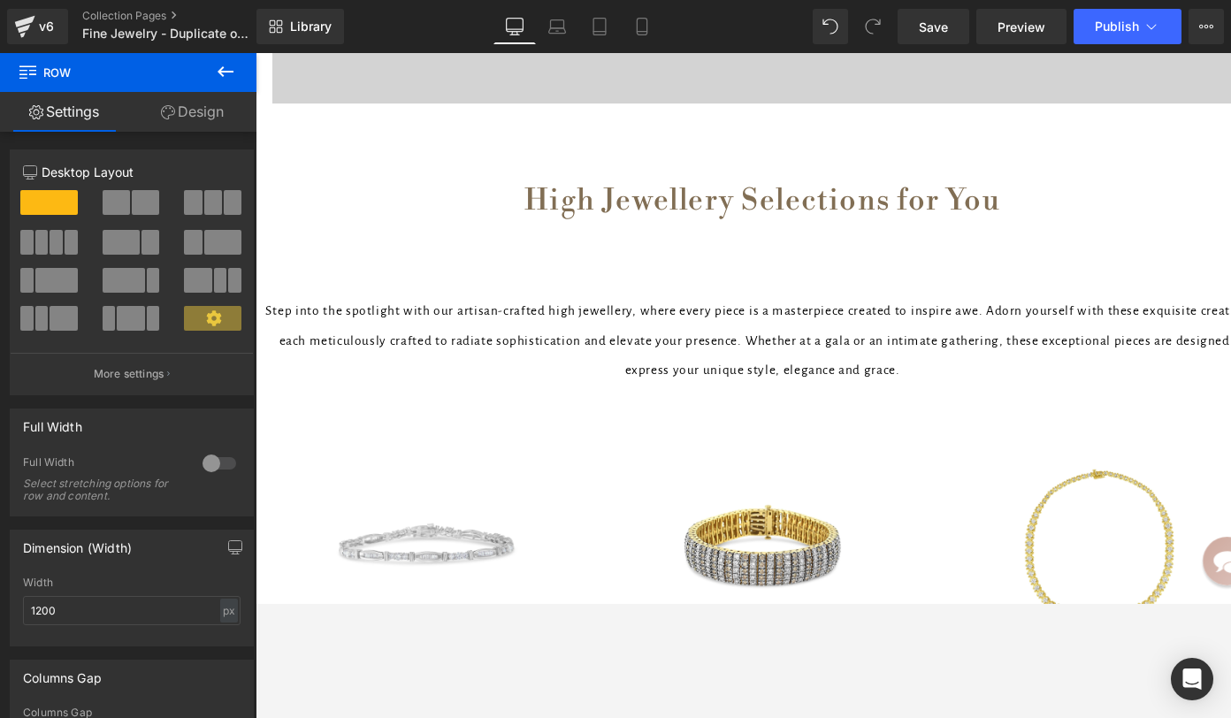
click at [584, 309] on p "Step into the spotlight with our artisan-crafted high jewellery, where every pi…" at bounding box center [790, 356] width 1061 height 94
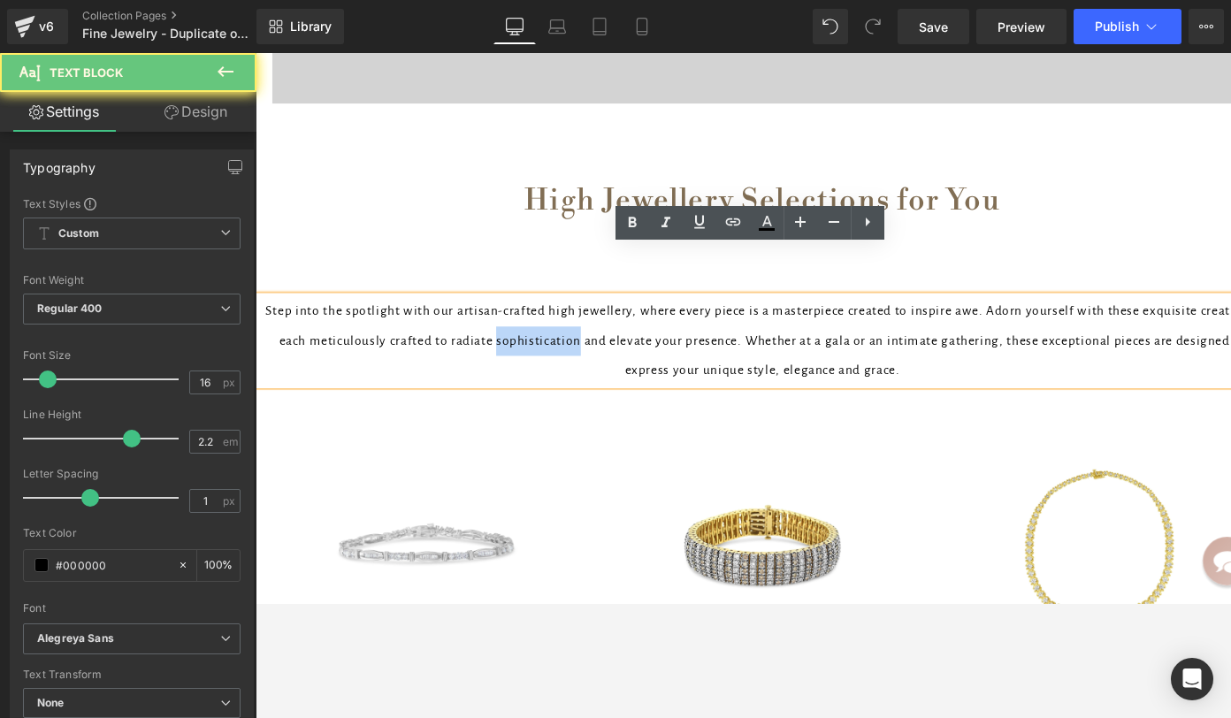
click at [584, 309] on p "Step into the spotlight with our artisan-crafted high jewellery, where every pi…" at bounding box center [790, 356] width 1061 height 94
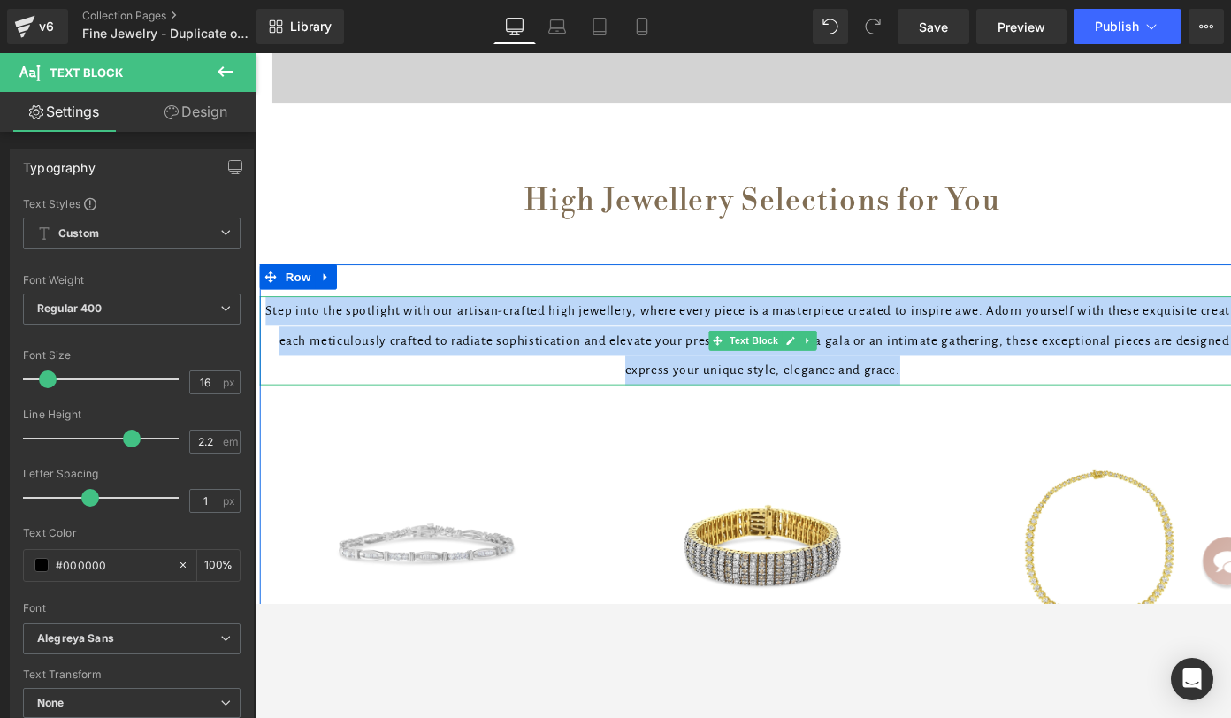
click at [753, 309] on div "Step into the spotlight with our artisan-crafted high jewellery, where every pi…" at bounding box center [790, 356] width 1061 height 94
click at [810, 346] on link at bounding box center [819, 356] width 19 height 21
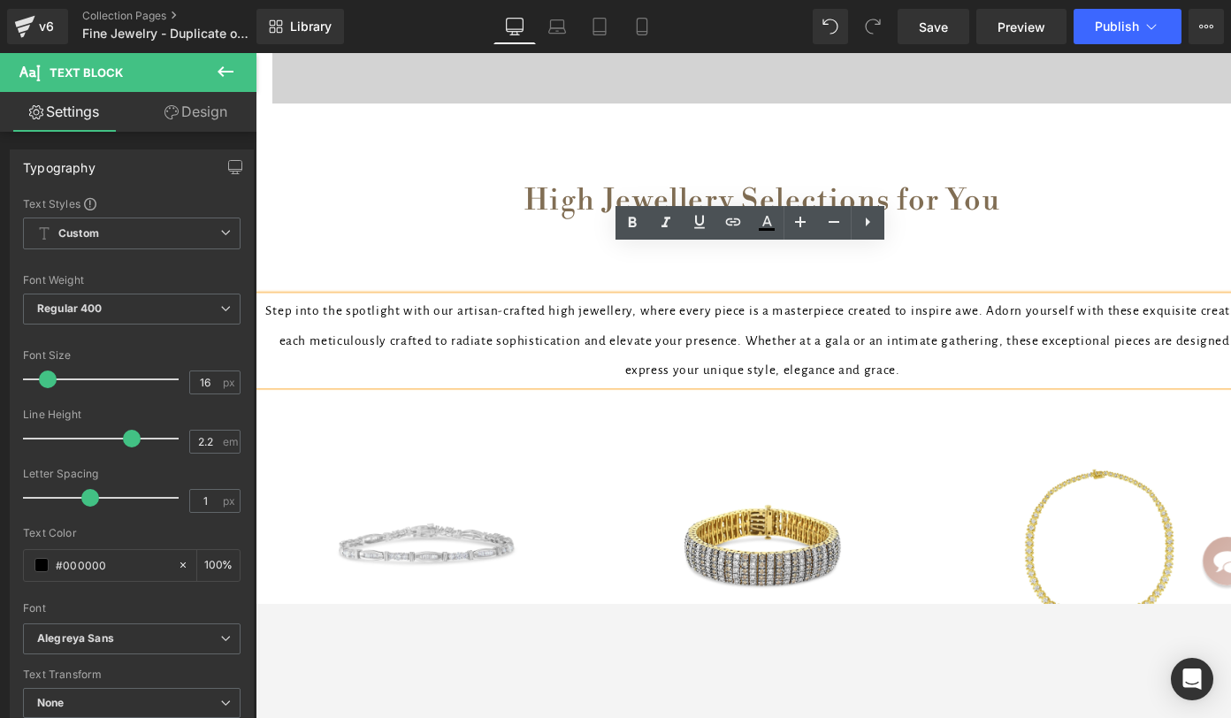
click at [717, 310] on p "Step into the spotlight with our artisan-crafted high jewellery, where every pi…" at bounding box center [790, 356] width 1061 height 94
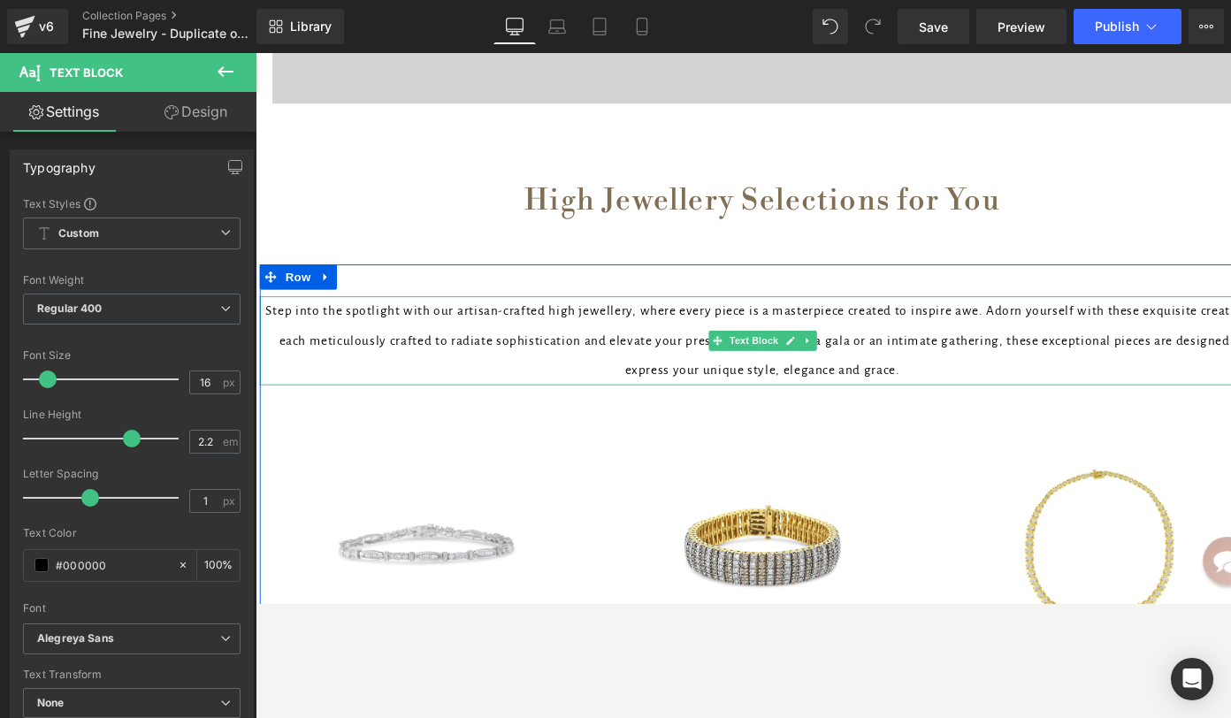
click at [587, 309] on p "Step into the spotlight with our artisan-crafted high jewellery, where every pi…" at bounding box center [790, 356] width 1061 height 94
